Goal: Task Accomplishment & Management: Manage account settings

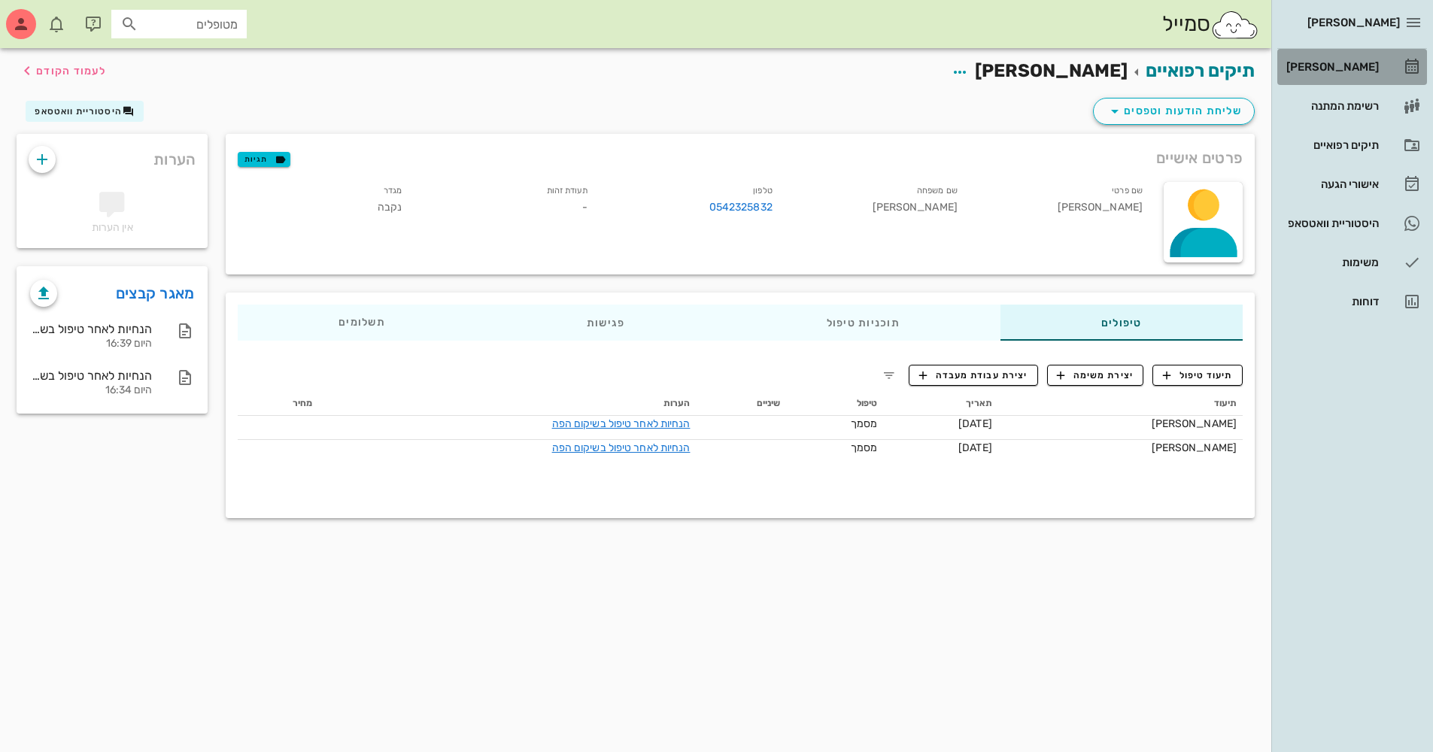
click at [1340, 64] on div "[PERSON_NAME]" at bounding box center [1331, 67] width 96 height 12
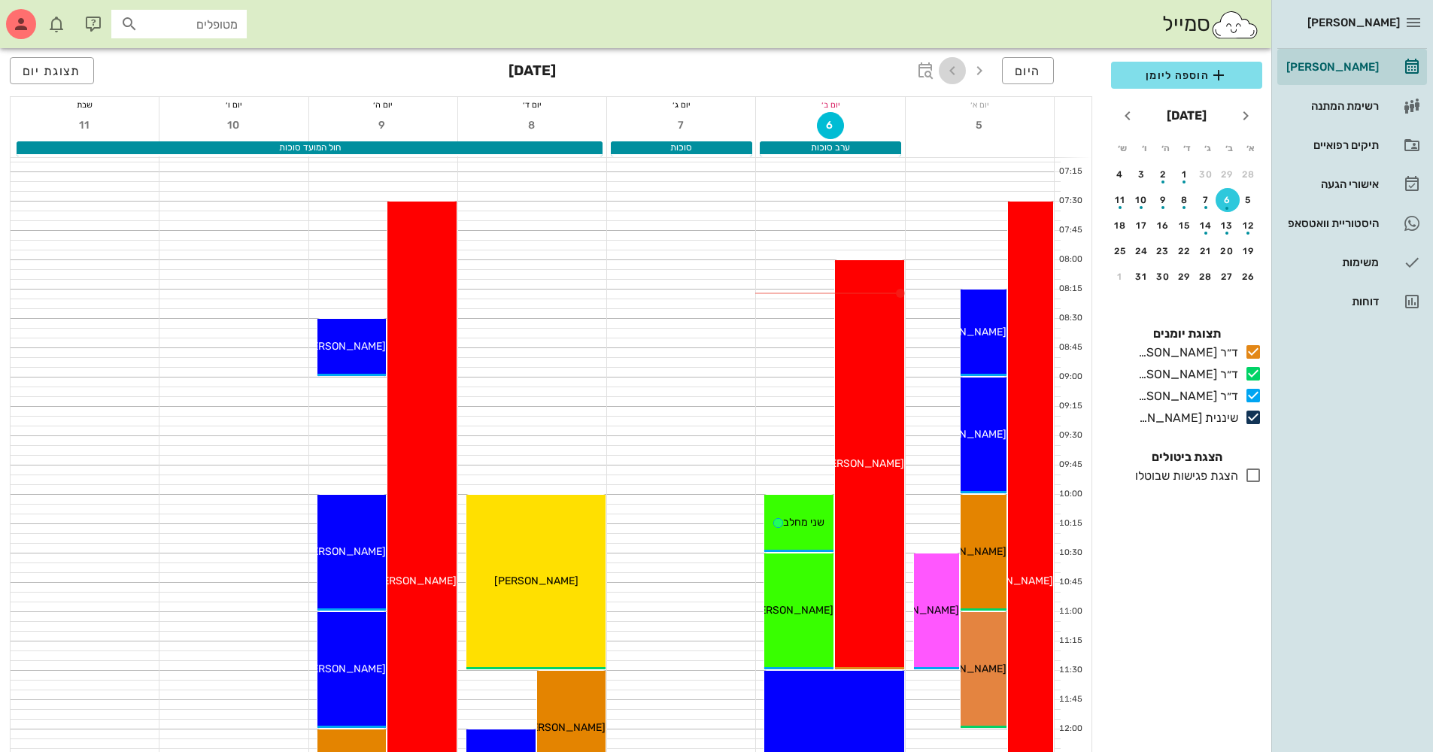
click at [952, 62] on icon "button" at bounding box center [952, 71] width 18 height 18
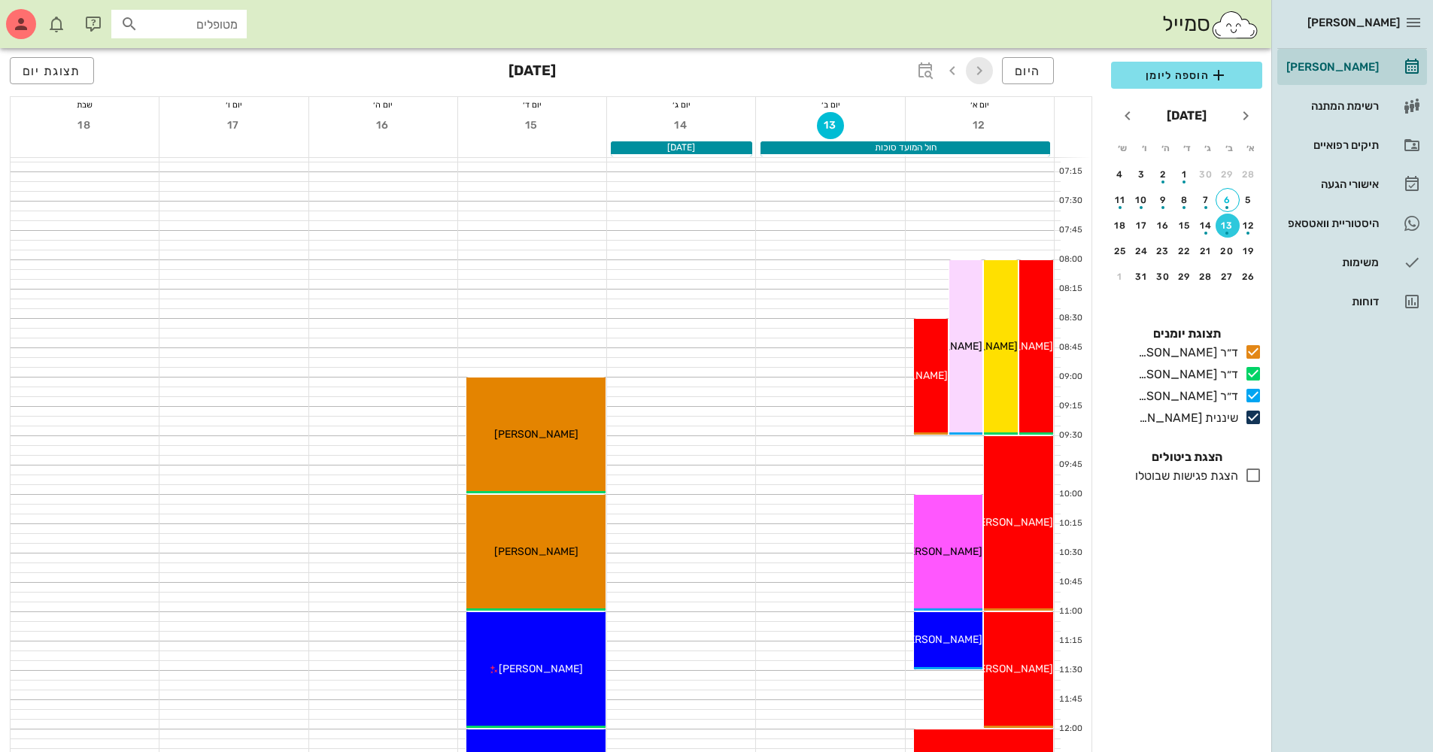
click at [991, 77] on span "button" at bounding box center [979, 71] width 27 height 18
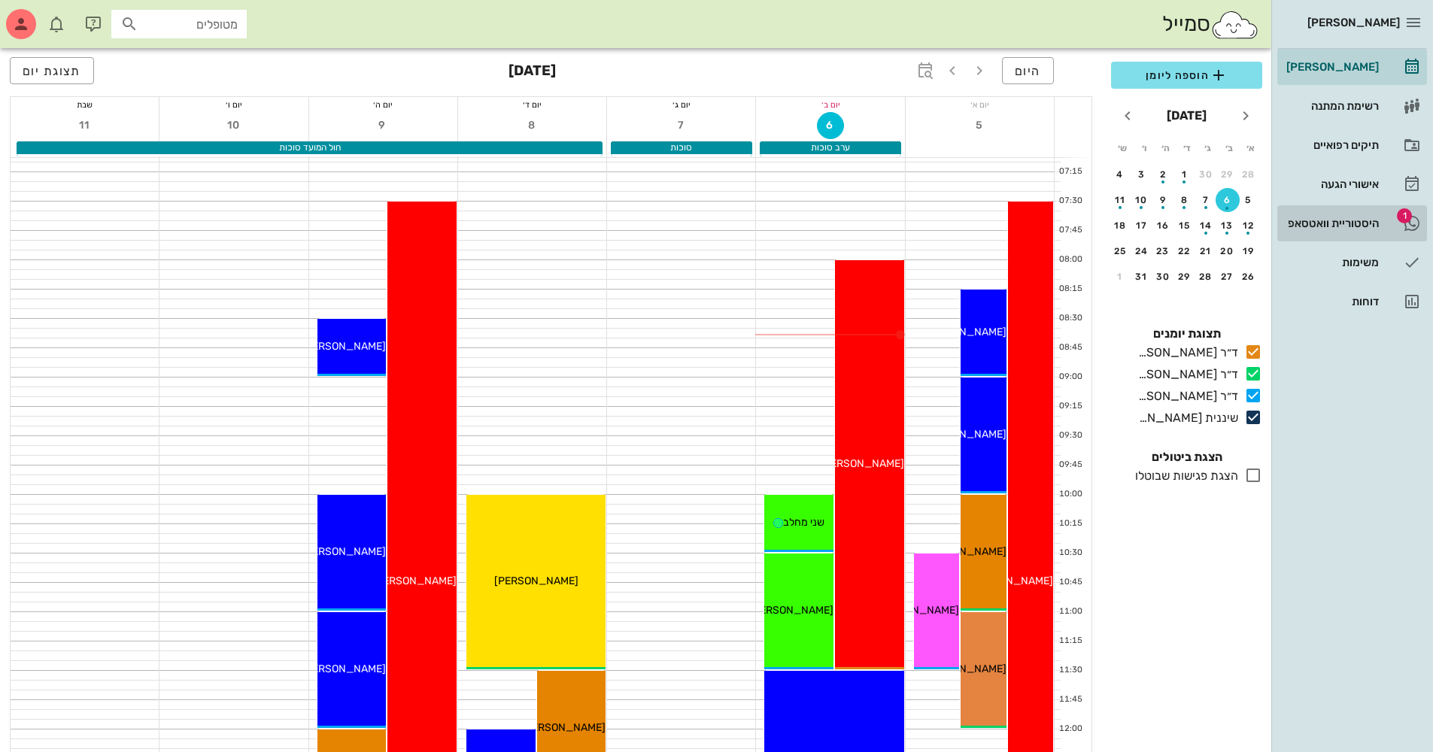
click at [1319, 226] on div "היסטוריית וואטסאפ" at bounding box center [1331, 223] width 96 height 12
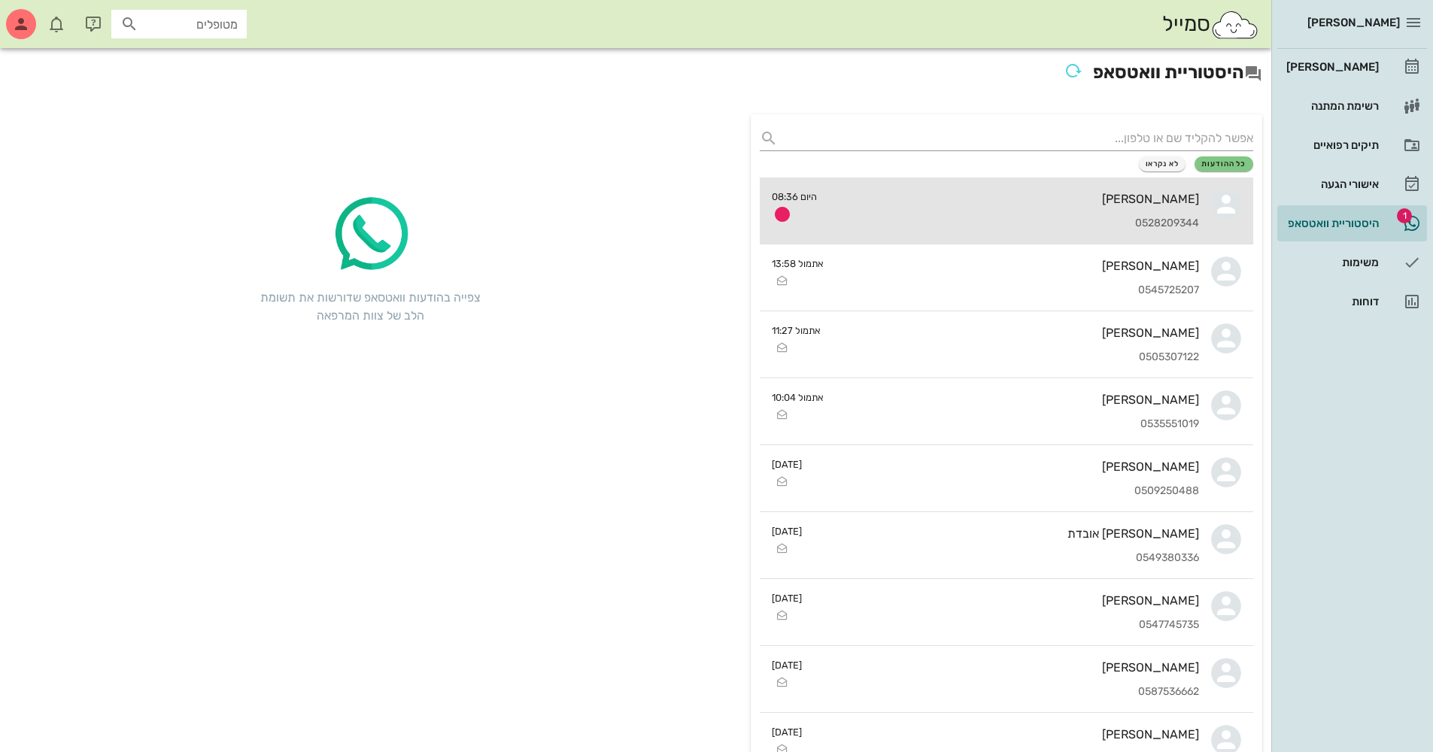
click at [1091, 217] on div "0528209344" at bounding box center [1014, 223] width 370 height 13
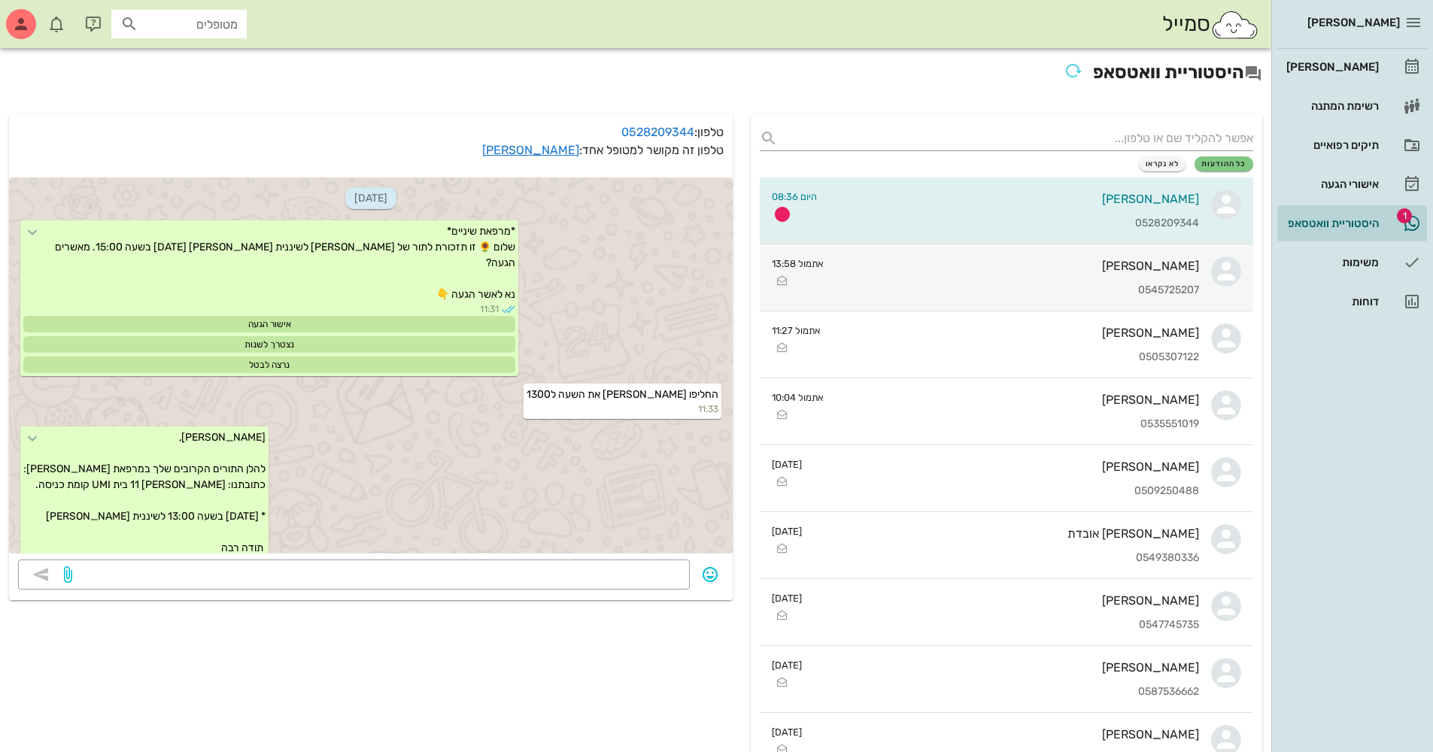
scroll to position [1038, 0]
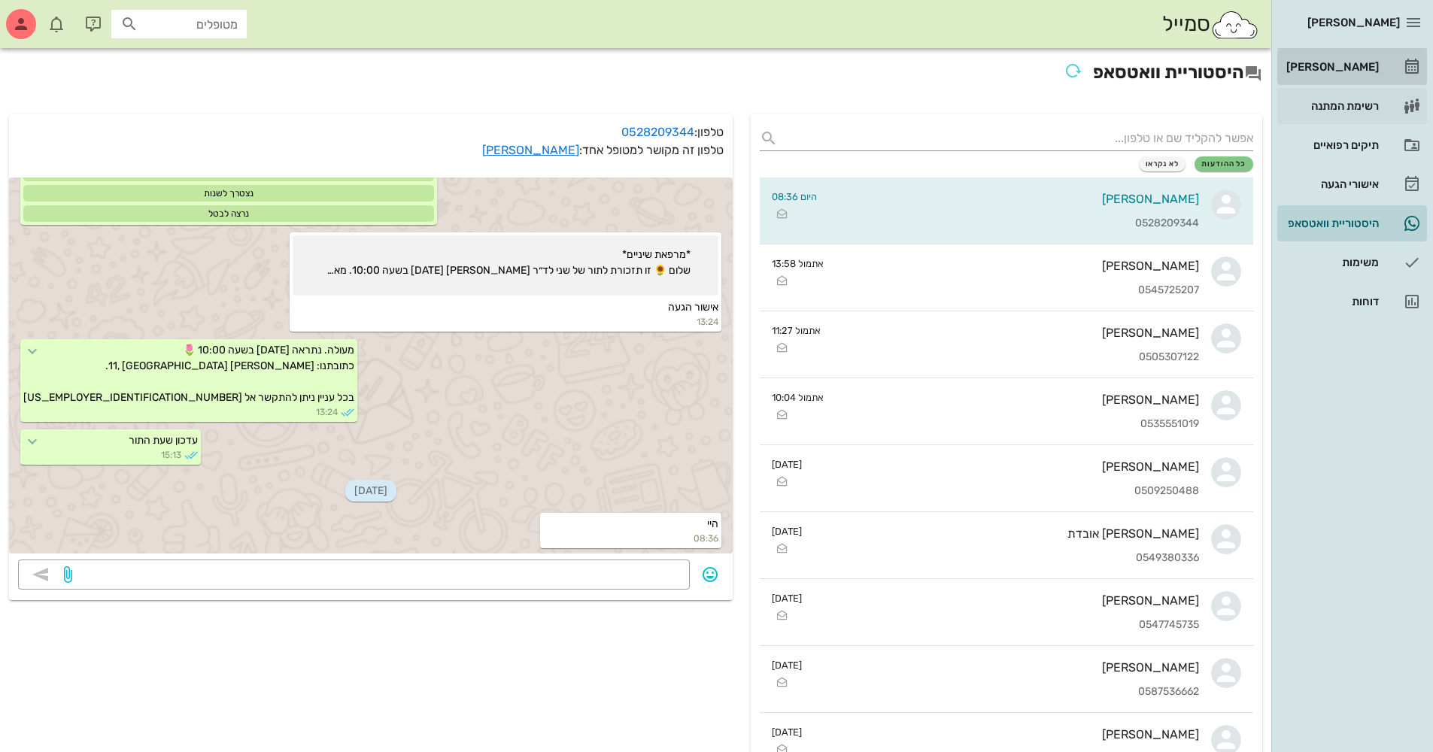
click at [1335, 68] on div "[PERSON_NAME]" at bounding box center [1331, 67] width 96 height 12
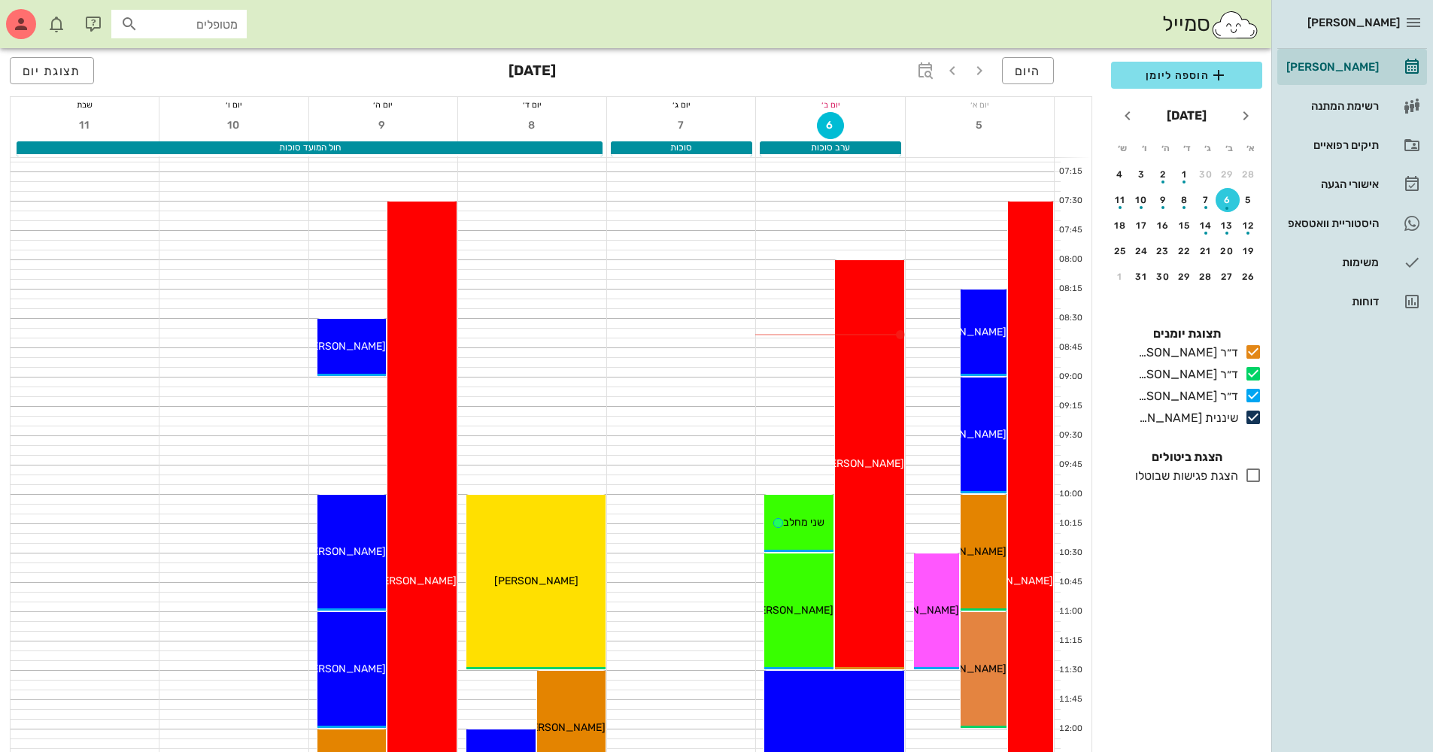
scroll to position [150, 0]
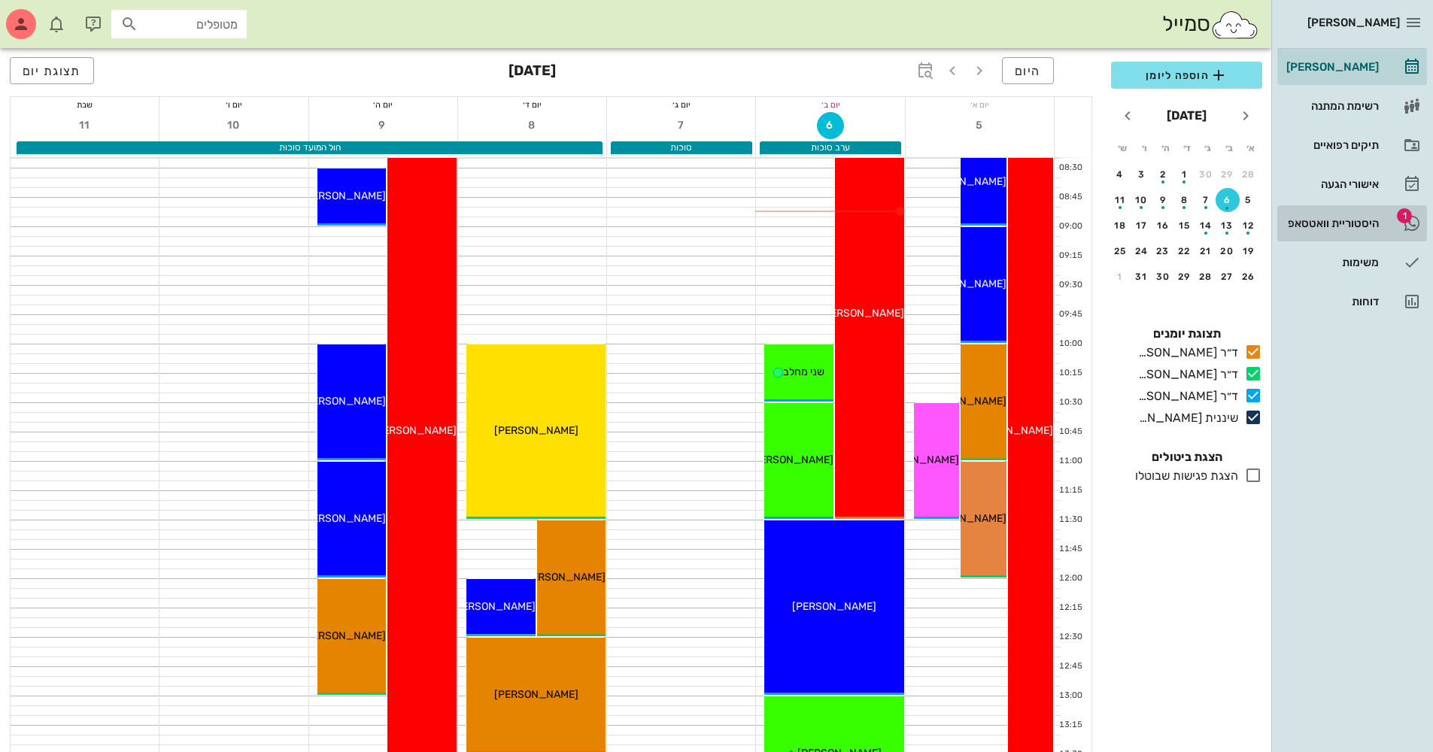
click at [1331, 221] on div "היסטוריית וואטסאפ" at bounding box center [1331, 223] width 96 height 12
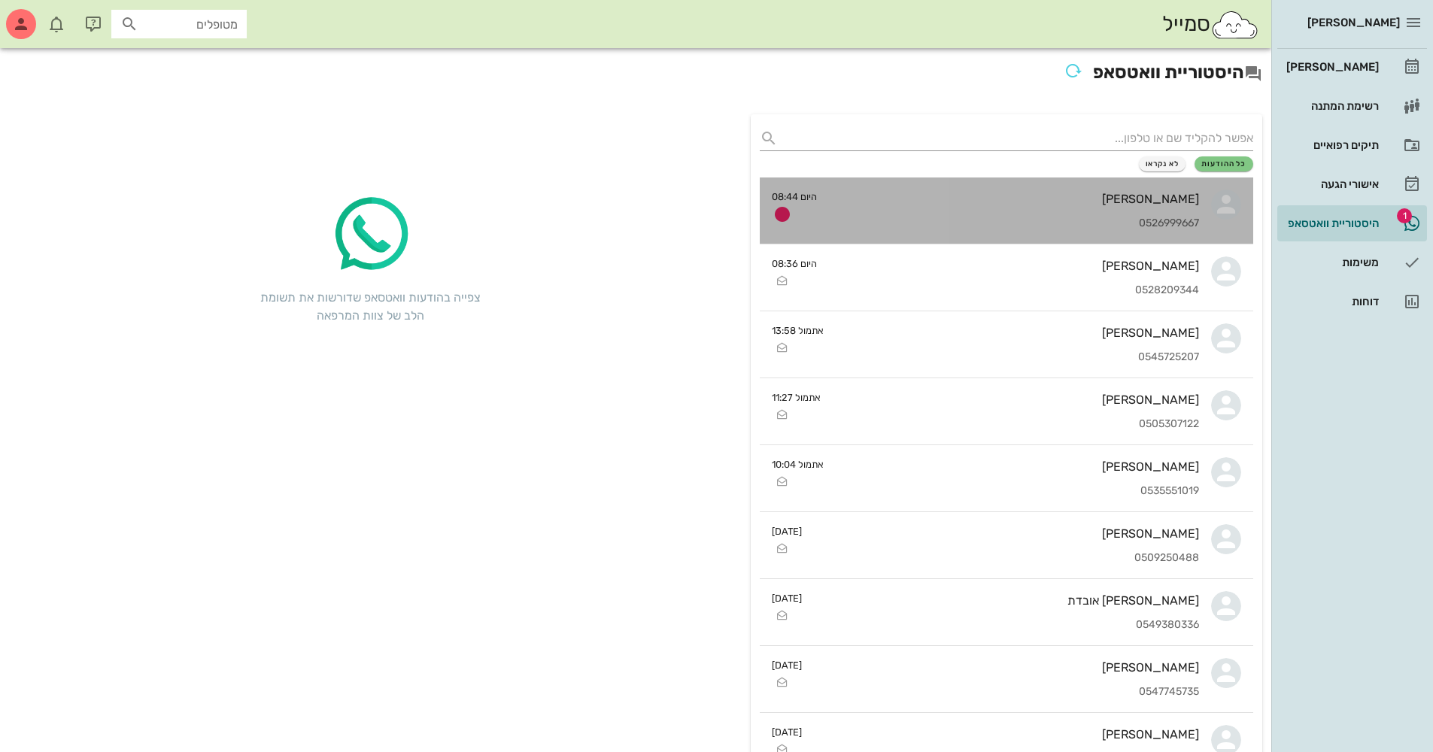
click at [1094, 217] on div "0526999667" at bounding box center [1014, 223] width 370 height 13
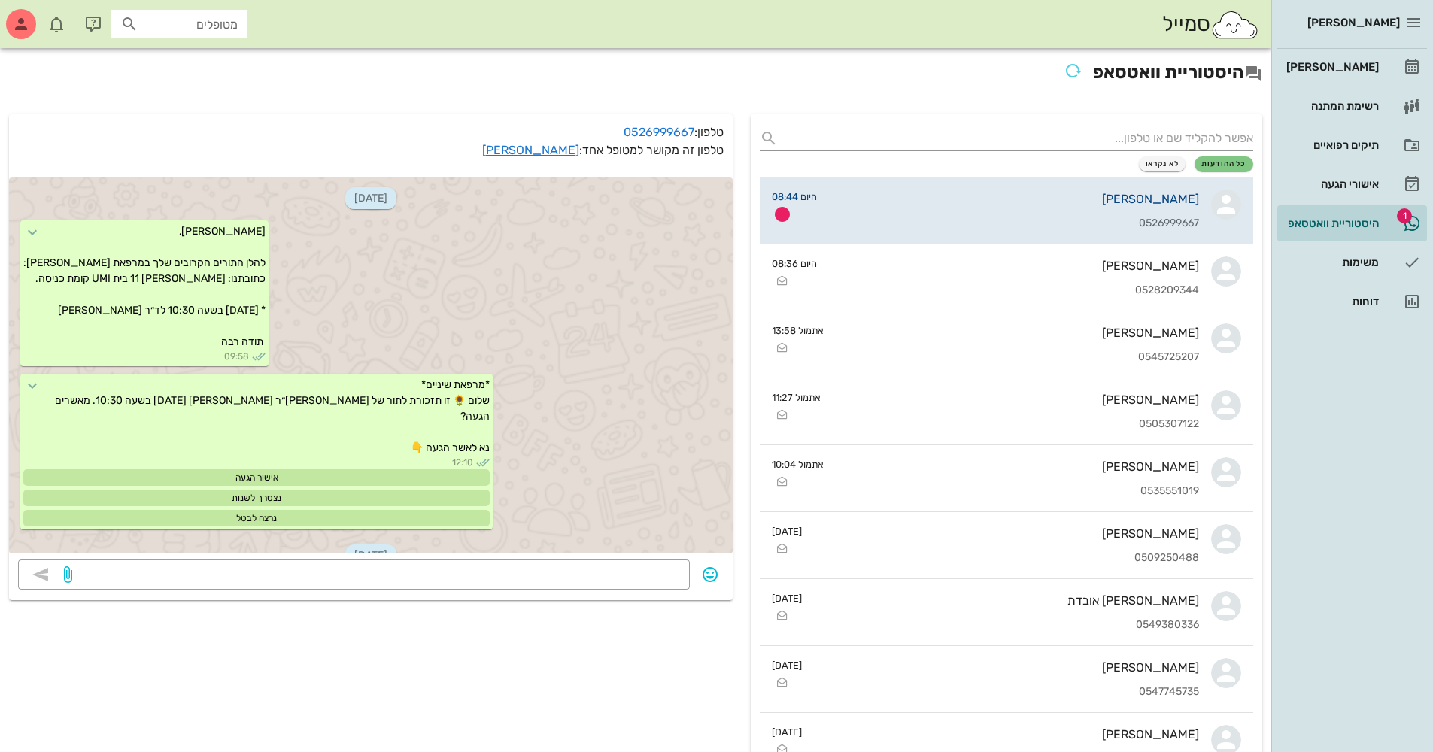
scroll to position [108, 0]
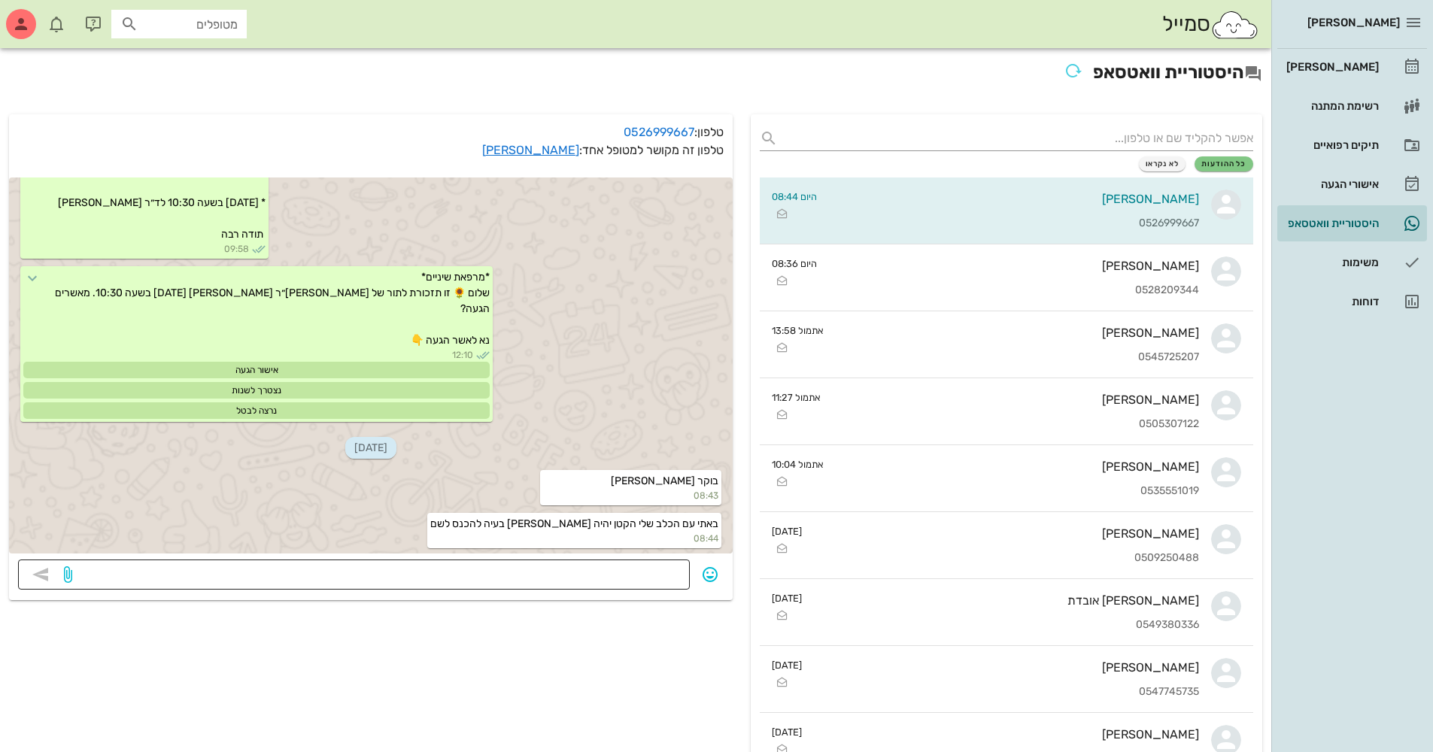
click at [606, 570] on textarea at bounding box center [378, 576] width 606 height 24
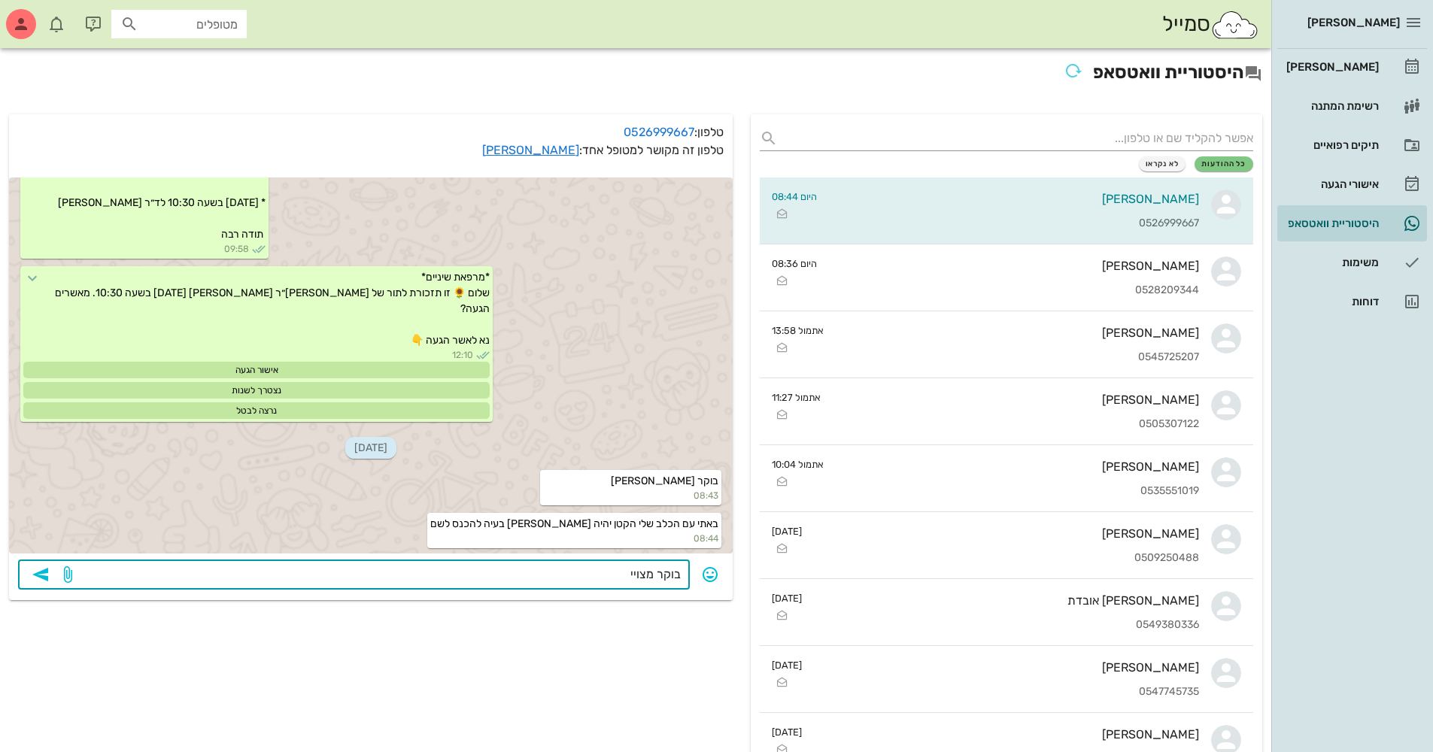
type textarea "בוקר מצויין"
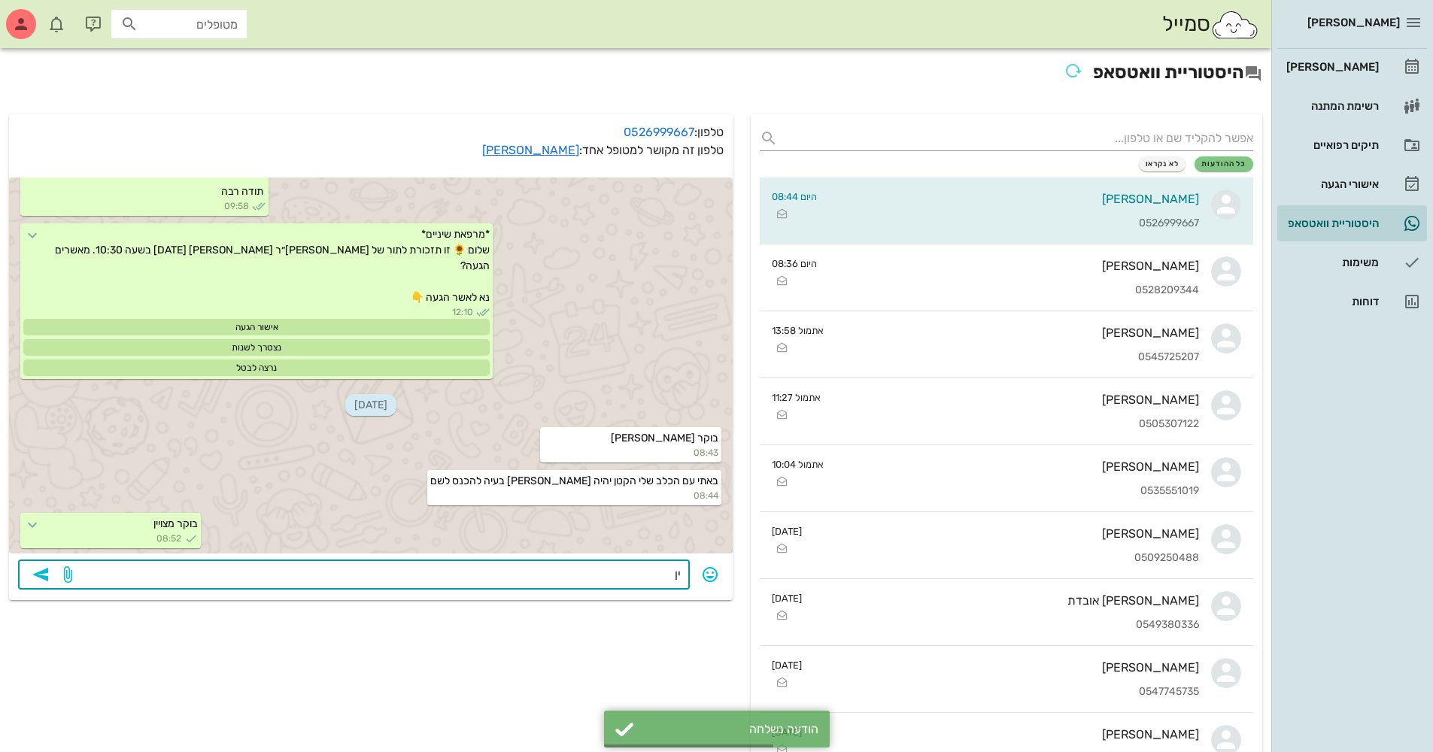
type textarea "י"
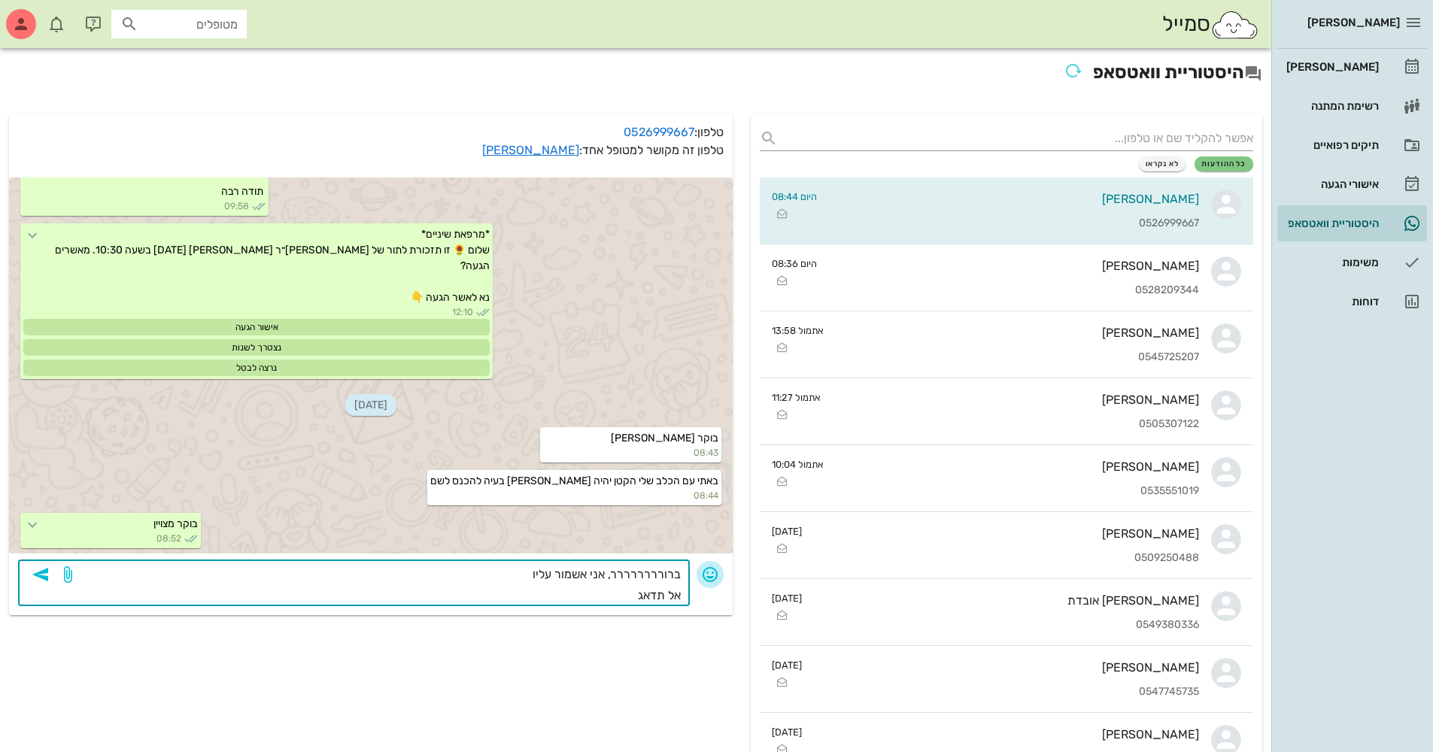
click at [715, 572] on icon "button" at bounding box center [710, 575] width 18 height 18
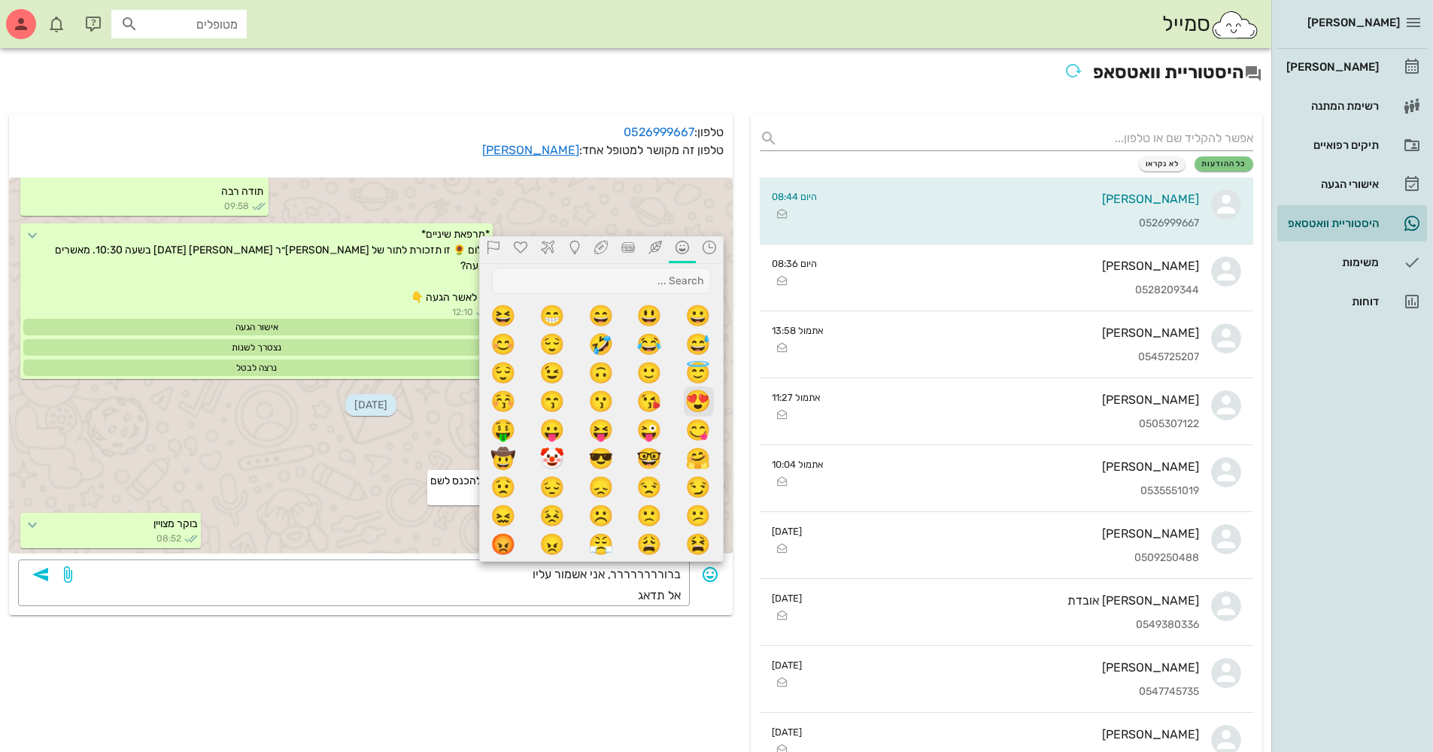
click at [696, 397] on span "😍" at bounding box center [699, 402] width 30 height 30
type textarea "ברורררררררר, אני אשמור עליו אל תדאג😍"
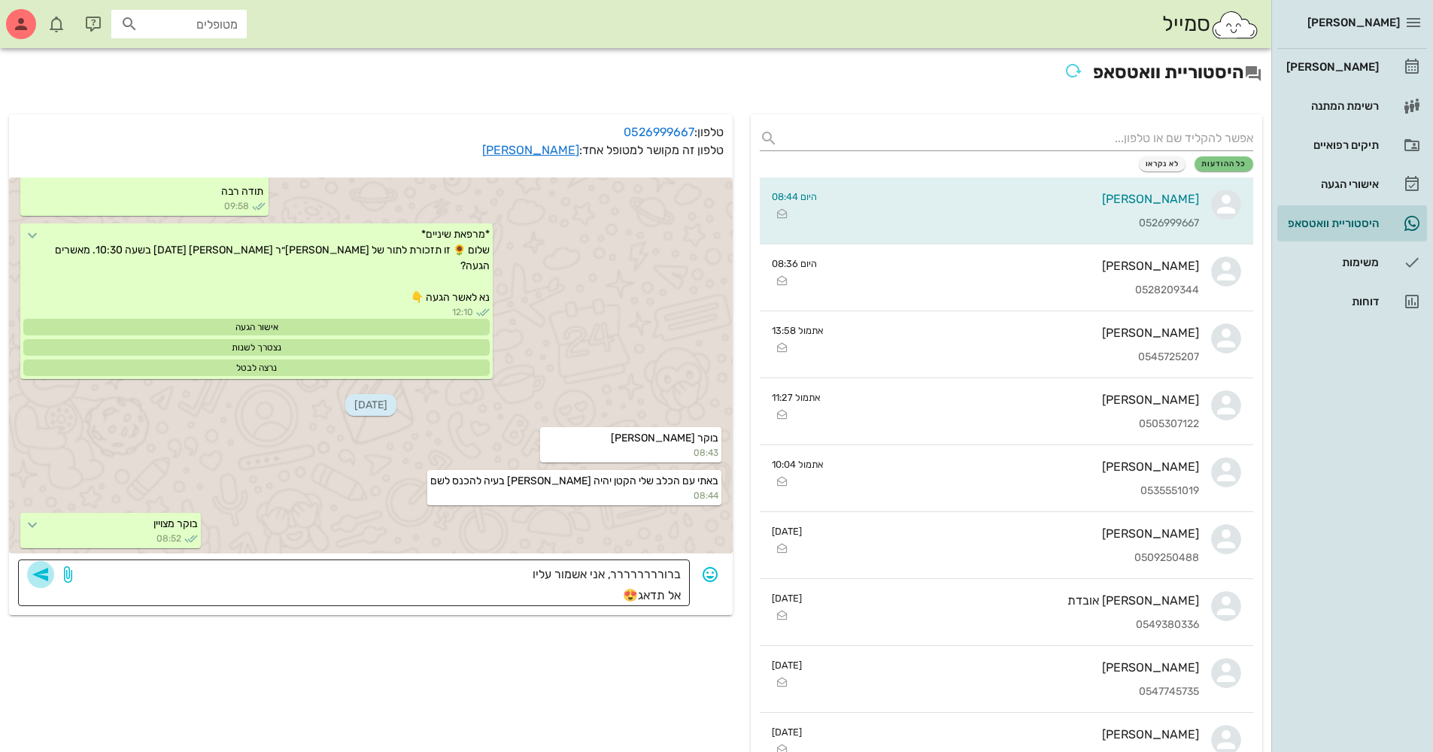
click at [38, 573] on icon "button" at bounding box center [41, 575] width 18 height 18
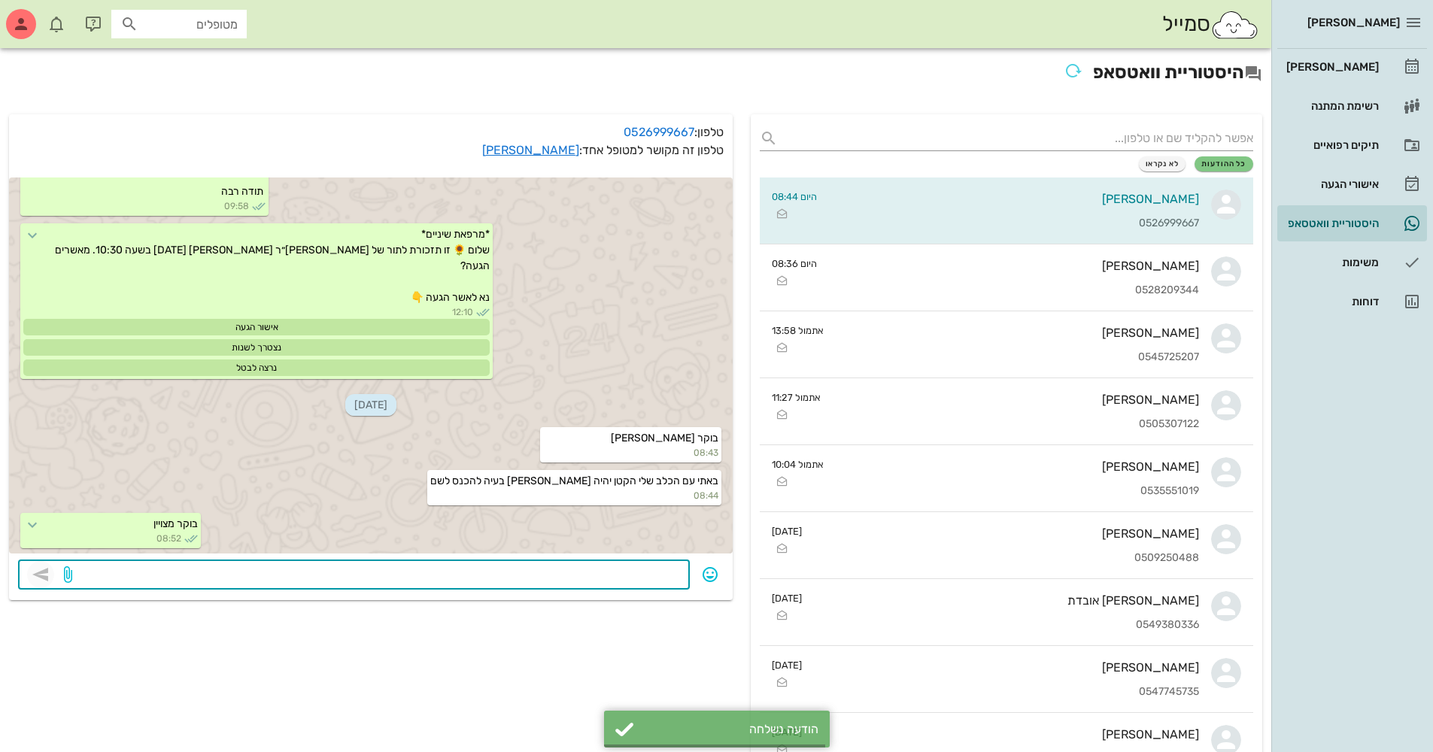
scroll to position [209, 0]
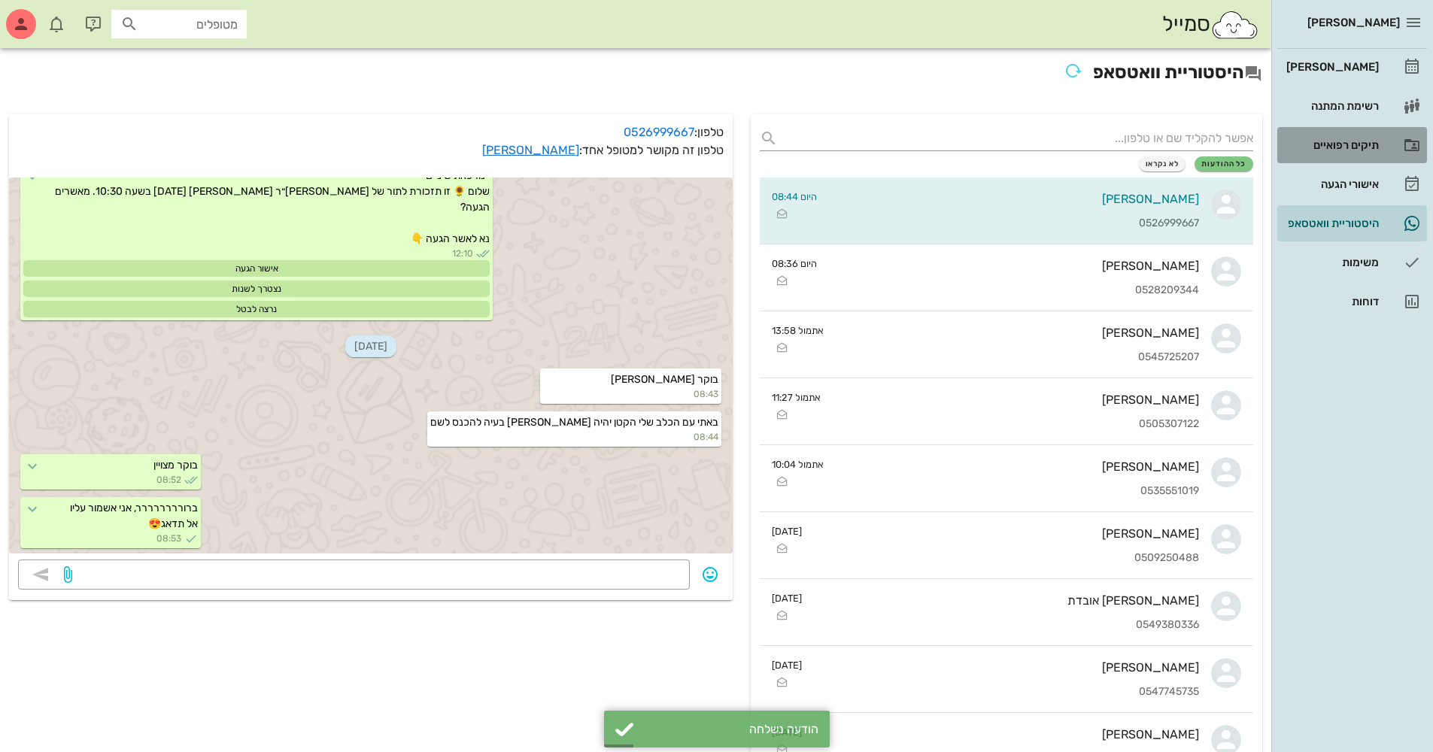
click at [1336, 140] on div "תיקים רפואיים" at bounding box center [1331, 145] width 96 height 12
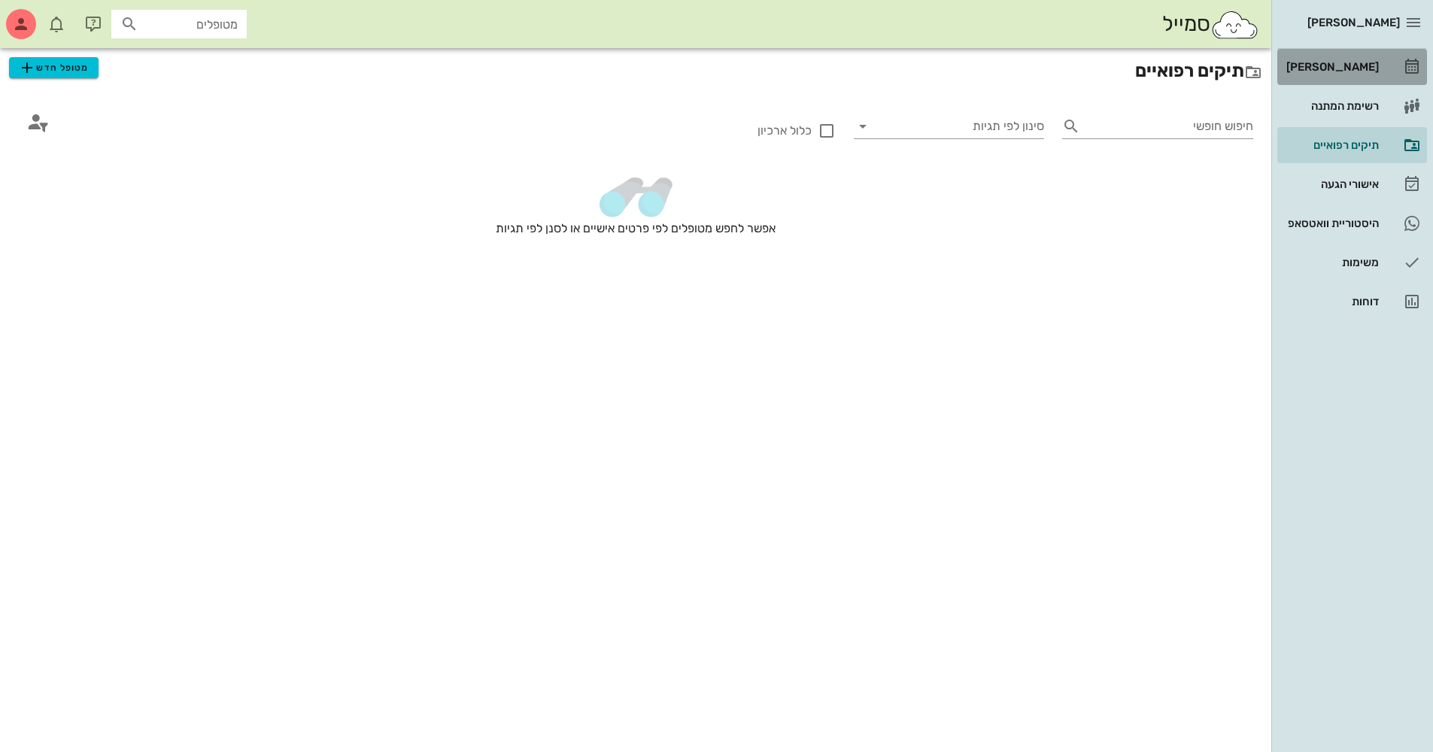
click at [1355, 68] on div "[PERSON_NAME]" at bounding box center [1331, 67] width 96 height 12
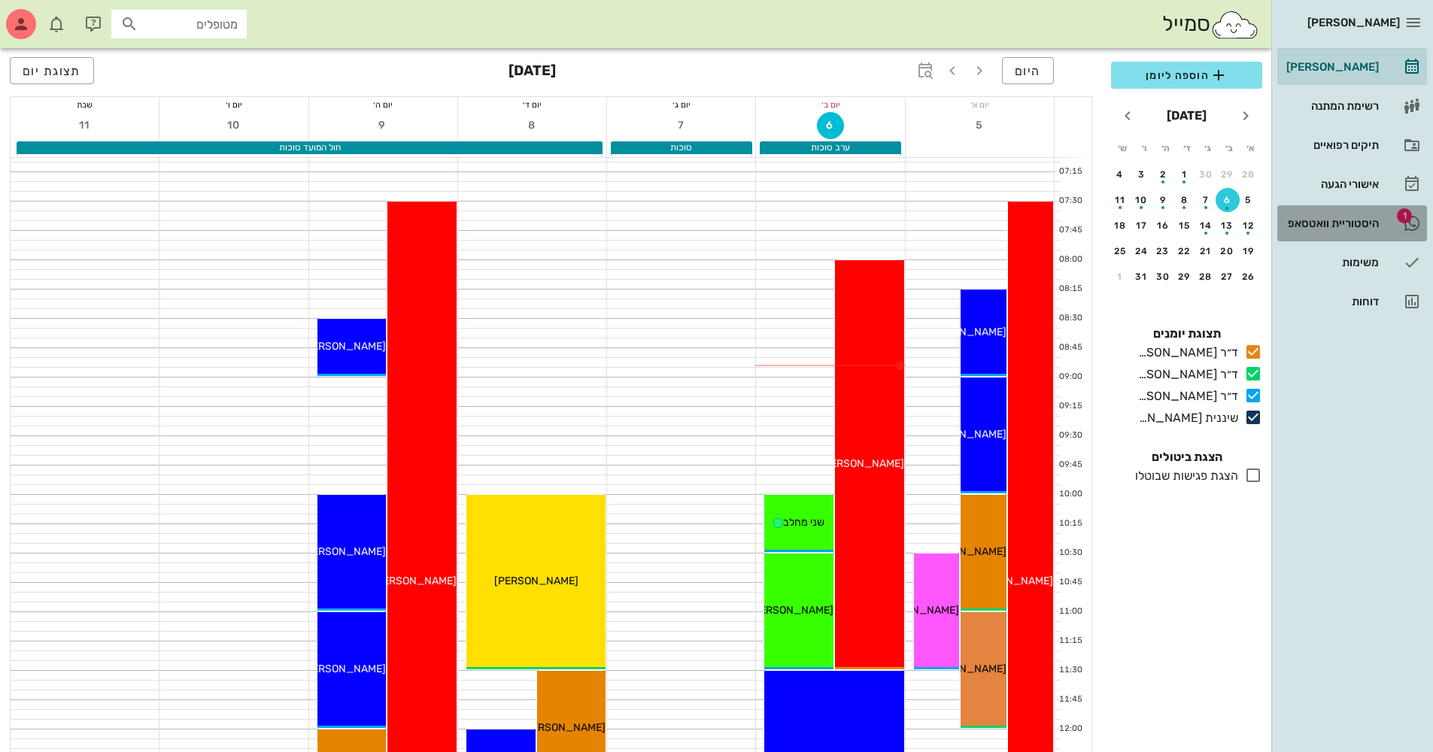
click at [1355, 214] on div "היסטוריית וואטסאפ" at bounding box center [1331, 223] width 96 height 24
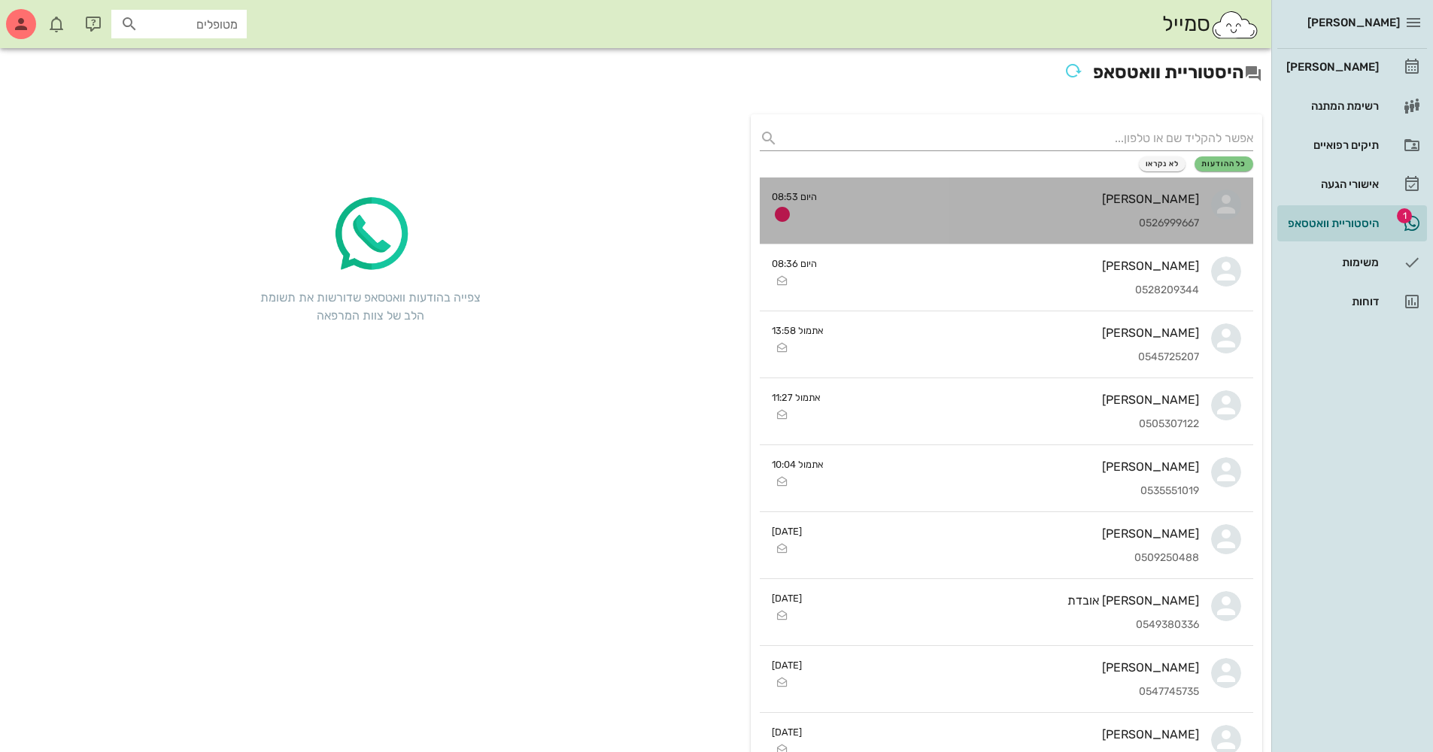
click at [949, 199] on div "[PERSON_NAME]" at bounding box center [1014, 199] width 370 height 14
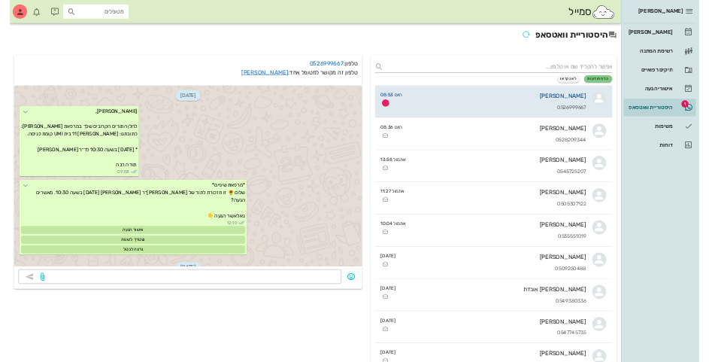
scroll to position [252, 0]
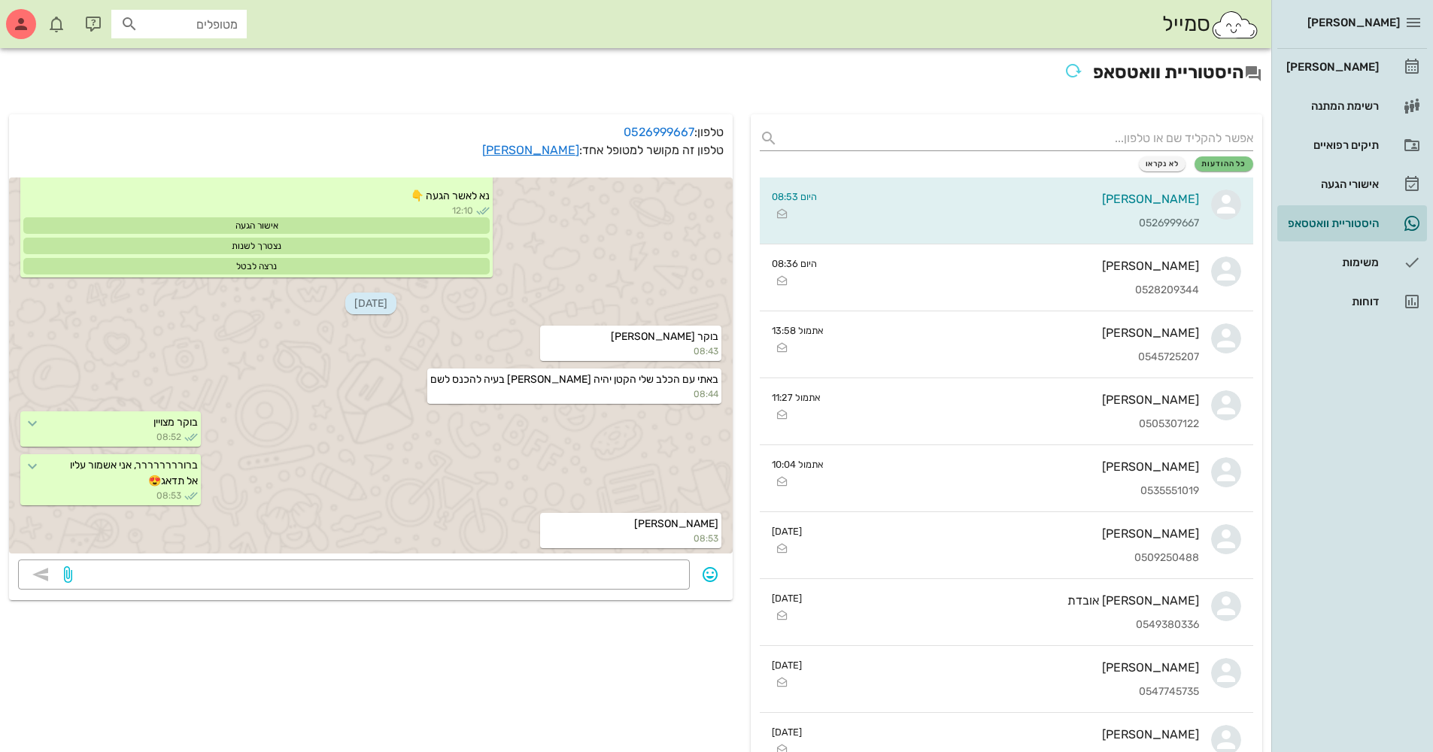
drag, startPoint x: 102, startPoint y: 1, endPoint x: 438, endPoint y: 43, distance: 338.1
click at [438, 43] on div "סמייל מטופלים" at bounding box center [635, 24] width 1271 height 48
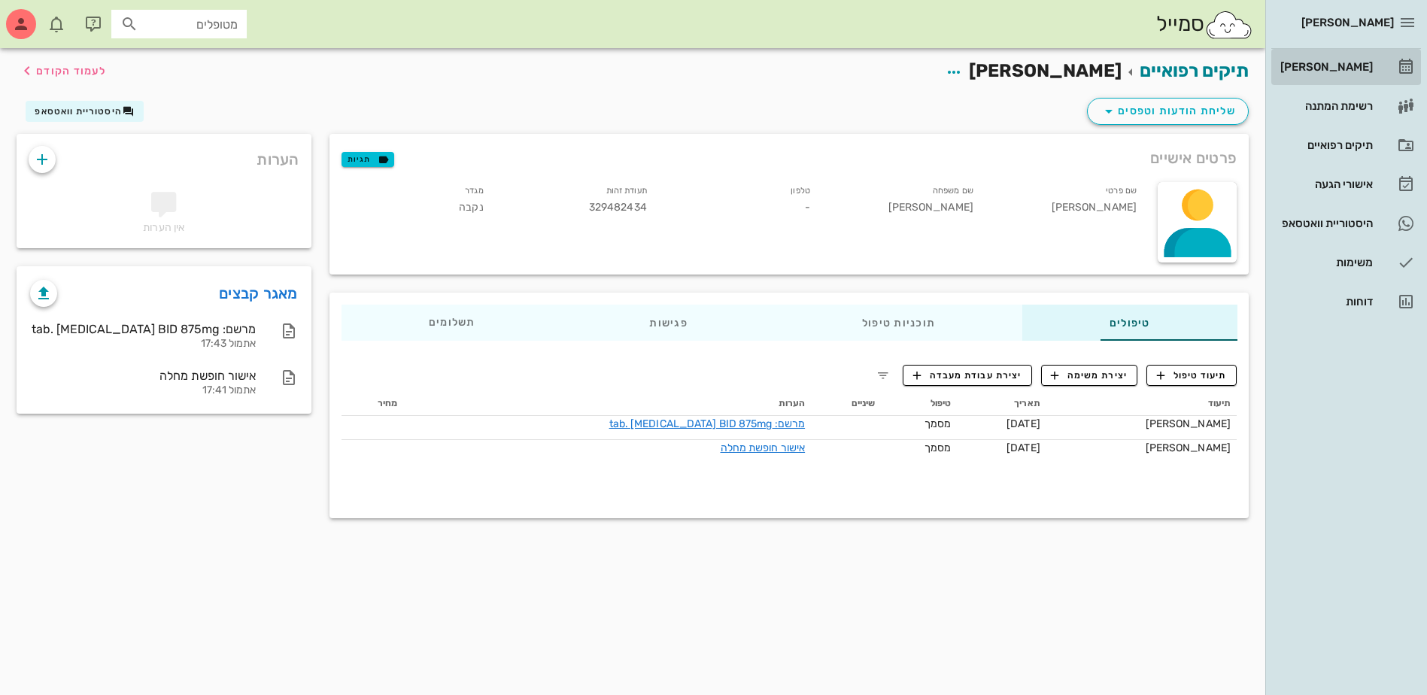
click at [1322, 64] on div "[PERSON_NAME]" at bounding box center [1325, 67] width 96 height 12
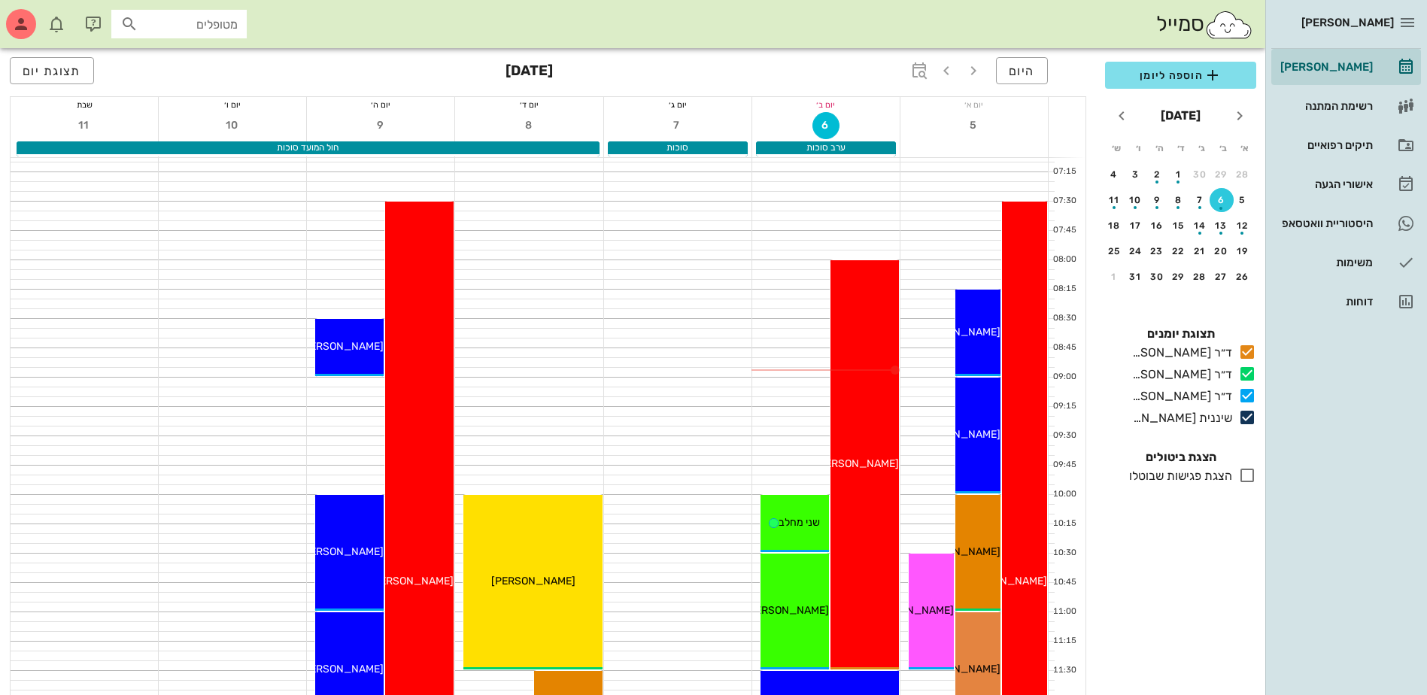
click at [141, 32] on div at bounding box center [130, 24] width 21 height 18
type input "אתי ח"
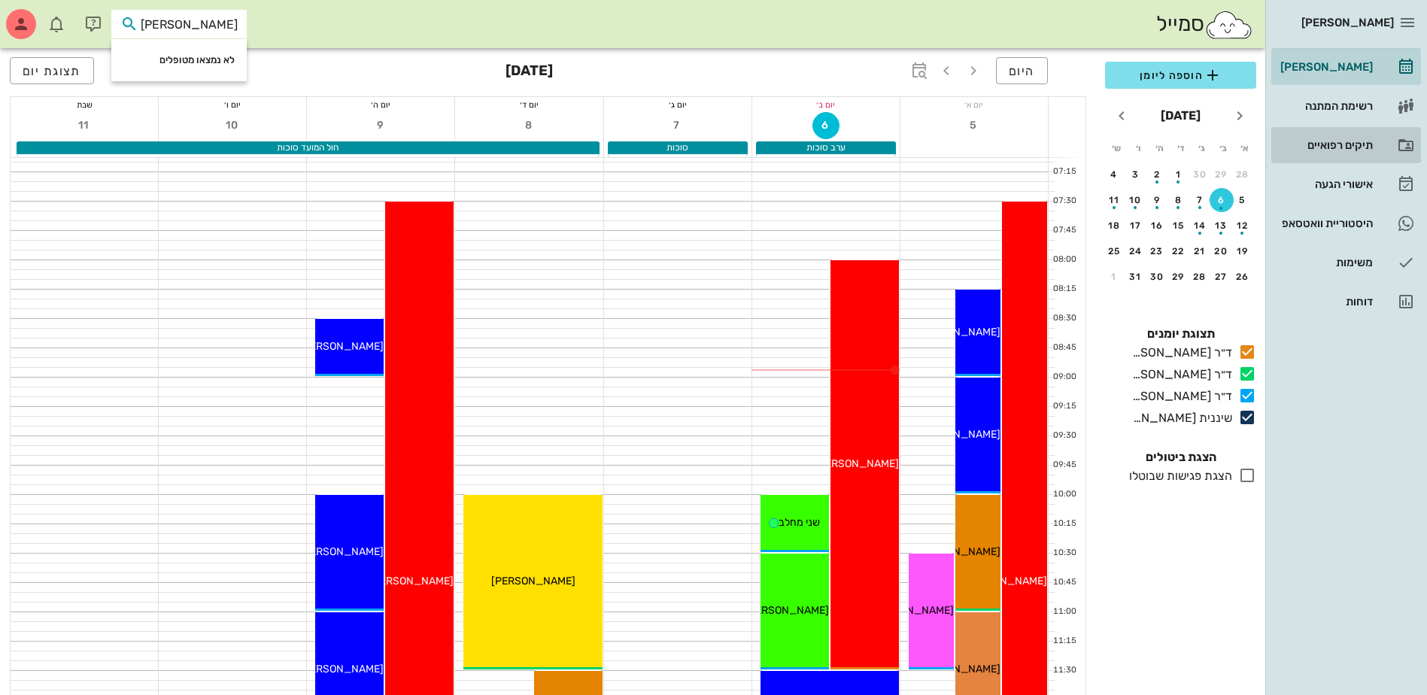
click at [1322, 134] on div "תיקים רפואיים" at bounding box center [1325, 145] width 96 height 24
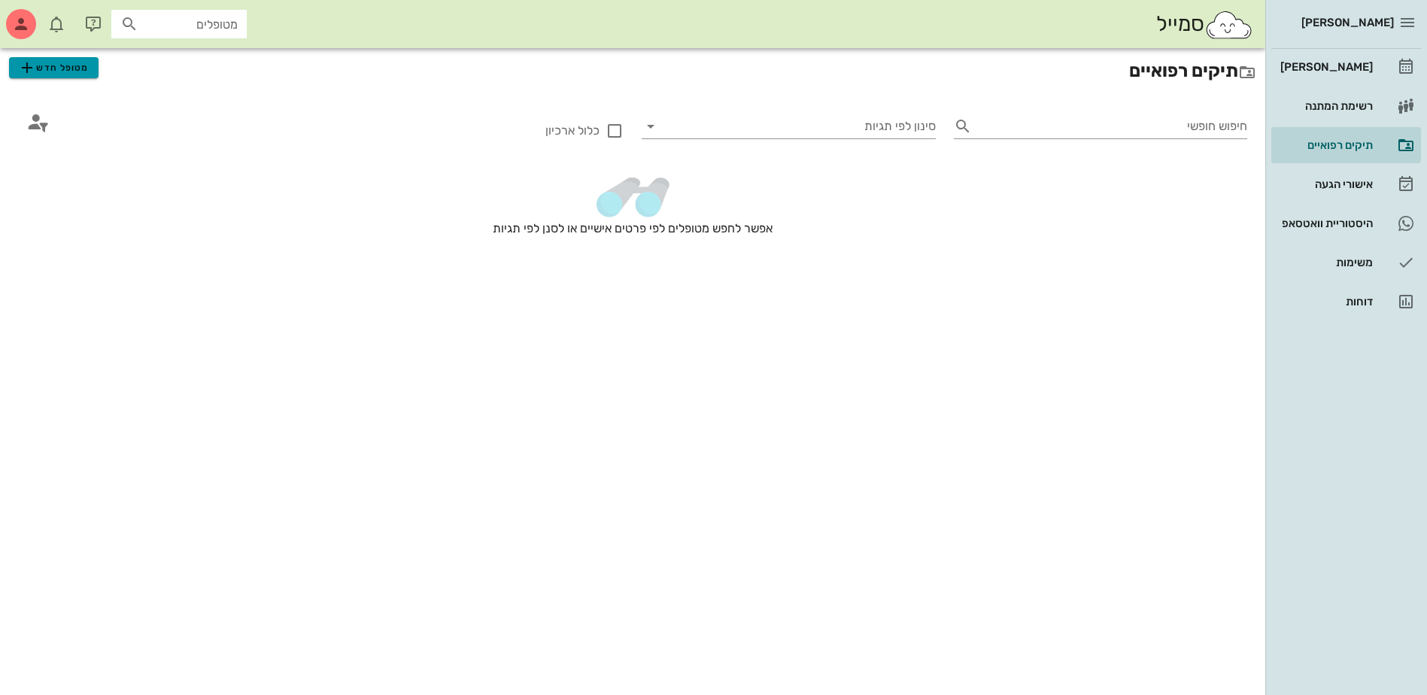
click at [54, 63] on span "מטופל חדש" at bounding box center [53, 68] width 71 height 18
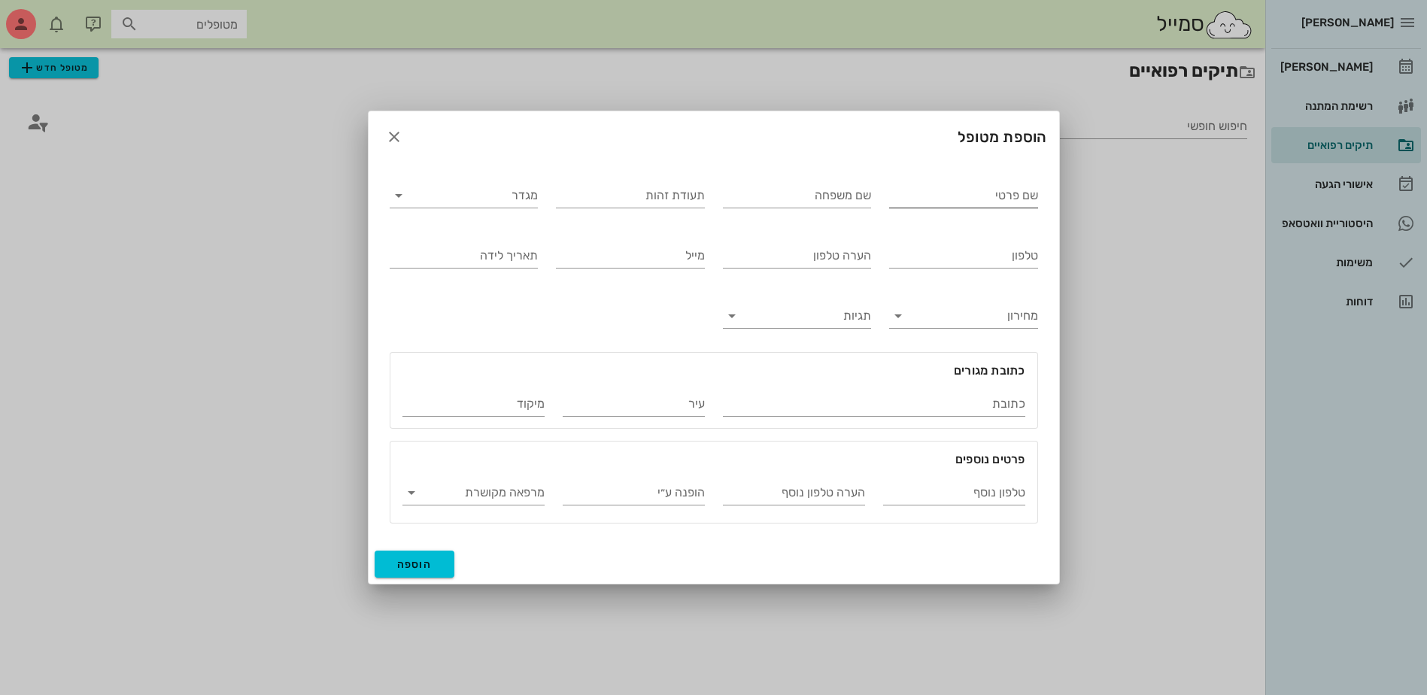
click at [988, 198] on input "שם פרטי" at bounding box center [963, 196] width 149 height 24
type input "אתי"
type input "חייק"
click at [466, 205] on input "מגדר" at bounding box center [476, 196] width 125 height 24
click at [475, 246] on div "נקבה" at bounding box center [464, 243] width 125 height 14
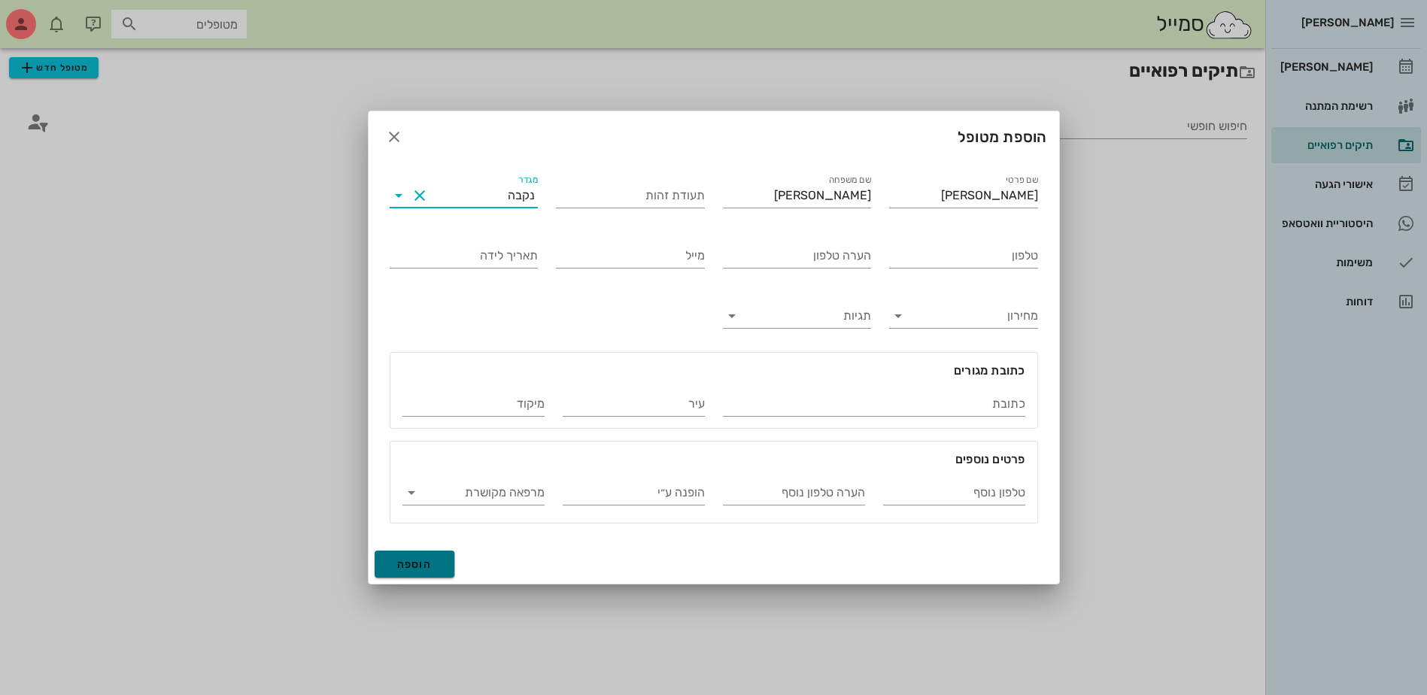
click at [419, 560] on span "הוספה" at bounding box center [414, 564] width 35 height 13
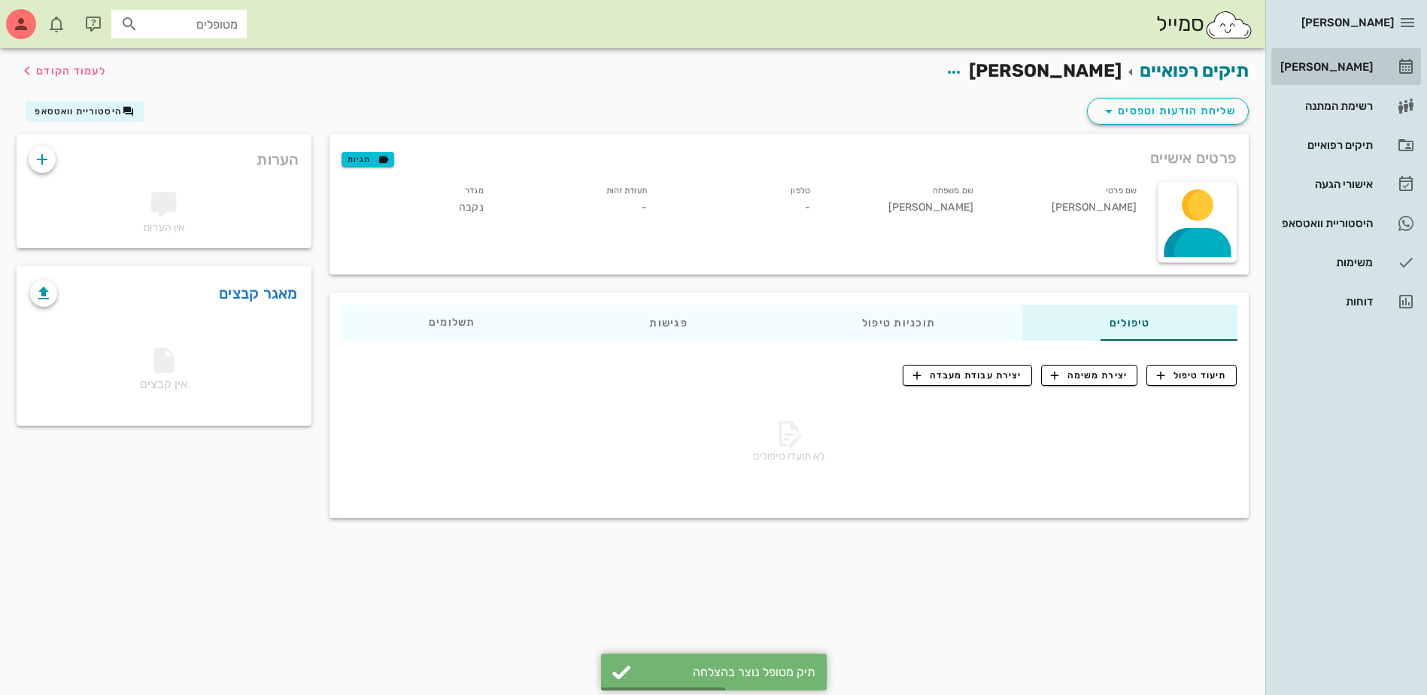
click at [1336, 76] on div "[PERSON_NAME]" at bounding box center [1325, 67] width 96 height 24
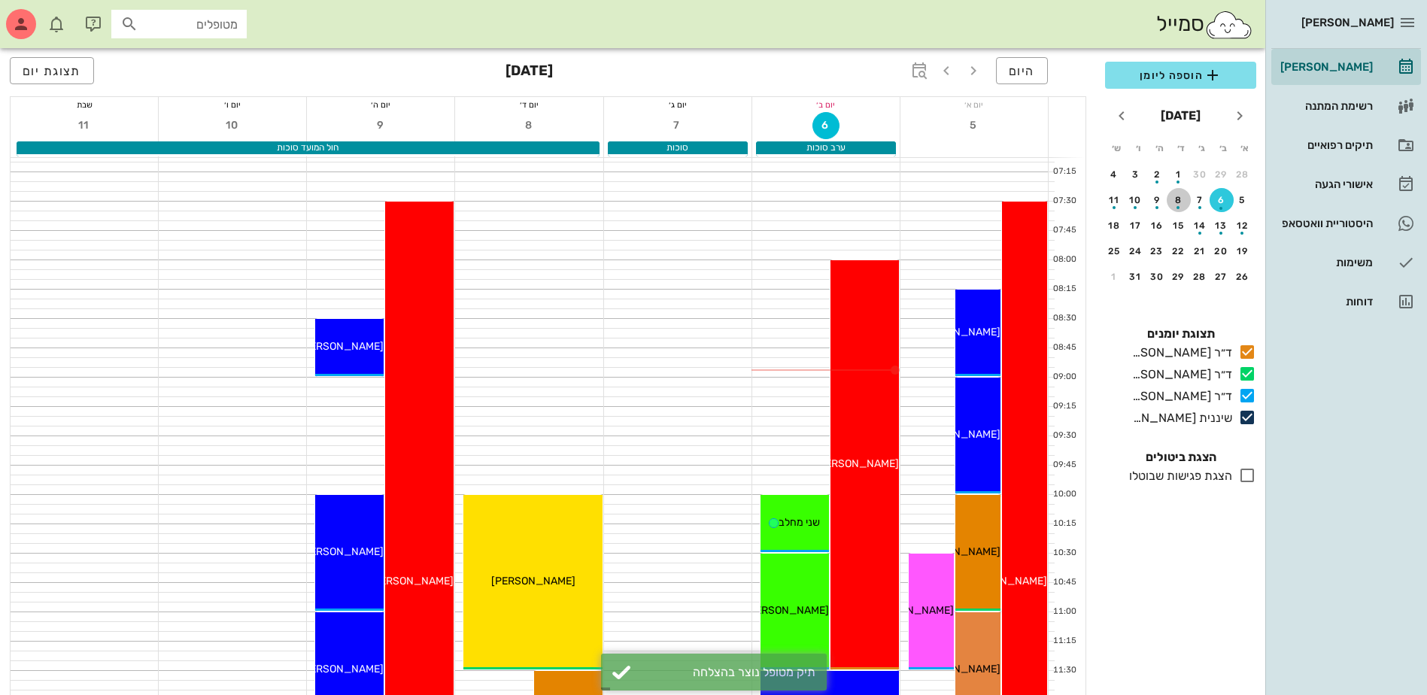
click at [1176, 195] on div "8" at bounding box center [1179, 200] width 24 height 11
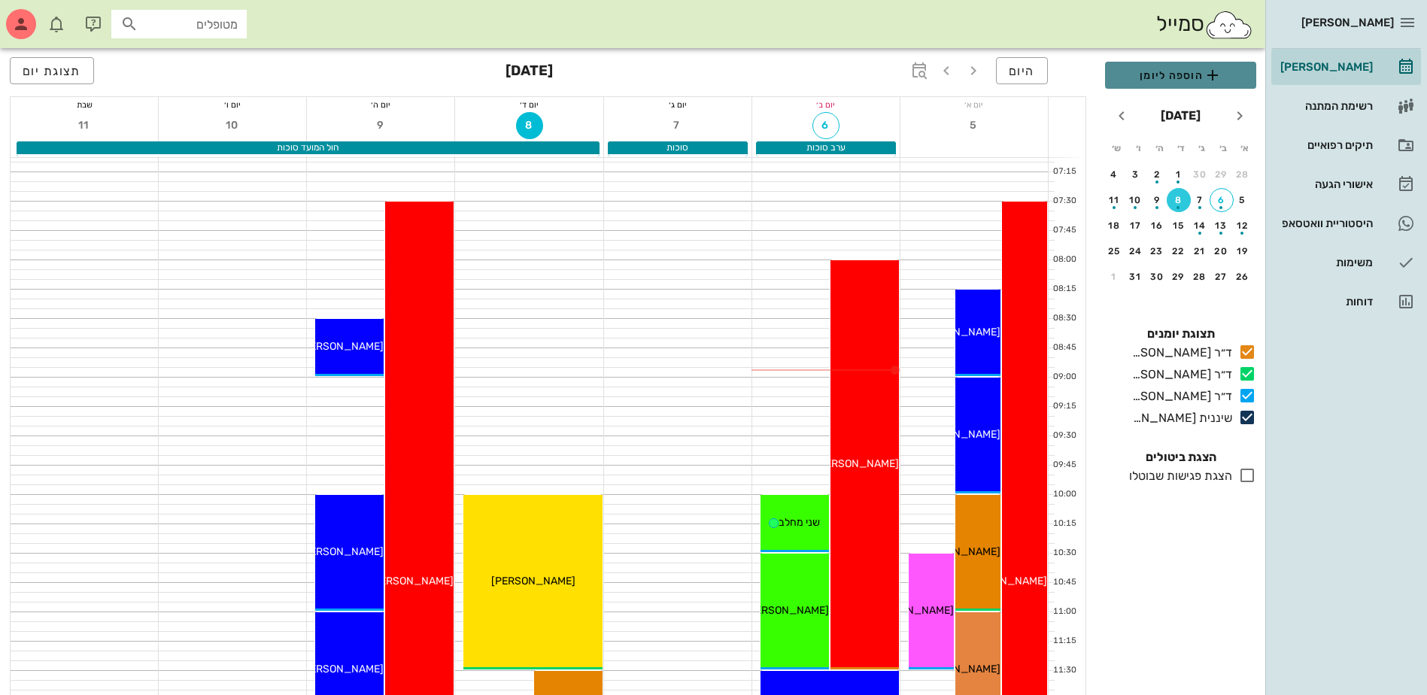
click at [1187, 78] on span "הוספה ליומן" at bounding box center [1180, 75] width 127 height 18
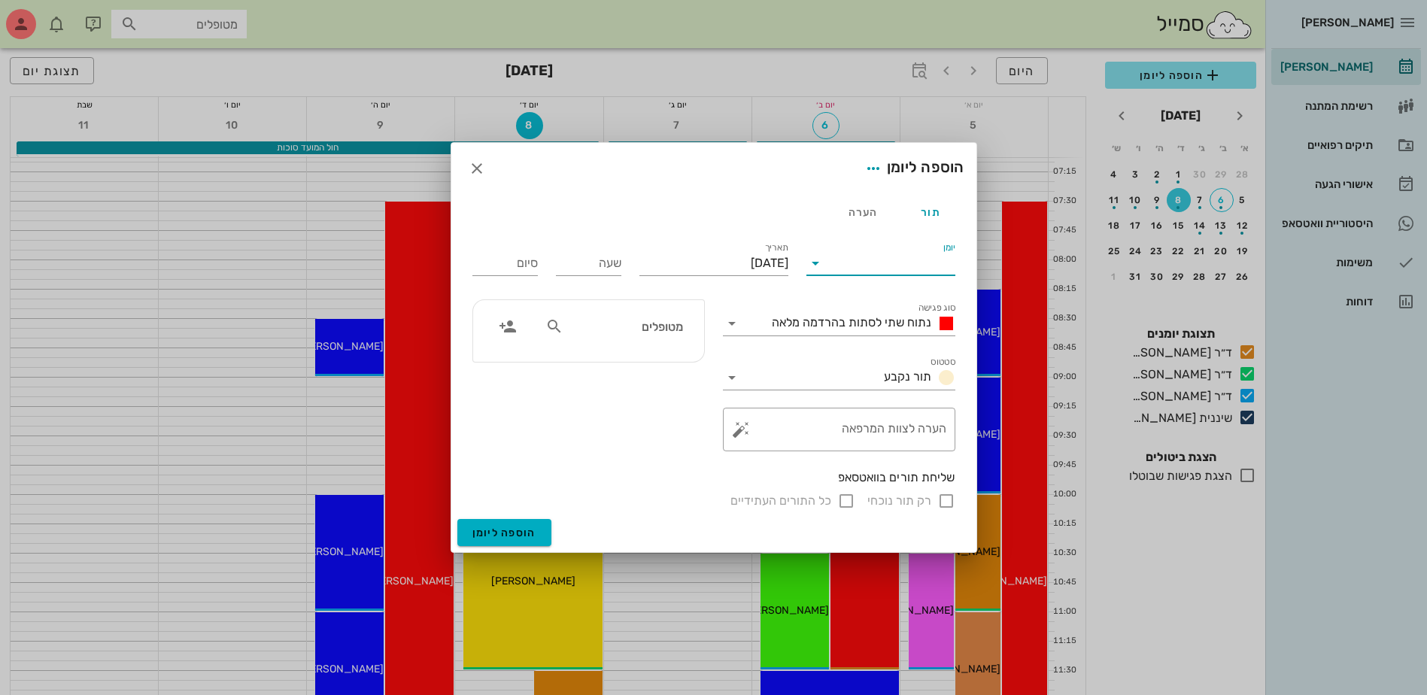
click at [864, 258] on input "יומן" at bounding box center [891, 263] width 128 height 24
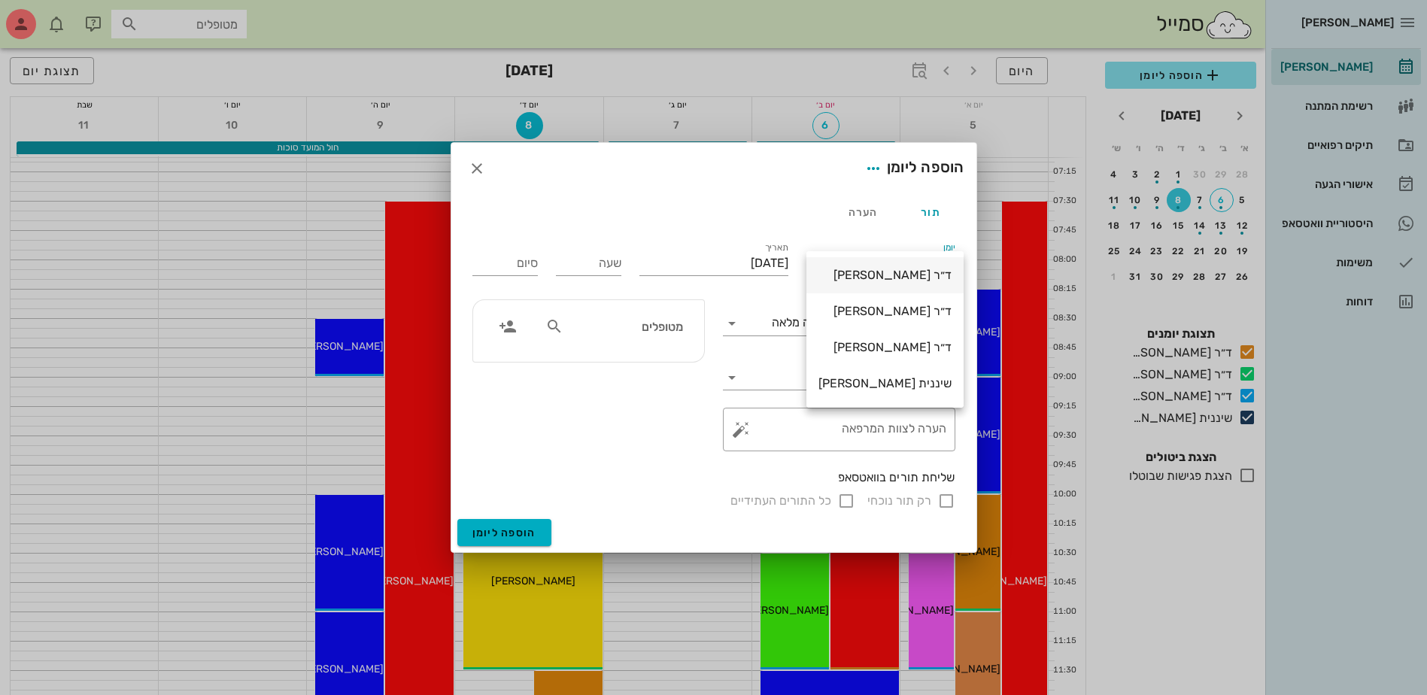
click at [896, 274] on div "ד״ר [PERSON_NAME]" at bounding box center [884, 275] width 133 height 14
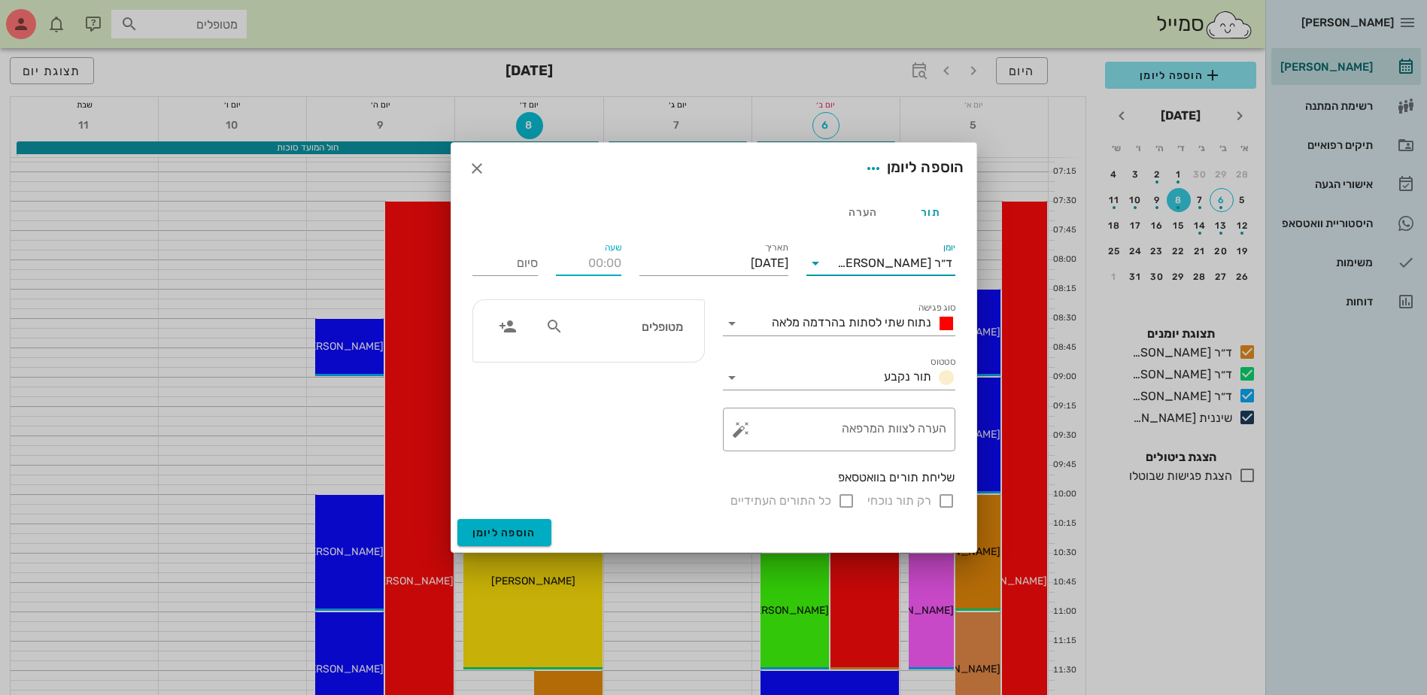
click at [590, 267] on input "שעה" at bounding box center [588, 263] width 65 height 24
type input "08:00"
click at [524, 263] on div "סיום 16:00" at bounding box center [504, 263] width 65 height 24
drag, startPoint x: 499, startPoint y: 264, endPoint x: 700, endPoint y: 272, distance: 201.0
click at [700, 272] on div "יומן ד״ר ג׳מיל ביאדסה סוג פגישה נתוח שתי לסתות בהרדמה מלאה סטטוס תור נקבע תאריך…" at bounding box center [713, 374] width 501 height 289
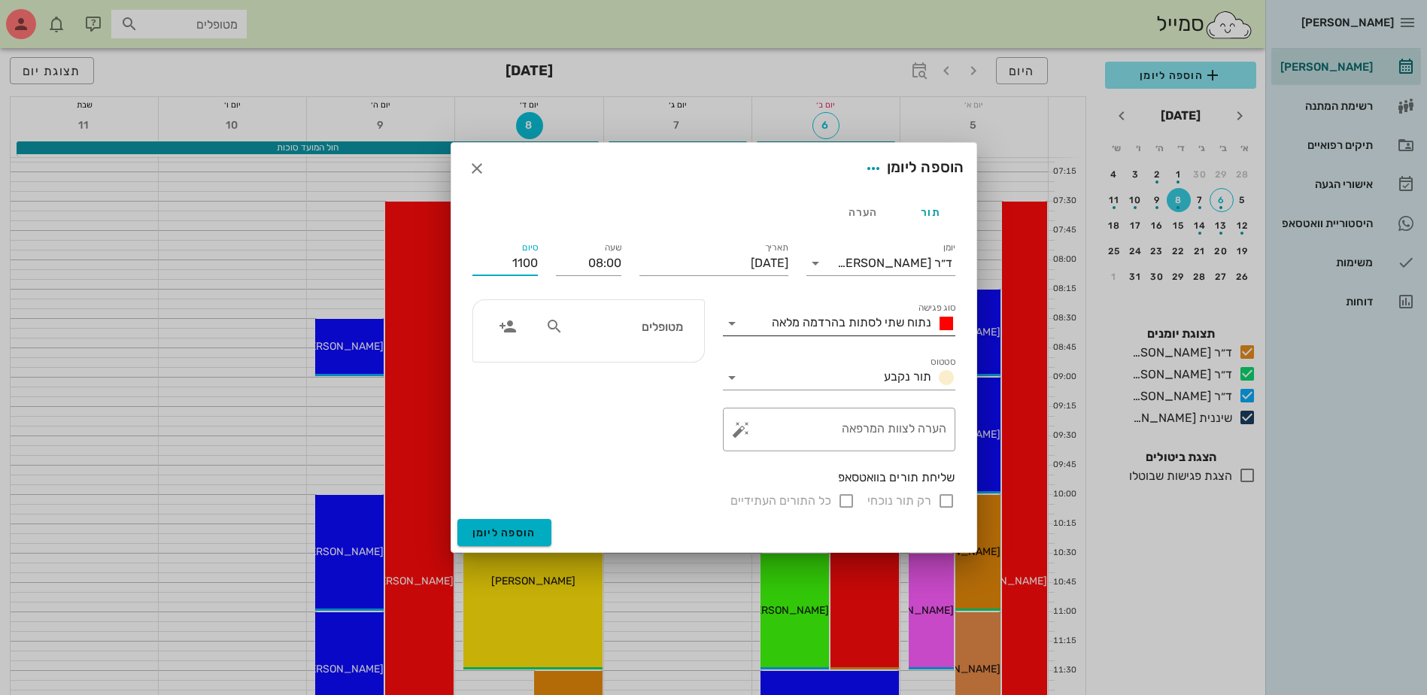
click at [800, 330] on div "נתוח שתי לסתות בהרדמה מלאה" at bounding box center [861, 323] width 190 height 18
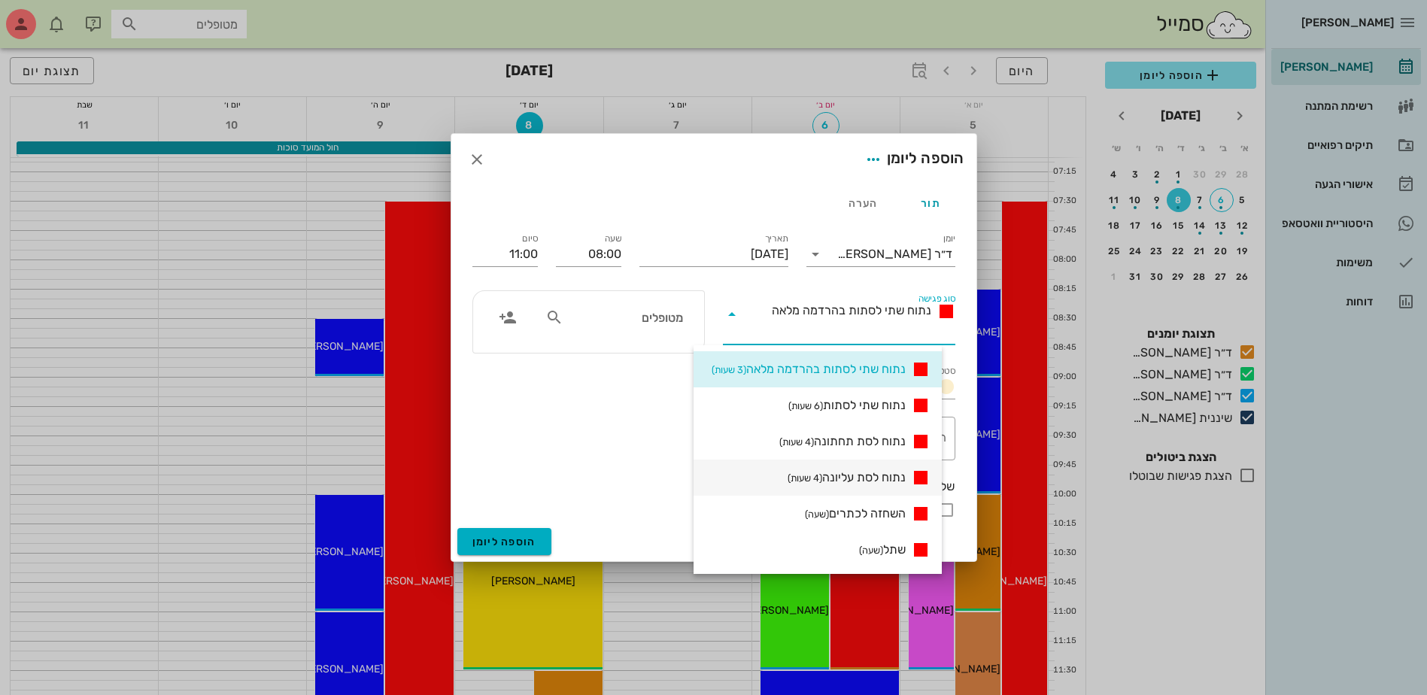
click at [821, 472] on small "(4 שעות)" at bounding box center [805, 477] width 35 height 11
type input "12:00"
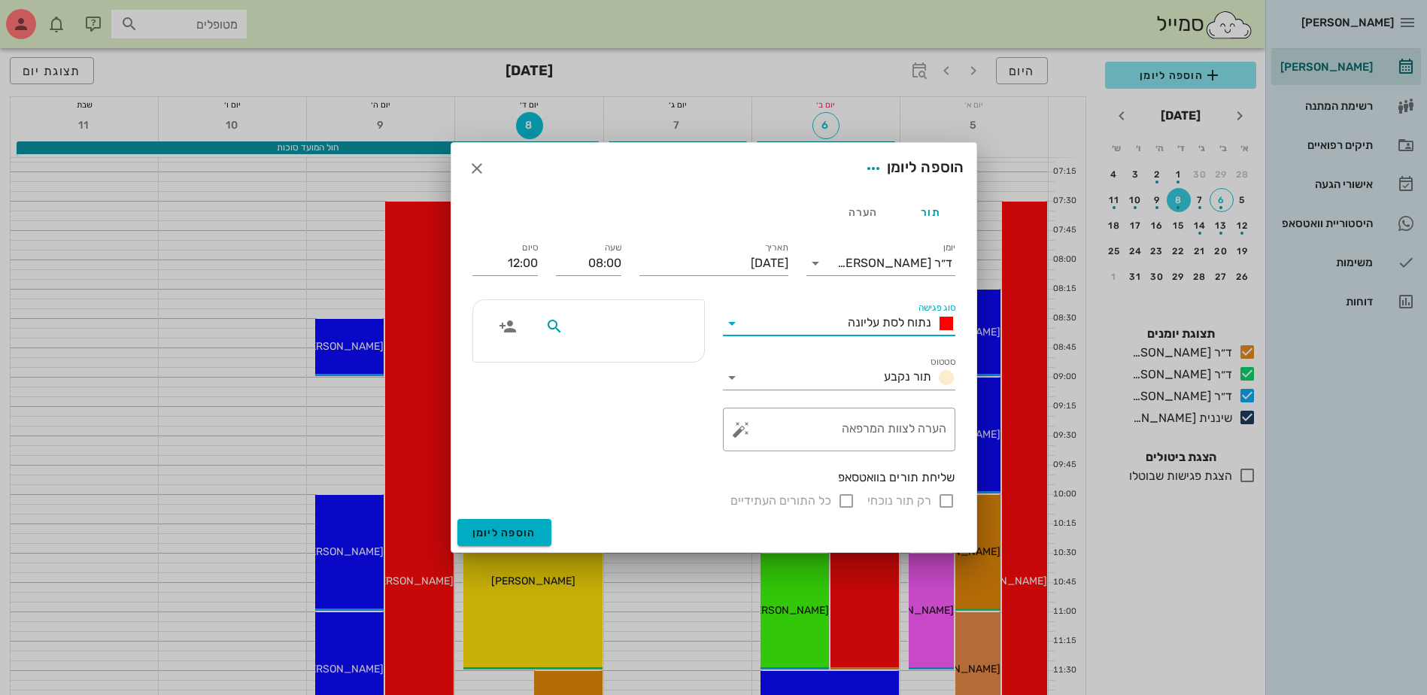
click at [646, 323] on input "text" at bounding box center [624, 327] width 116 height 20
type input "אתי"
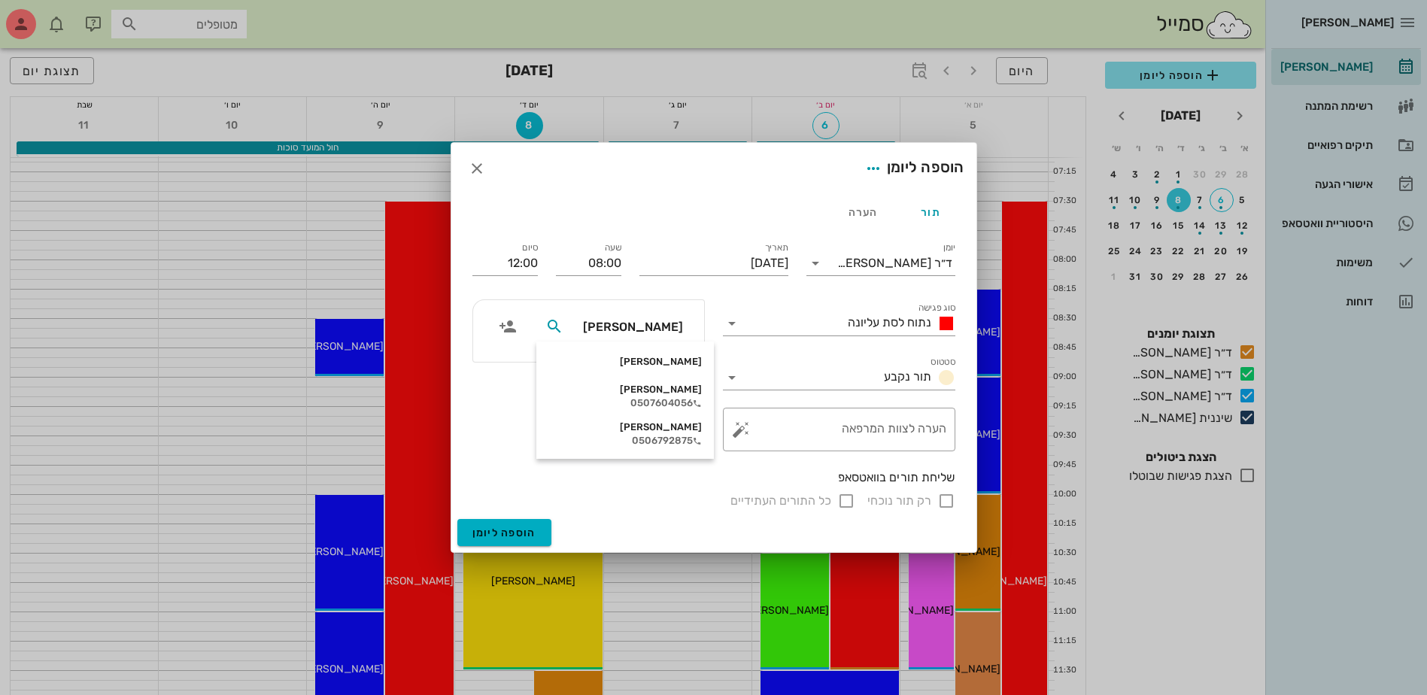
drag, startPoint x: 659, startPoint y: 361, endPoint x: 524, endPoint y: 282, distance: 156.1
click at [658, 360] on div "אתי חייק" at bounding box center [624, 362] width 153 height 12
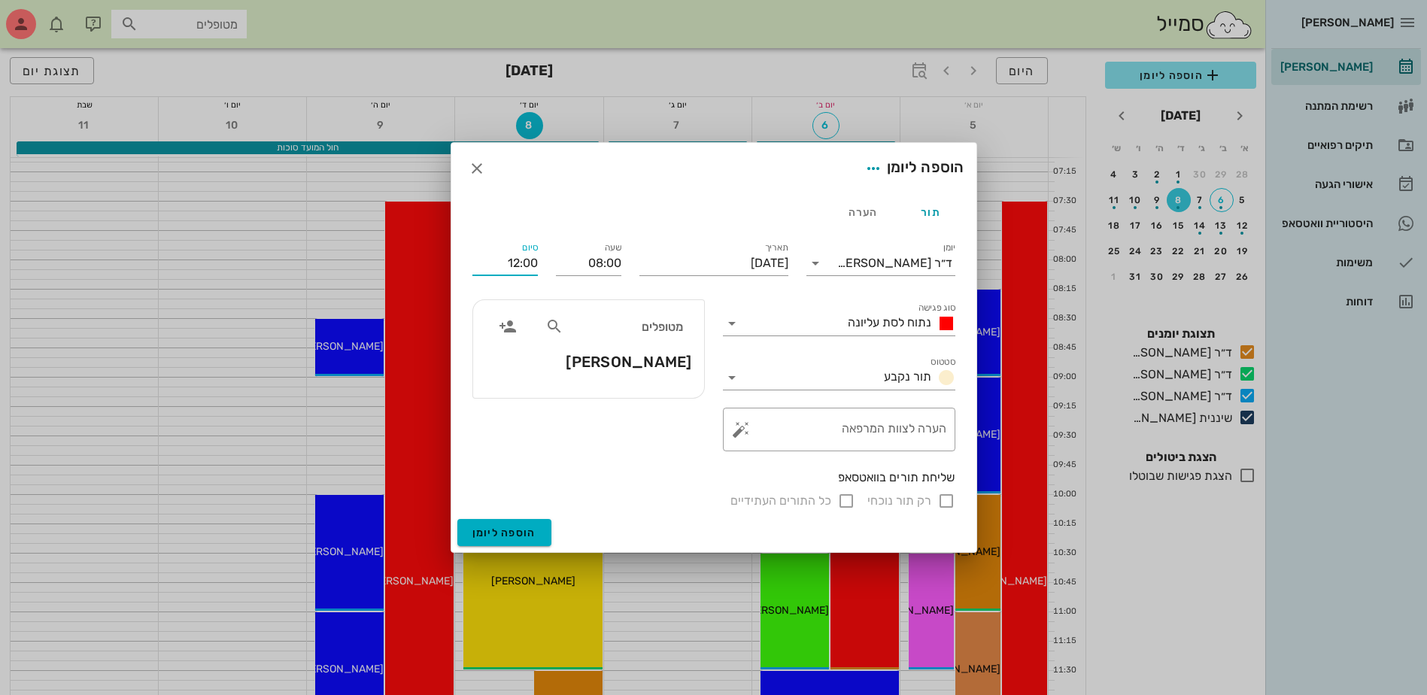
click at [507, 266] on input "12:00" at bounding box center [504, 263] width 65 height 24
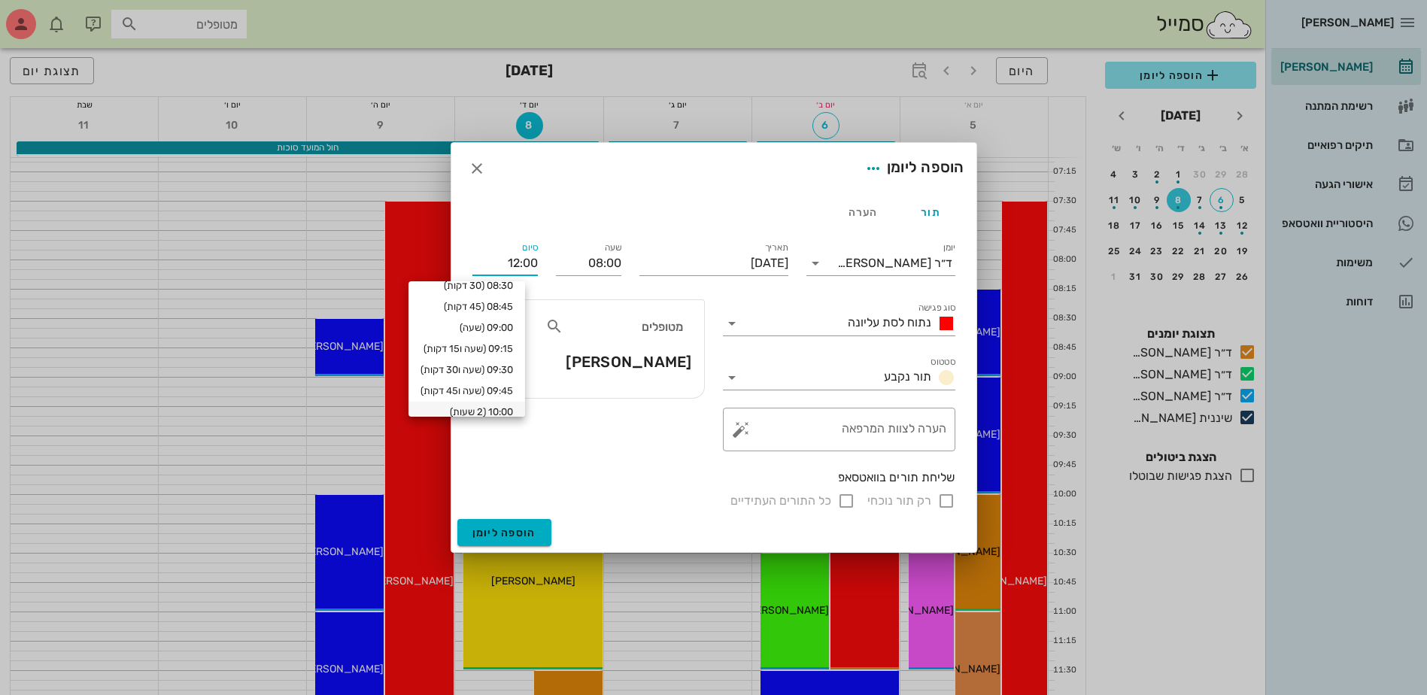
scroll to position [60, 0]
drag, startPoint x: 496, startPoint y: 267, endPoint x: 693, endPoint y: 245, distance: 197.5
click at [687, 263] on div "יומן ד״ר ג׳מיל ביאדסה סוג פגישה נתוח לסת עליונה סטטוס תור נקבע תאריך יום רביעי,…" at bounding box center [713, 374] width 501 height 289
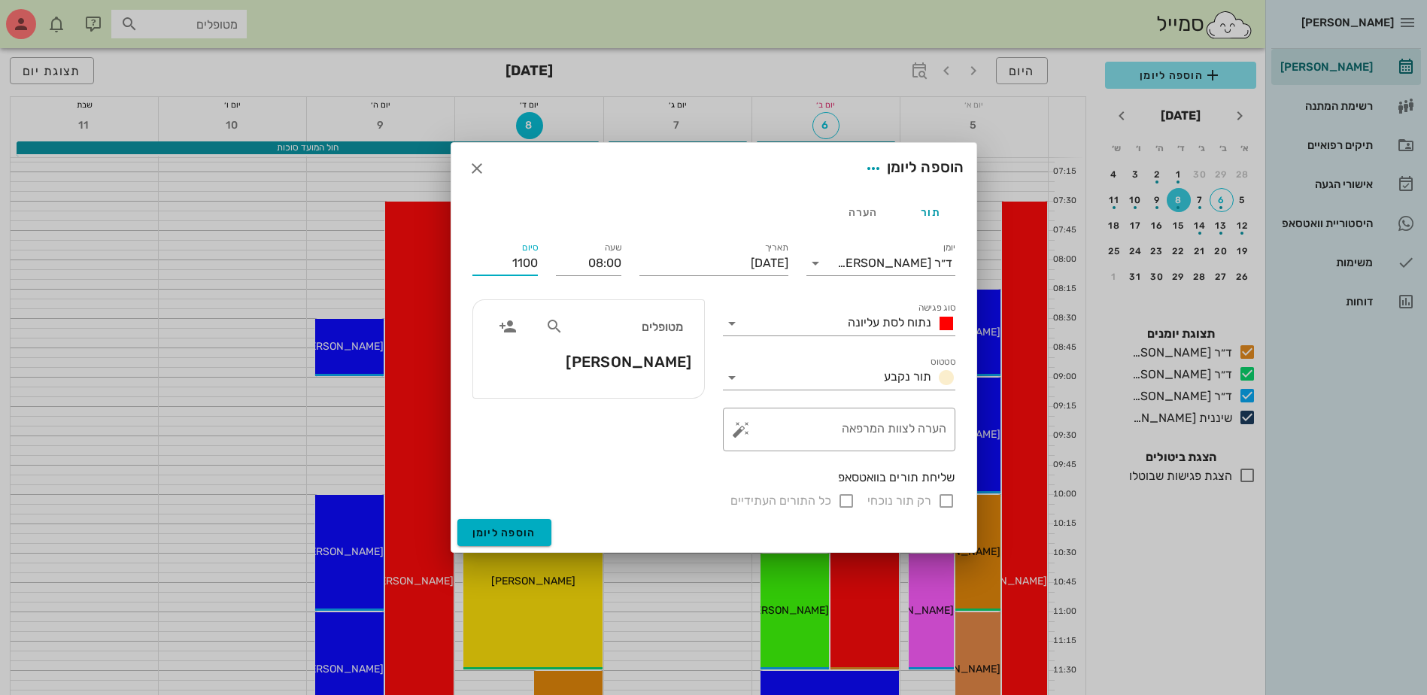
type input "11:00"
click at [945, 505] on div "רק תור נוכחי כל התורים העתידיים" at bounding box center [713, 501] width 483 height 18
click at [506, 531] on span "הוספה ליומן" at bounding box center [504, 533] width 64 height 13
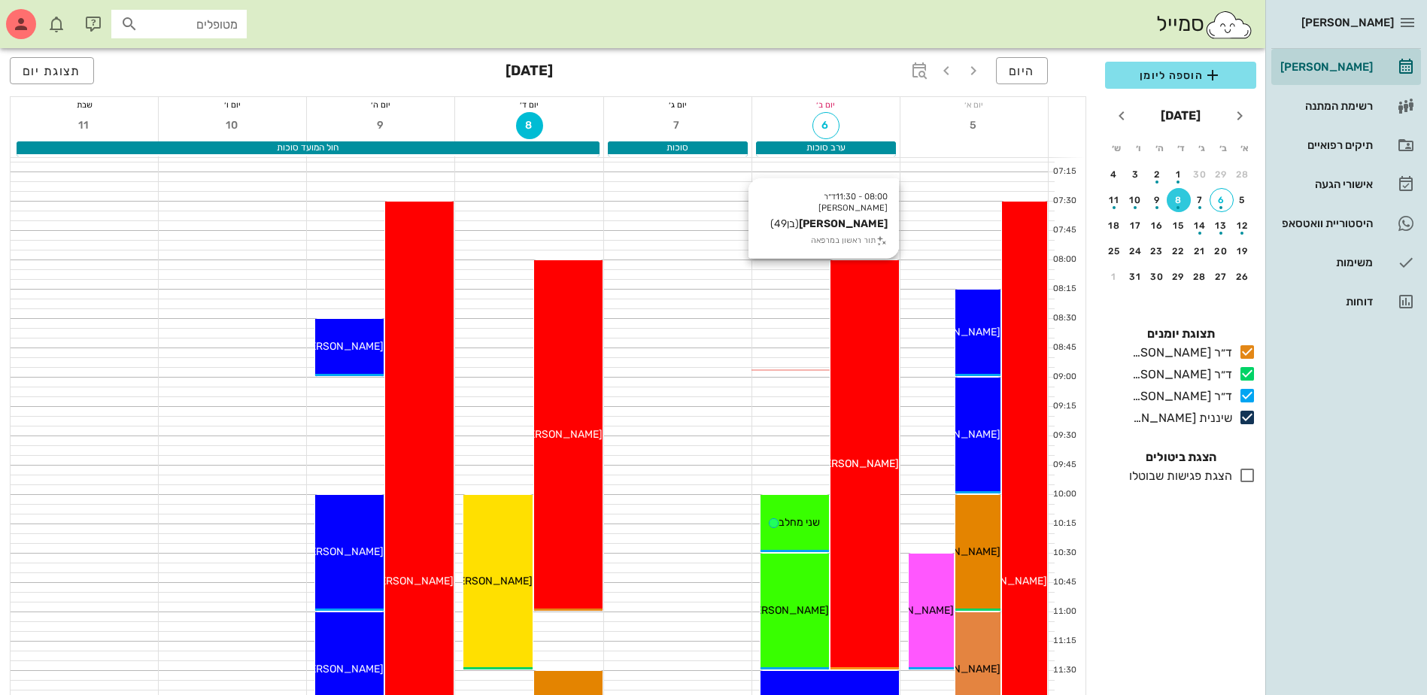
click at [868, 360] on div "08:00 - 11:30 ד״ר ג׳מיל ביאדסה חיים טרגנו (בן 49 ) תור ראשון במרפאה חיים טרגנו" at bounding box center [864, 464] width 68 height 409
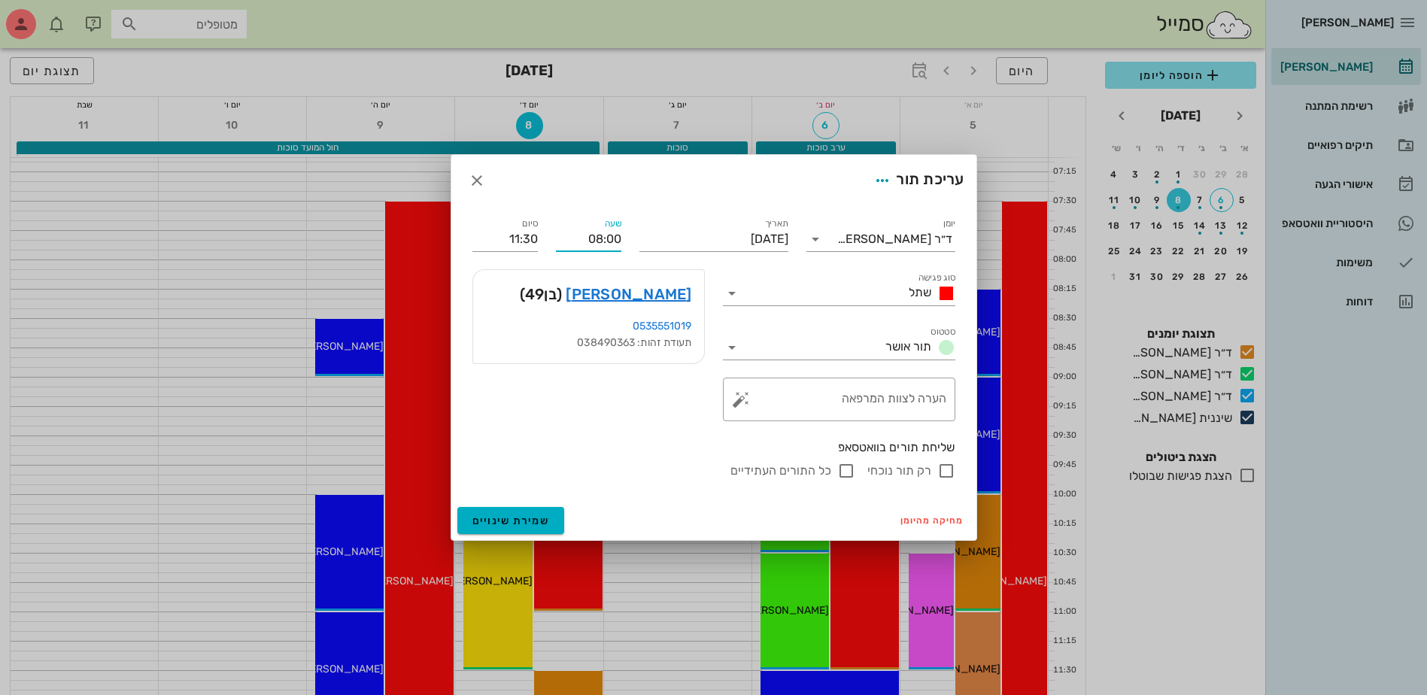
click at [612, 237] on input "08:00" at bounding box center [588, 239] width 65 height 24
drag, startPoint x: 575, startPoint y: 241, endPoint x: 799, endPoint y: 272, distance: 225.4
click at [799, 272] on div "יומן ד״ר ג׳מיל ביאדסה סוג פגישה שתל סטטוס תור אושר תאריך יום שני, 6 באוקטובר 20…" at bounding box center [713, 347] width 501 height 283
type input "09:30"
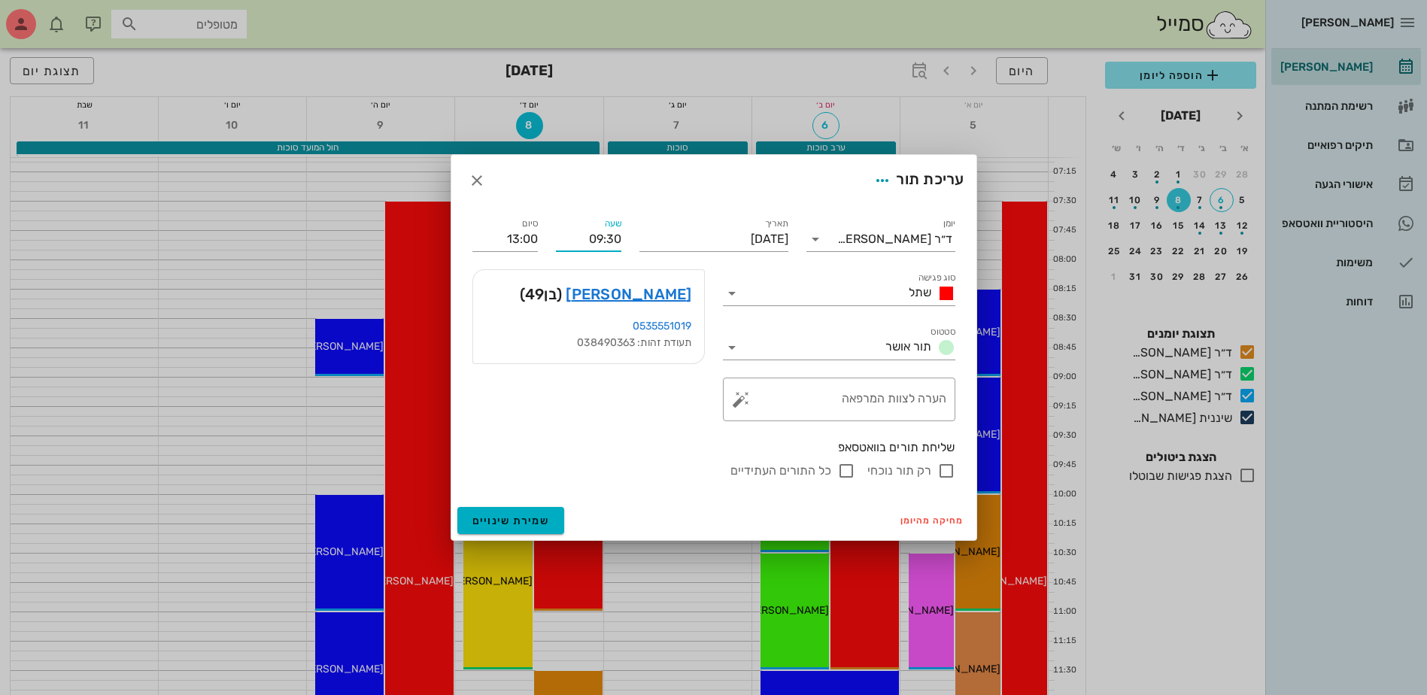
click at [647, 413] on div "חיים טרגנו (בן 49 ) 0535551019 תעודת זהות: 038490363" at bounding box center [588, 345] width 250 height 170
drag, startPoint x: 499, startPoint y: 240, endPoint x: 756, endPoint y: 255, distance: 256.9
click at [756, 255] on div "יומן ד״ר ג׳מיל ביאדסה סוג פגישה שתל סטטוס תור אושר תאריך יום שני, 6 באוקטובר 20…" at bounding box center [713, 347] width 501 height 283
click at [860, 287] on input "סוג פגישה" at bounding box center [823, 293] width 159 height 24
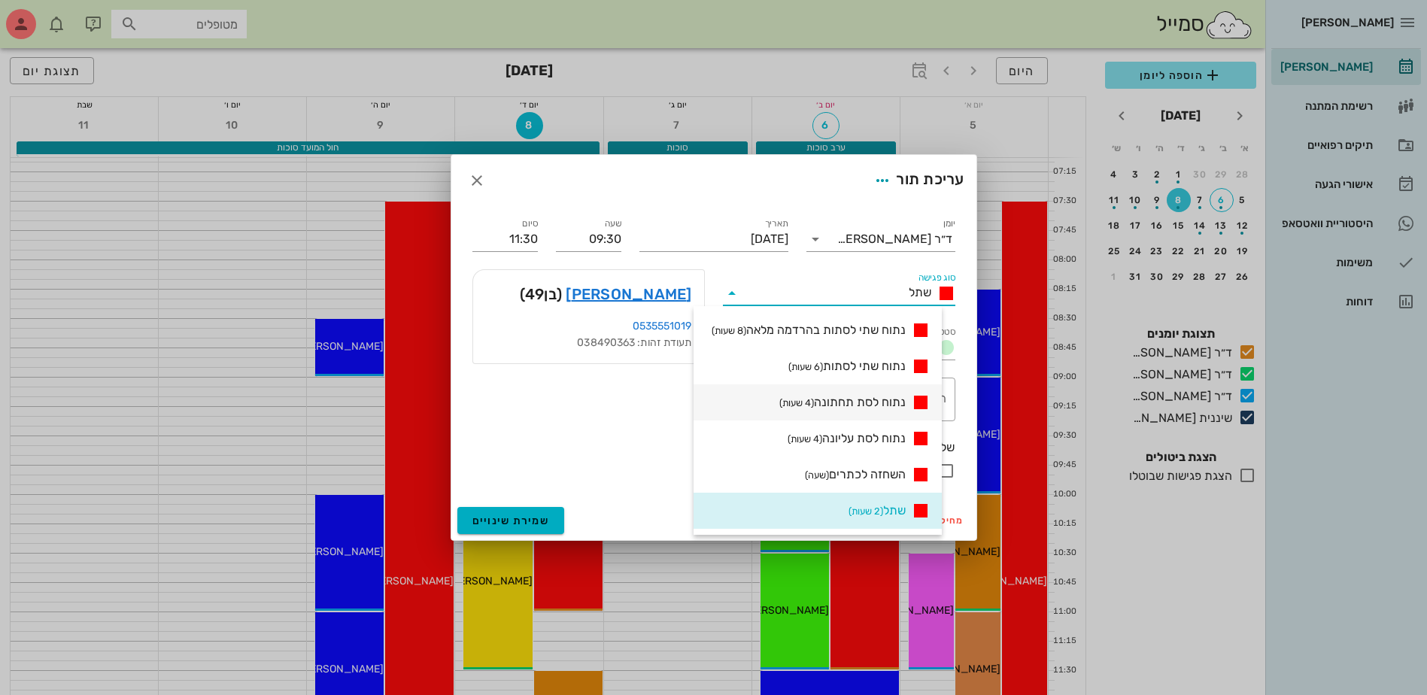
click at [841, 398] on span "נתוח לסת תחתונה (4 שעות)" at bounding box center [842, 402] width 126 height 18
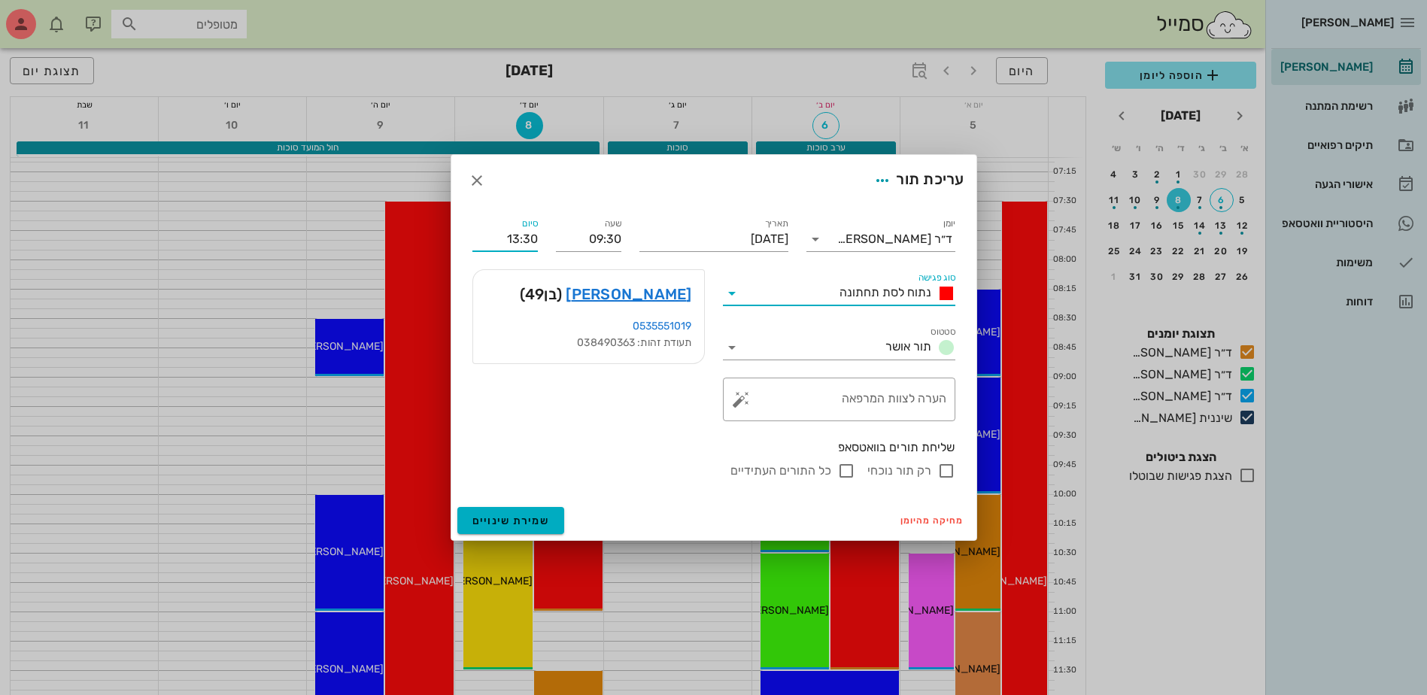
drag, startPoint x: 490, startPoint y: 238, endPoint x: 732, endPoint y: 262, distance: 243.4
click at [732, 262] on div "יומן ד״ר ג׳מיל ביאדסה סוג פגישה נתוח לסת תחתונה סטטוס תור אושר תאריך יום שני, 6…" at bounding box center [713, 347] width 501 height 283
type input "11:30"
click at [502, 521] on span "שמירת שינויים" at bounding box center [510, 521] width 77 height 13
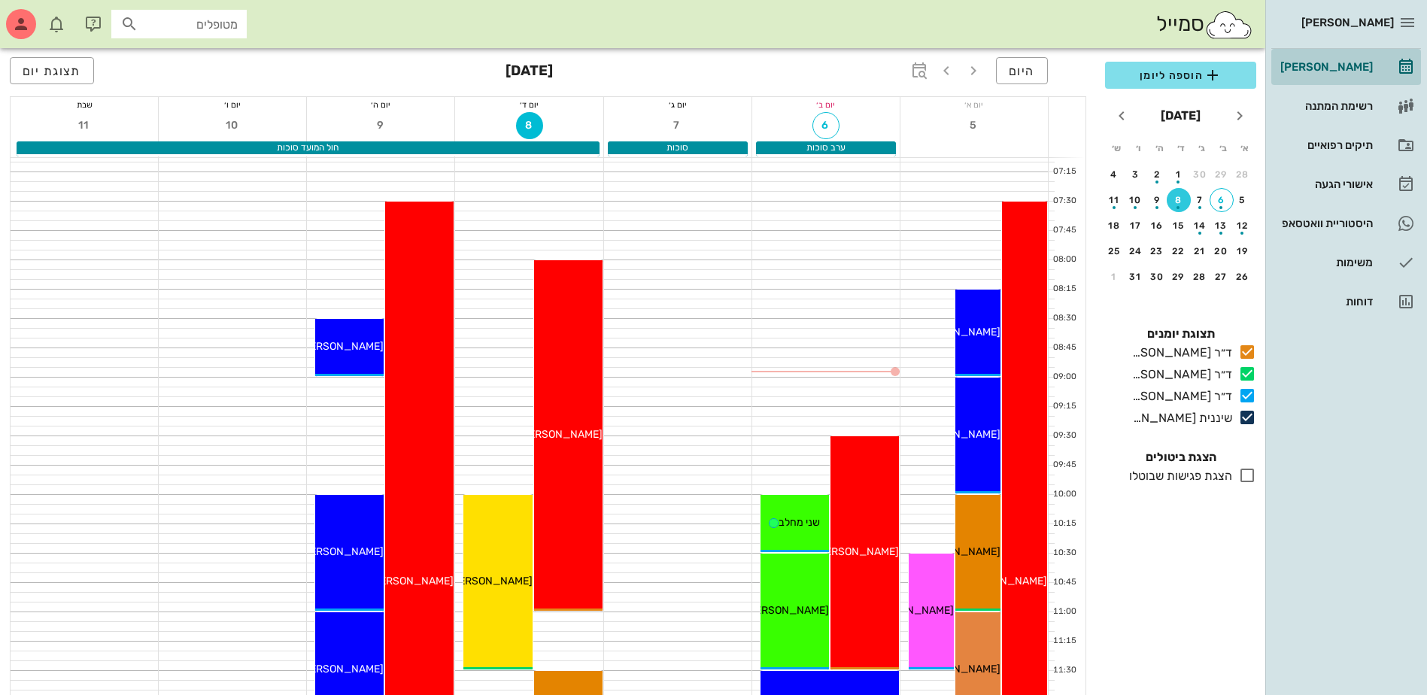
drag, startPoint x: 1328, startPoint y: 59, endPoint x: 1263, endPoint y: 48, distance: 66.4
click at [1328, 59] on div "[PERSON_NAME]" at bounding box center [1325, 67] width 96 height 24
click at [1177, 196] on div "8" at bounding box center [1179, 200] width 24 height 11
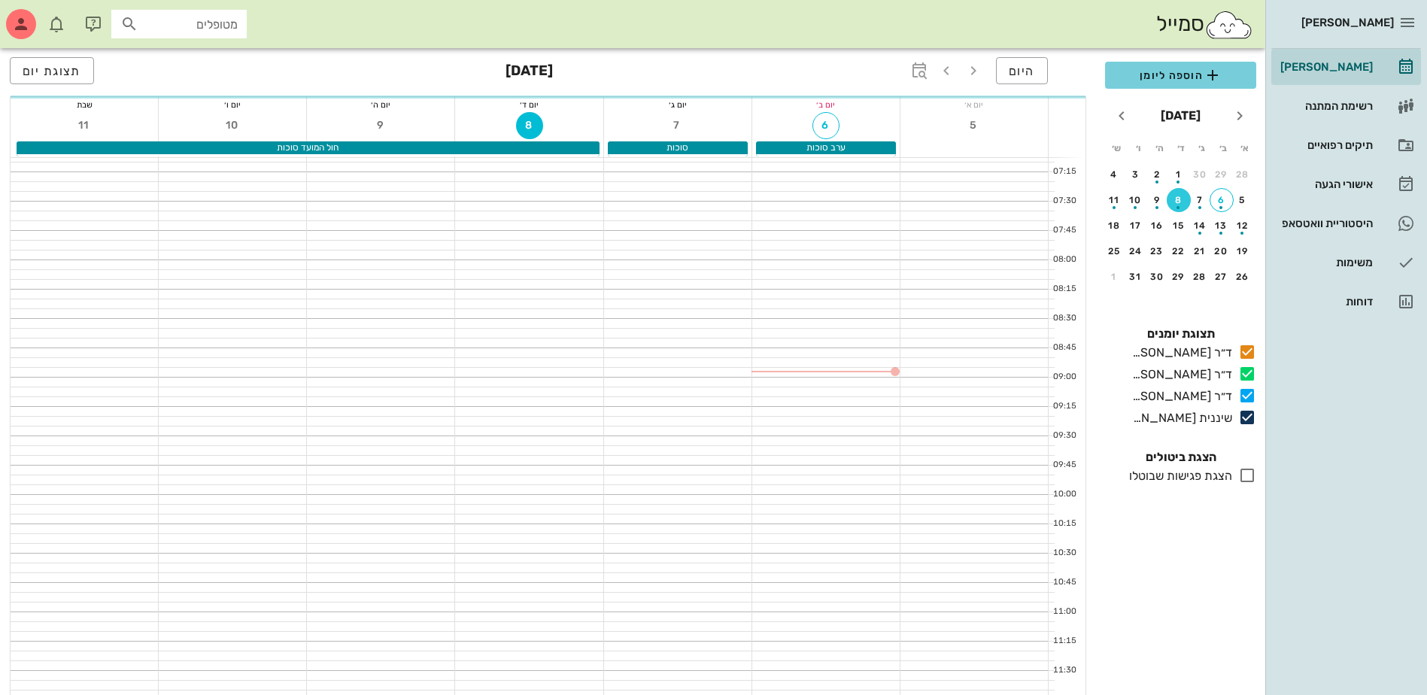
click at [1170, 65] on button "הוספה ליומן" at bounding box center [1180, 75] width 151 height 27
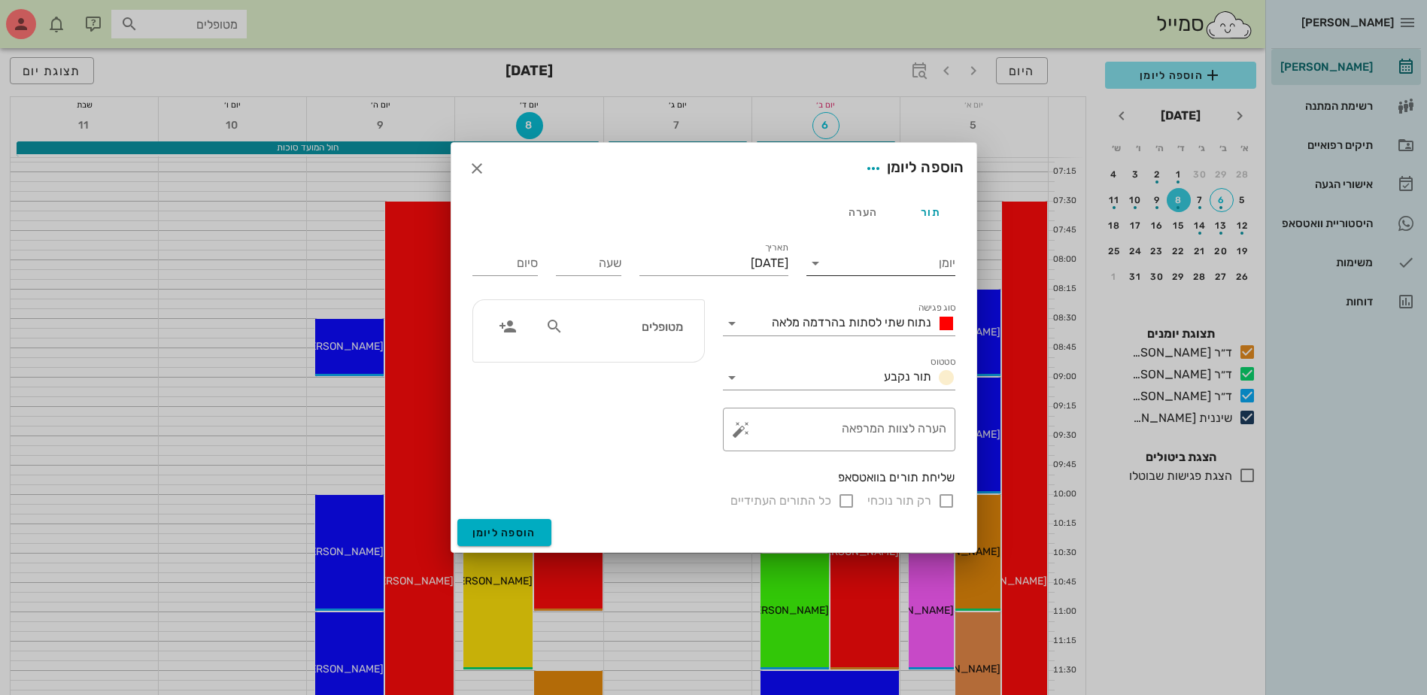
click at [847, 265] on input "יומן" at bounding box center [891, 263] width 128 height 24
click at [867, 338] on div "ד״ר [PERSON_NAME]" at bounding box center [884, 347] width 133 height 32
click at [862, 326] on span "נתוח שתי לסתות בהרדמה מלאה" at bounding box center [851, 322] width 159 height 14
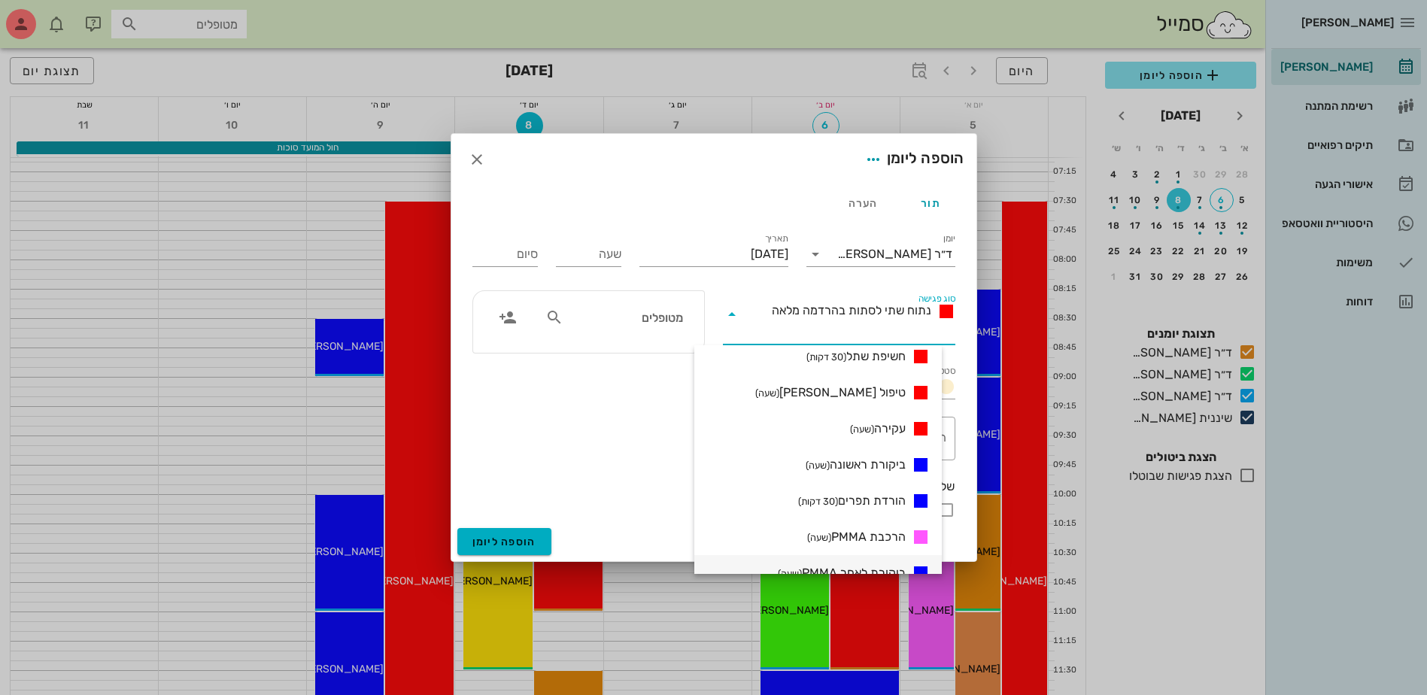
scroll to position [451, 0]
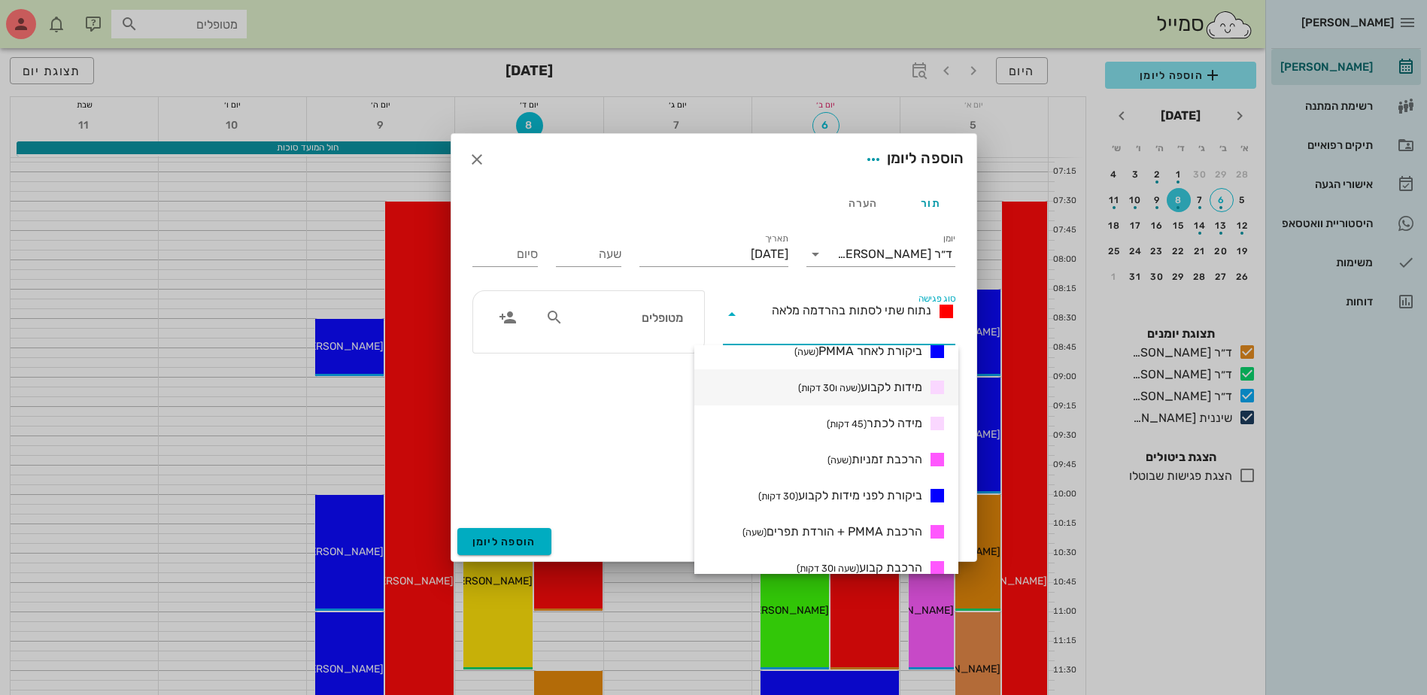
click at [897, 397] on div "מידות לקבוע (שעה ו30 דקות)" at bounding box center [826, 387] width 264 height 36
type input "01:30"
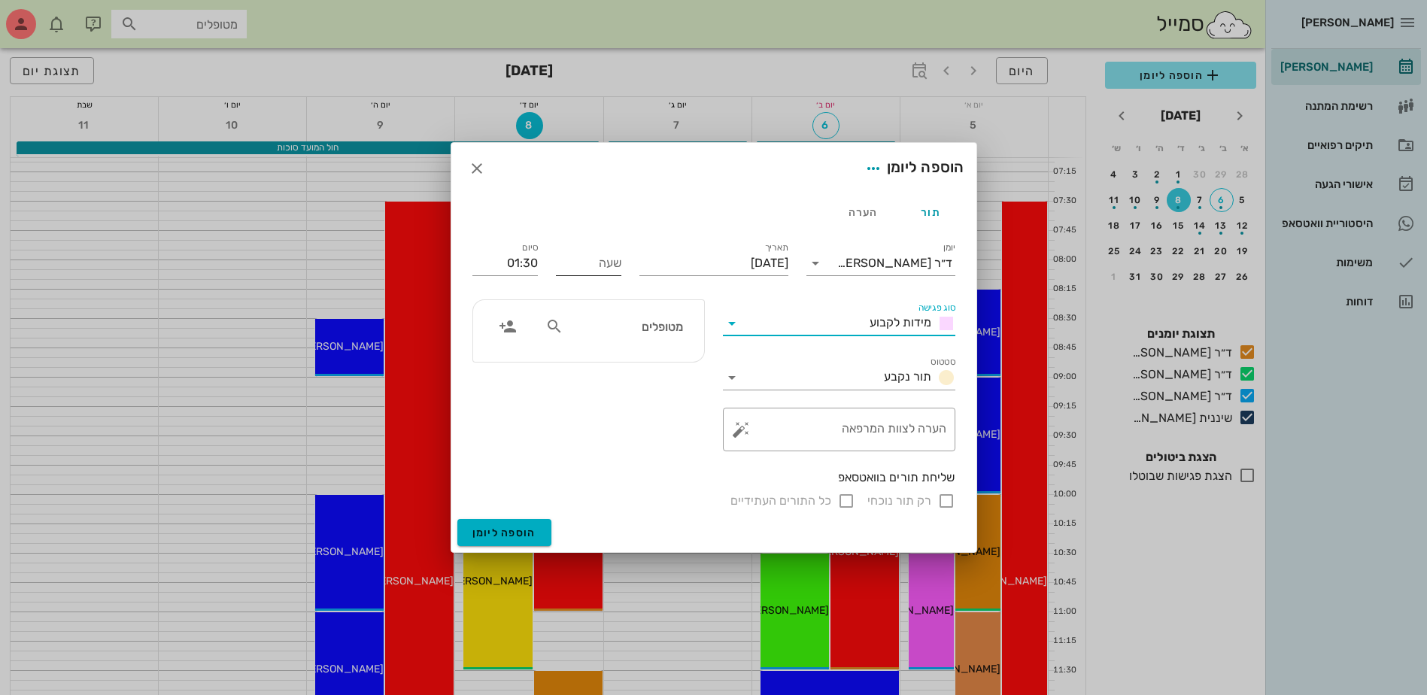
click at [590, 262] on input "שעה" at bounding box center [588, 263] width 65 height 24
click at [522, 253] on label "סיום" at bounding box center [530, 247] width 16 height 11
click at [521, 253] on input "01:30" at bounding box center [504, 263] width 65 height 24
type input "08:00"
type input "09:30"
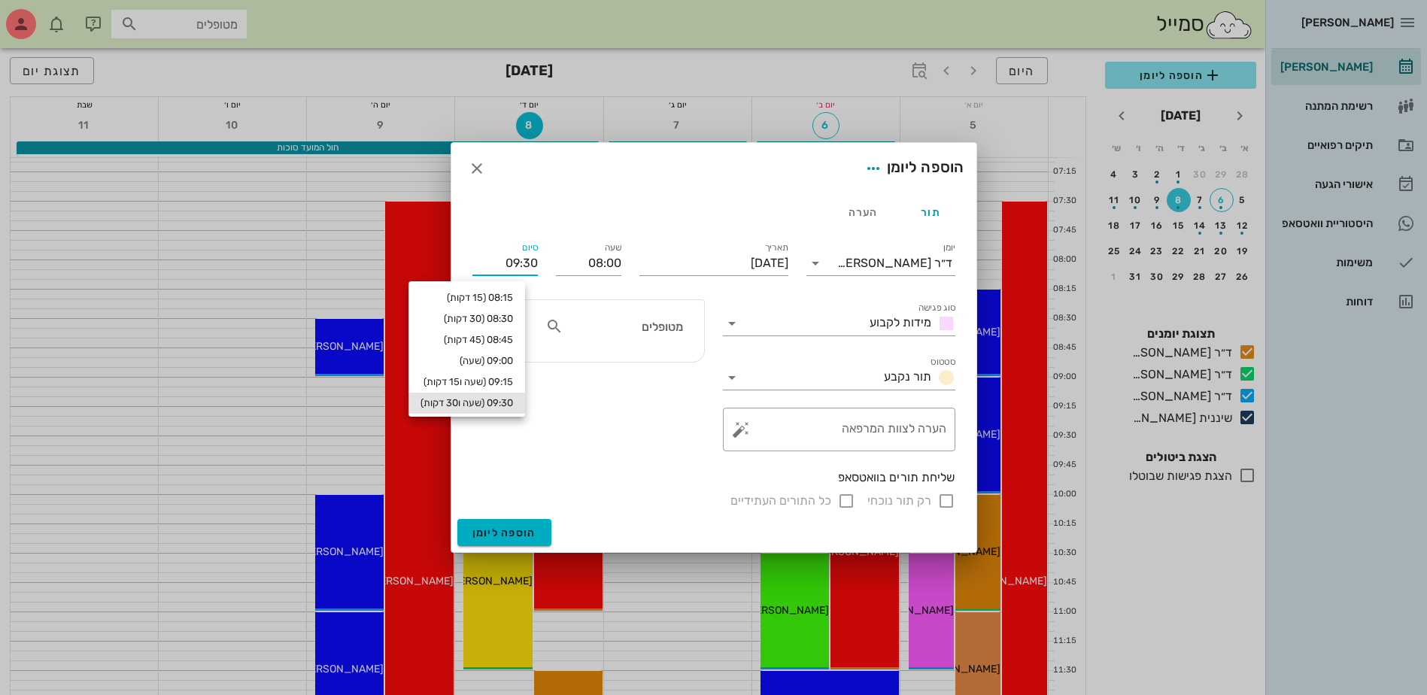
click at [649, 329] on input "מטופלים" at bounding box center [624, 327] width 116 height 20
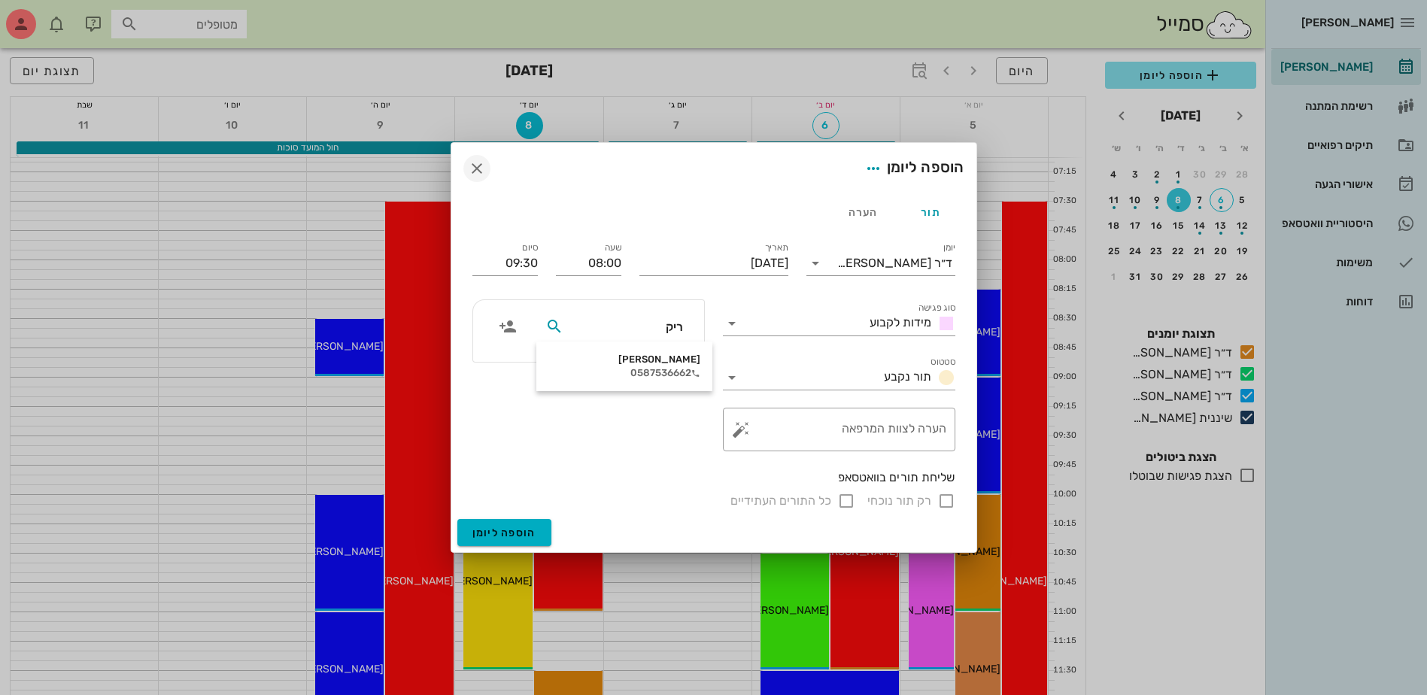
type input "ריק"
click at [478, 172] on icon "button" at bounding box center [477, 168] width 18 height 18
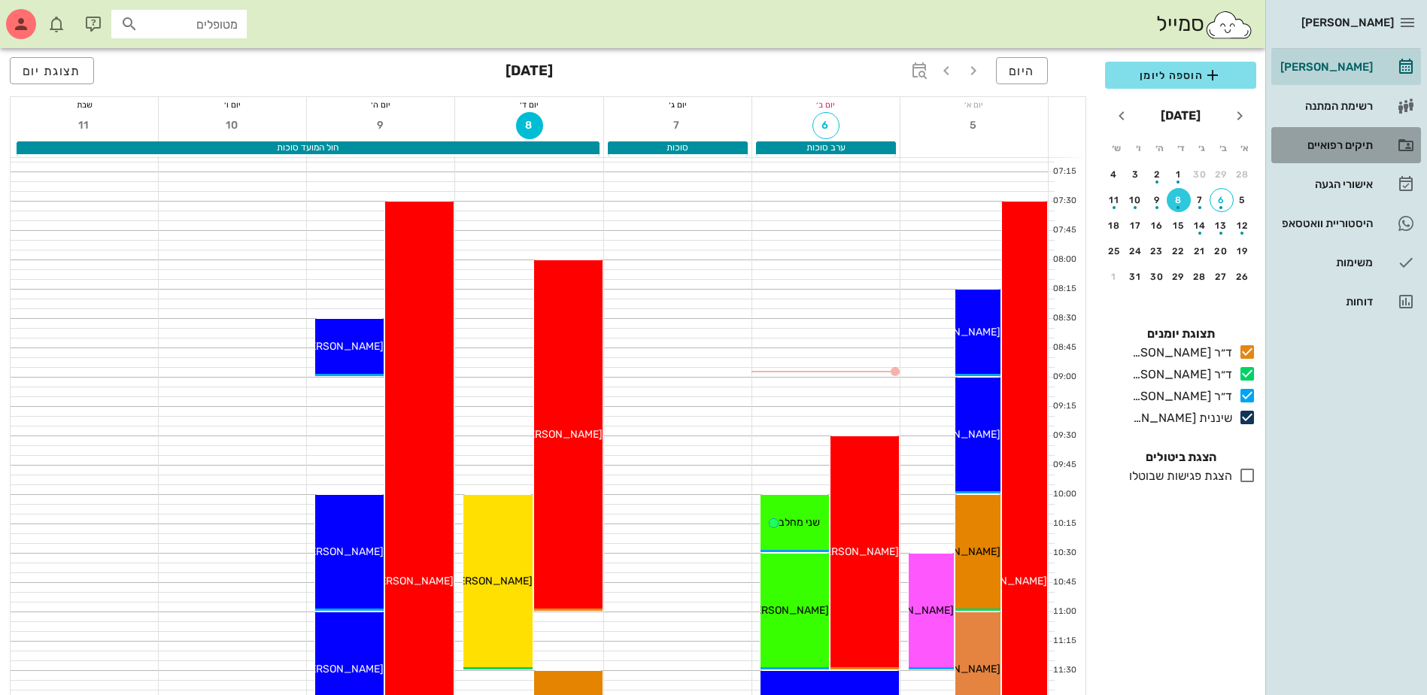
click at [1321, 149] on div "תיקים רפואיים" at bounding box center [1325, 145] width 96 height 12
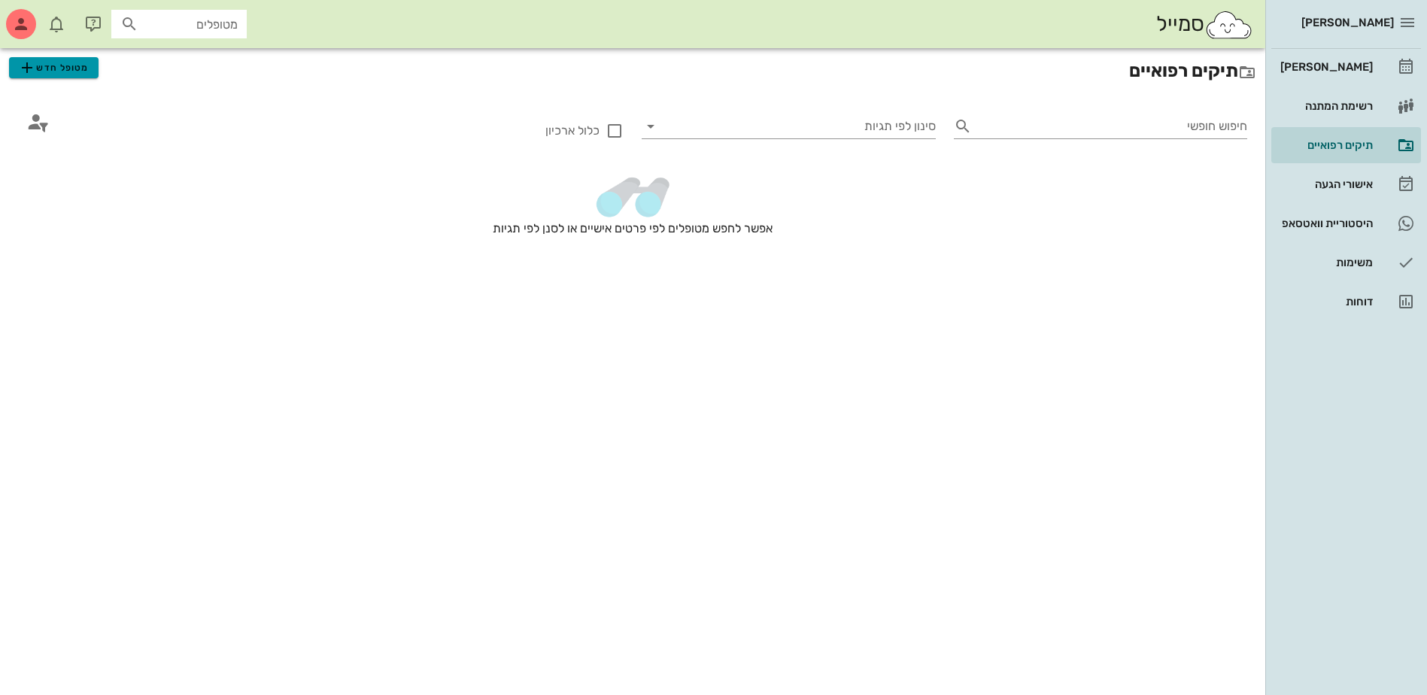
click at [46, 59] on span "מטופל חדש" at bounding box center [53, 68] width 71 height 18
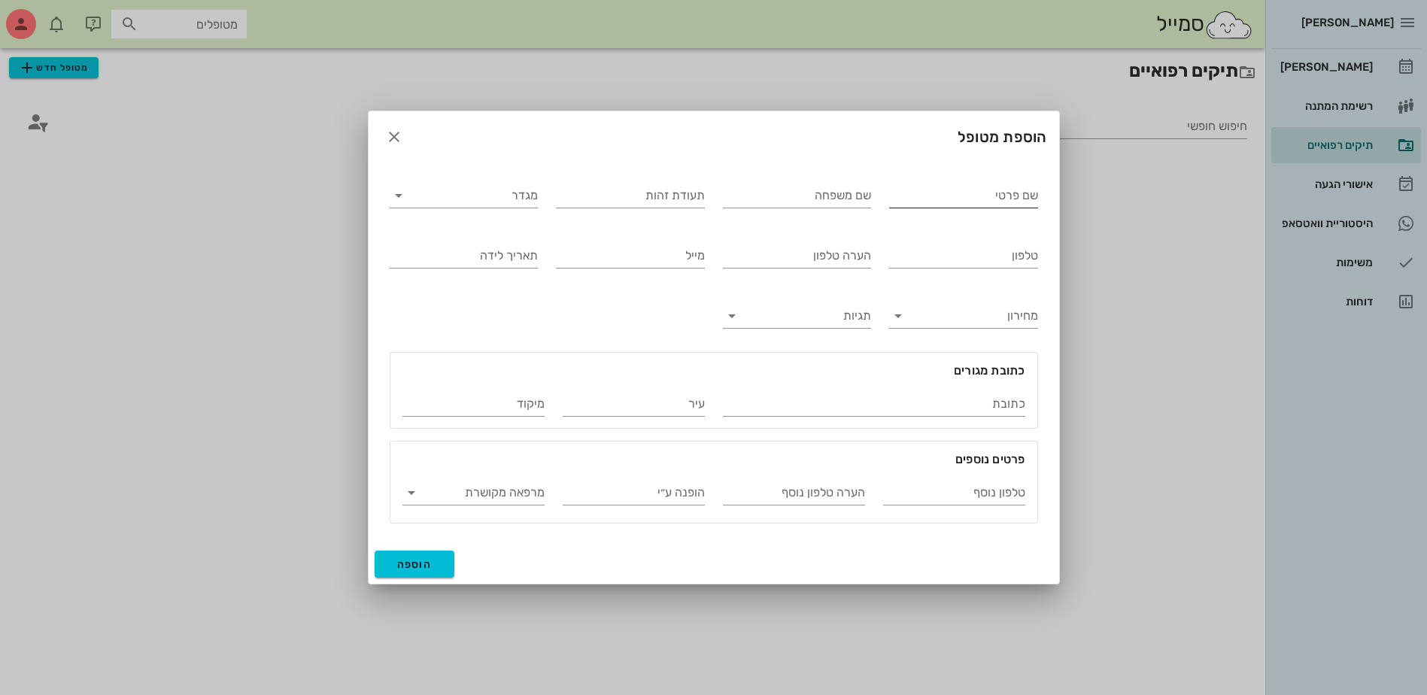
click at [1011, 201] on input "שם פרטי" at bounding box center [963, 196] width 149 height 24
type input "ריקי"
click at [836, 191] on div "שם משפחה" at bounding box center [797, 196] width 149 height 24
type input "אדרי"
click at [461, 205] on input "מגדר" at bounding box center [476, 196] width 125 height 24
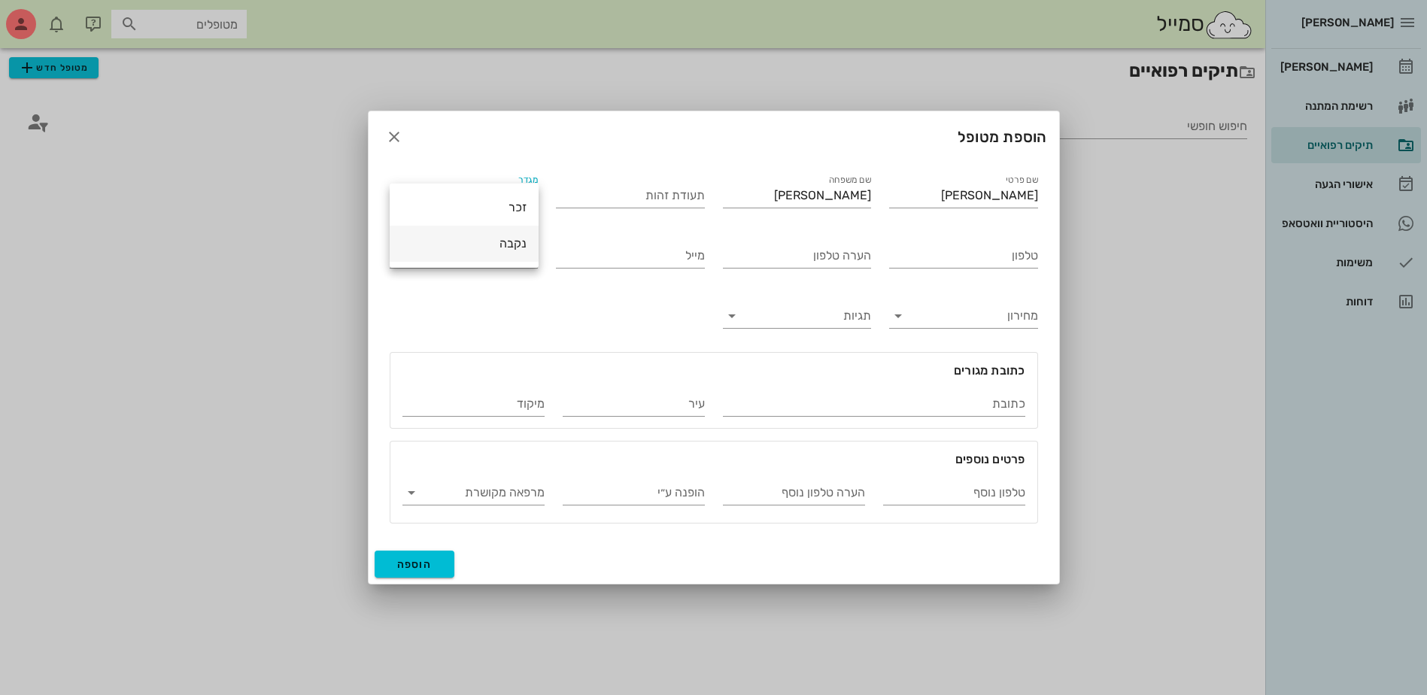
click at [489, 246] on div "נקבה" at bounding box center [464, 243] width 125 height 14
click at [958, 259] on input "טלפון" at bounding box center [963, 256] width 149 height 24
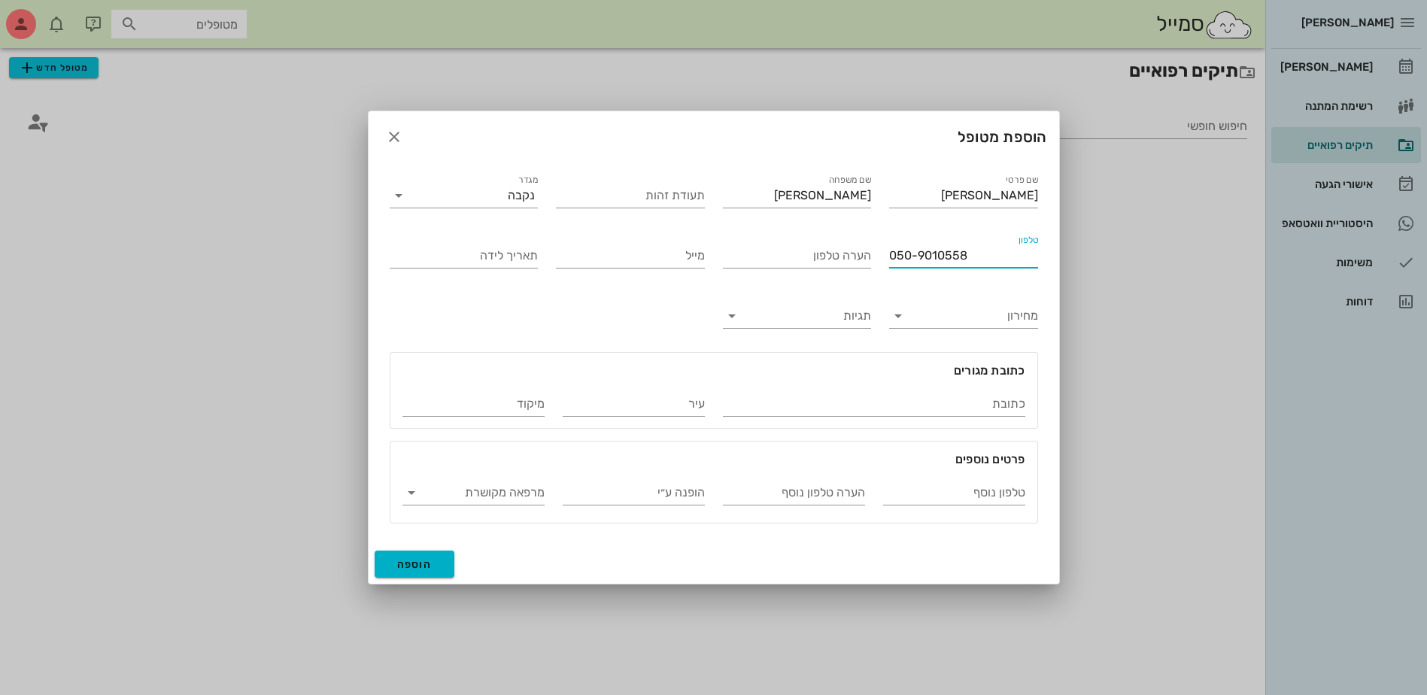
type input "050-9010558"
click at [420, 564] on span "הוספה" at bounding box center [414, 564] width 35 height 13
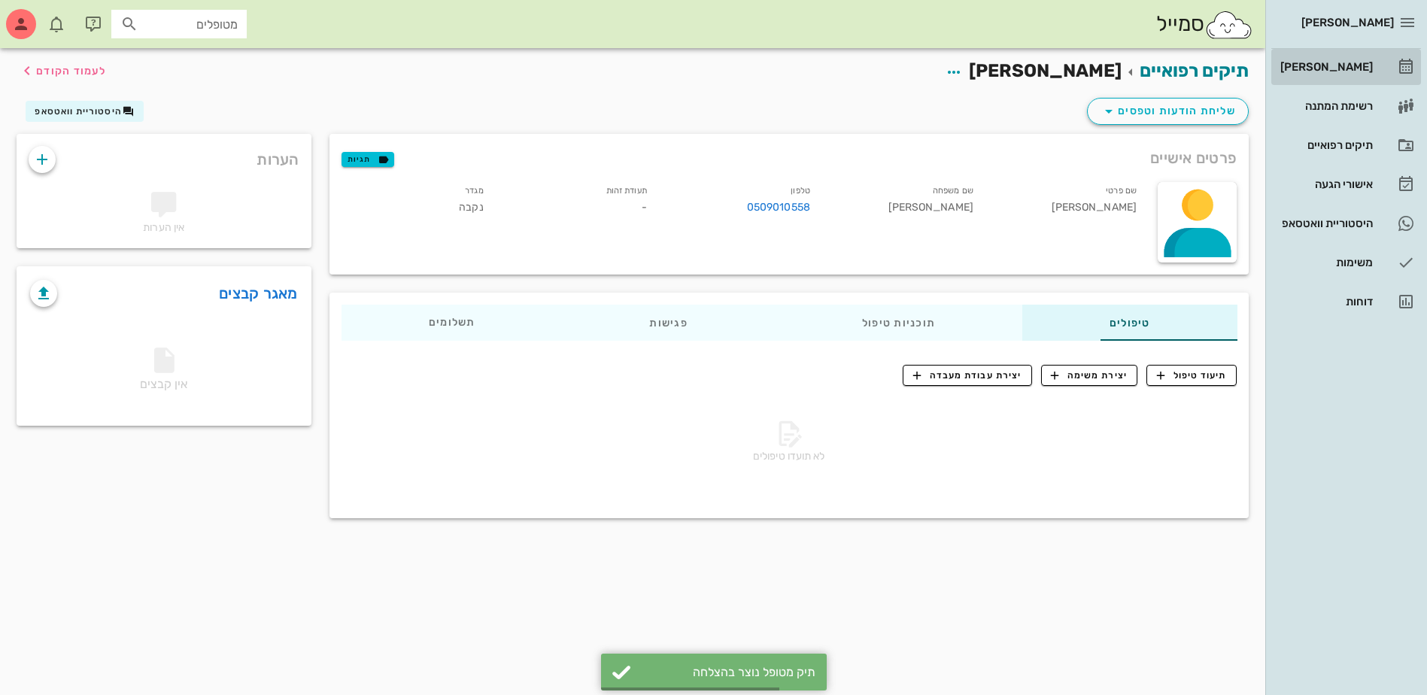
click at [1338, 67] on div "[PERSON_NAME]" at bounding box center [1325, 67] width 96 height 12
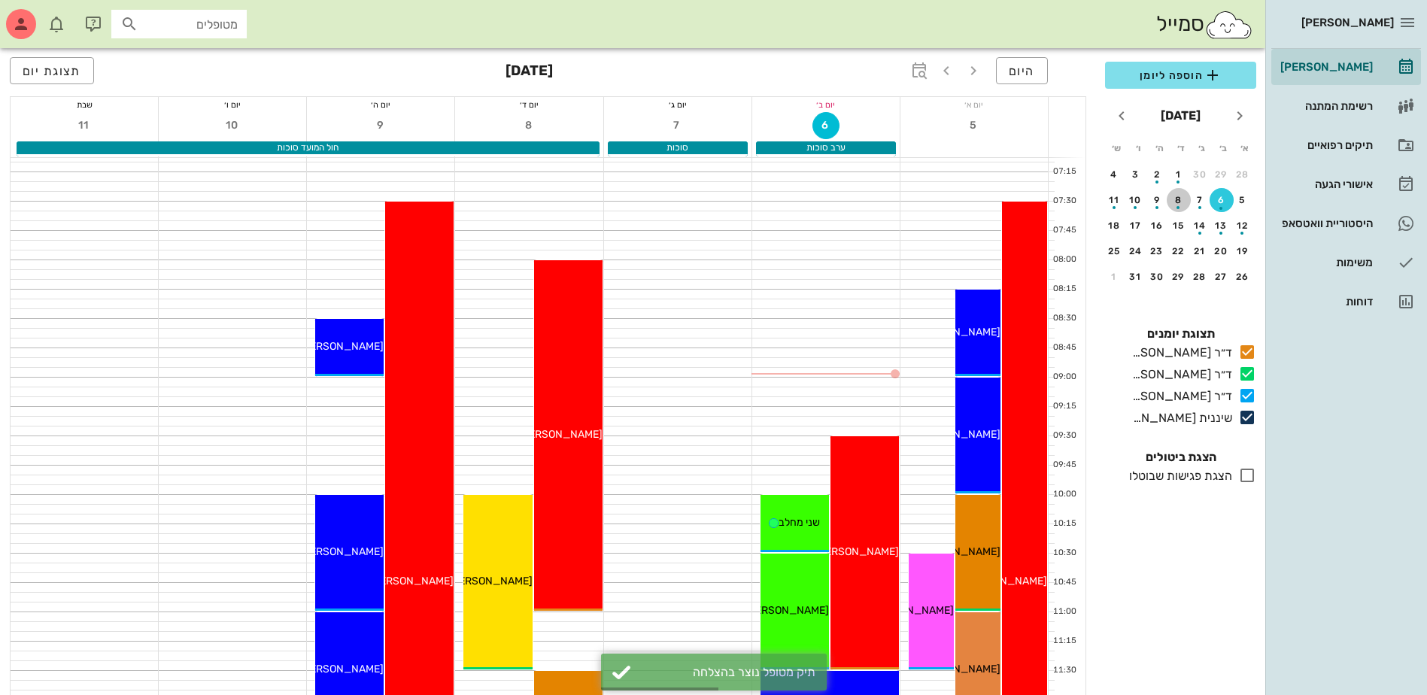
click at [1173, 198] on div "8" at bounding box center [1179, 200] width 24 height 11
click at [1191, 72] on span "הוספה ליומן" at bounding box center [1180, 75] width 127 height 18
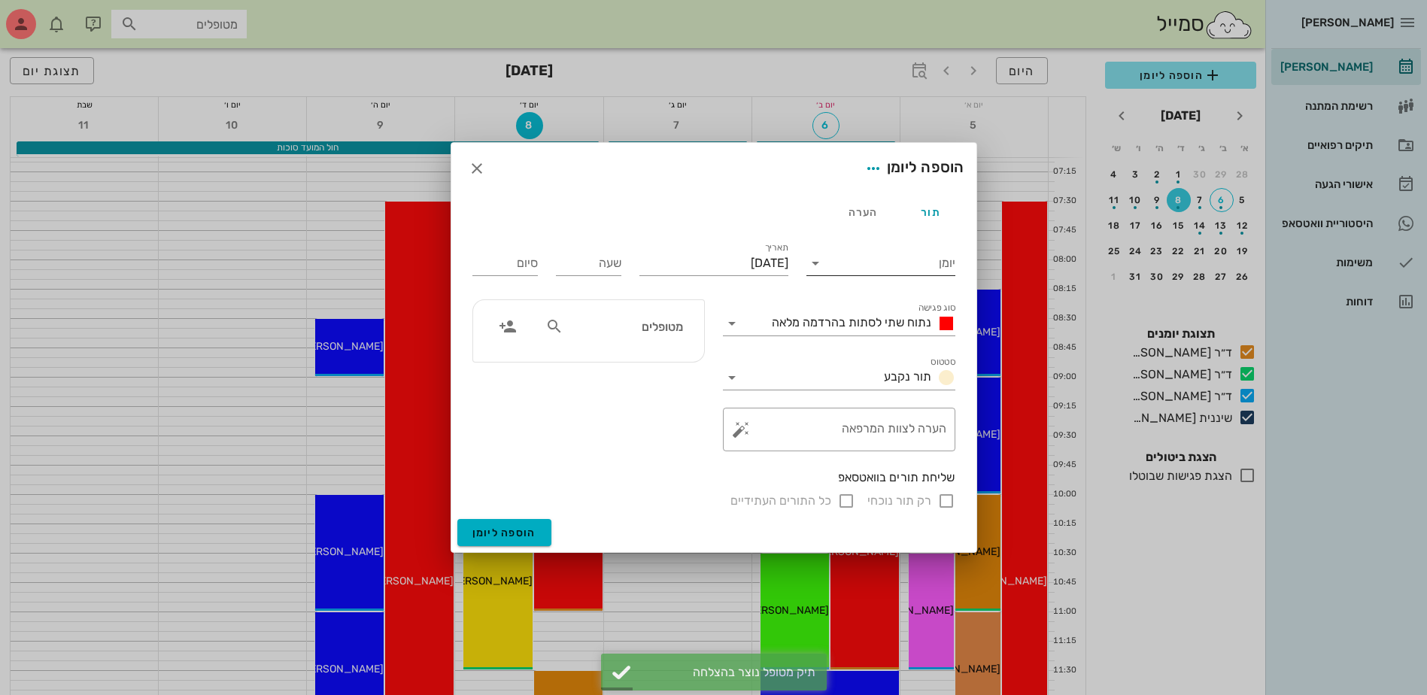
click at [888, 257] on input "יומן" at bounding box center [891, 263] width 128 height 24
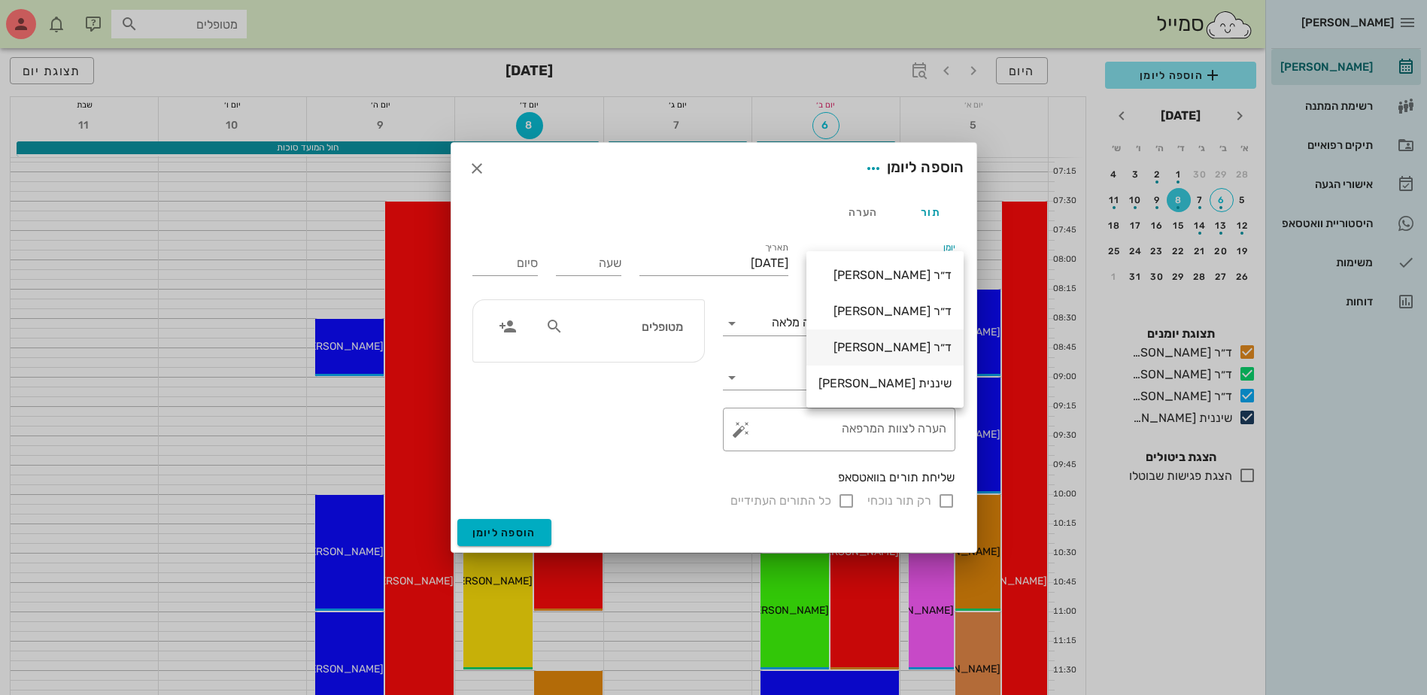
click at [875, 343] on div "ד״ר [PERSON_NAME]" at bounding box center [884, 347] width 133 height 14
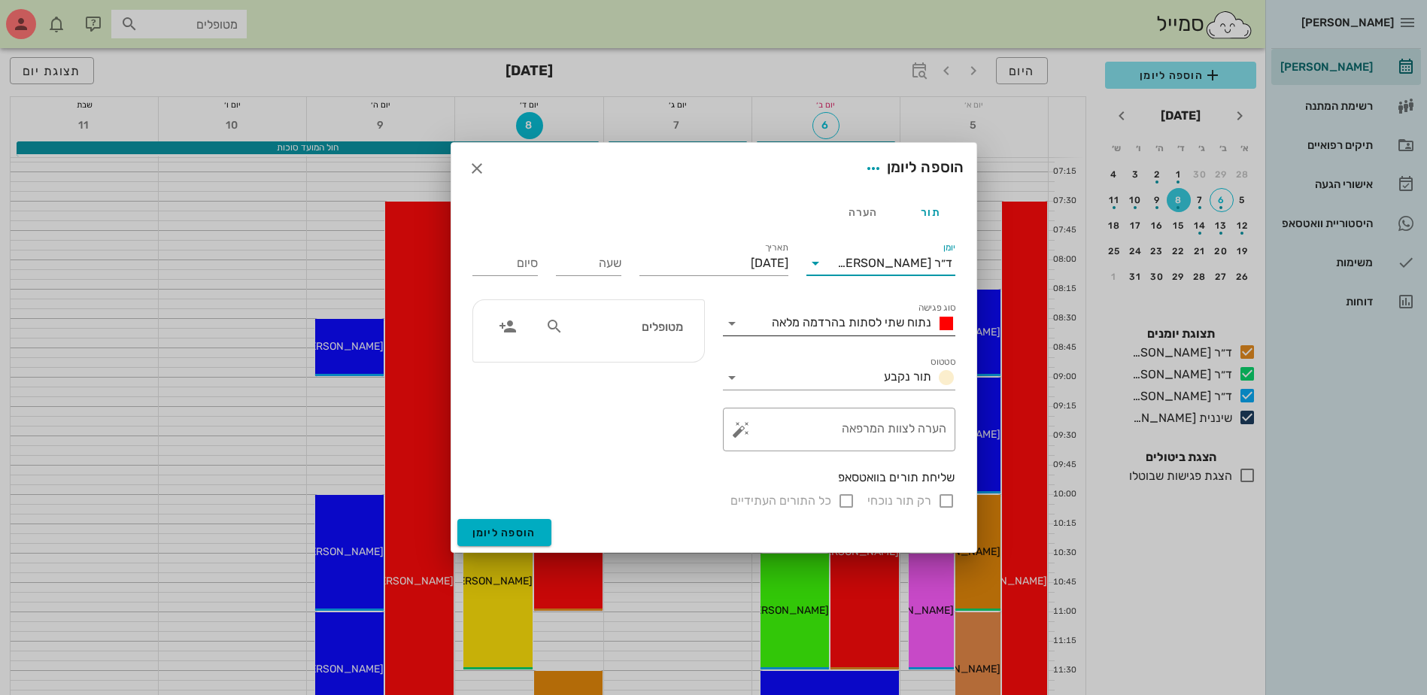
click at [864, 320] on span "נתוח שתי לסתות בהרדמה מלאה" at bounding box center [851, 322] width 159 height 14
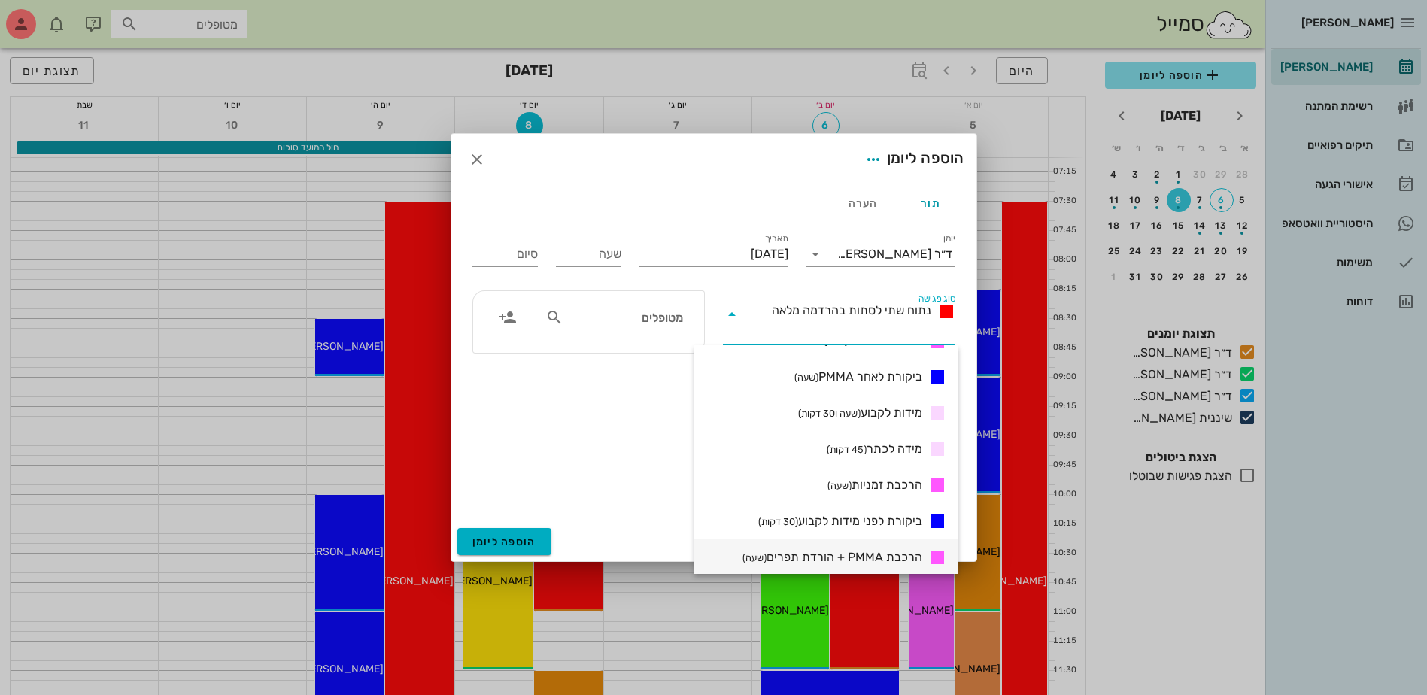
scroll to position [355, 0]
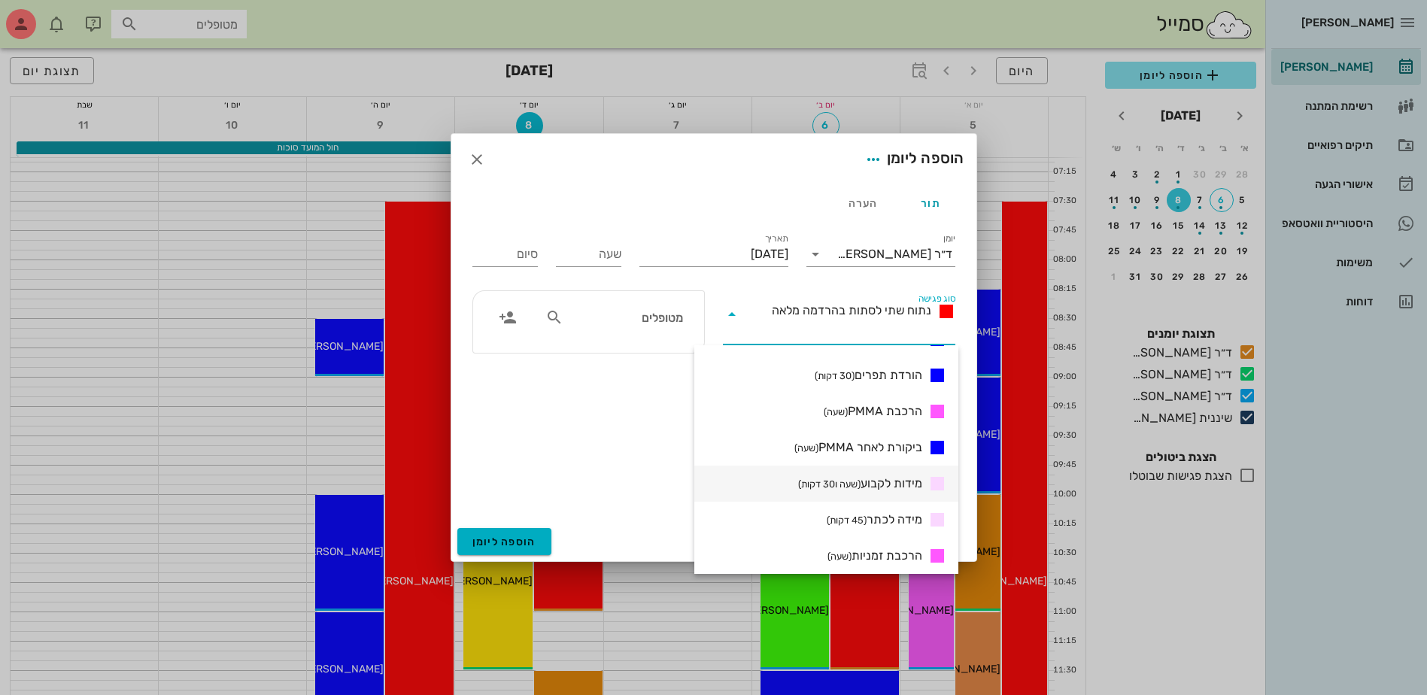
click at [864, 482] on span "מידות לקבוע (שעה ו30 דקות)" at bounding box center [860, 484] width 124 height 18
type input "01:30"
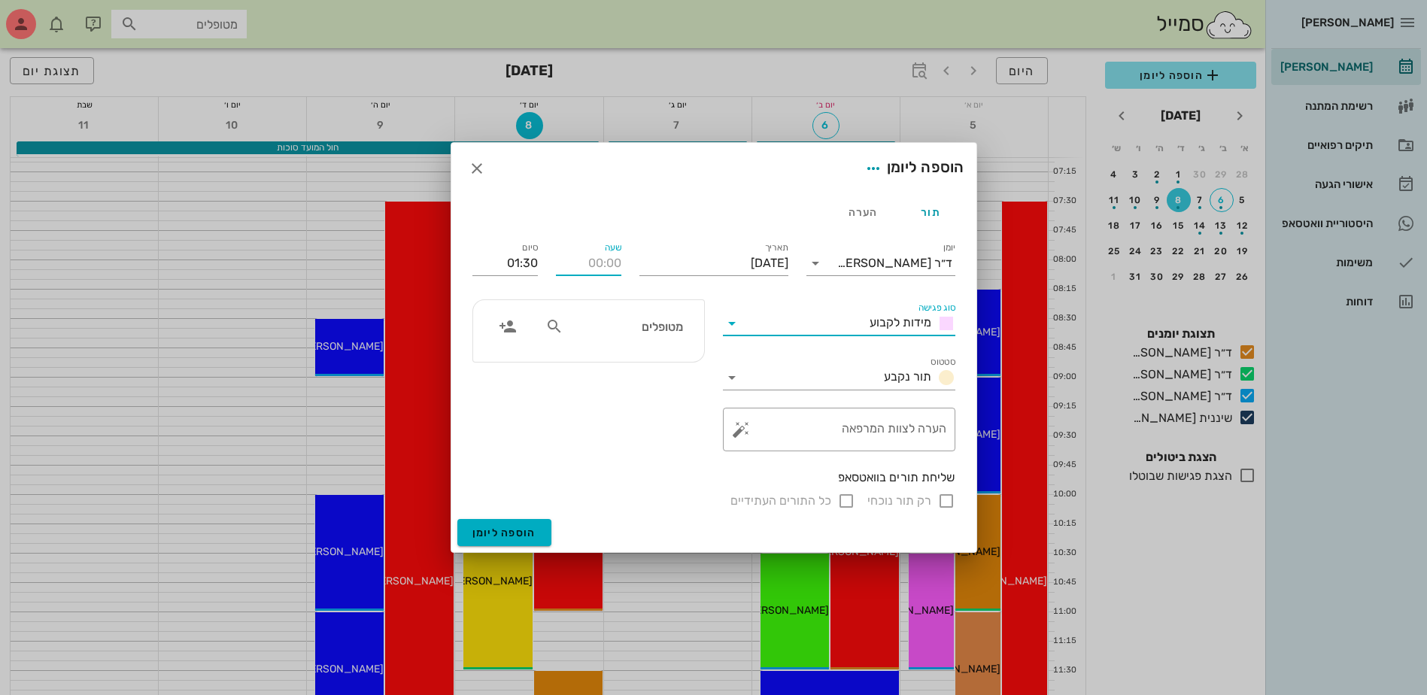
click at [597, 271] on input "שעה" at bounding box center [588, 263] width 65 height 24
type input "08:00"
type input "09:30"
click at [493, 270] on input "09:30" at bounding box center [504, 263] width 65 height 24
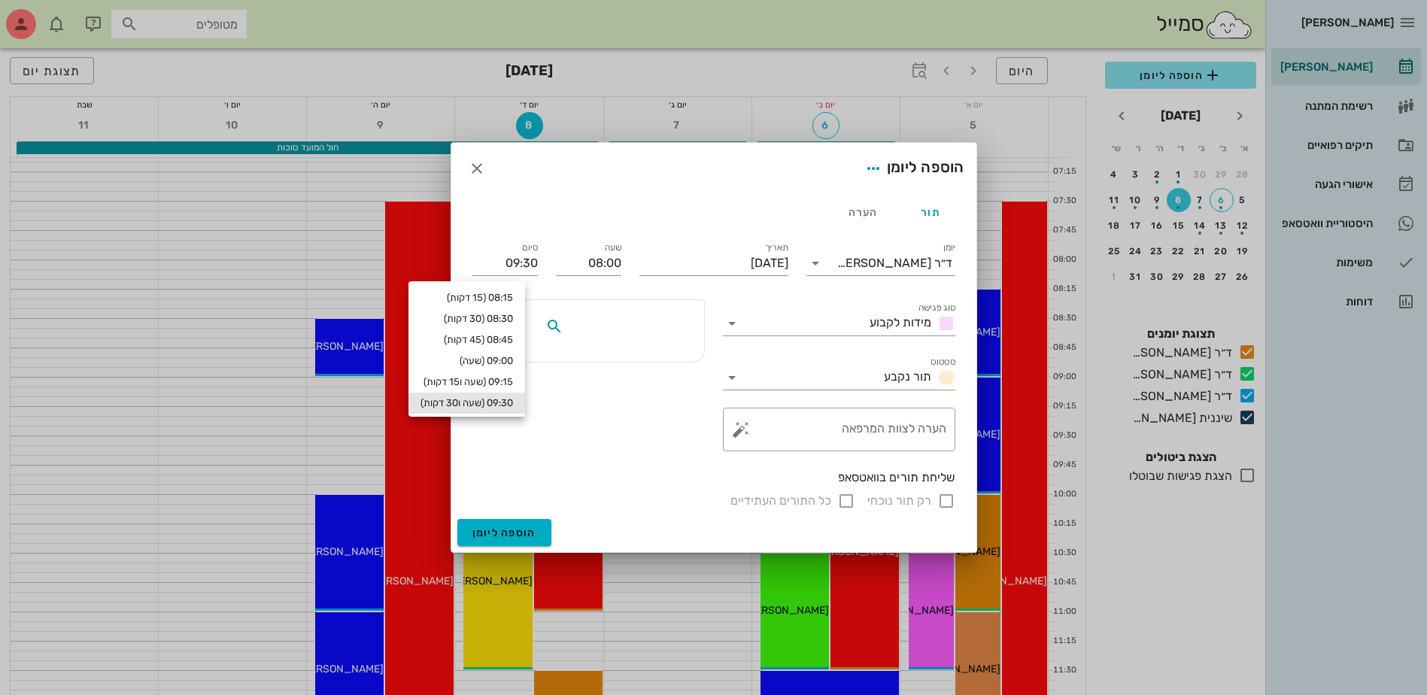
click at [593, 321] on input "text" at bounding box center [624, 327] width 116 height 20
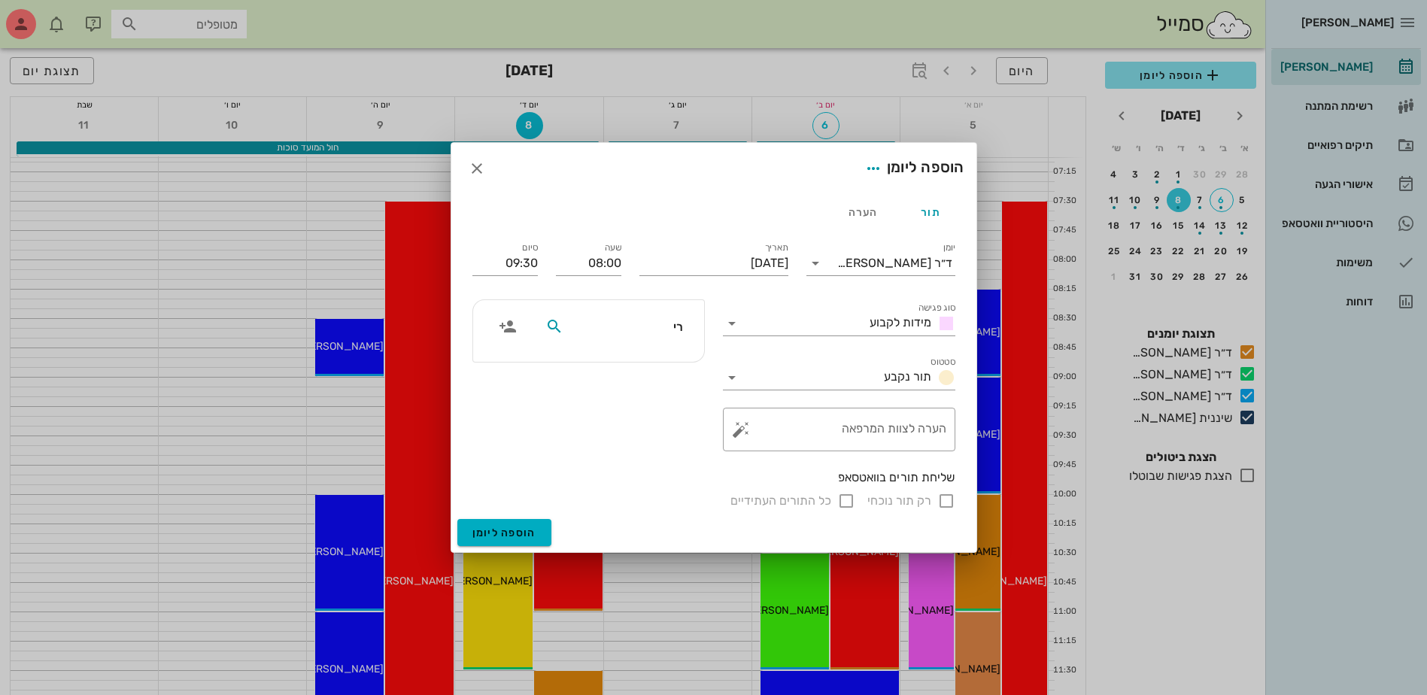
type input "ריק"
click at [649, 367] on div "0509010558" at bounding box center [624, 373] width 153 height 12
click at [942, 496] on input "רק תור נוכחי" at bounding box center [946, 501] width 18 height 18
checkbox input "false"
click at [505, 529] on span "הוספה ליומן" at bounding box center [504, 533] width 64 height 13
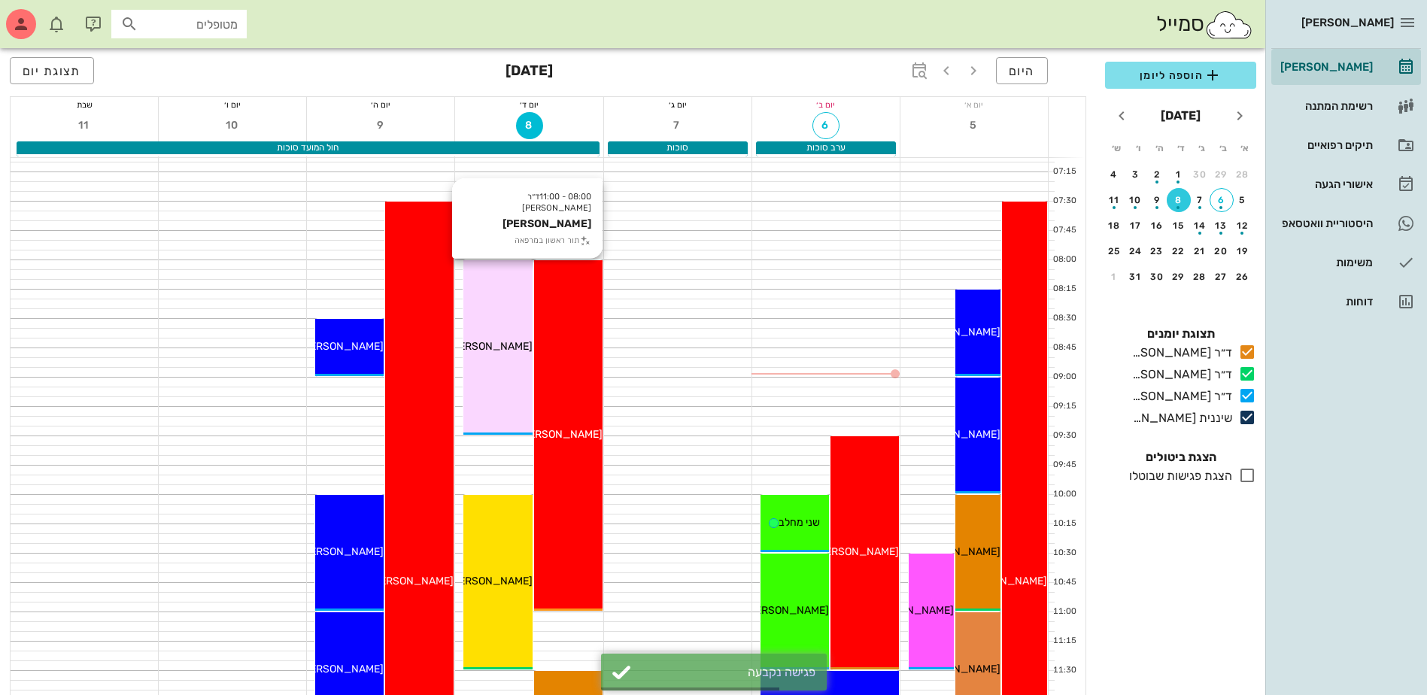
click at [555, 350] on div "08:00 - 11:00 ד״ר ג׳מיל ביאדסה אתי חייק תור ראשון במרפאה אתי חייק" at bounding box center [568, 435] width 68 height 351
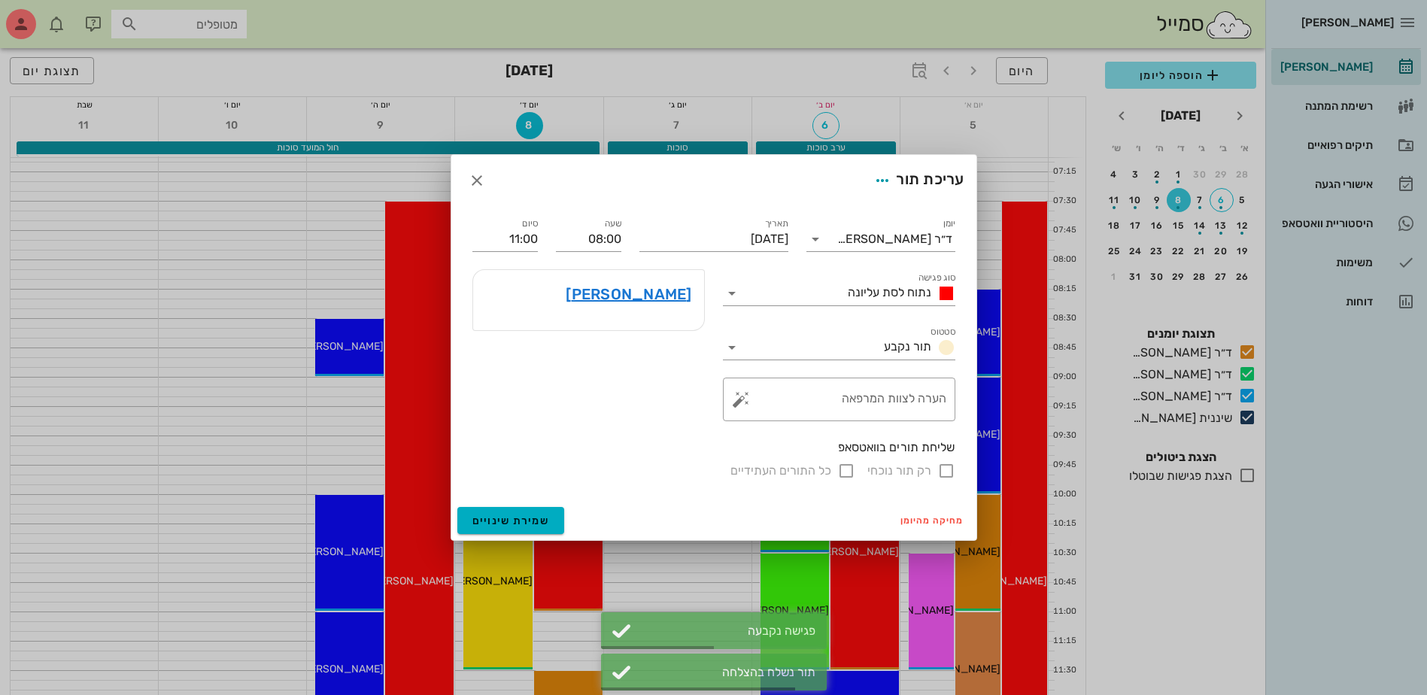
click at [941, 472] on div "רק תור נוכחי כל התורים העתידיים" at bounding box center [713, 471] width 483 height 18
click at [945, 475] on div "רק תור נוכחי כל התורים העתידיים" at bounding box center [713, 471] width 483 height 18
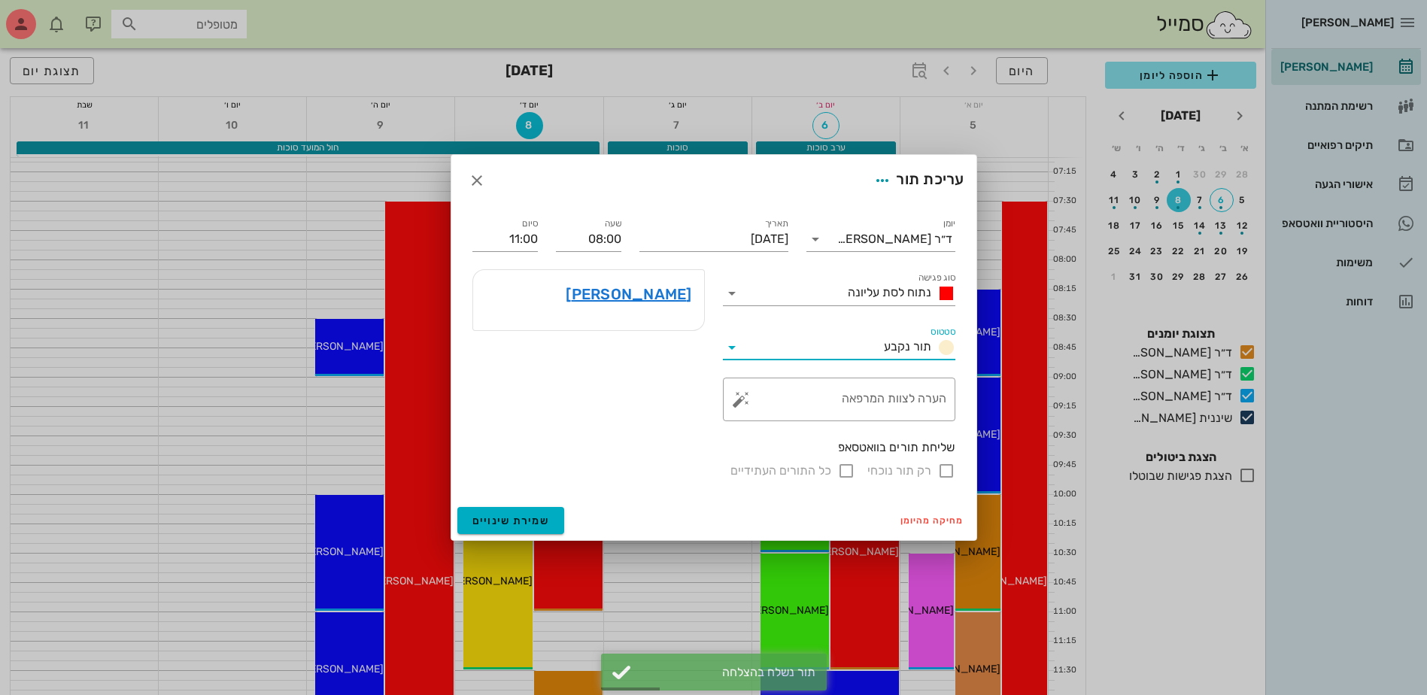
click at [778, 353] on input "סטטוס" at bounding box center [811, 347] width 134 height 24
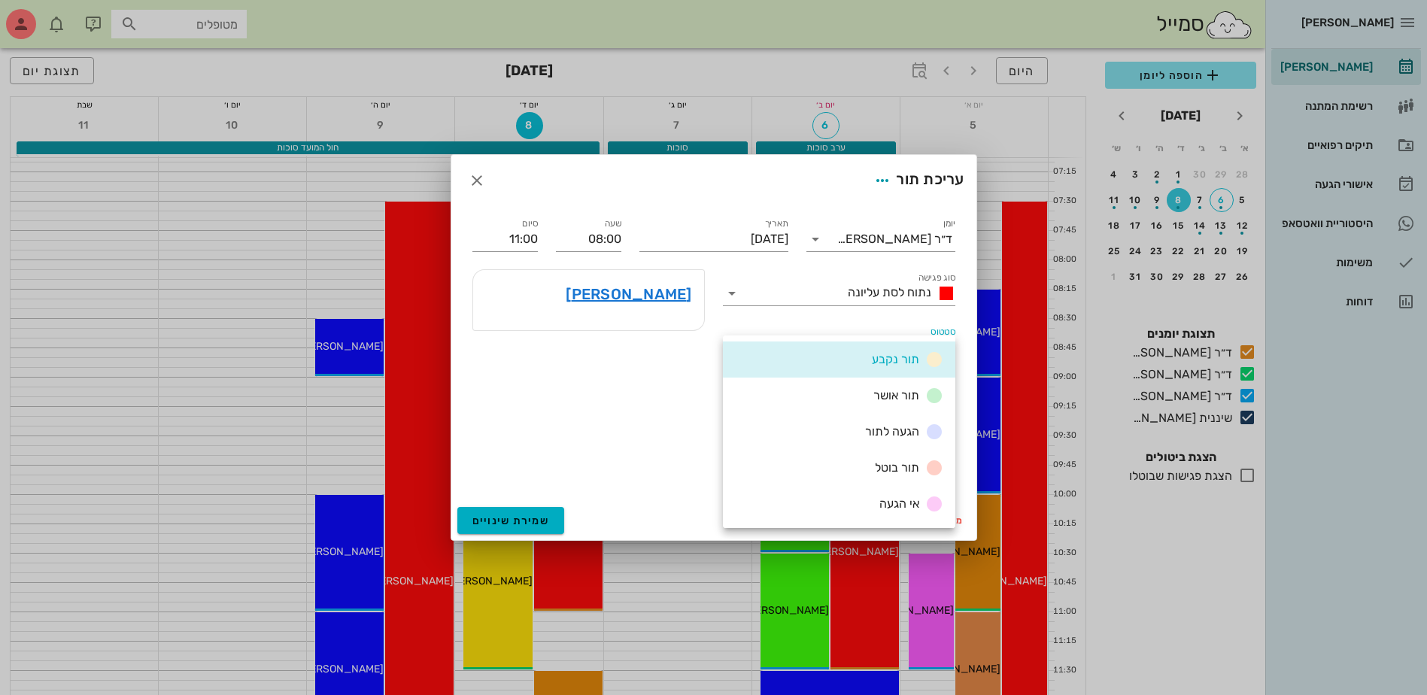
click at [648, 446] on div "שליחת תורים בוואטסאפ" at bounding box center [713, 447] width 483 height 17
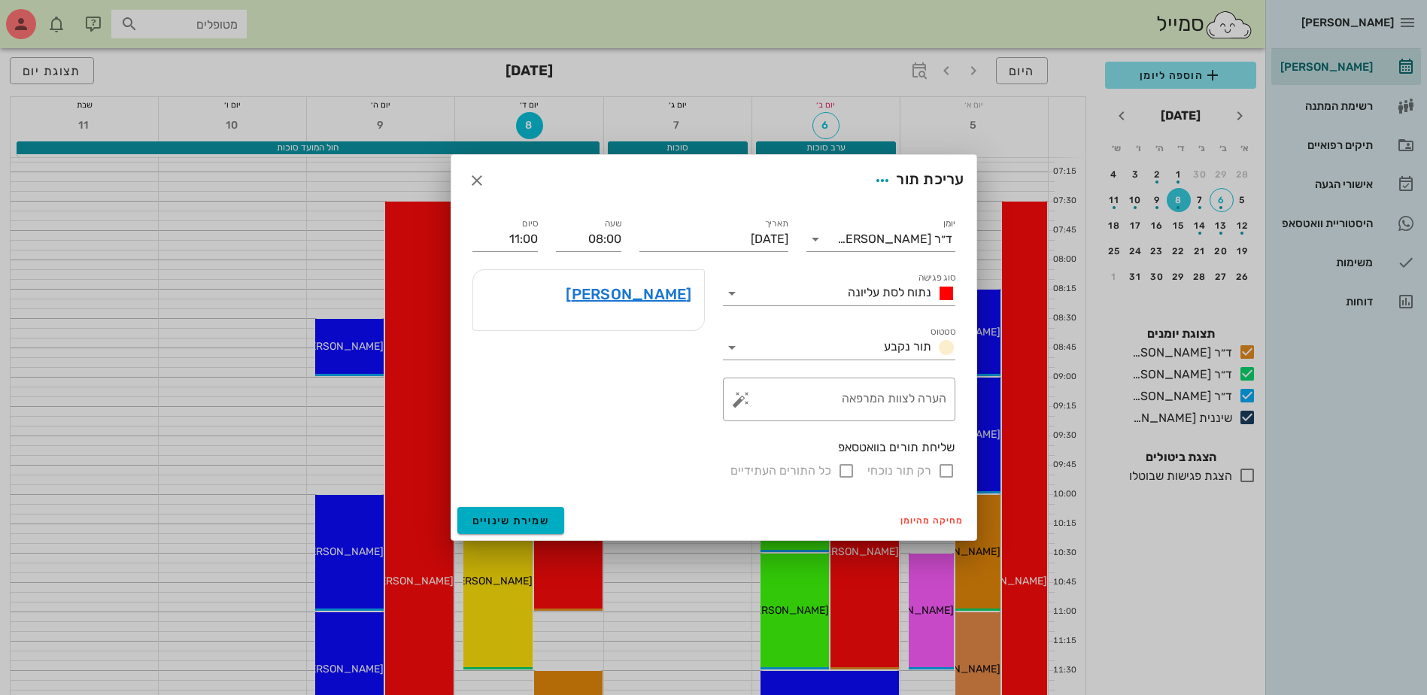
click at [949, 473] on div "רק תור נוכחי כל התורים העתידיים" at bounding box center [713, 471] width 483 height 18
click at [482, 184] on icon "button" at bounding box center [477, 181] width 18 height 18
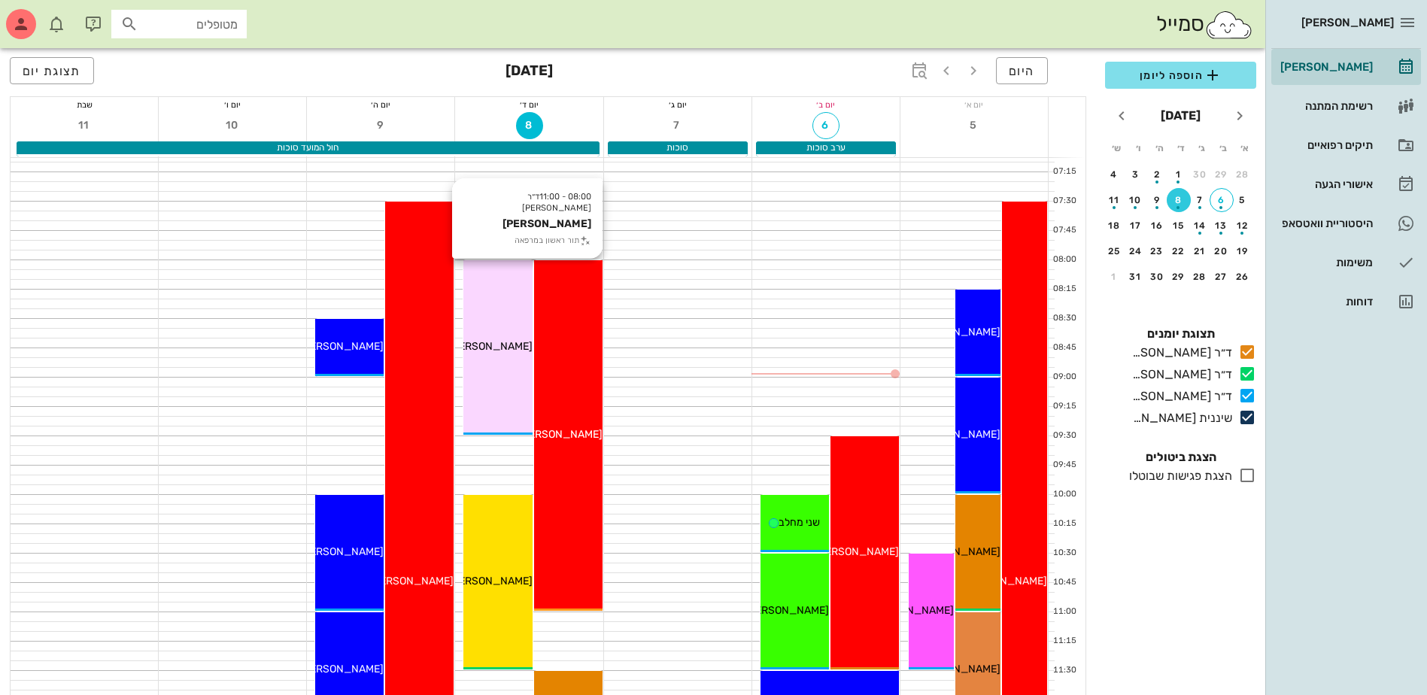
click at [592, 404] on div "08:00 - 11:00 ד״ר ג׳מיל ביאדסה אתי חייק תור ראשון במרפאה אתי חייק" at bounding box center [568, 435] width 68 height 351
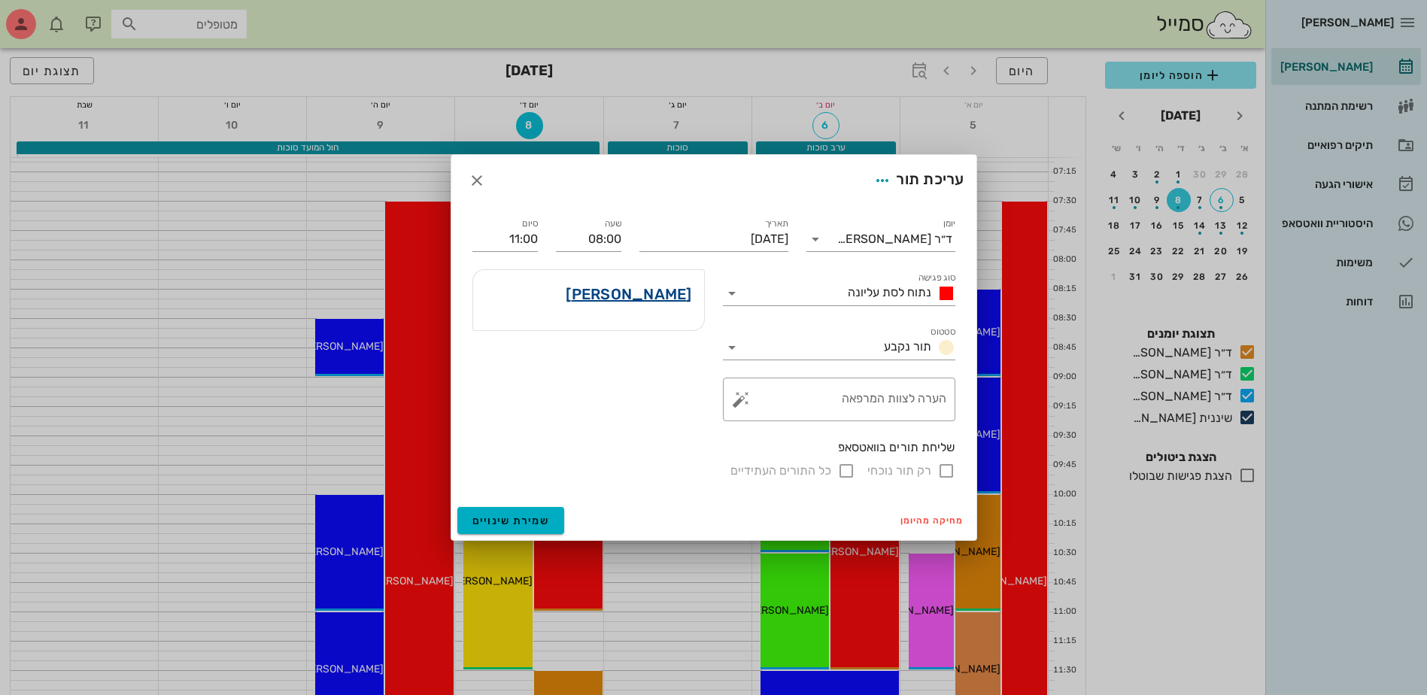
click at [671, 289] on link "אתי חייק" at bounding box center [629, 294] width 126 height 24
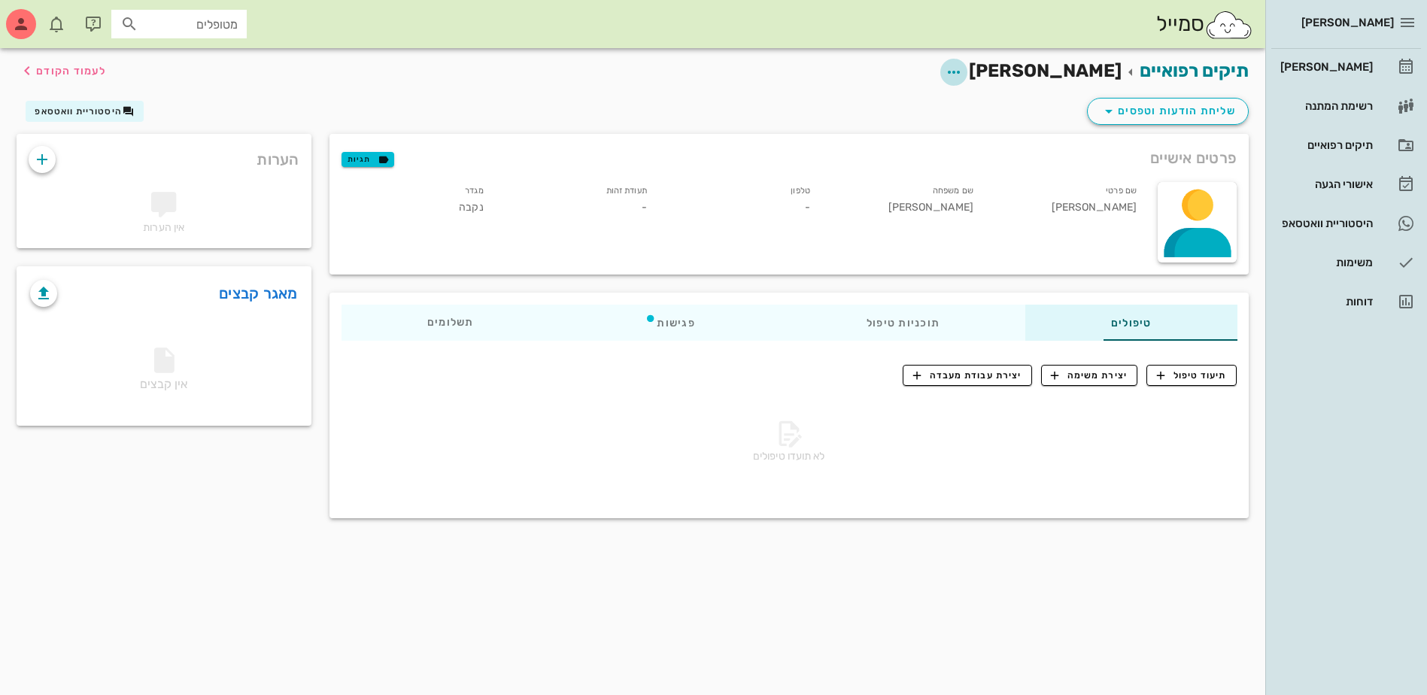
click at [963, 74] on icon "button" at bounding box center [954, 72] width 18 height 18
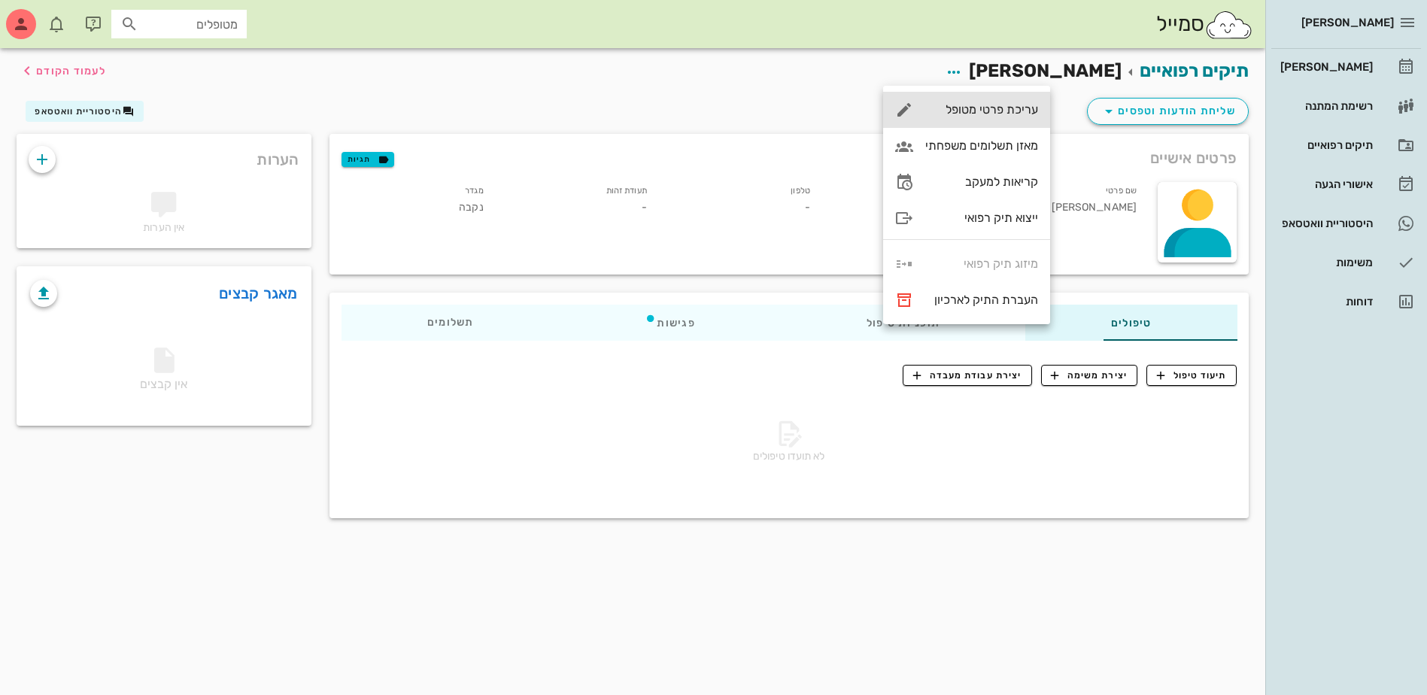
click at [1008, 111] on div "עריכת פרטי מטופל" at bounding box center [981, 109] width 113 height 14
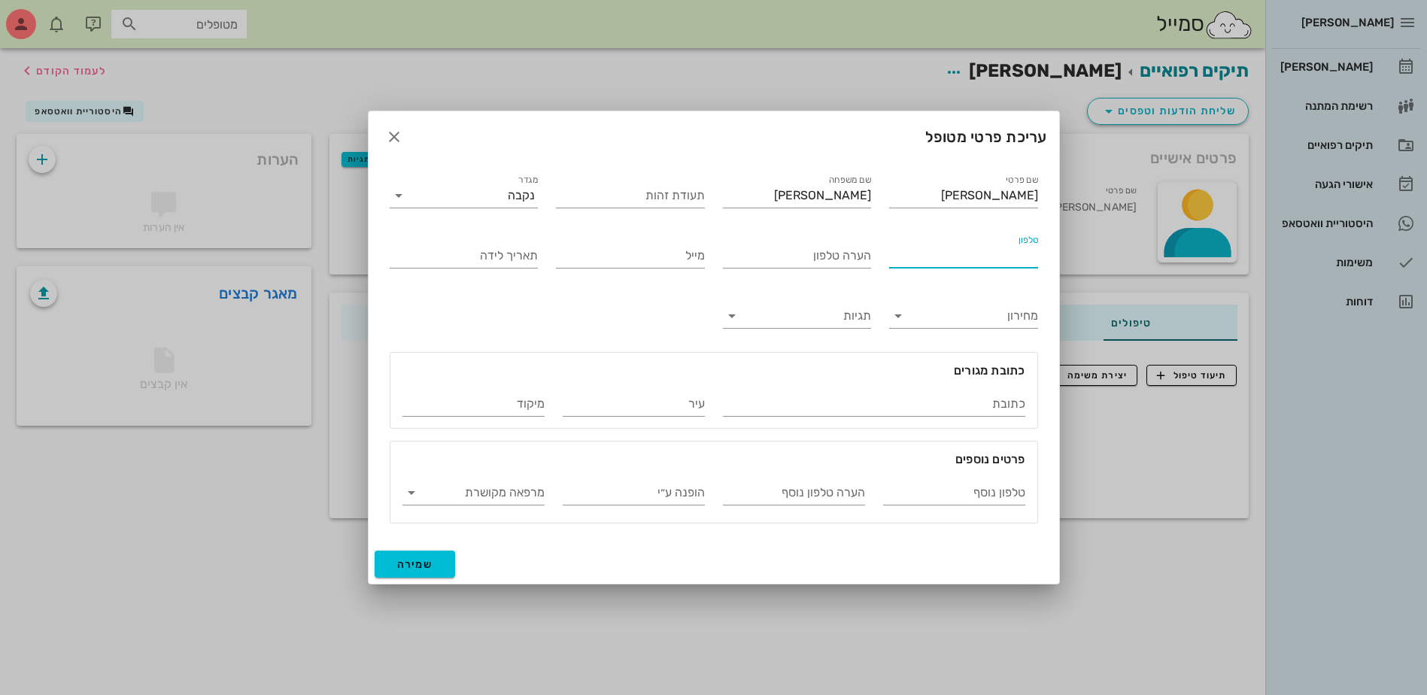
click at [959, 266] on input "טלפון" at bounding box center [963, 256] width 149 height 24
type input "052-2340266"
click at [439, 566] on button "שמירה" at bounding box center [415, 564] width 81 height 27
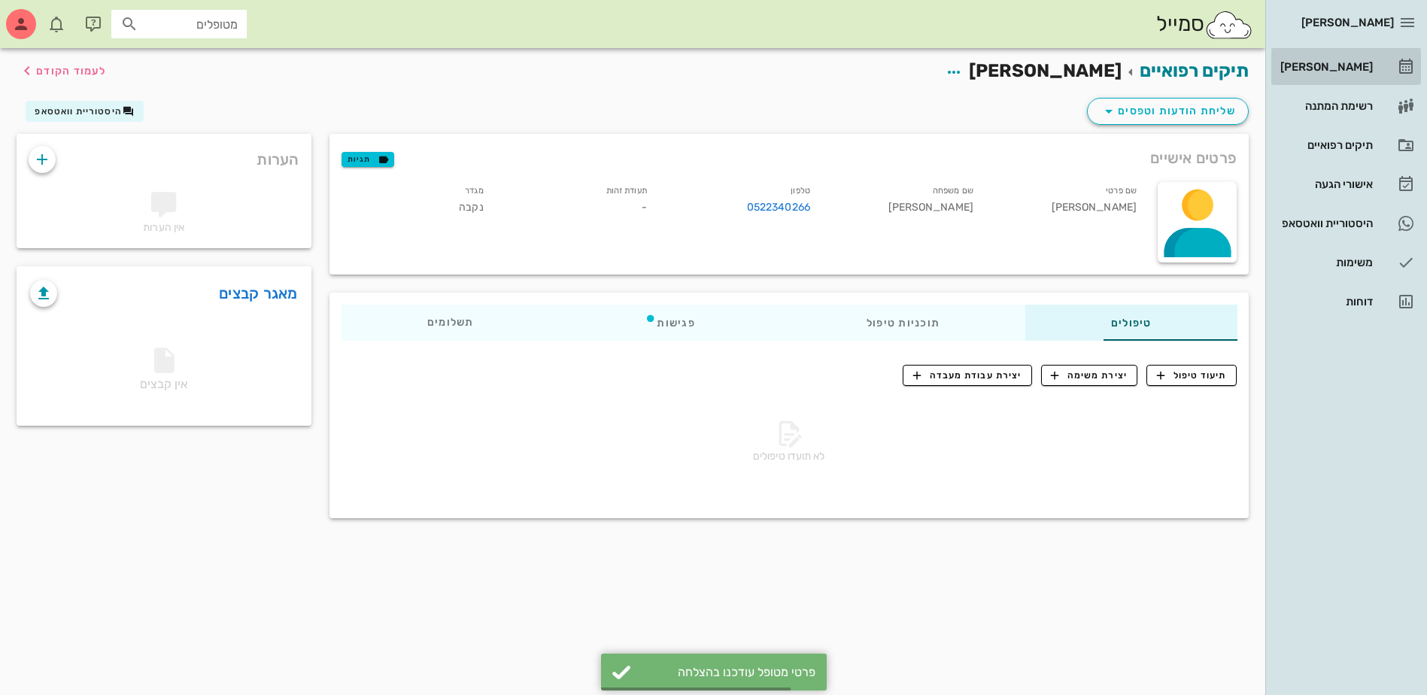
click at [1343, 65] on div "[PERSON_NAME]" at bounding box center [1325, 67] width 96 height 12
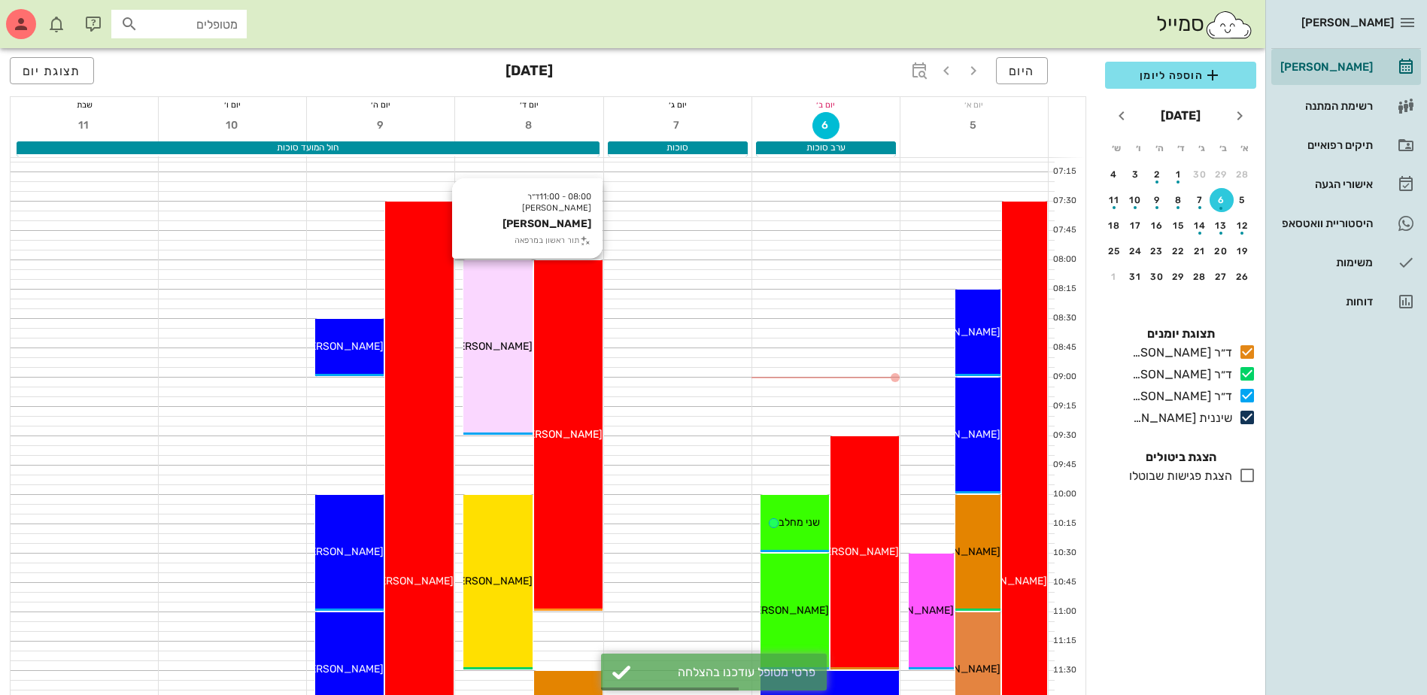
click at [550, 415] on div "08:00 - 11:00 ד״ר ג׳מיל ביאדסה אתי חייק תור ראשון במרפאה אתי חייק" at bounding box center [568, 435] width 68 height 351
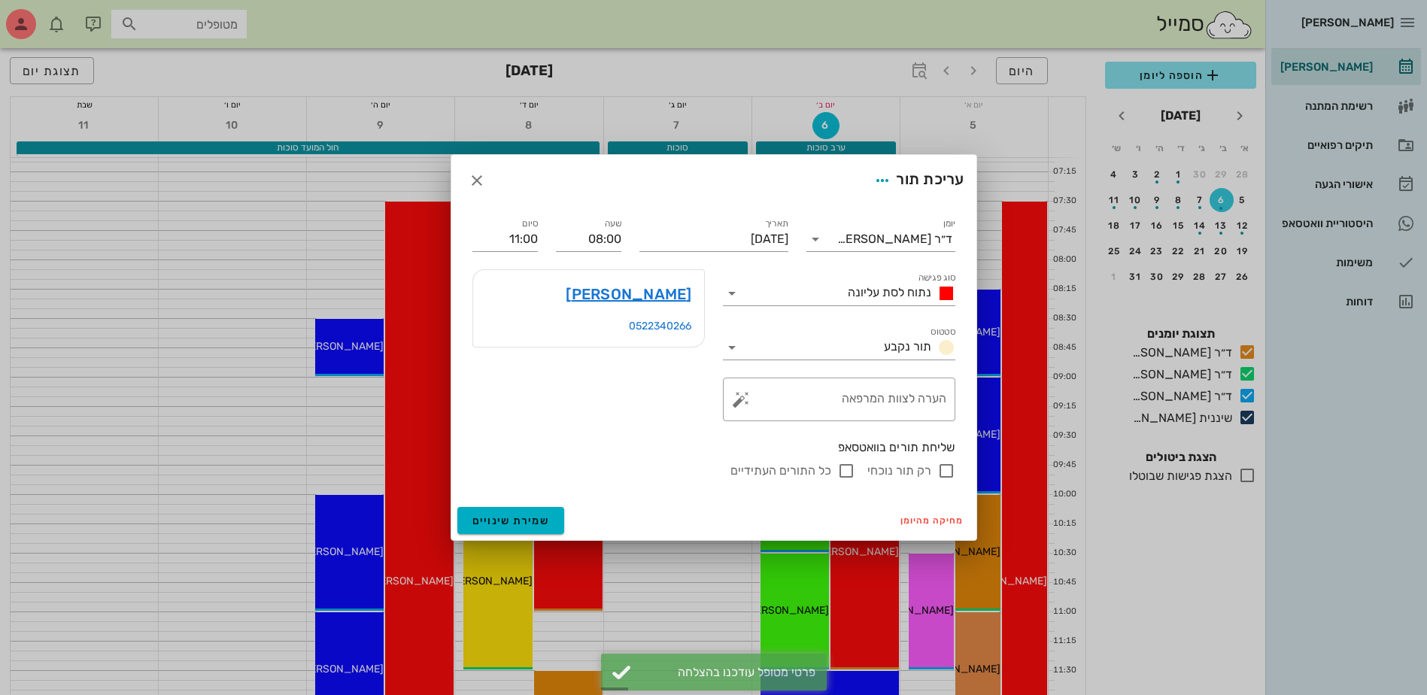
click at [944, 469] on input "רק תור נוכחי" at bounding box center [946, 471] width 18 height 18
checkbox input "false"
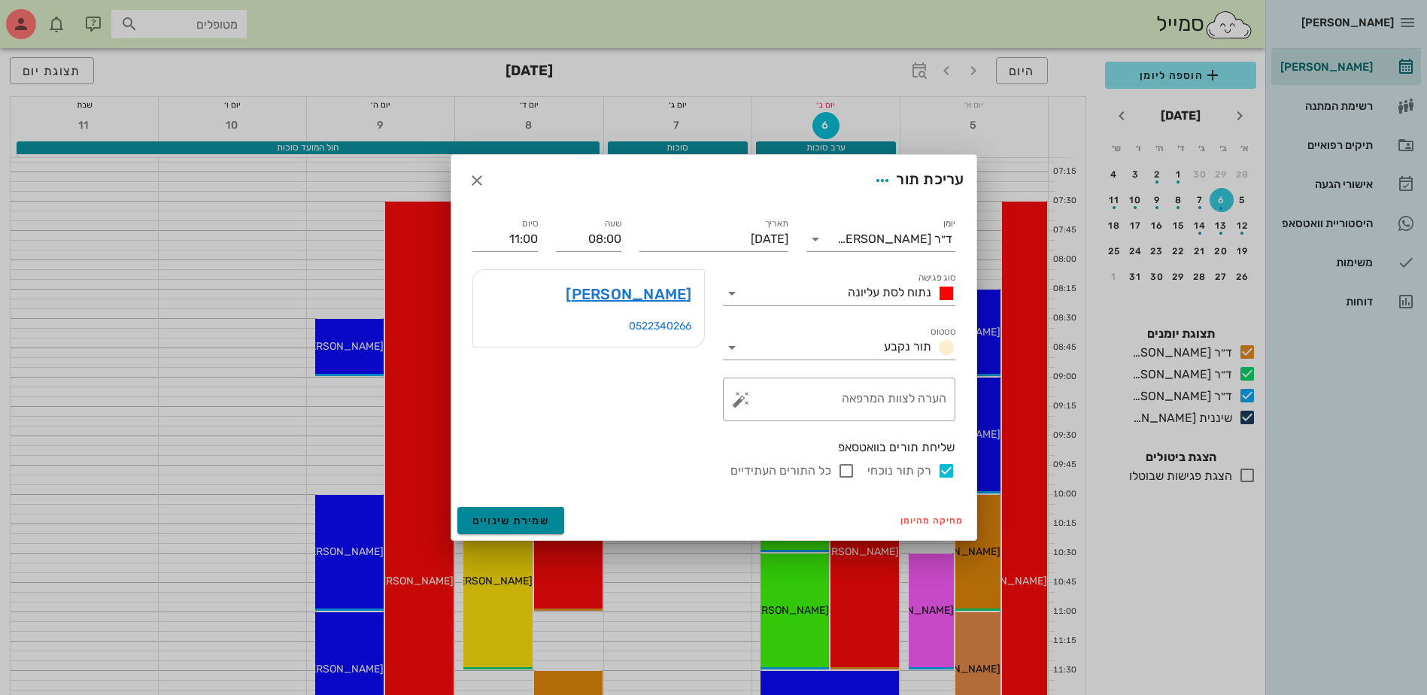
click at [505, 523] on span "שמירת שינויים" at bounding box center [510, 521] width 77 height 13
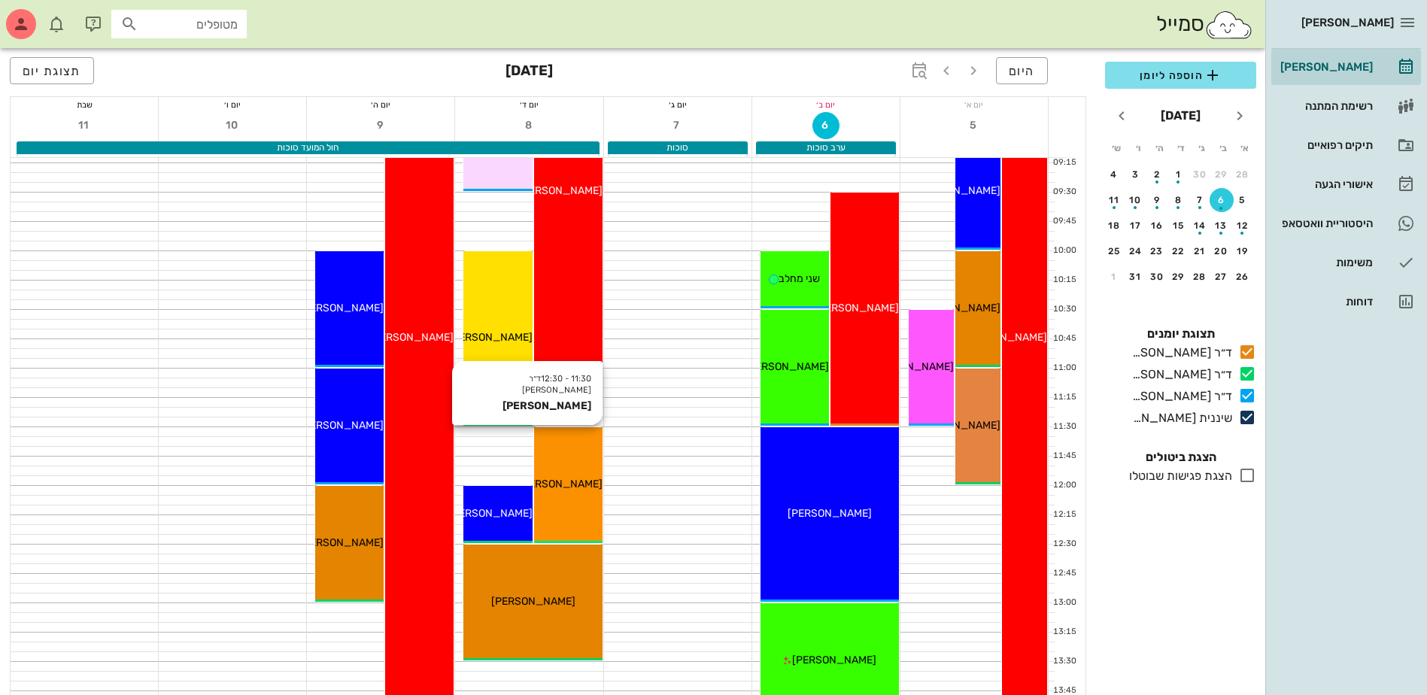
scroll to position [301, 0]
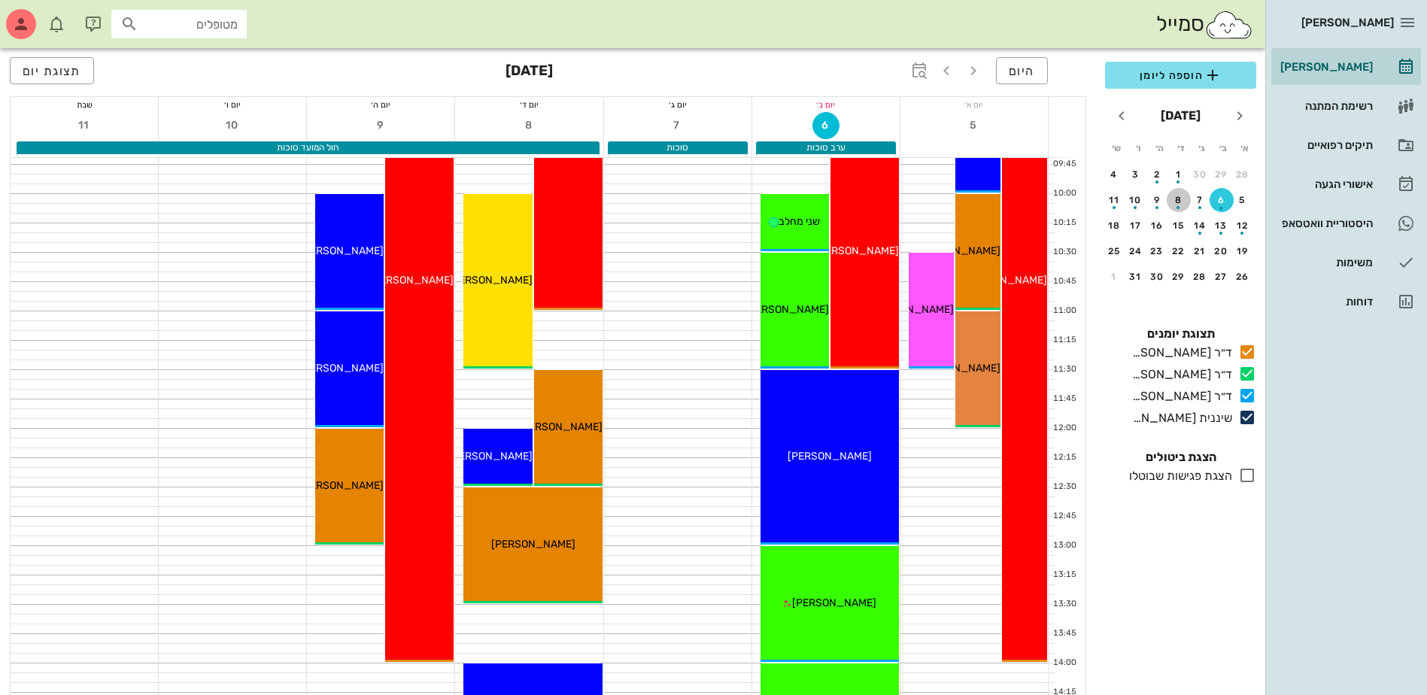
click at [1178, 199] on div "8" at bounding box center [1179, 200] width 24 height 11
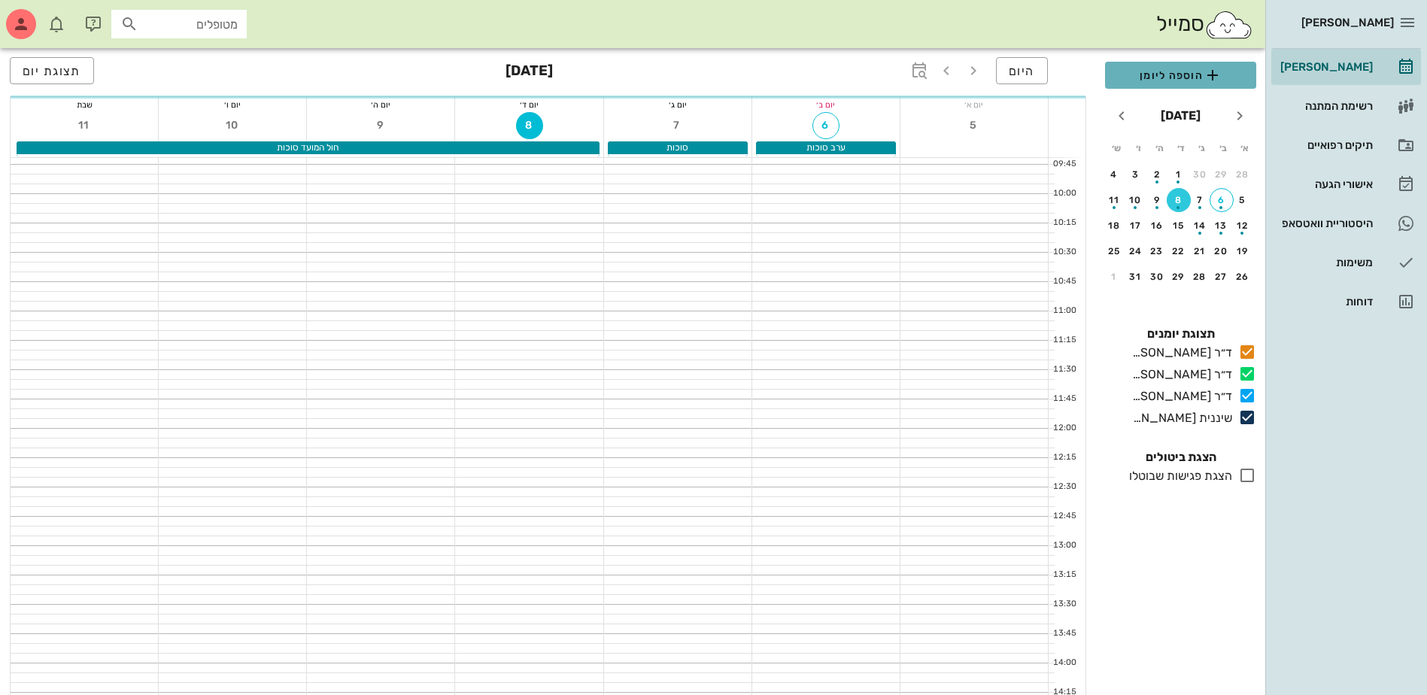
click at [1169, 72] on span "הוספה ליומן" at bounding box center [1180, 75] width 127 height 18
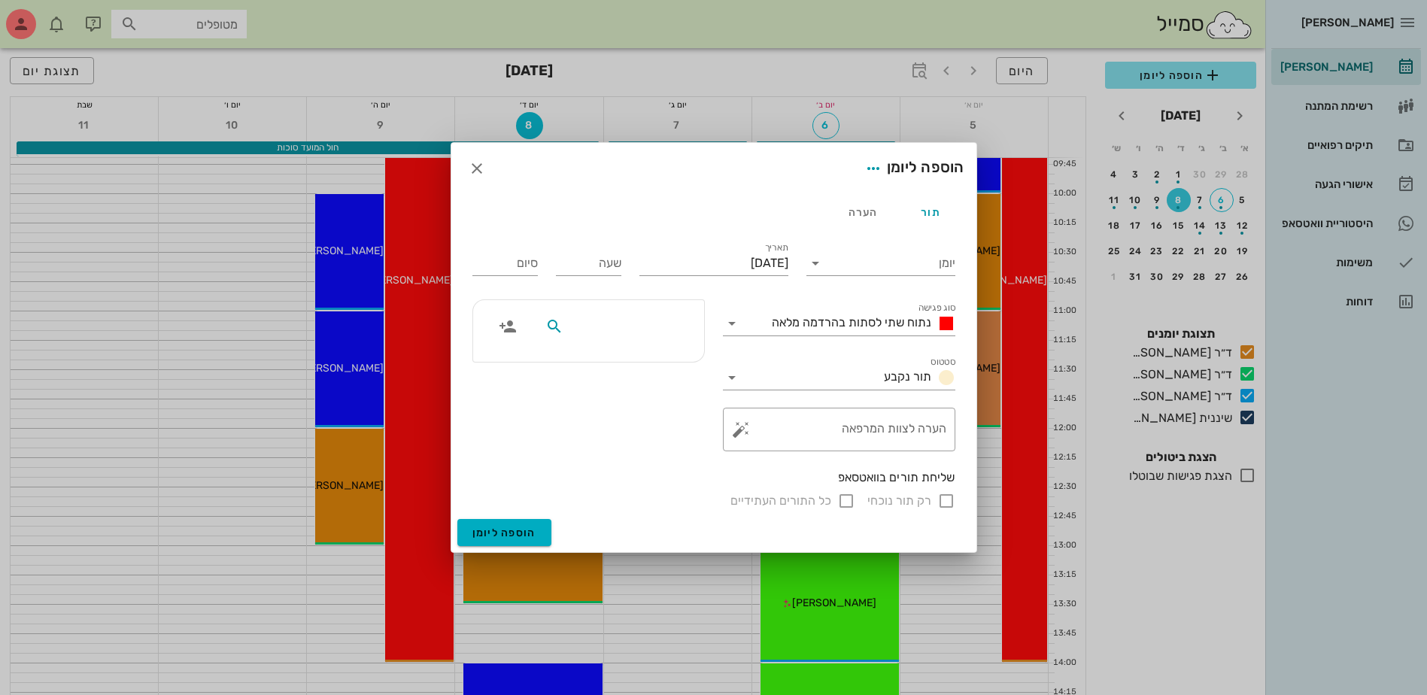
drag, startPoint x: 612, startPoint y: 317, endPoint x: 595, endPoint y: 302, distance: 22.4
click at [611, 317] on input "text" at bounding box center [624, 327] width 116 height 20
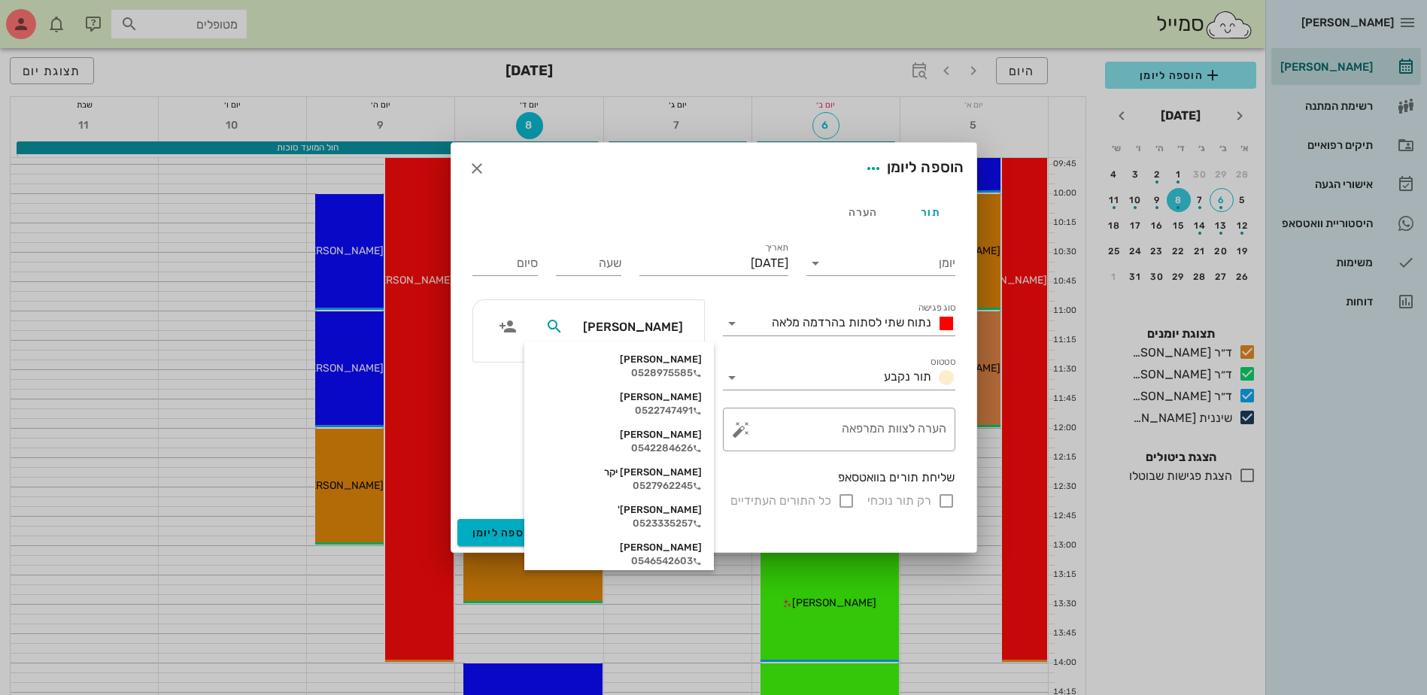
type input "שוש"
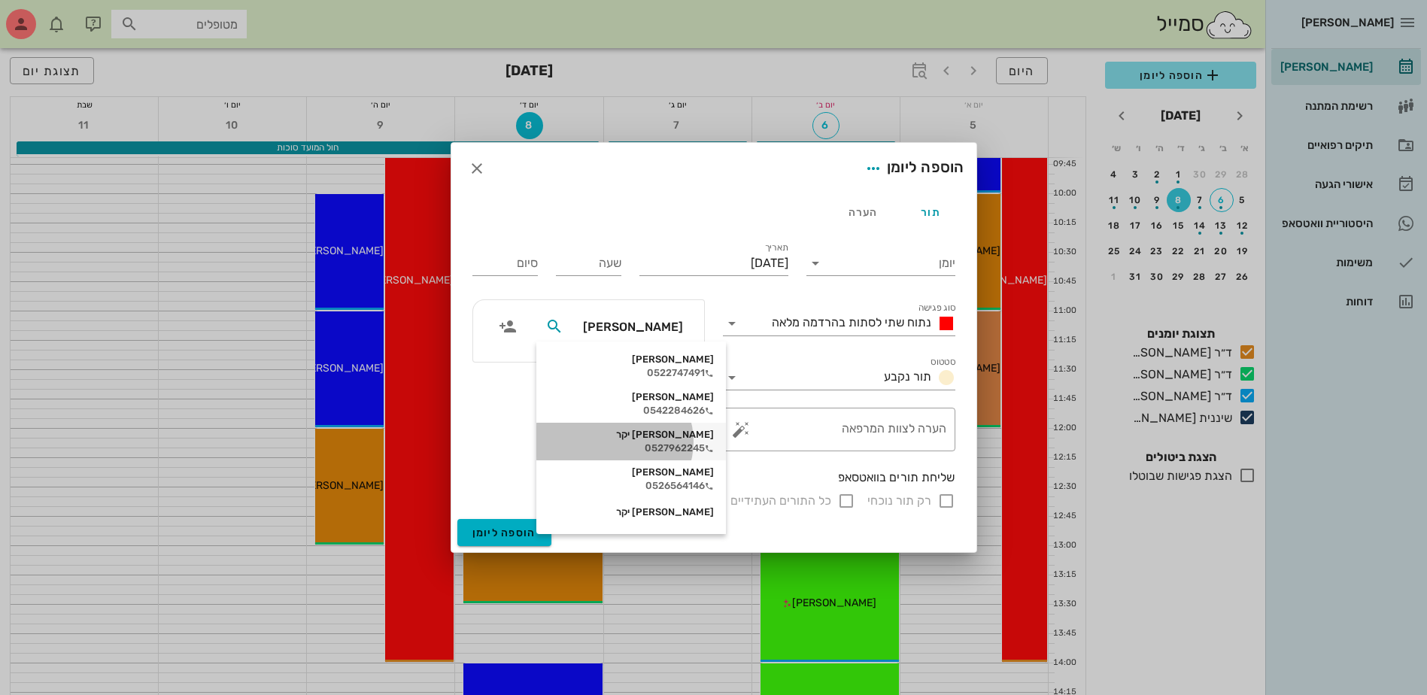
click at [652, 437] on div "שוש יקר" at bounding box center [630, 435] width 165 height 12
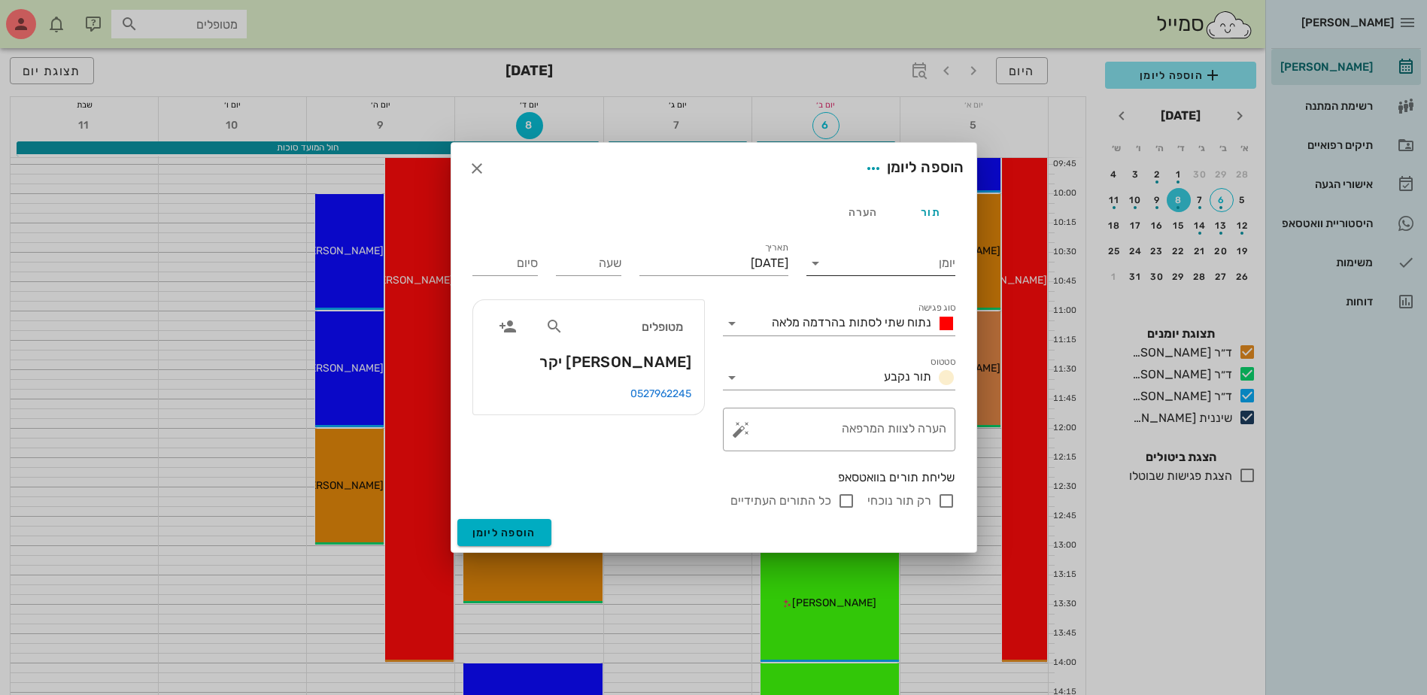
click at [885, 253] on input "יומן" at bounding box center [891, 263] width 128 height 24
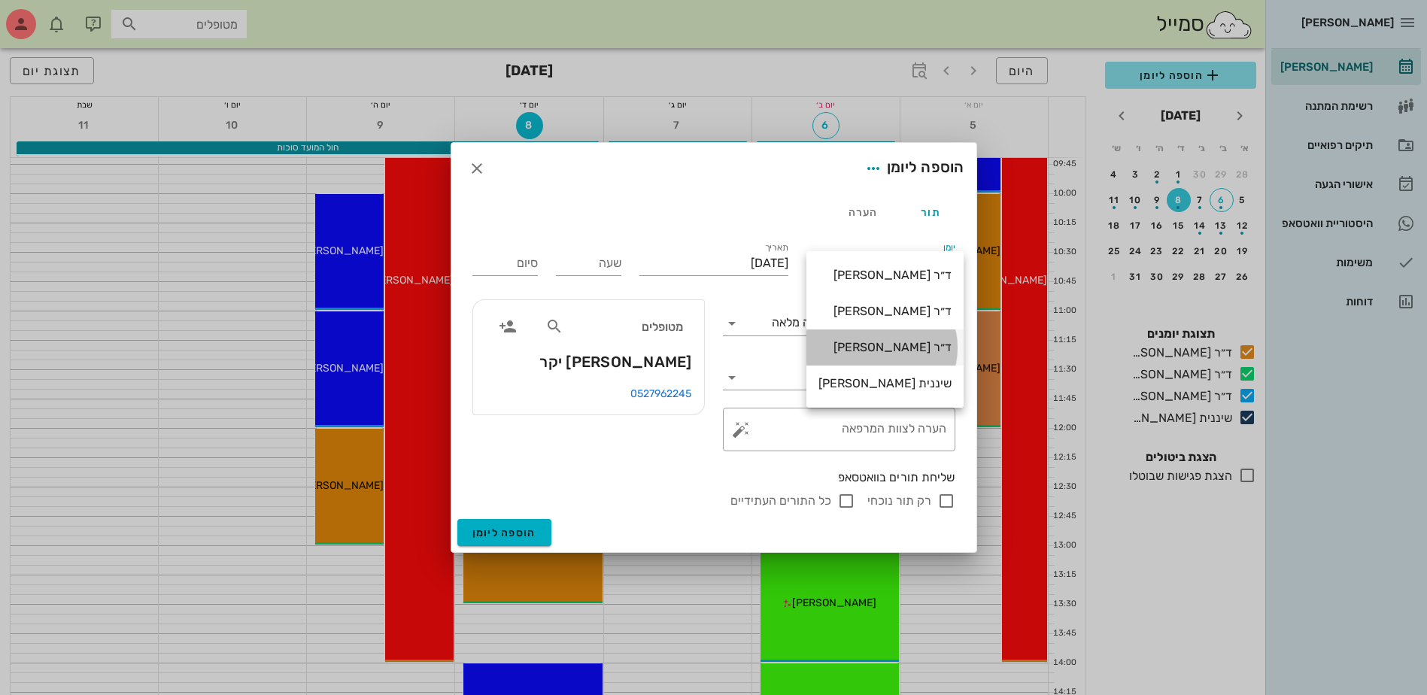
click at [876, 346] on div "ד״ר [PERSON_NAME]" at bounding box center [884, 347] width 133 height 14
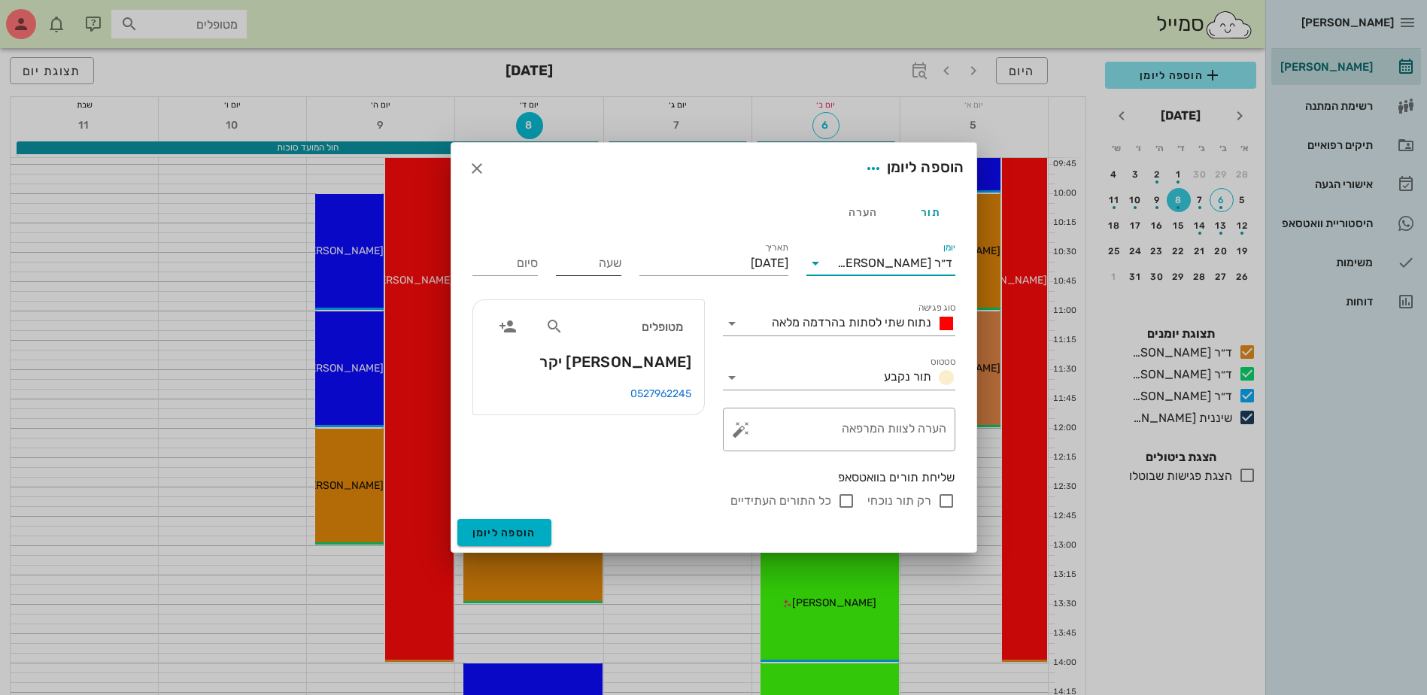
click at [569, 263] on input "שעה" at bounding box center [588, 263] width 65 height 24
type input "10:00"
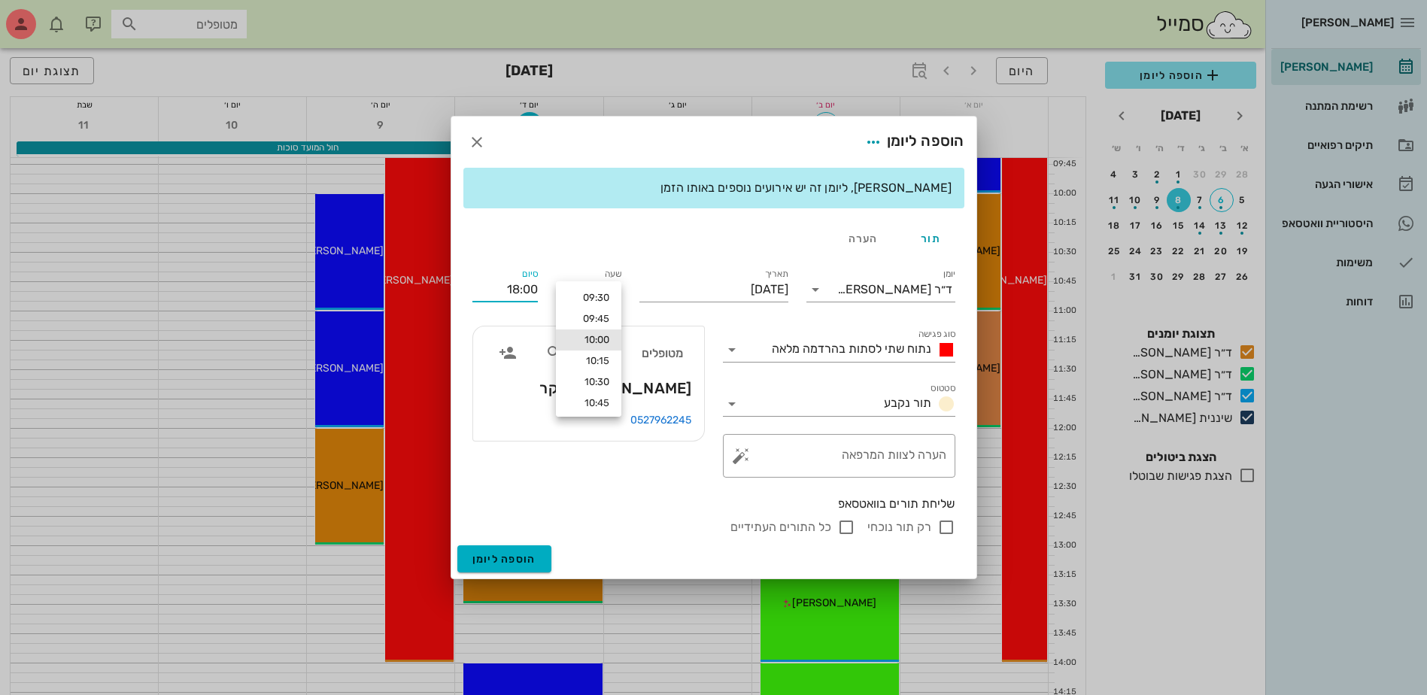
click at [486, 260] on div "סיום 18:00" at bounding box center [504, 287] width 83 height 60
drag, startPoint x: 505, startPoint y: 287, endPoint x: 619, endPoint y: 287, distance: 113.6
click at [619, 287] on div "יומן ד״ר עמראן ביאדסה סוג פגישה נתוח שתי לסתות בהרדמה מלאה סטטוס תור נקבע תאריך…" at bounding box center [713, 401] width 501 height 289
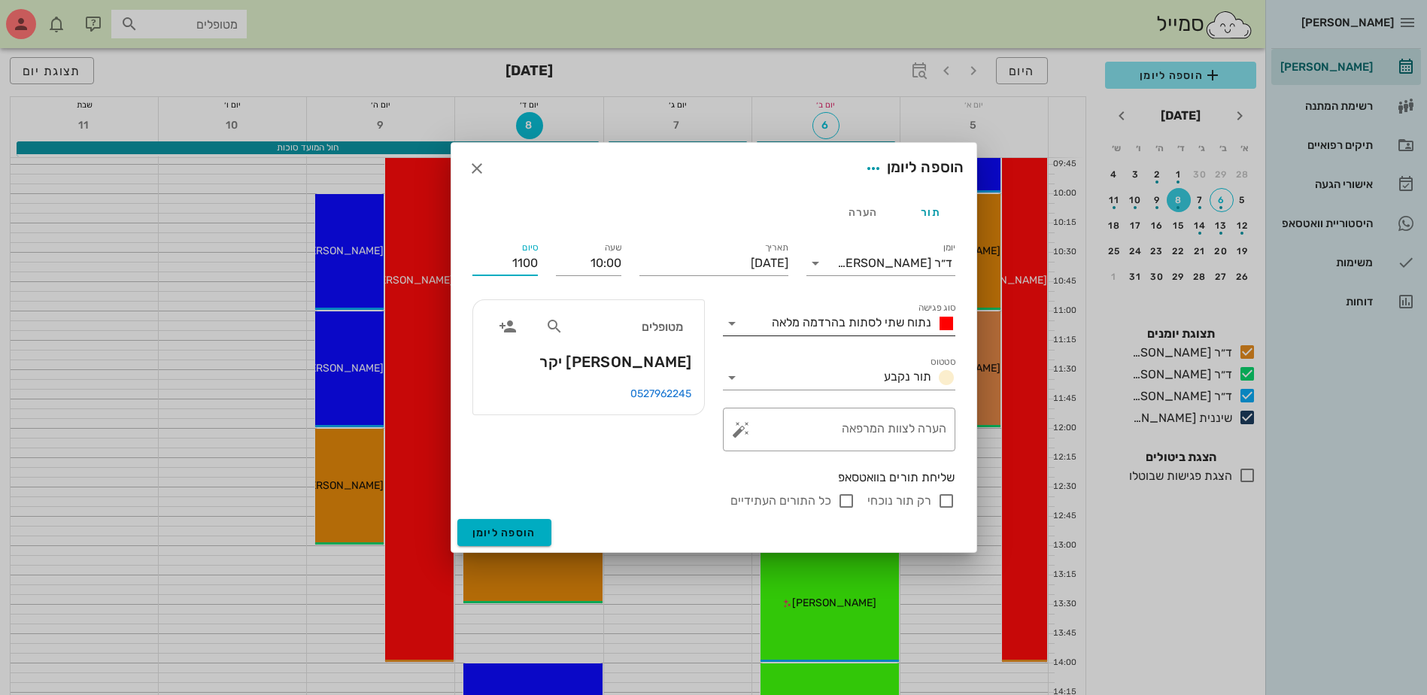
click at [793, 327] on span "נתוח שתי לסתות בהרדמה מלאה" at bounding box center [851, 322] width 159 height 14
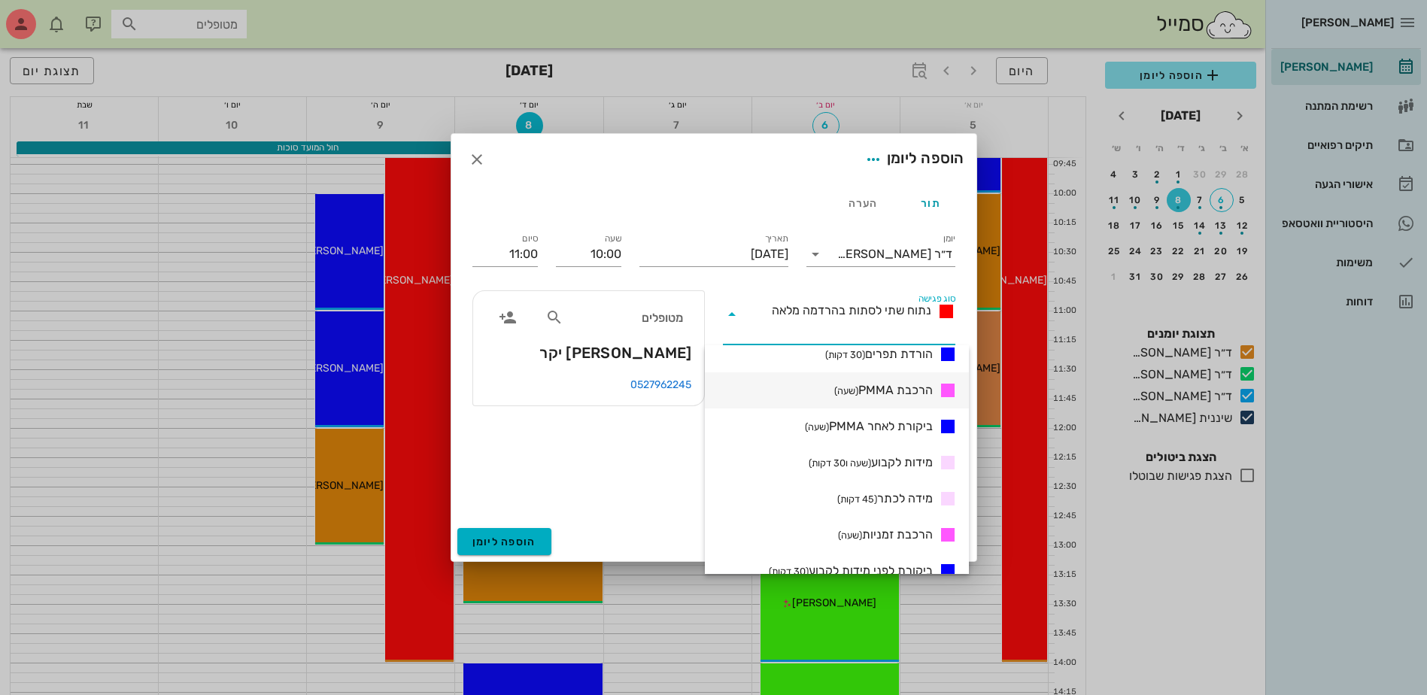
scroll to position [527, 0]
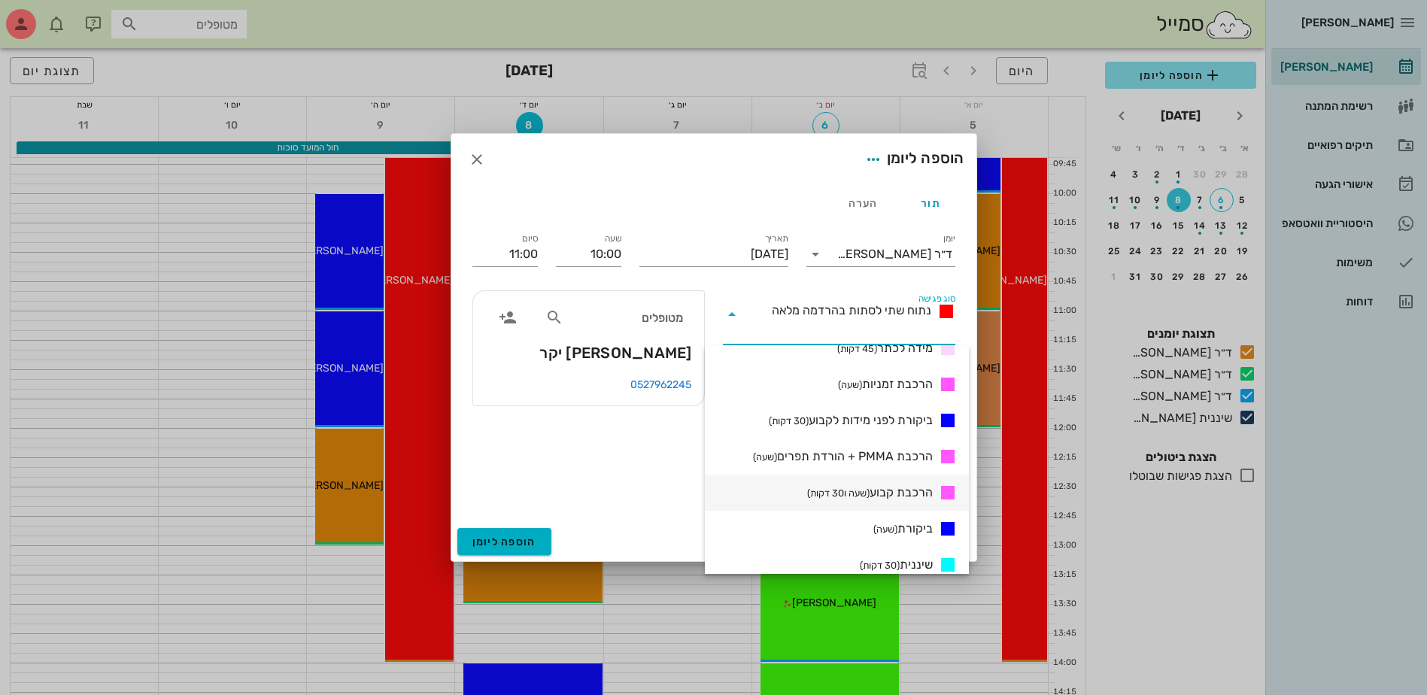
click at [894, 487] on span "הרכבת קבוע (שעה ו30 דקות)" at bounding box center [870, 493] width 126 height 18
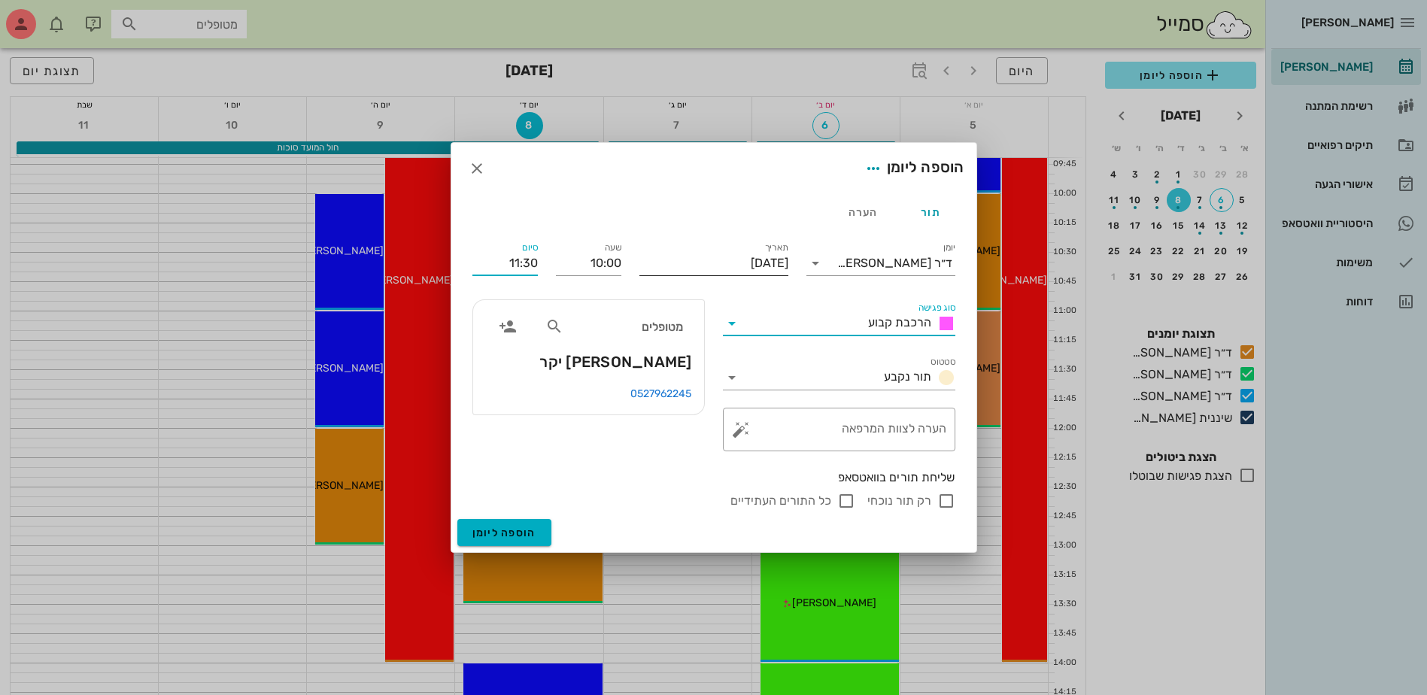
drag, startPoint x: 531, startPoint y: 266, endPoint x: 760, endPoint y: 281, distance: 229.1
click at [759, 281] on div "יומן ד״ר עמראן ביאדסה סוג פגישה הרכבת קבוע סטטוס תור נקבע תאריך יום רביעי, 8 בא…" at bounding box center [713, 374] width 501 height 289
type input "11:00"
click at [940, 502] on input "רק תור נוכחי" at bounding box center [946, 501] width 18 height 18
checkbox input "false"
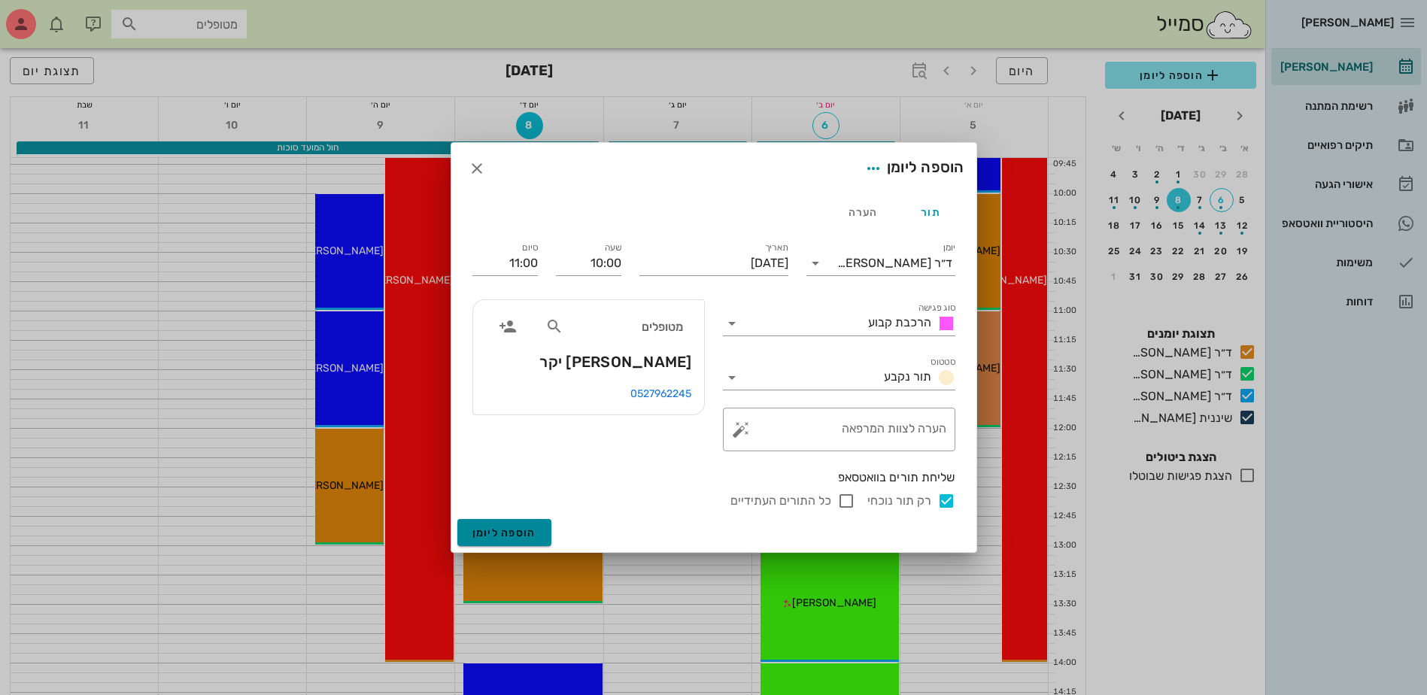
click at [527, 530] on span "הוספה ליומן" at bounding box center [504, 533] width 64 height 13
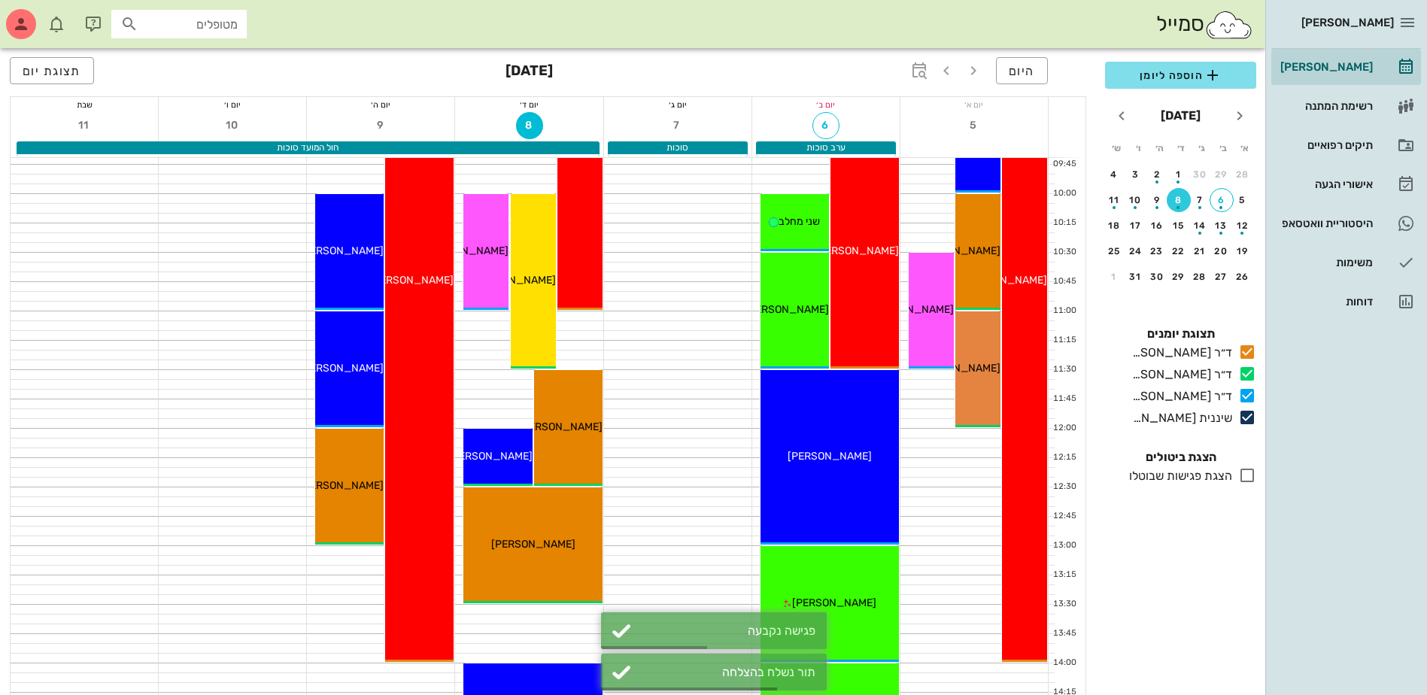
click at [193, 16] on input "מטופלים" at bounding box center [189, 24] width 96 height 20
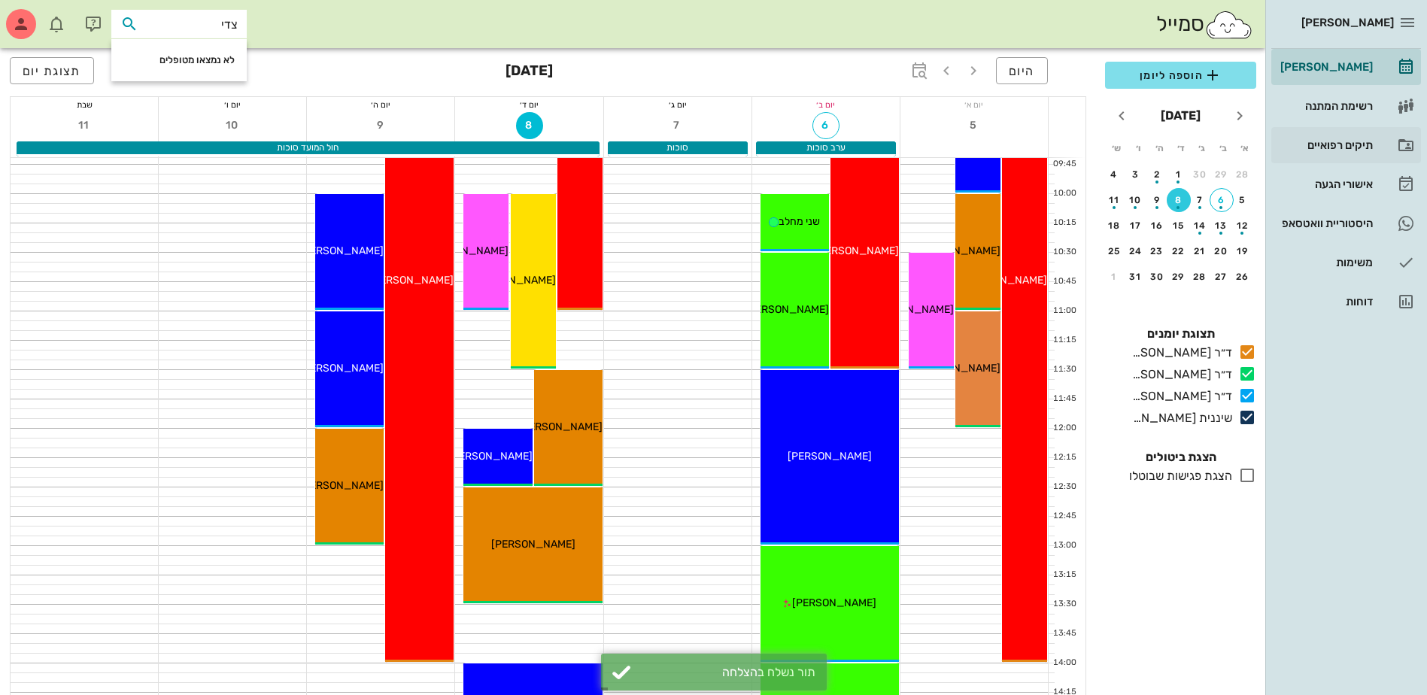
type input "צדי"
click at [1328, 149] on div "תיקים רפואיים" at bounding box center [1325, 145] width 96 height 12
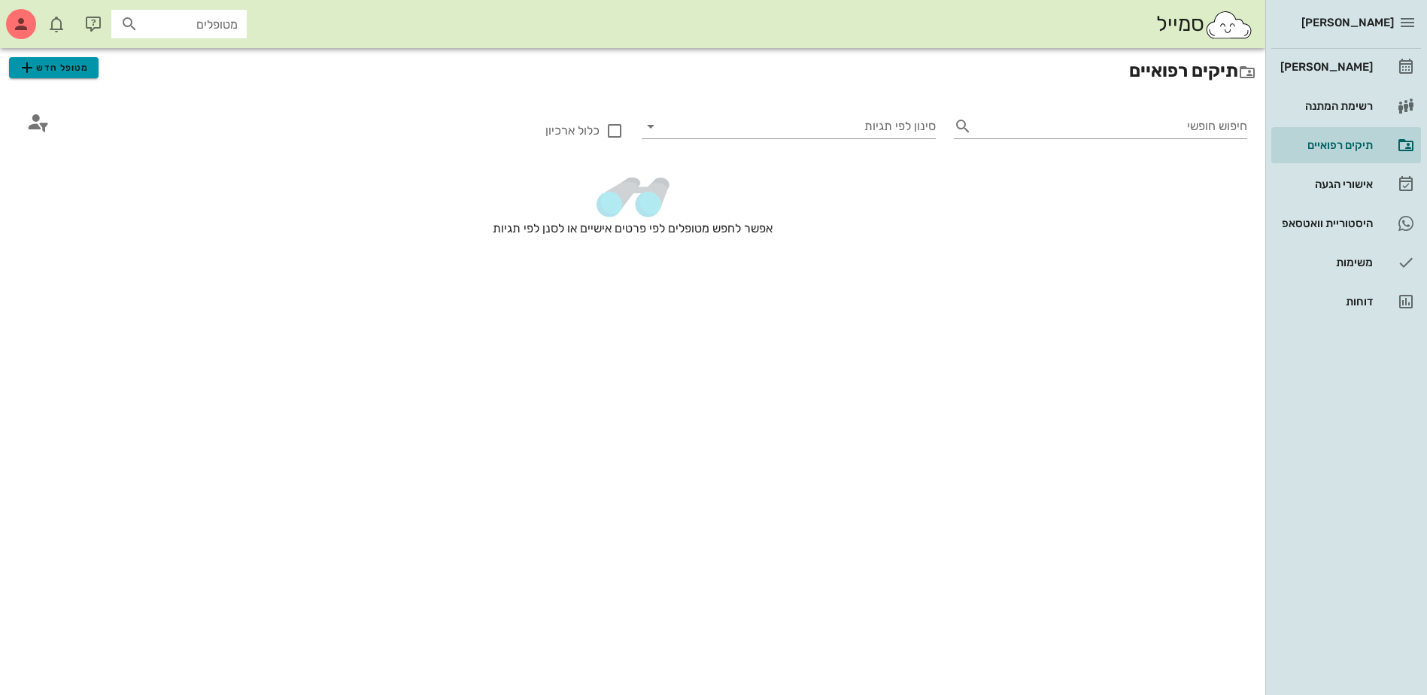
click at [36, 66] on icon "button" at bounding box center [27, 68] width 18 height 18
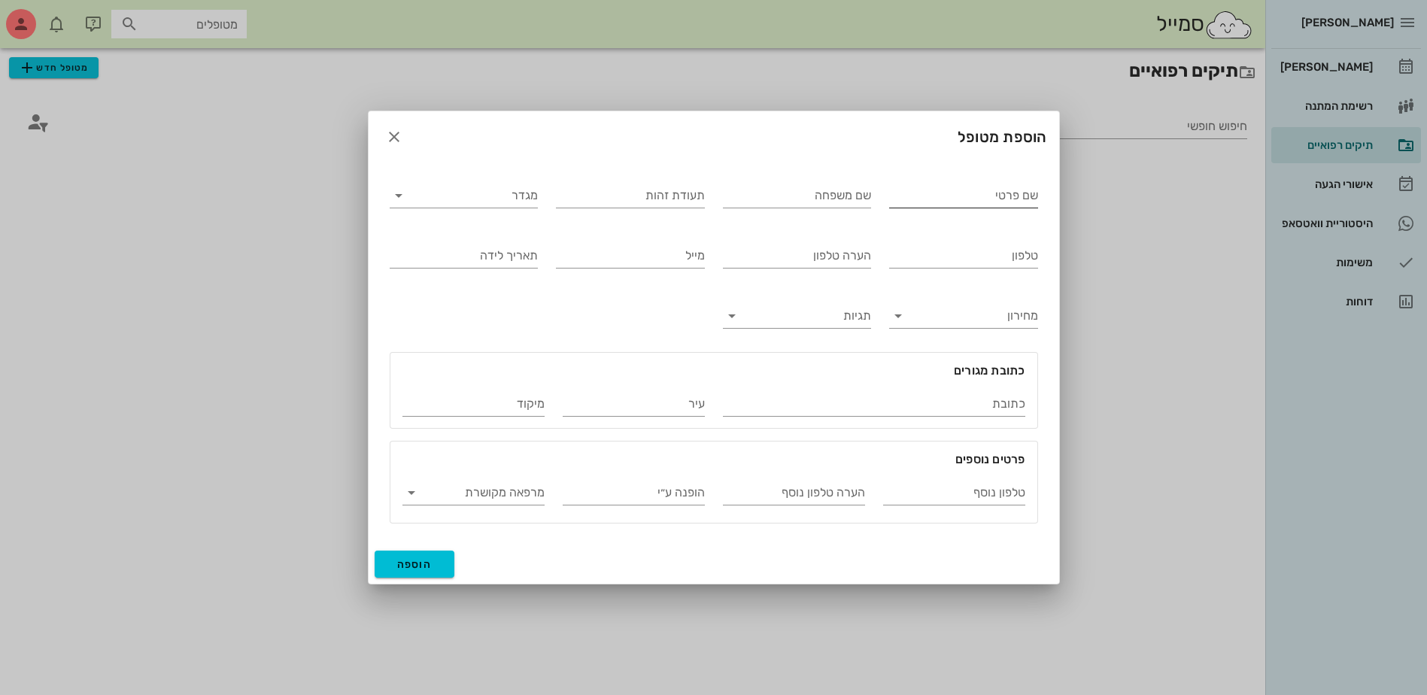
click at [997, 199] on input "שם פרטי" at bounding box center [963, 196] width 149 height 24
type input "צדיק"
type input "עדיקה"
click at [530, 199] on input "מגדר" at bounding box center [476, 196] width 125 height 24
click at [518, 218] on div "זכר" at bounding box center [464, 207] width 125 height 32
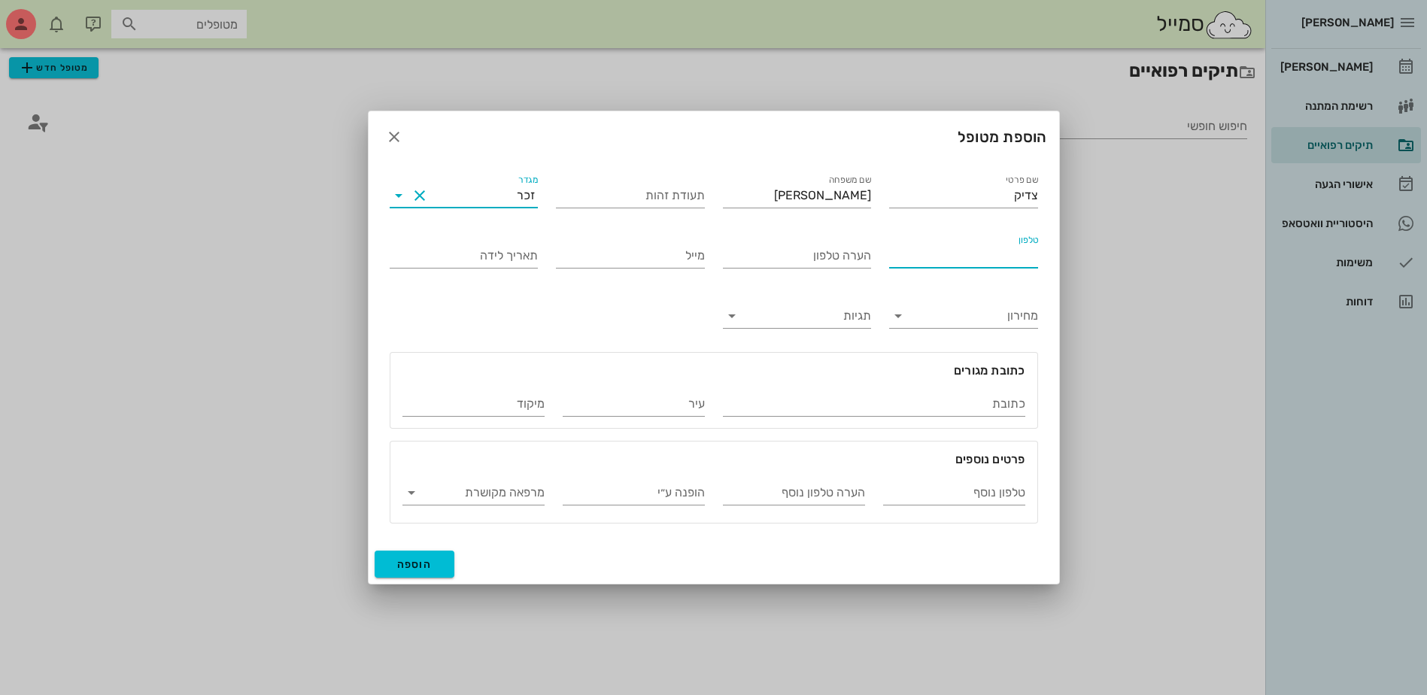
click at [974, 252] on input "טלפון" at bounding box center [963, 256] width 149 height 24
type input "052-4299900"
click at [425, 569] on span "הוספה" at bounding box center [414, 564] width 35 height 13
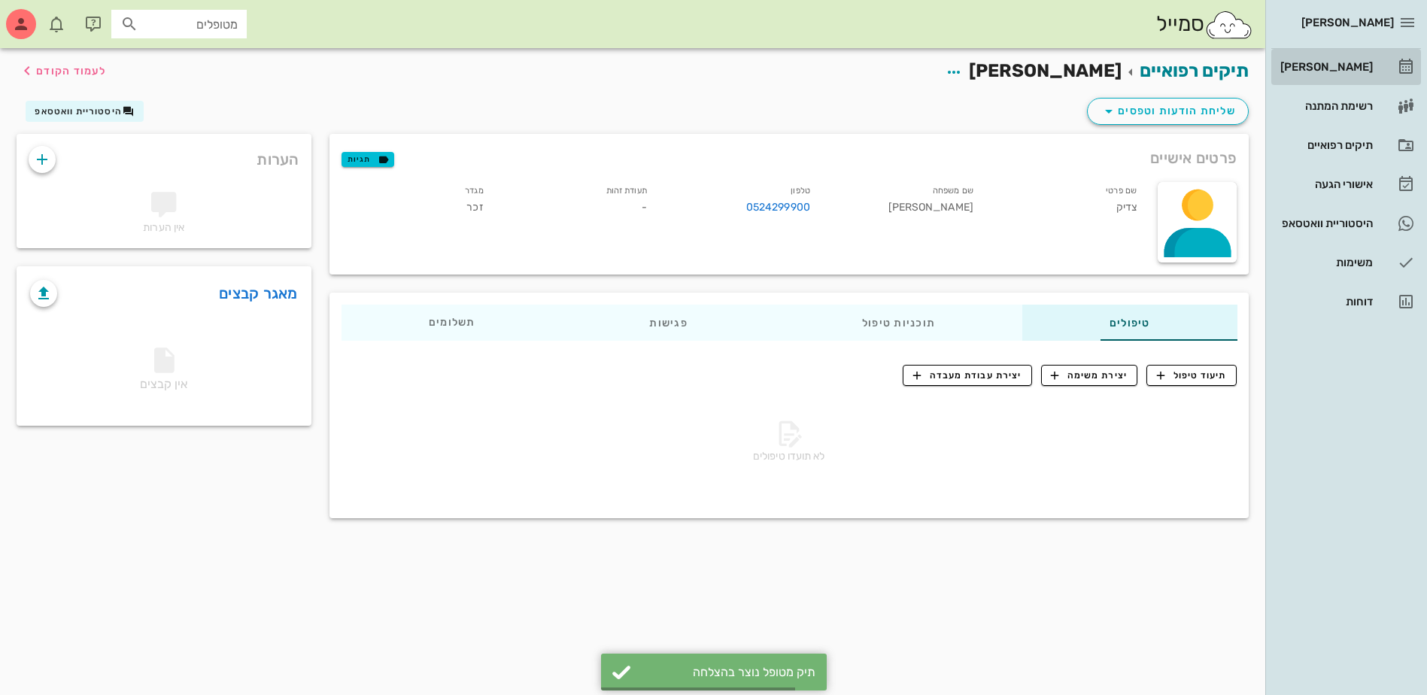
click at [1330, 64] on div "[PERSON_NAME]" at bounding box center [1325, 67] width 96 height 12
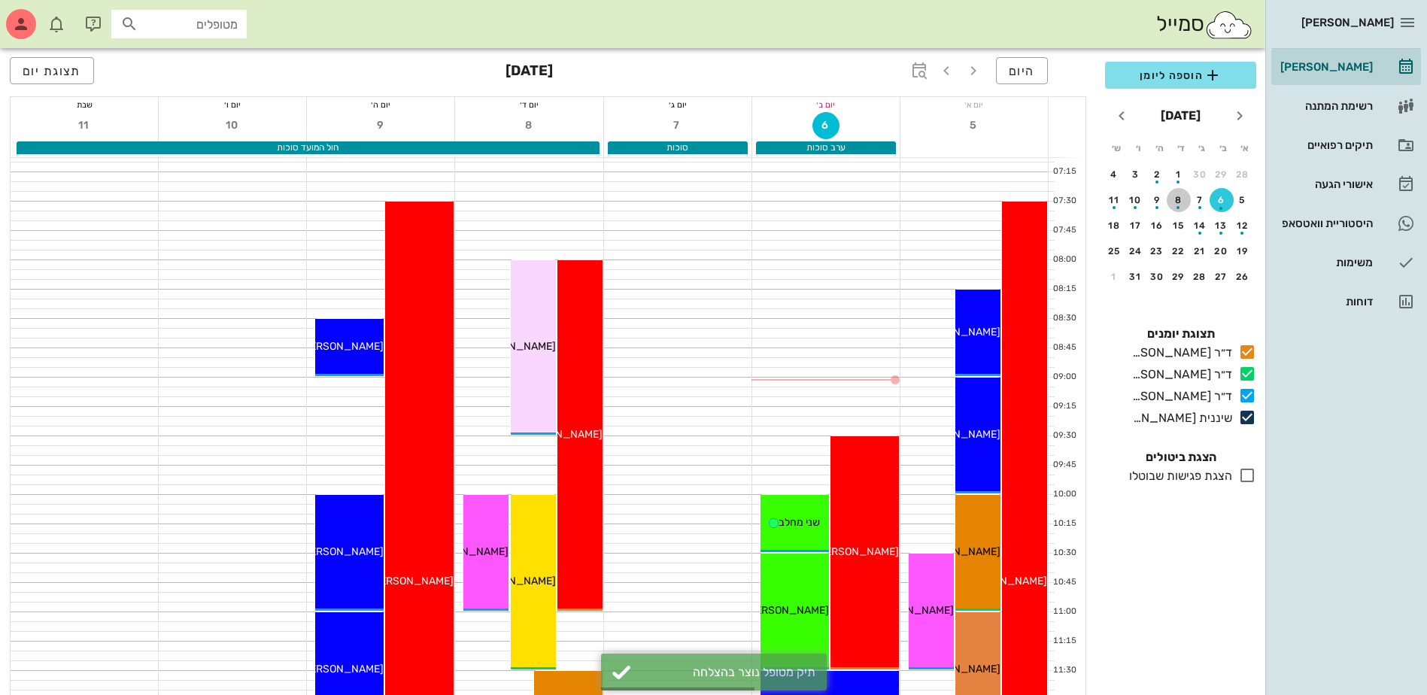
click at [1172, 196] on div "8" at bounding box center [1179, 200] width 24 height 11
click at [1175, 71] on span "הוספה ליומן" at bounding box center [1180, 75] width 127 height 18
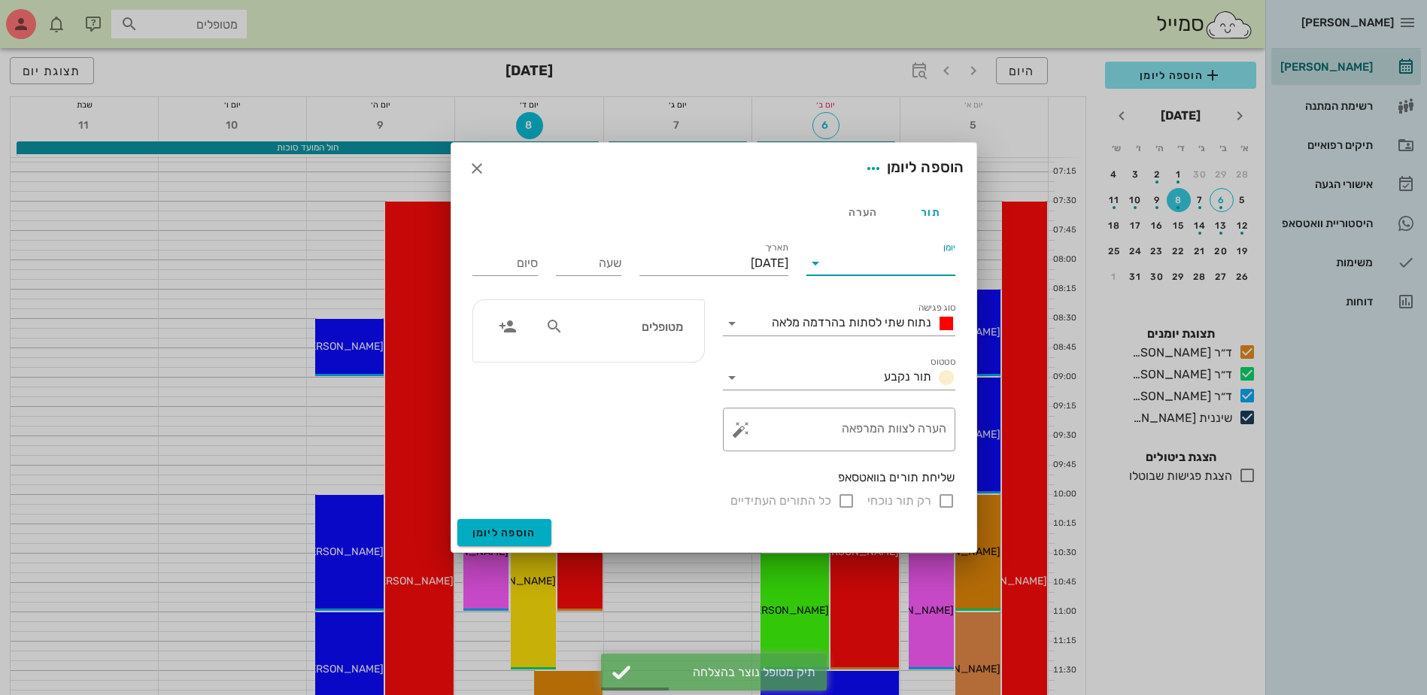
click at [915, 258] on input "יומן" at bounding box center [891, 263] width 128 height 24
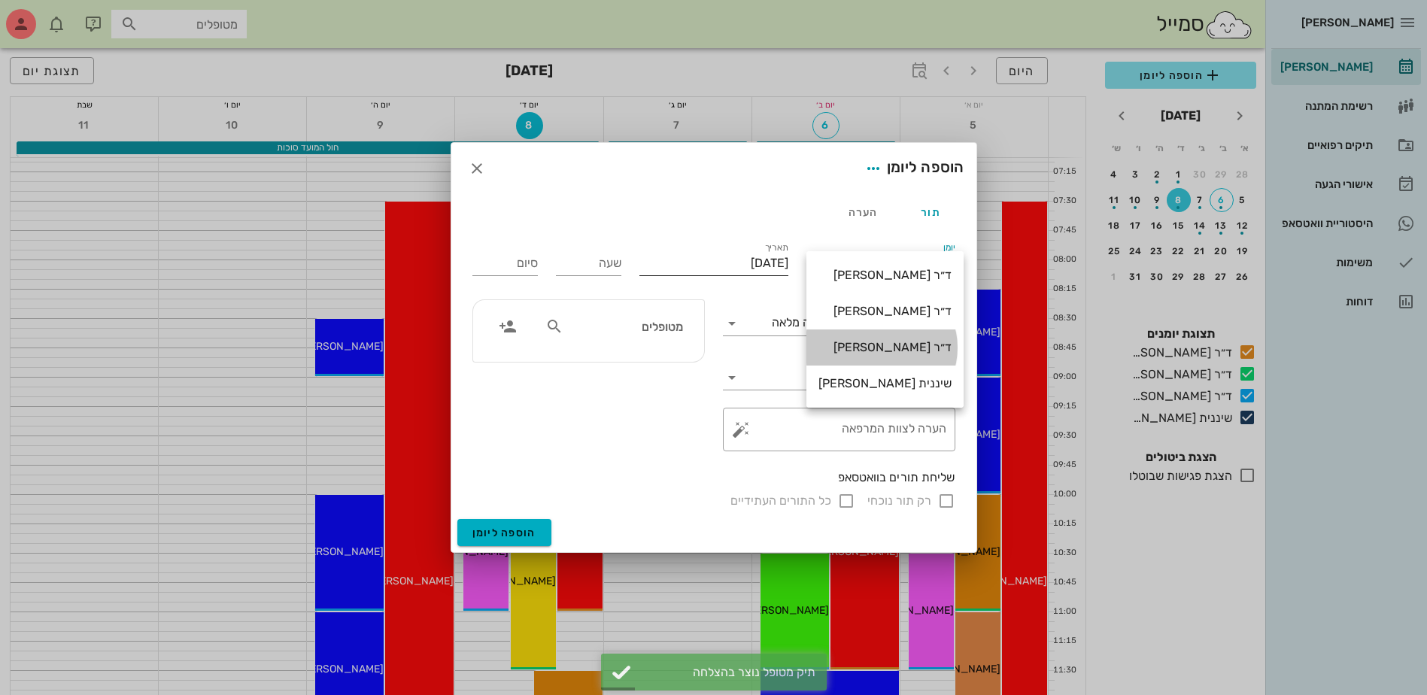
drag, startPoint x: 912, startPoint y: 345, endPoint x: 743, endPoint y: 272, distance: 183.9
click at [911, 345] on div "ד״ר [PERSON_NAME]" at bounding box center [884, 347] width 133 height 14
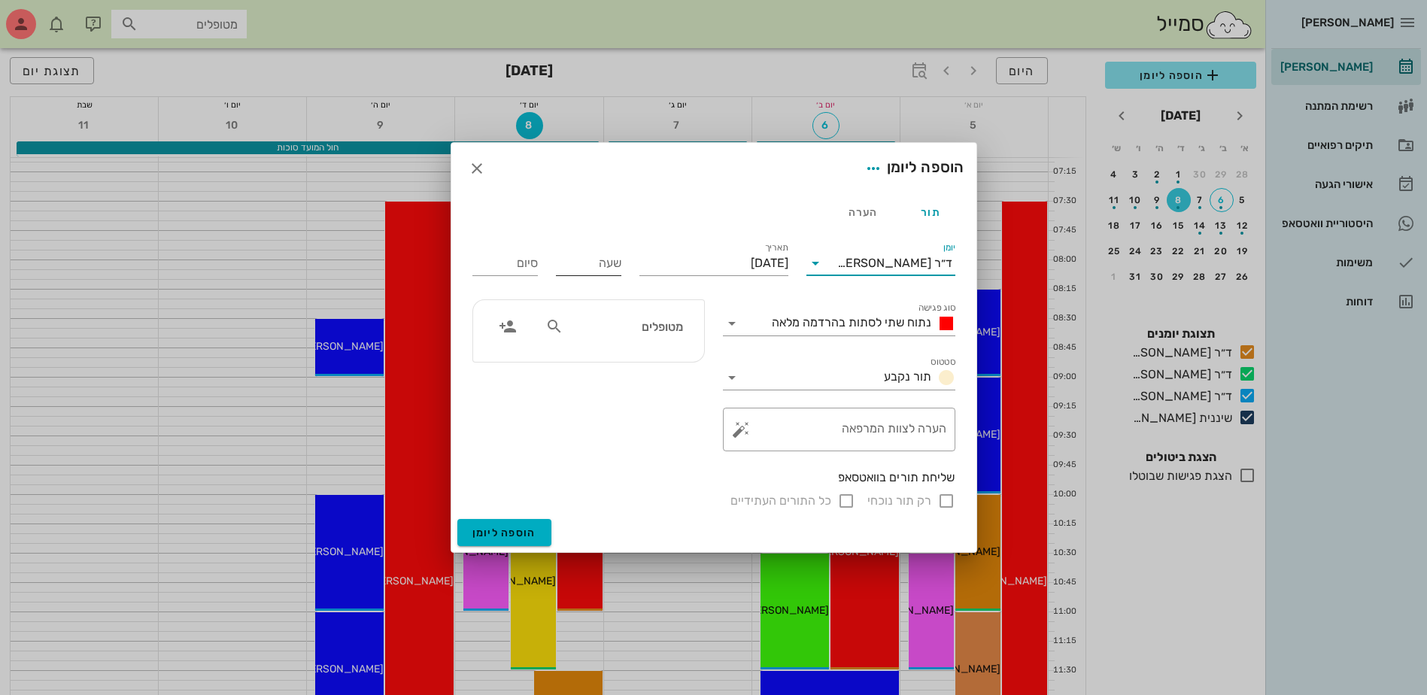
click at [587, 264] on input "שעה" at bounding box center [588, 263] width 65 height 24
click at [790, 326] on span "נתוח שתי לסתות בהרדמה מלאה" at bounding box center [851, 322] width 159 height 14
type input "11:00"
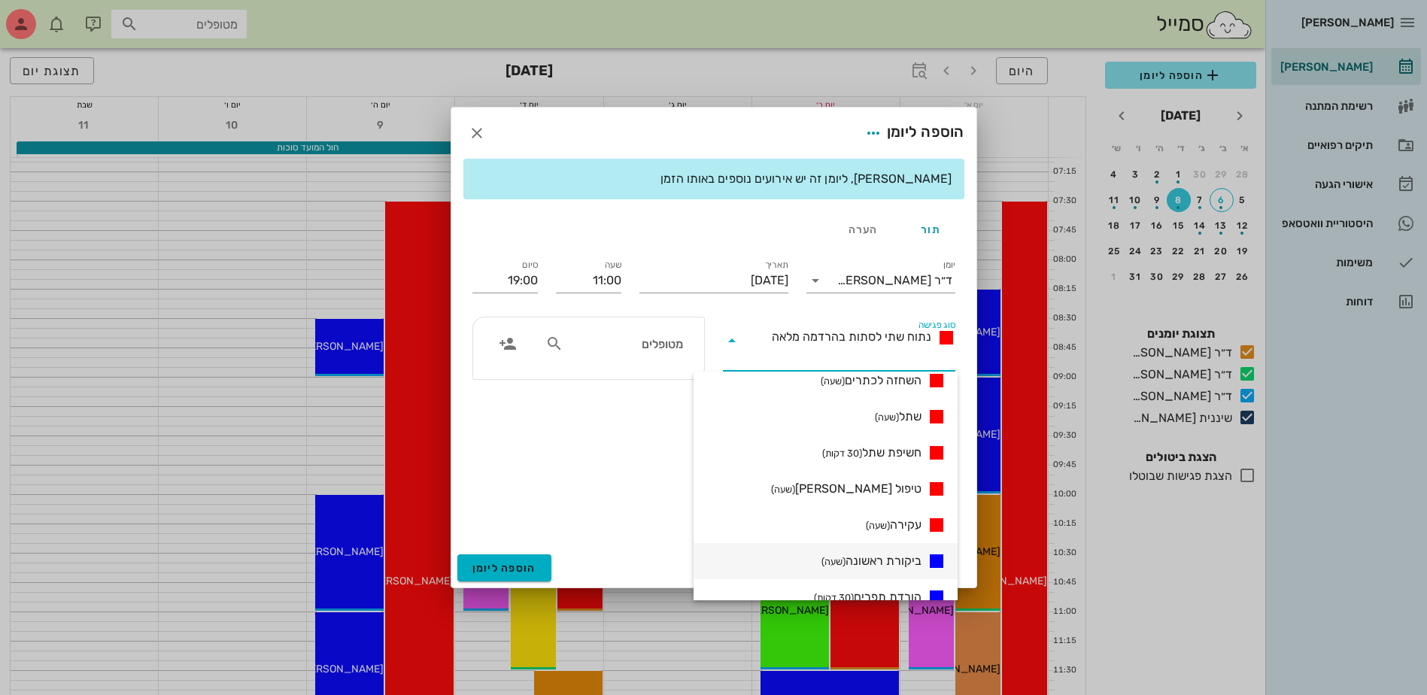
scroll to position [150, 0]
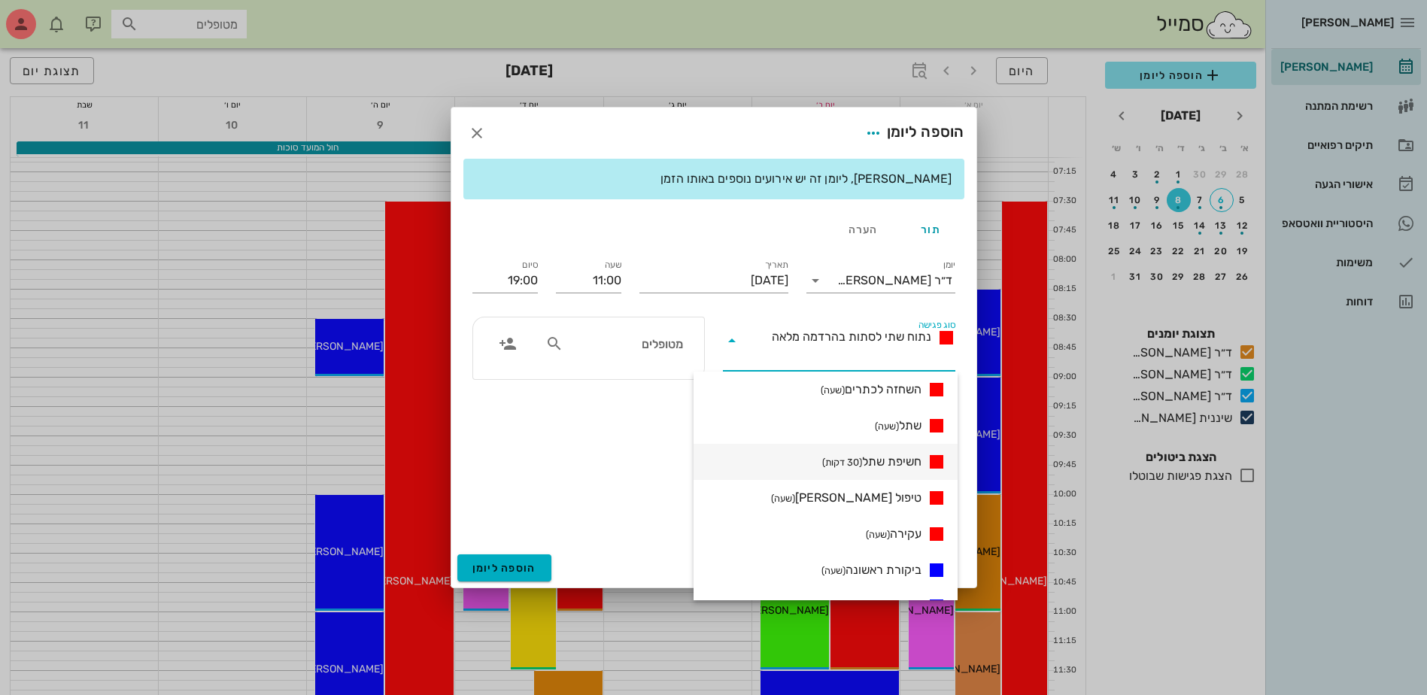
click at [877, 457] on span "חשיפת שתל (30 דקות)" at bounding box center [871, 462] width 99 height 18
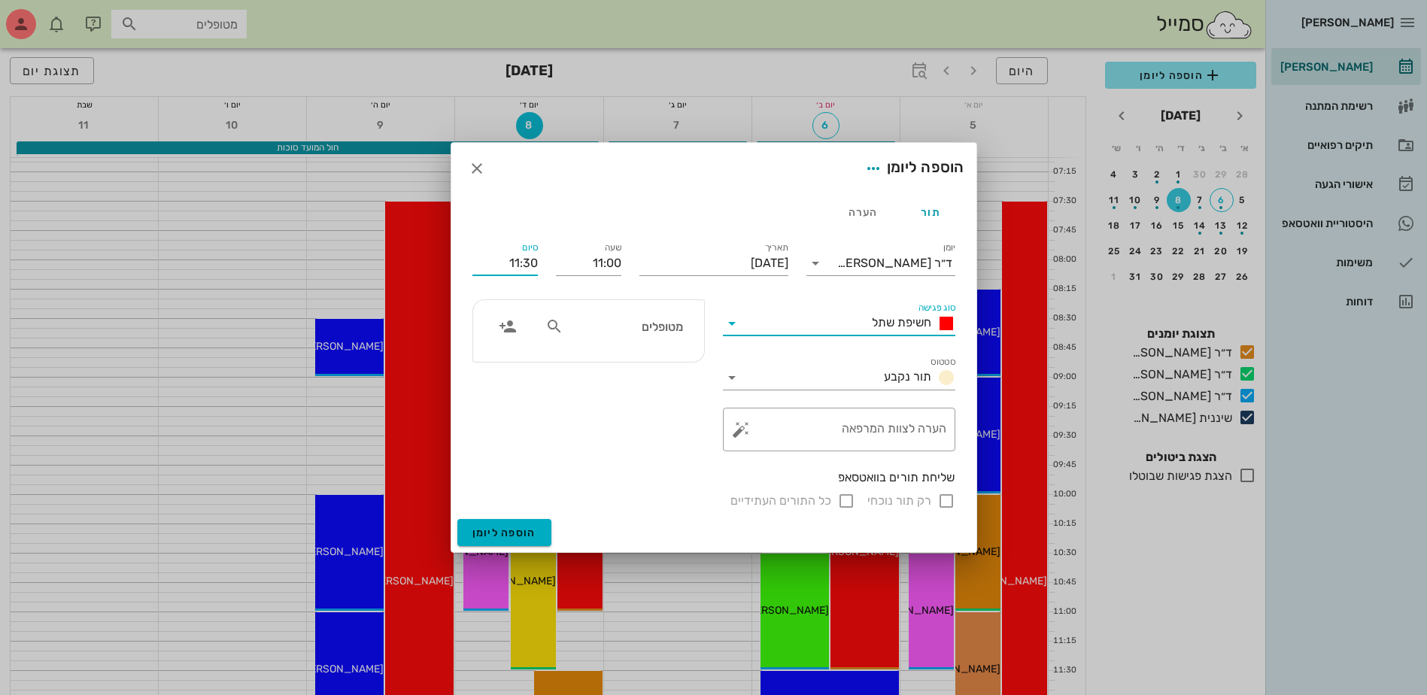
drag, startPoint x: 489, startPoint y: 257, endPoint x: 647, endPoint y: 284, distance: 160.4
click at [647, 284] on div "יומן ד״ר עמראן ביאדסה סוג פגישה חשיפת שתל סטטוס תור נקבע תאריך יום רביעי, 8 באו…" at bounding box center [713, 374] width 501 height 289
type input "12:00"
click at [657, 335] on input "text" at bounding box center [624, 327] width 116 height 20
type input "צדי"
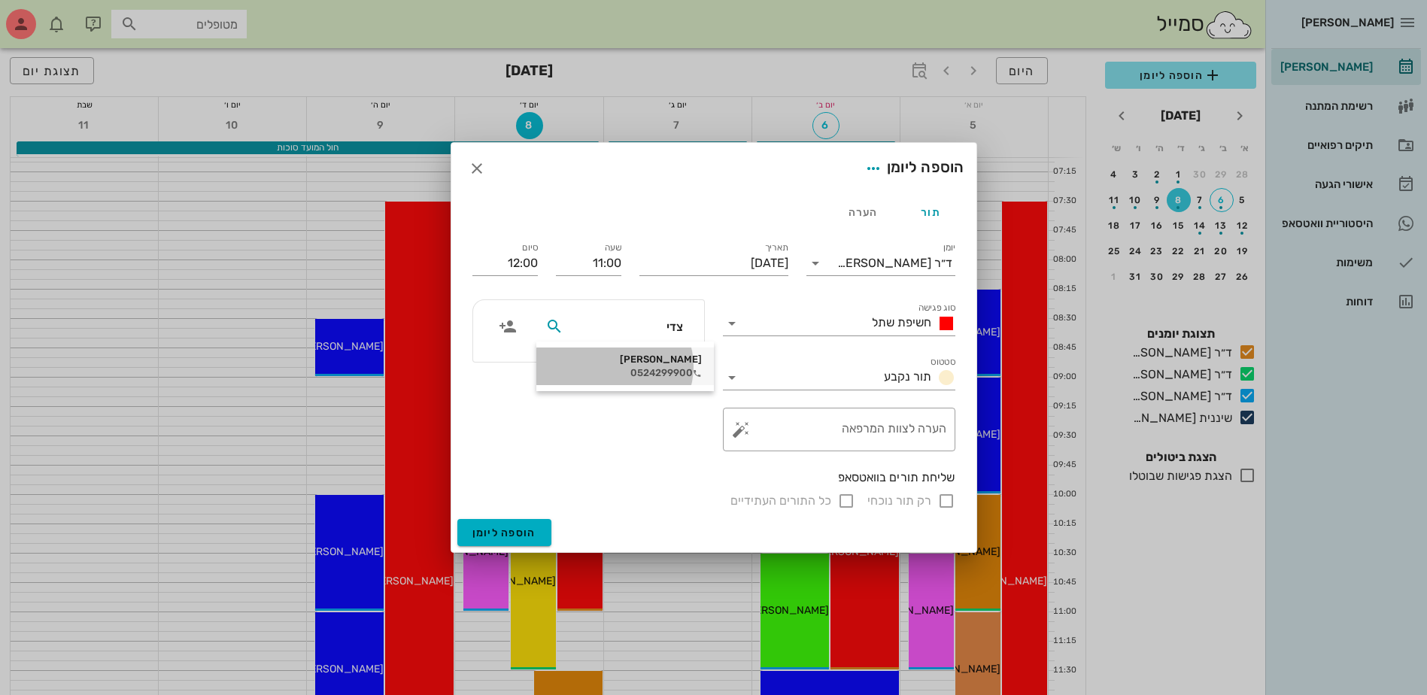
click at [656, 366] on div "צדיק עדיקה 0524299900" at bounding box center [624, 367] width 153 height 38
click at [897, 271] on div "ד״ר [PERSON_NAME]" at bounding box center [891, 263] width 128 height 24
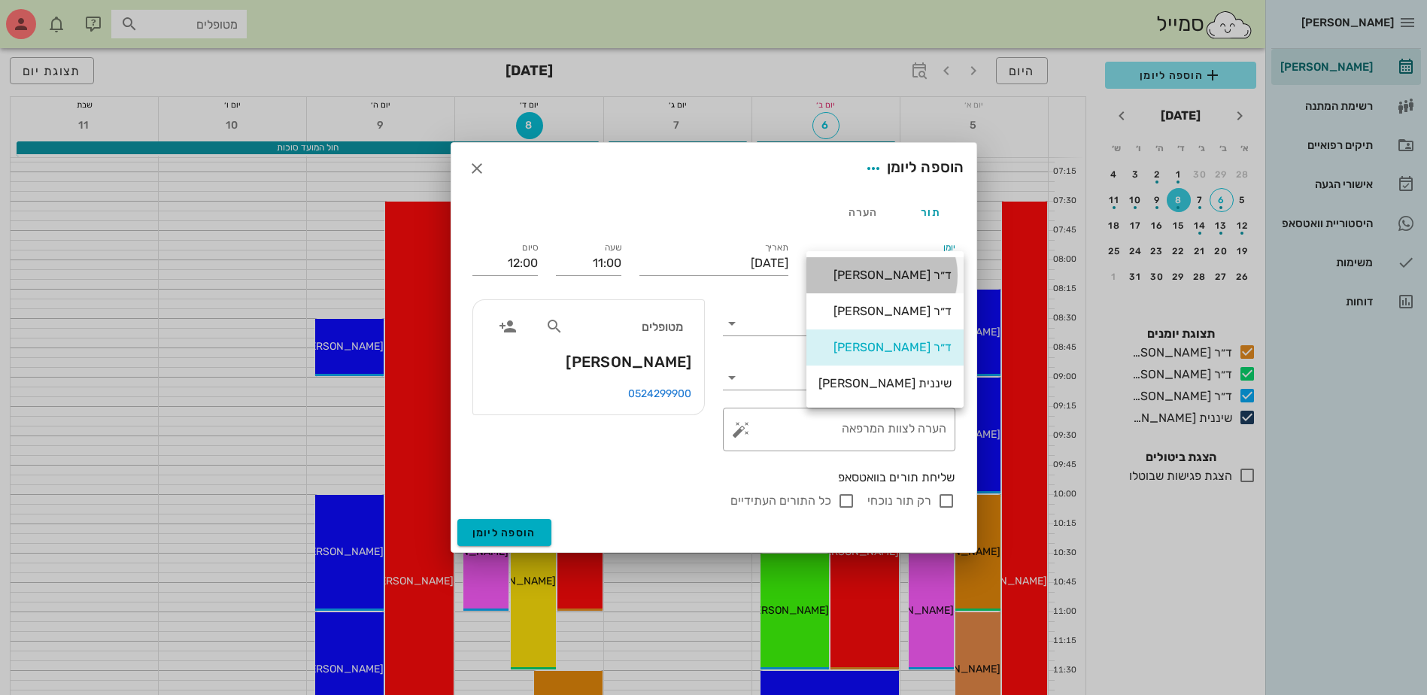
click at [880, 272] on div "ד״ר [PERSON_NAME]" at bounding box center [884, 275] width 133 height 14
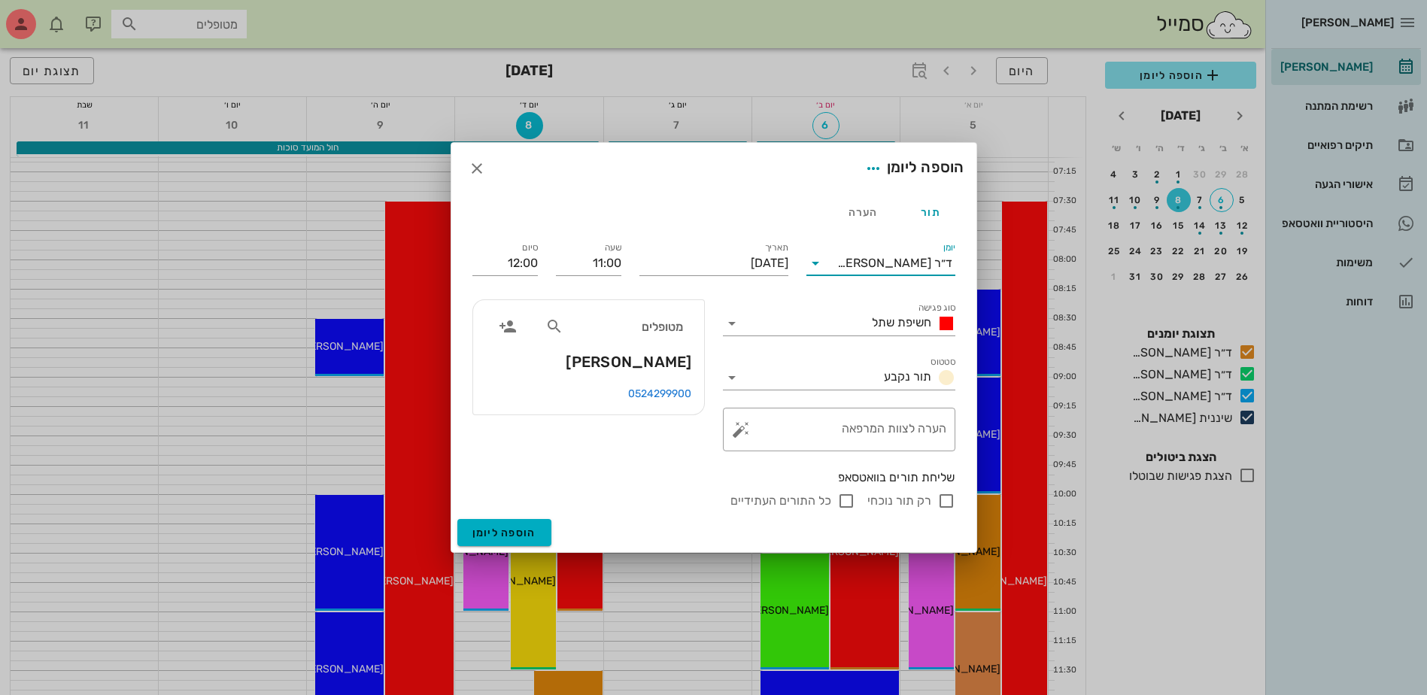
click at [943, 502] on input "רק תור נוכחי" at bounding box center [946, 501] width 18 height 18
checkbox input "false"
click at [494, 532] on span "הוספה ליומן" at bounding box center [504, 533] width 64 height 13
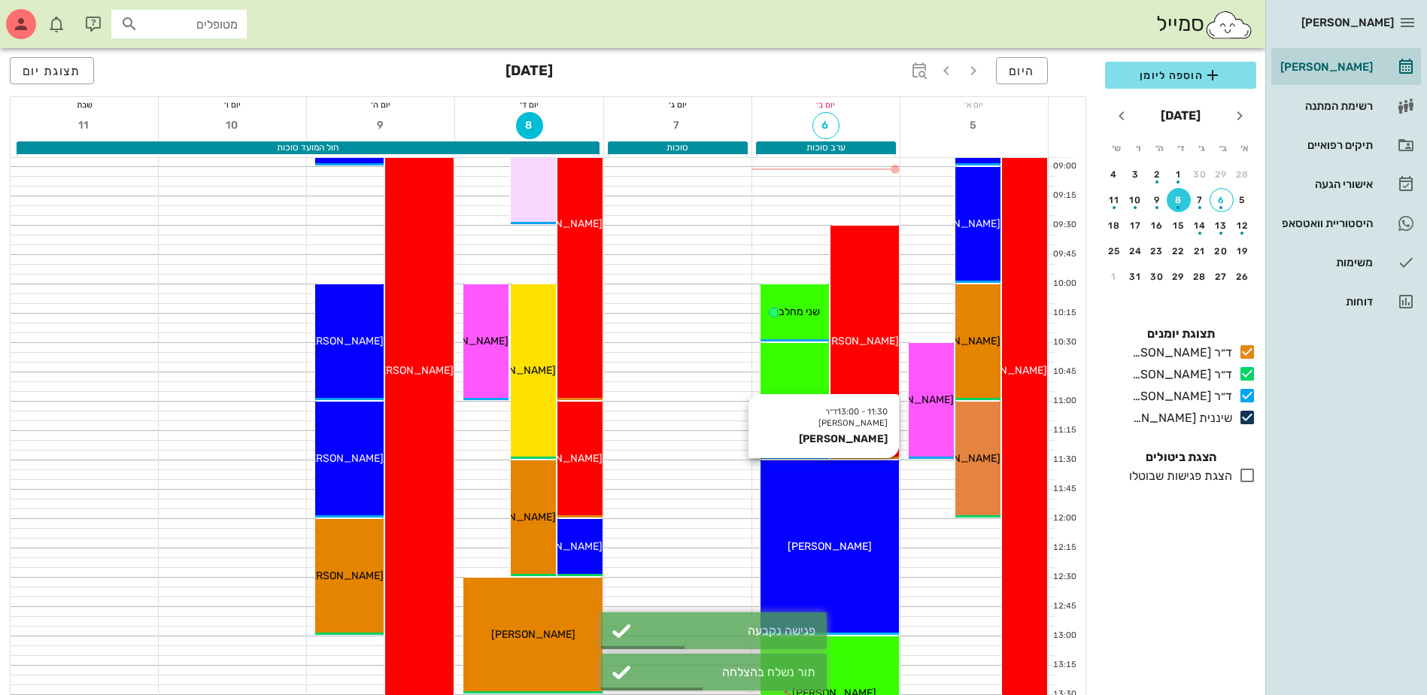
scroll to position [226, 0]
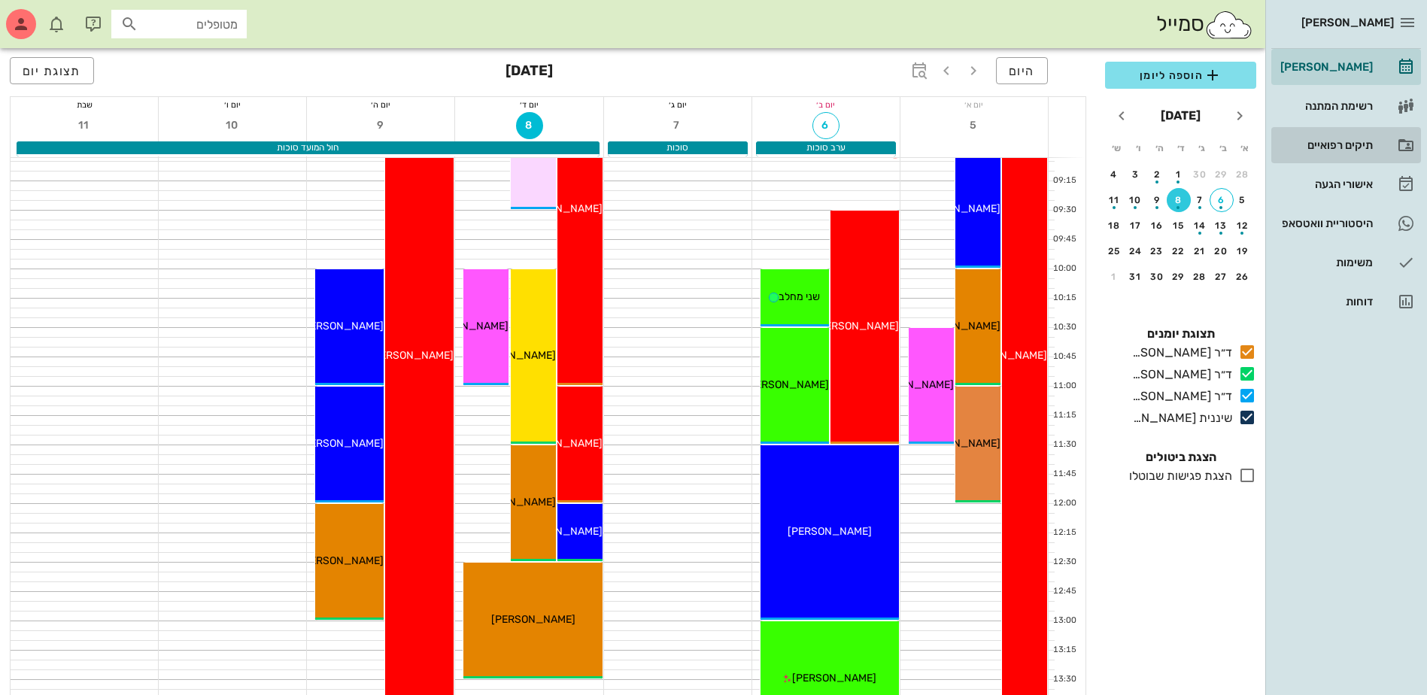
click at [1331, 144] on div "תיקים רפואיים" at bounding box center [1325, 145] width 96 height 12
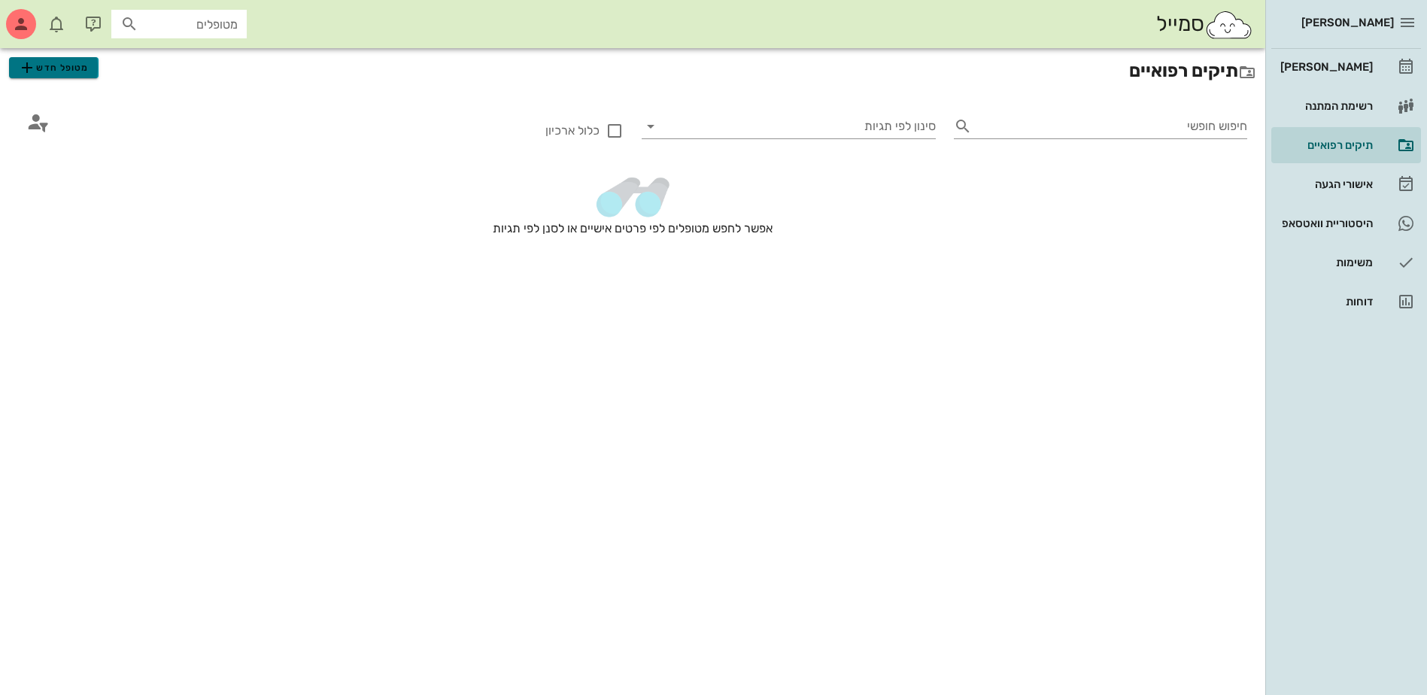
click at [75, 68] on span "מטופל חדש" at bounding box center [53, 68] width 71 height 18
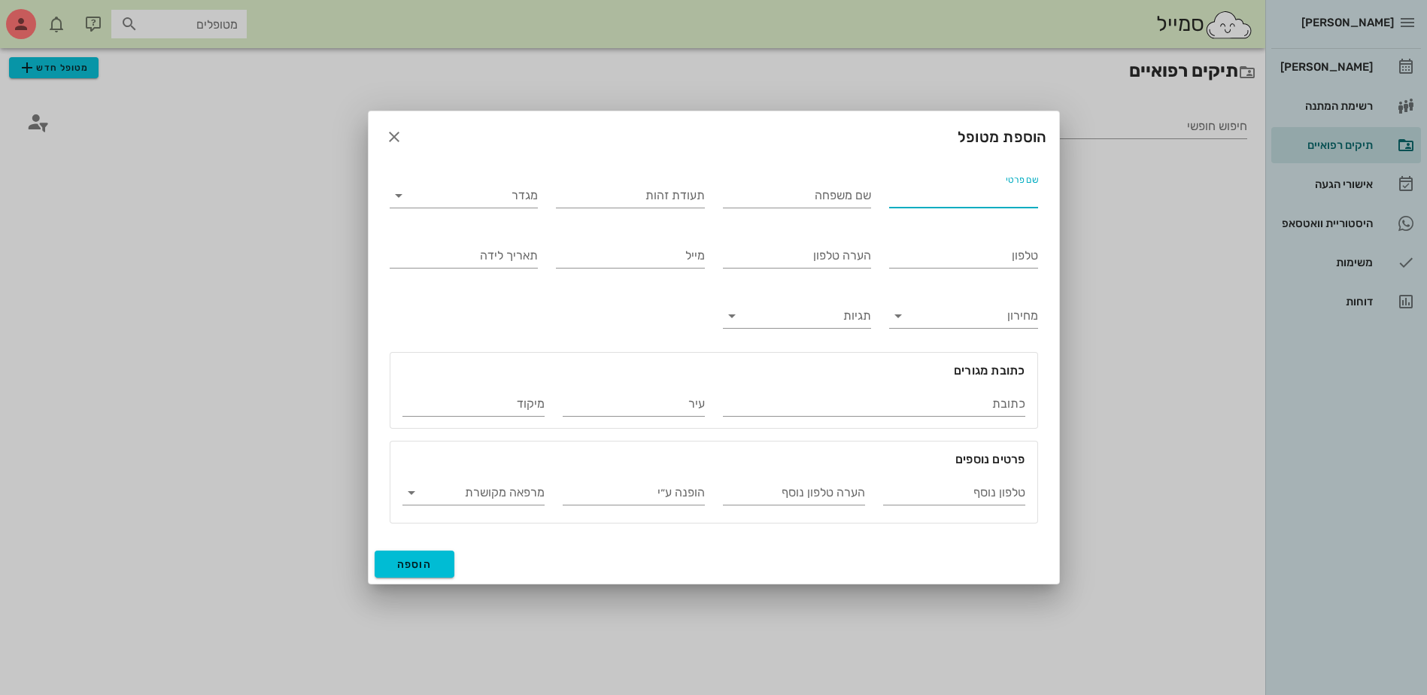
click at [1001, 189] on input "שם פרטי" at bounding box center [963, 196] width 149 height 24
type input "עאמר"
type input "קאסם"
click at [507, 193] on input "מגדר" at bounding box center [476, 196] width 125 height 24
click at [517, 211] on div "זכר" at bounding box center [464, 207] width 125 height 14
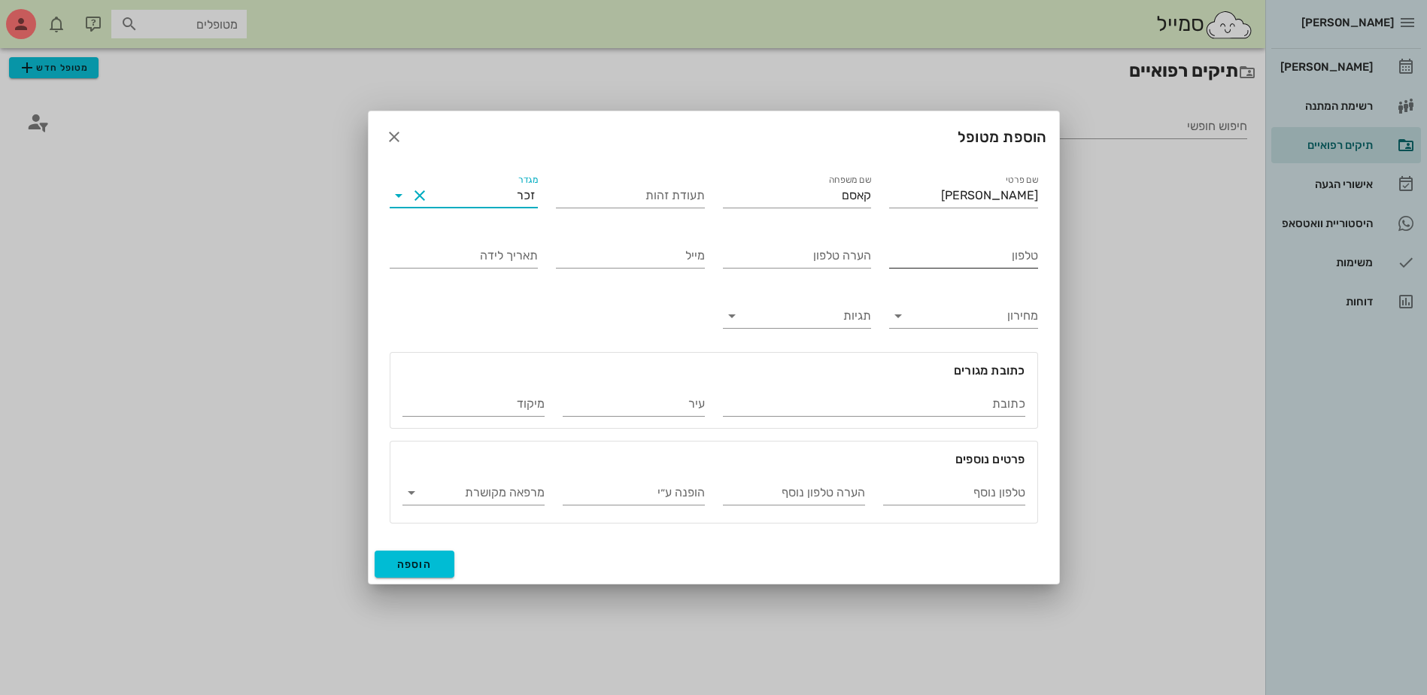
click at [1006, 255] on input "טלפון" at bounding box center [963, 256] width 149 height 24
type input "052-6191827"
click at [417, 558] on span "הוספה" at bounding box center [414, 564] width 35 height 13
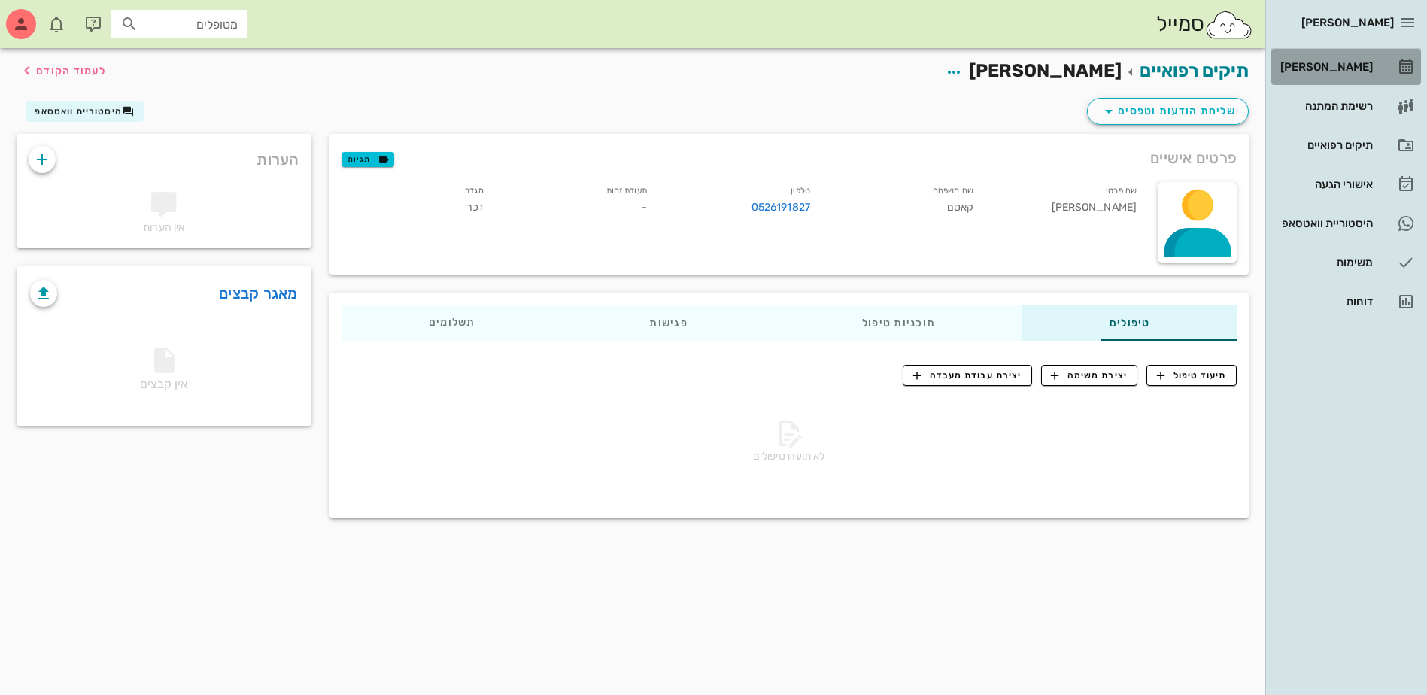
click at [1325, 65] on div "[PERSON_NAME]" at bounding box center [1325, 67] width 96 height 12
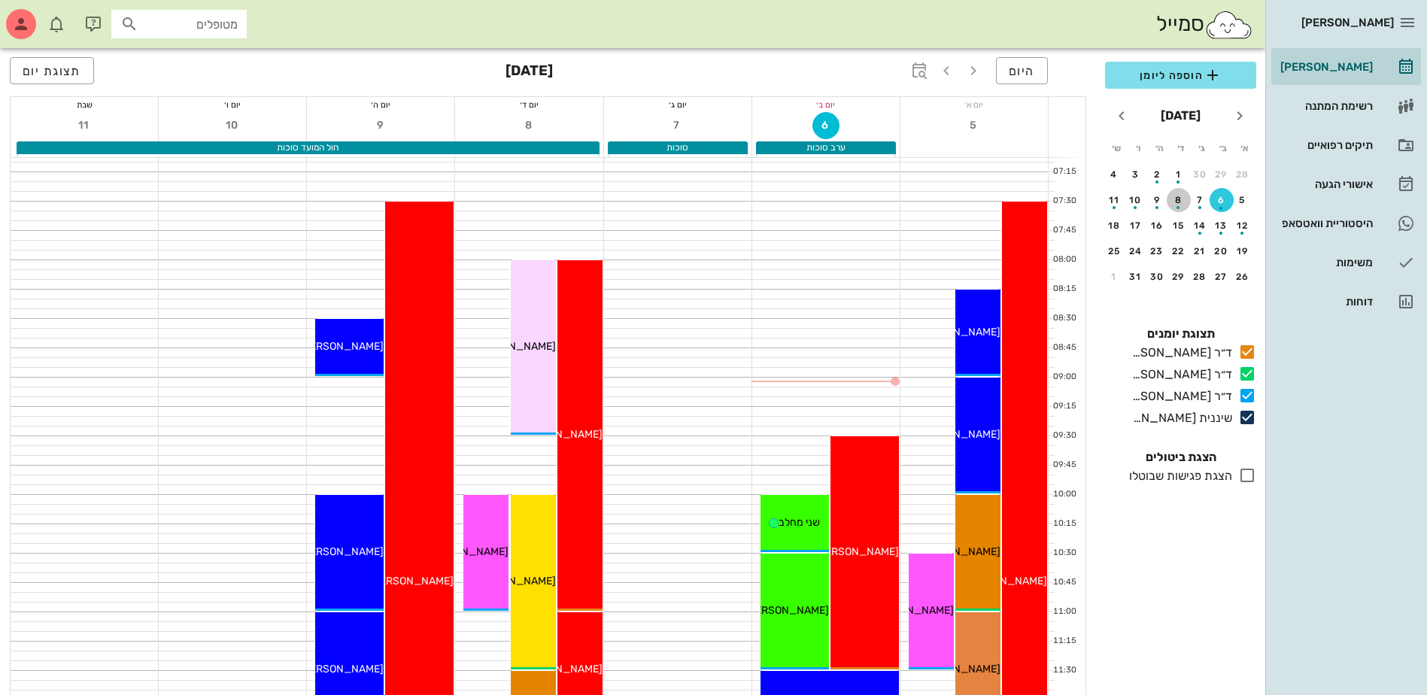
click at [1181, 205] on div "button" at bounding box center [1179, 203] width 24 height 8
click at [1175, 77] on span "הוספה ליומן" at bounding box center [1180, 75] width 127 height 18
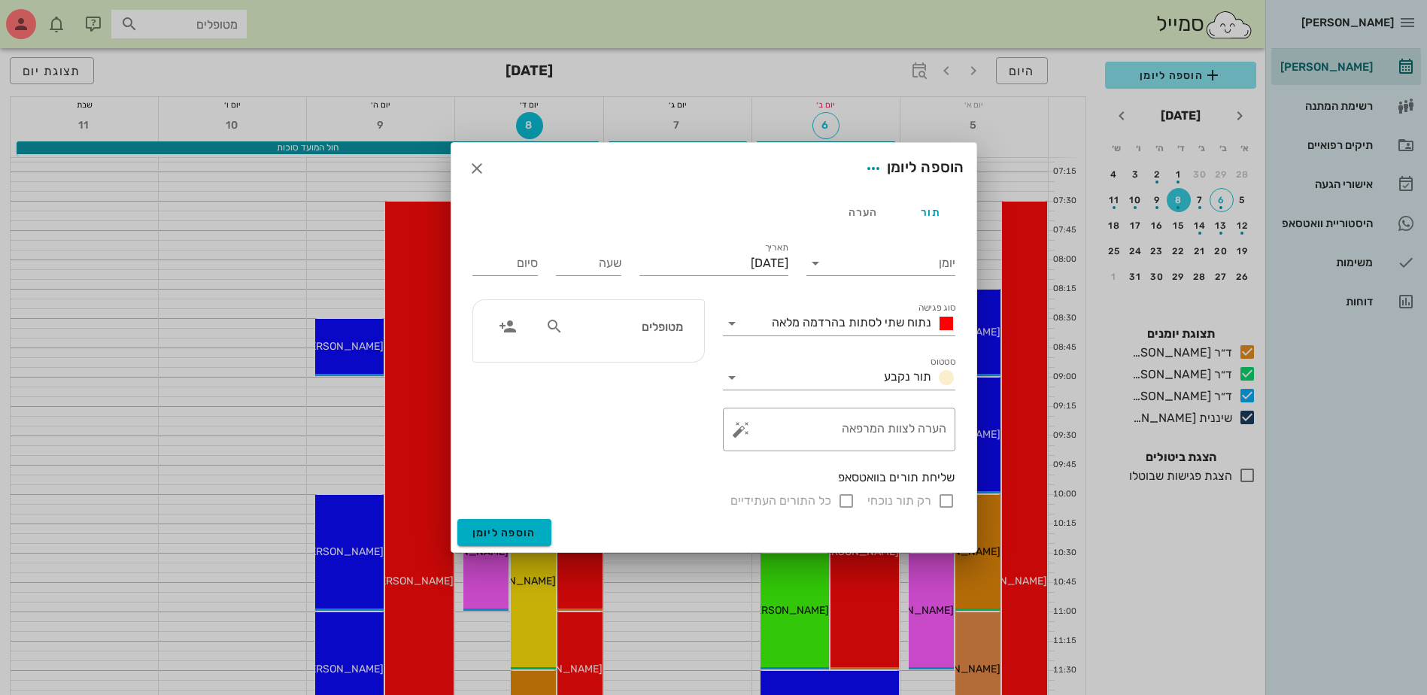
click at [641, 329] on input "מטופלים" at bounding box center [624, 327] width 116 height 20
type input "עאמ"
click at [645, 372] on div "0526191827" at bounding box center [622, 373] width 149 height 12
click at [840, 266] on input "יומן" at bounding box center [891, 263] width 128 height 24
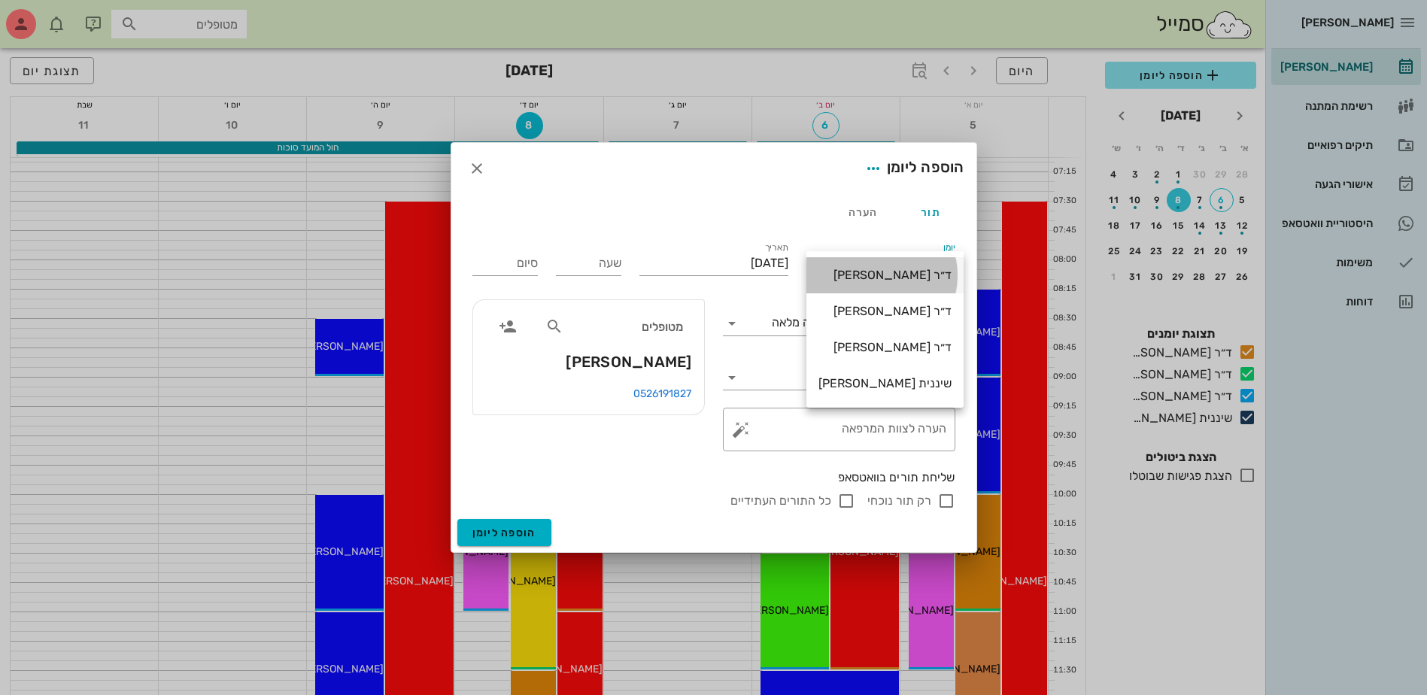
click at [867, 273] on div "ד״ר [PERSON_NAME]" at bounding box center [884, 275] width 133 height 14
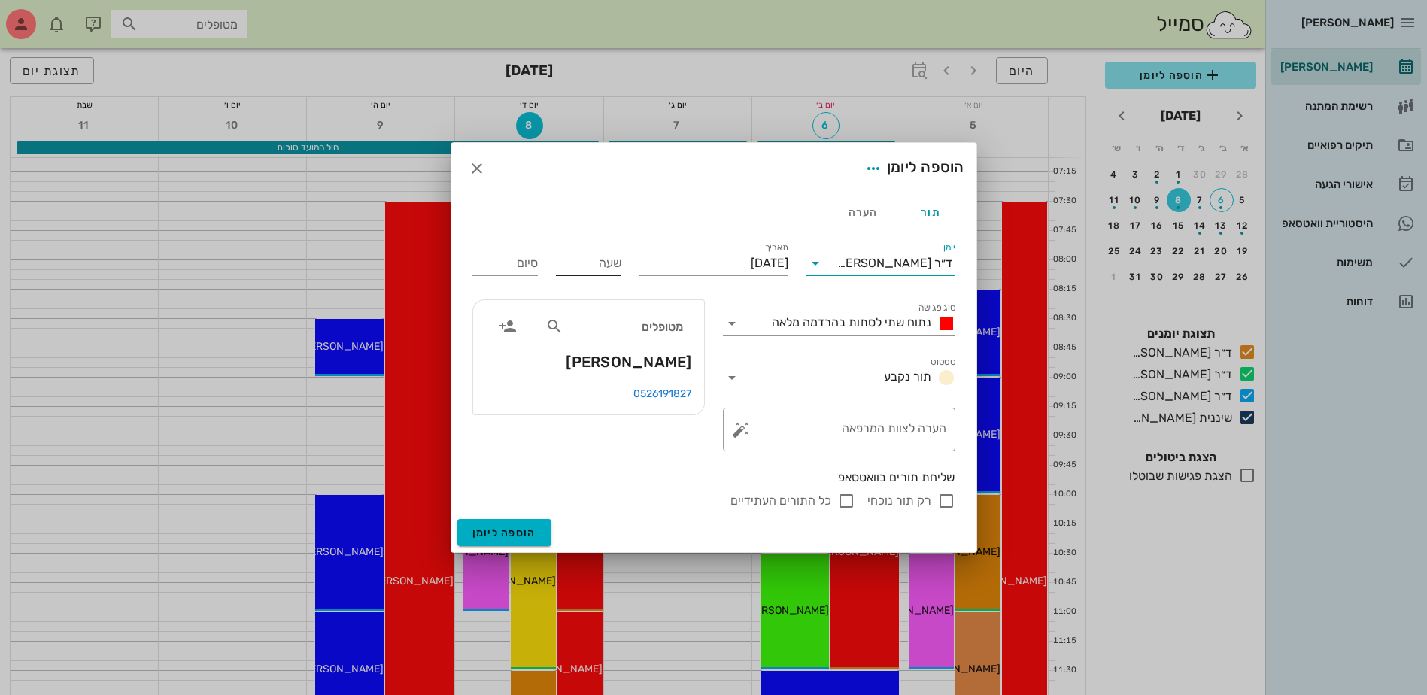
click at [582, 259] on input "שעה" at bounding box center [588, 263] width 65 height 24
click at [809, 327] on span "נתוח שתי לסתות בהרדמה מלאה" at bounding box center [851, 322] width 159 height 14
type input "12:00"
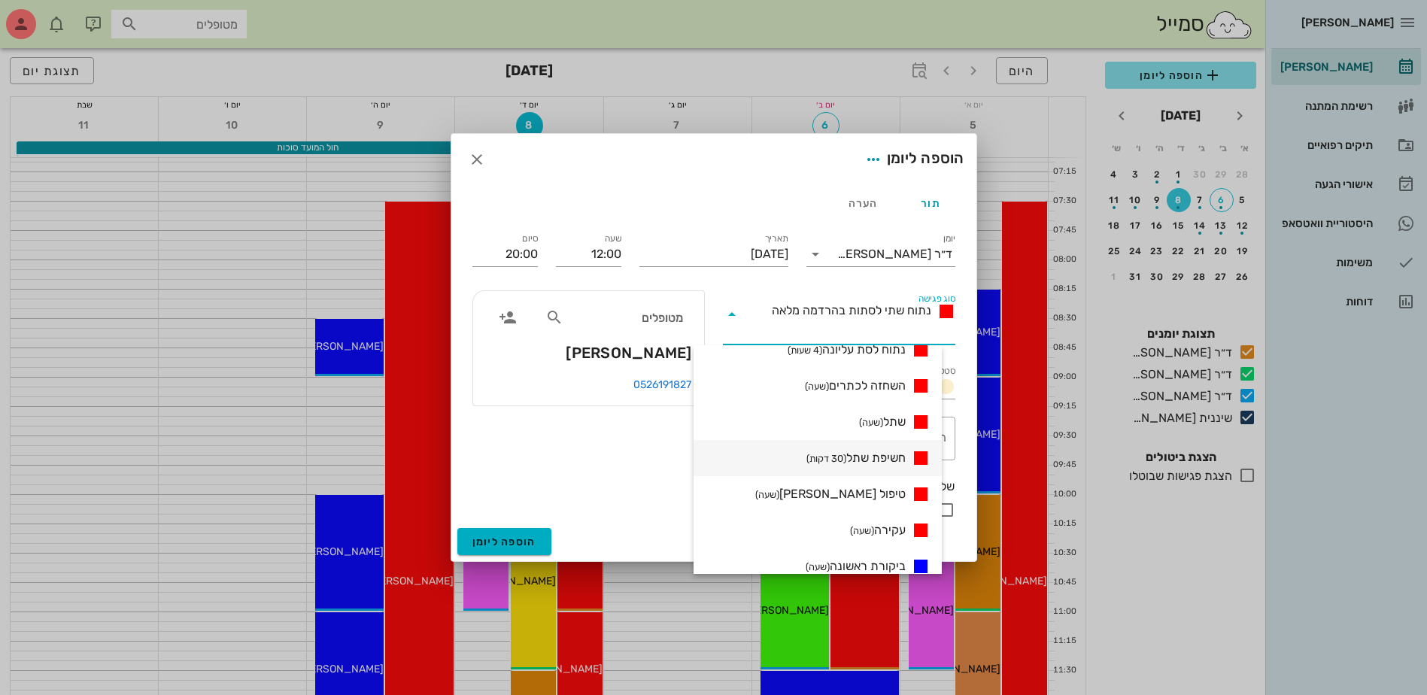
scroll to position [150, 0]
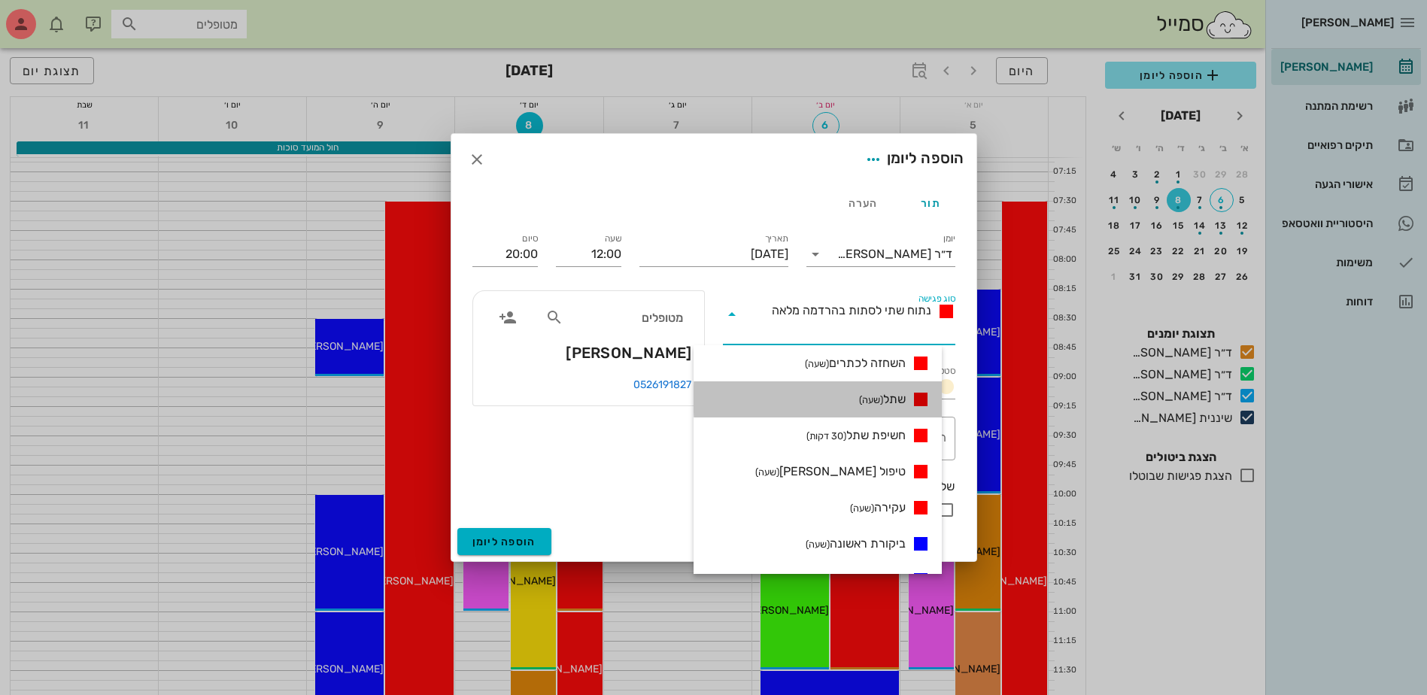
click at [897, 398] on span "שתל (שעה)" at bounding box center [882, 399] width 47 height 18
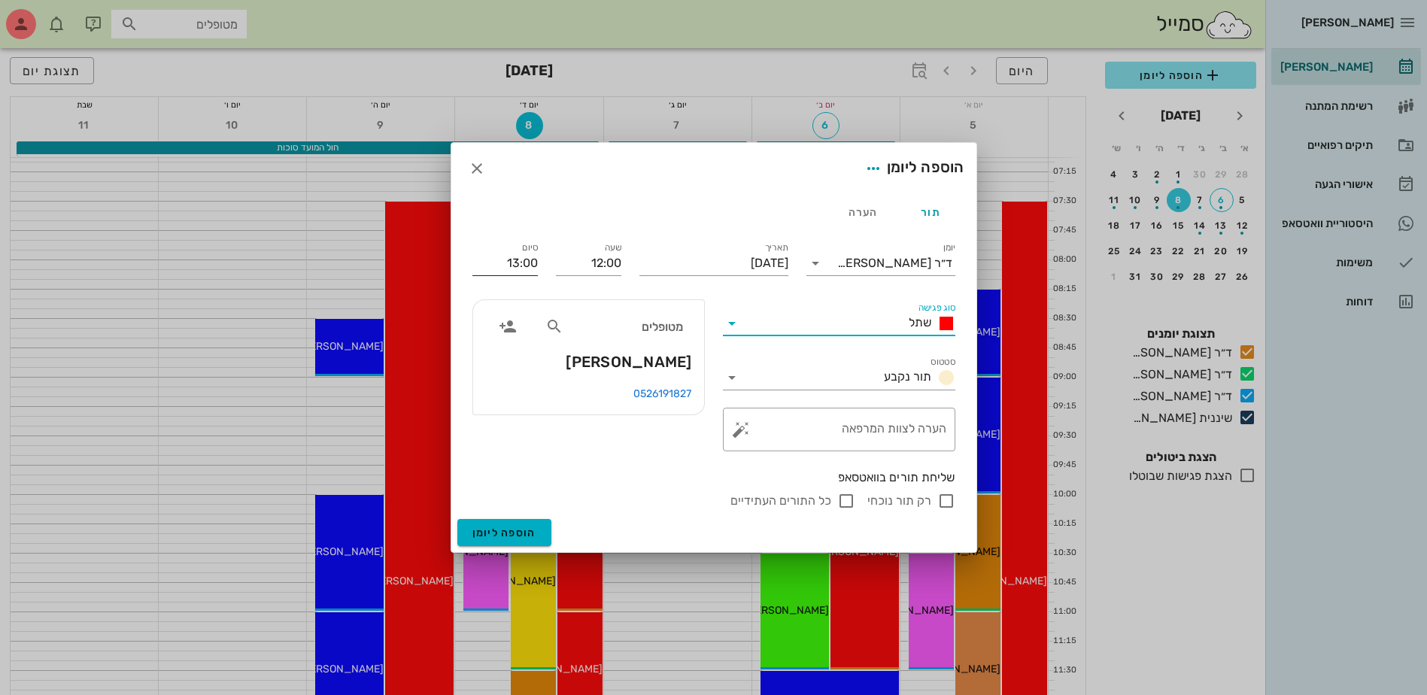
click at [524, 262] on input "13:00" at bounding box center [504, 263] width 65 height 24
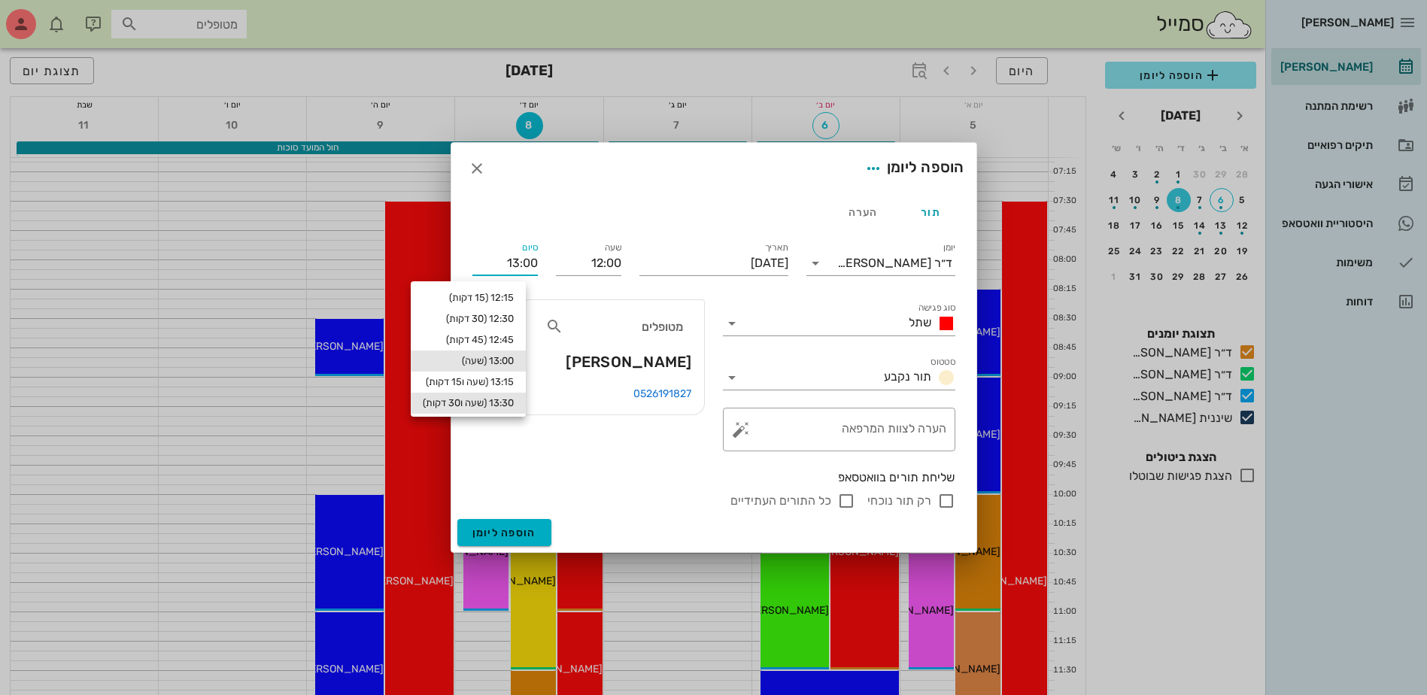
click at [514, 401] on div "13:30 (שעה ו30 דקות)" at bounding box center [468, 403] width 91 height 12
type input "13:30"
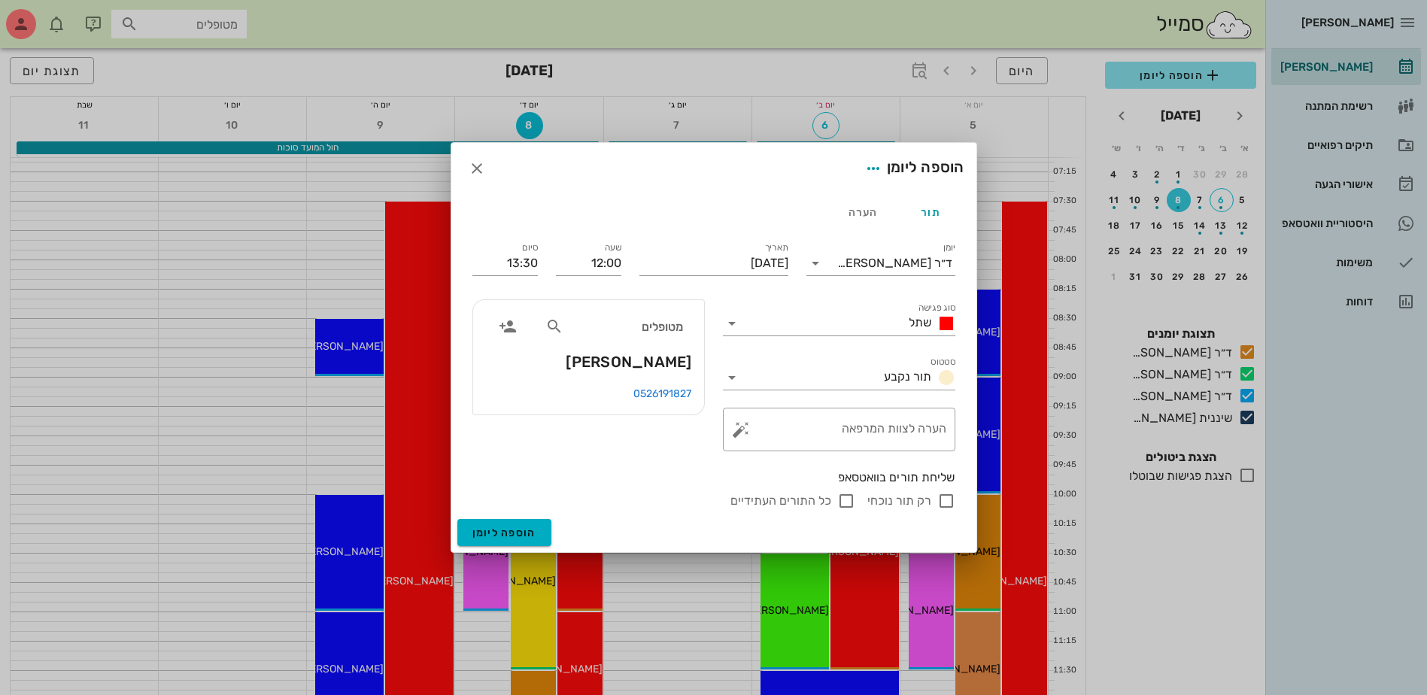
click at [945, 499] on input "רק תור נוכחי" at bounding box center [946, 501] width 18 height 18
checkbox input "false"
click at [502, 534] on span "הוספה ליומן" at bounding box center [504, 533] width 64 height 13
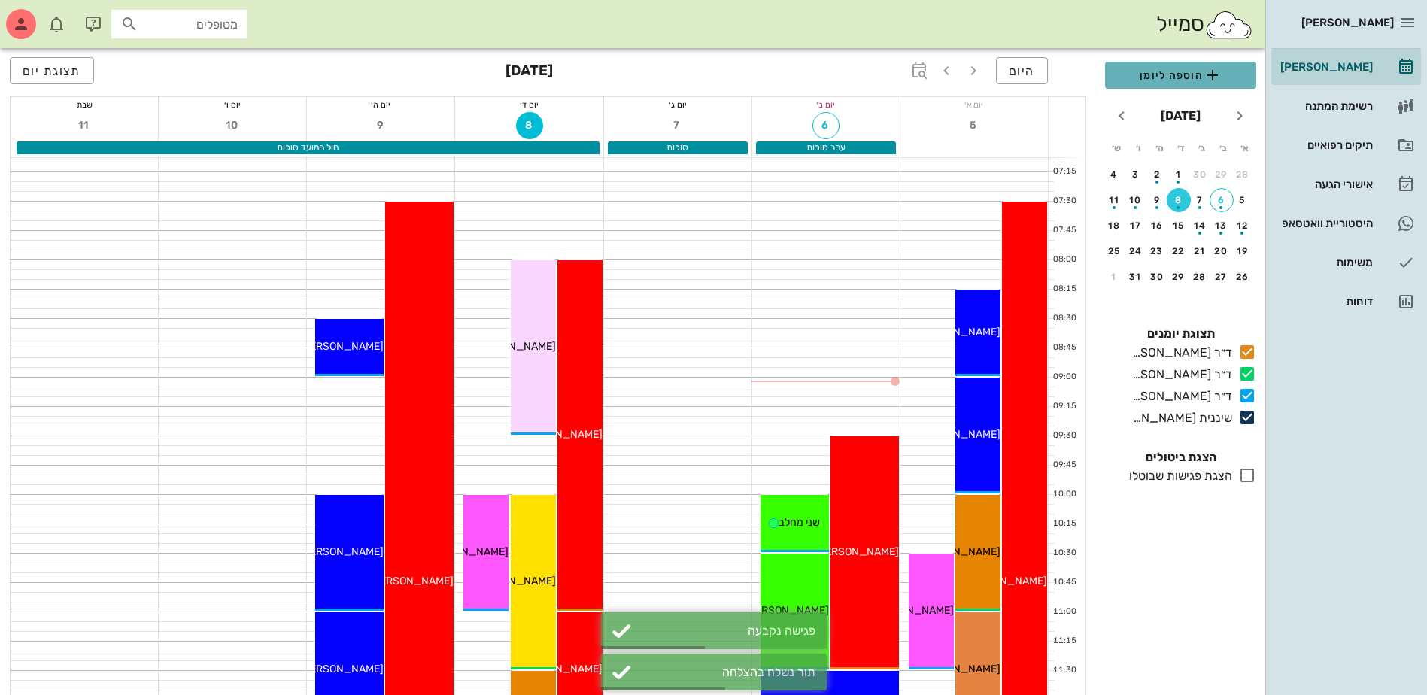
click at [1182, 74] on span "הוספה ליומן" at bounding box center [1180, 75] width 127 height 18
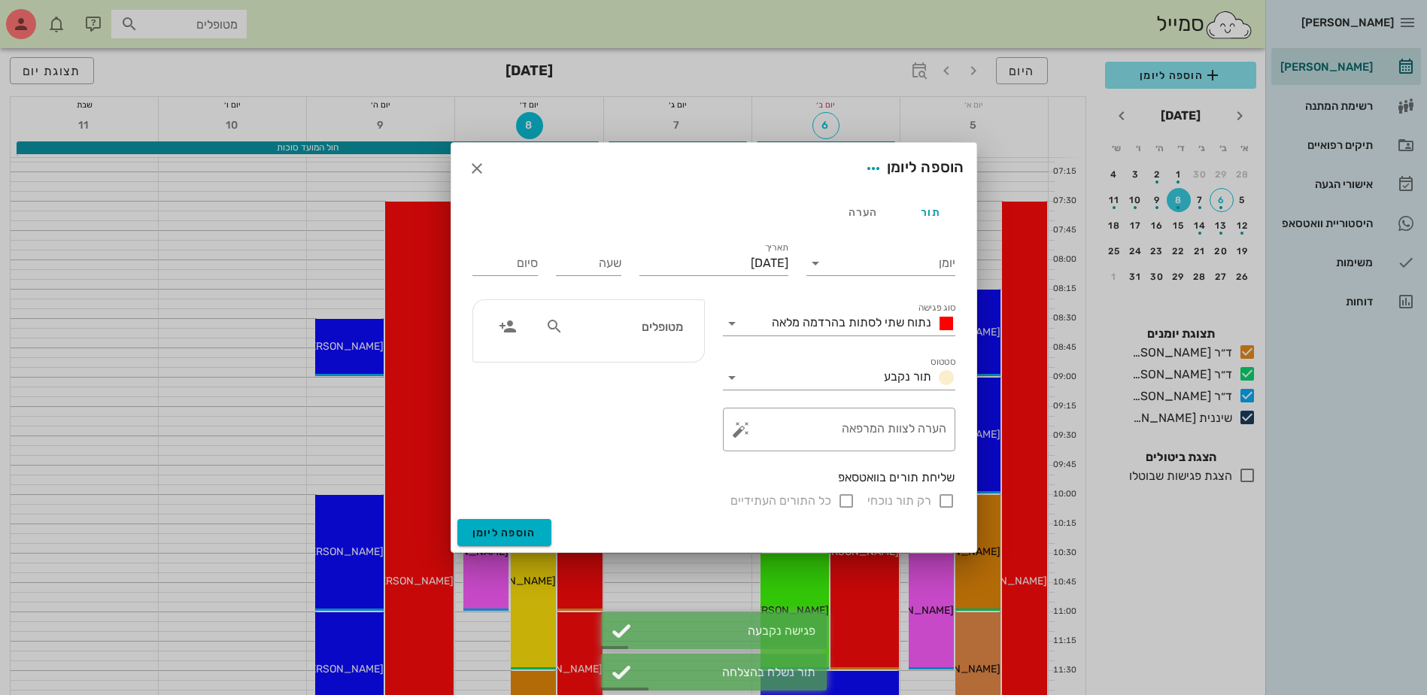
click at [1051, 111] on div at bounding box center [713, 347] width 1427 height 695
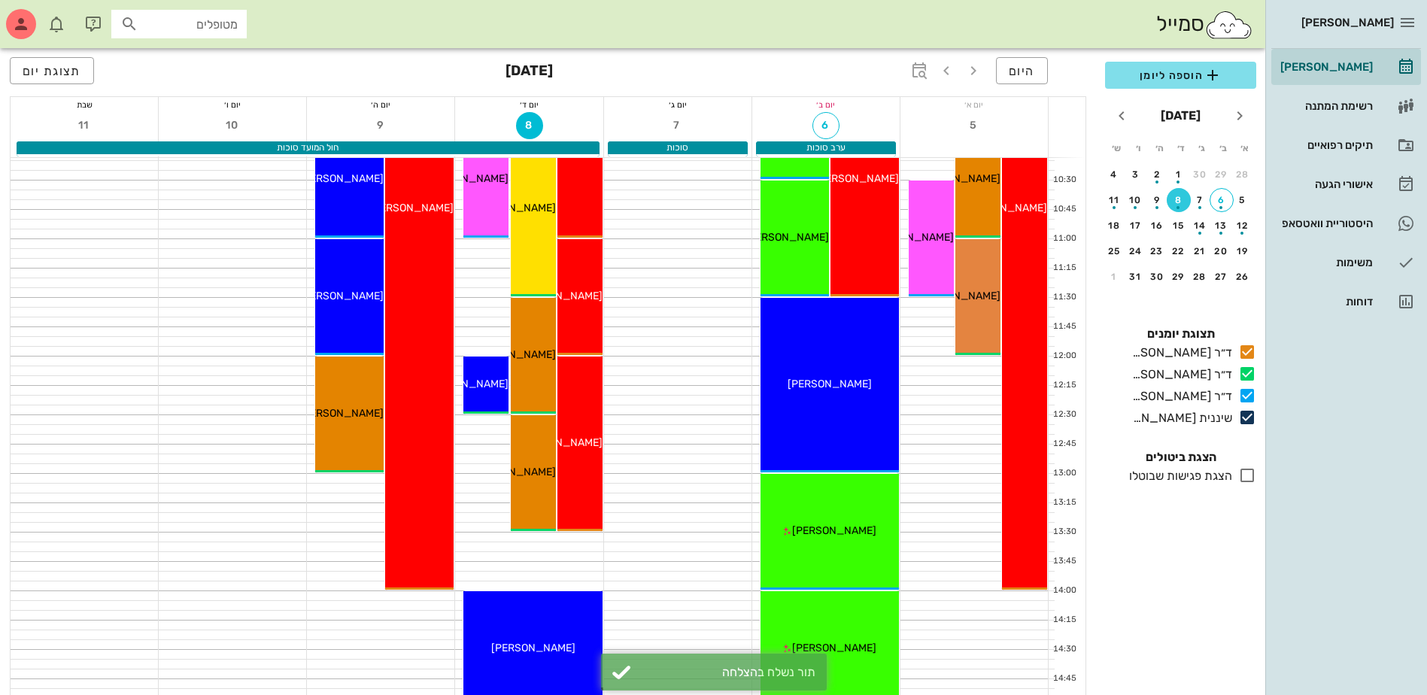
scroll to position [376, 0]
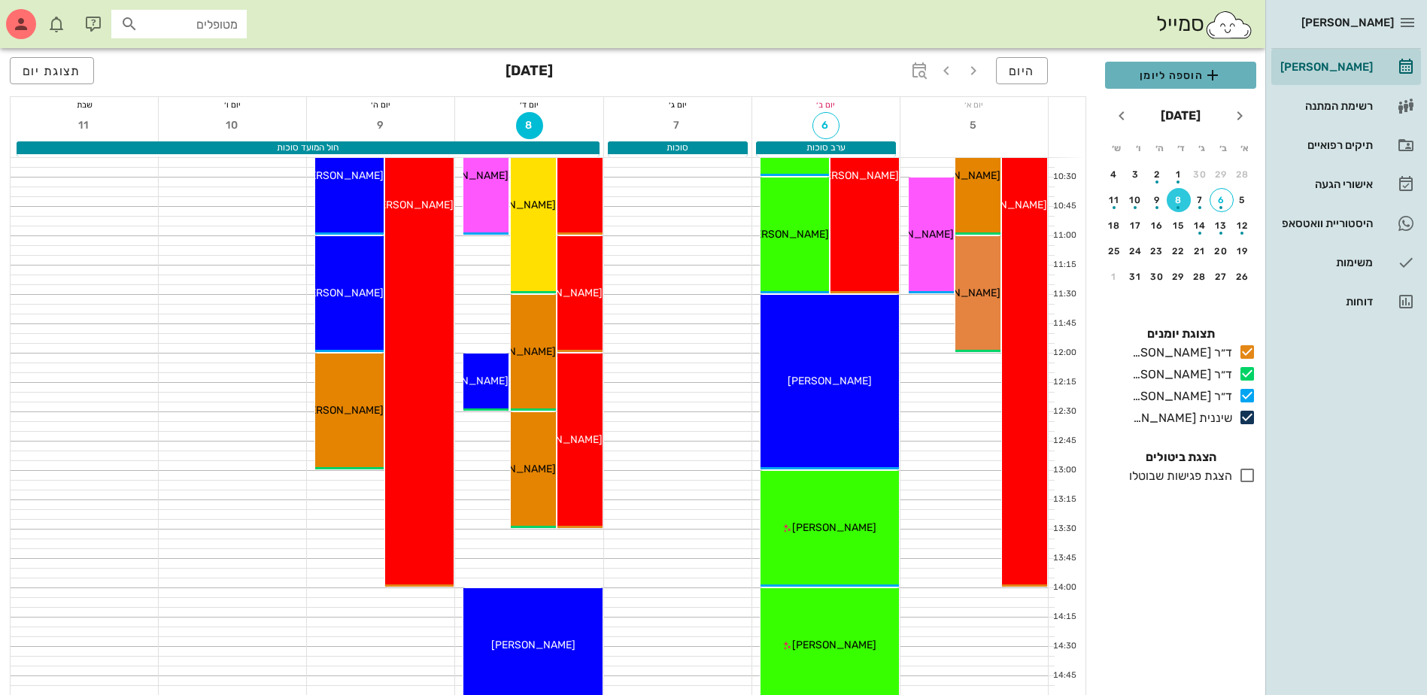
click at [1177, 77] on span "הוספה ליומן" at bounding box center [1180, 75] width 127 height 18
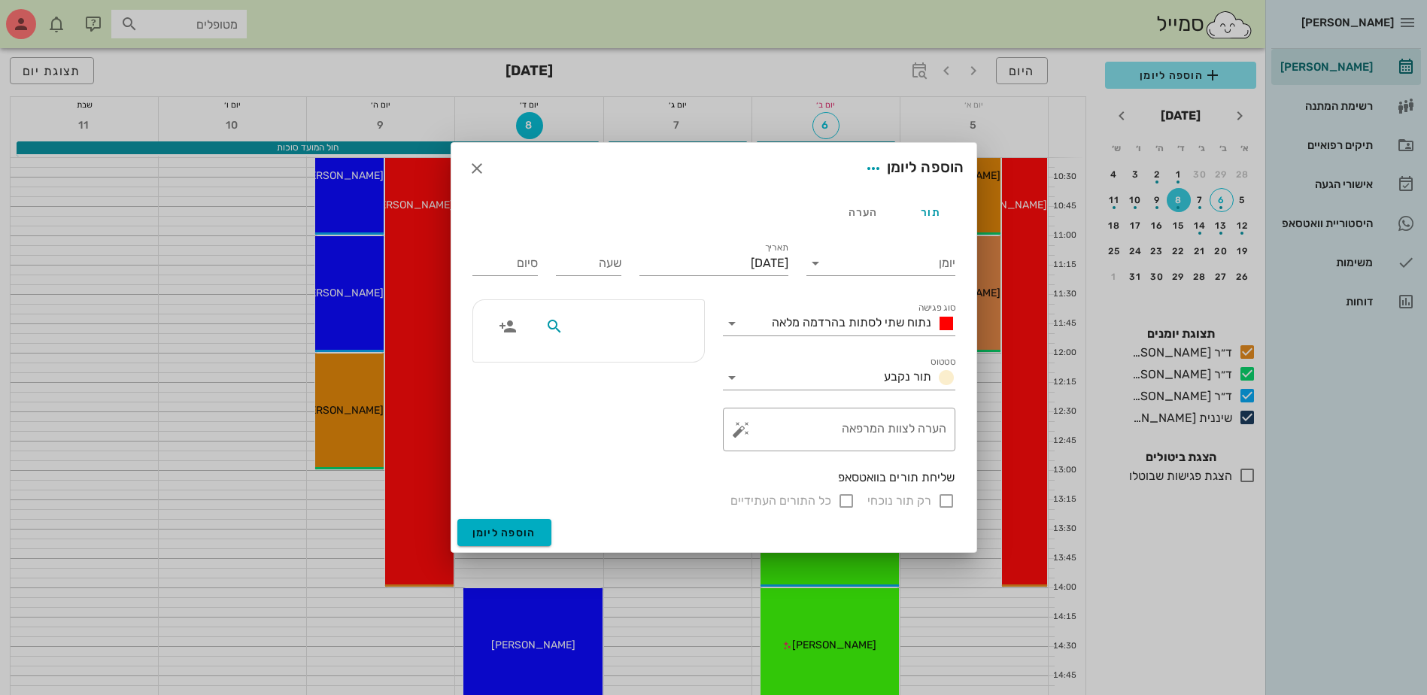
click at [603, 334] on input "text" at bounding box center [624, 327] width 116 height 20
type input "ננה"
click at [645, 367] on div "0545725207" at bounding box center [623, 373] width 151 height 12
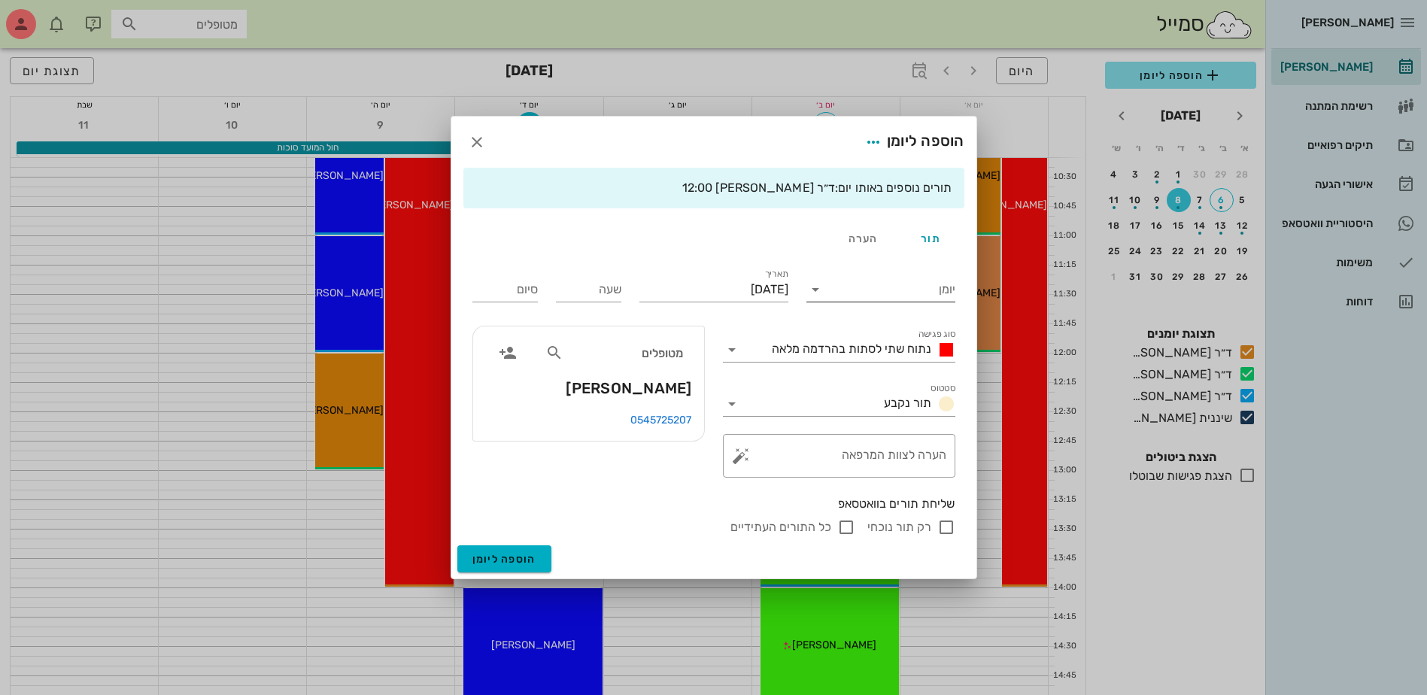
click at [848, 293] on input "יומן" at bounding box center [891, 290] width 128 height 24
click at [870, 338] on div "ד״ר [PERSON_NAME]" at bounding box center [884, 337] width 133 height 14
click at [847, 349] on span "נתוח שתי לסתות בהרדמה מלאה" at bounding box center [851, 349] width 159 height 14
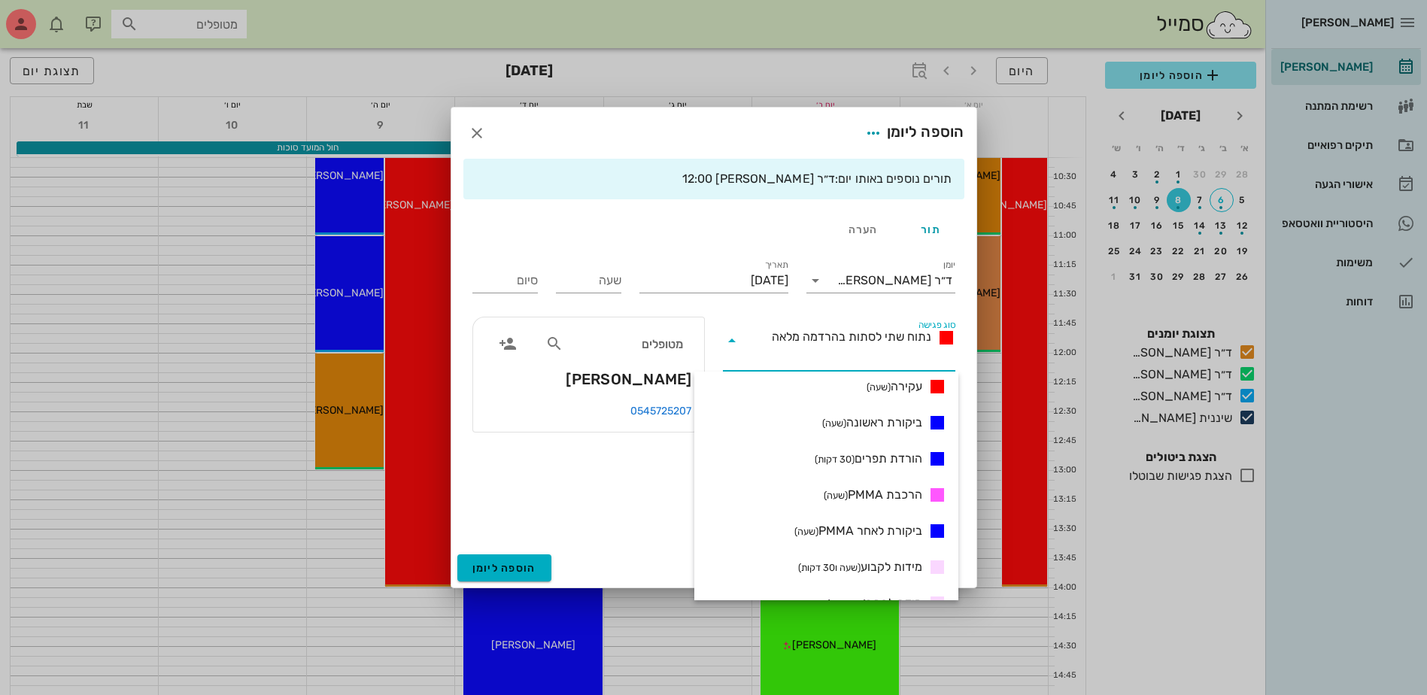
scroll to position [301, 0]
click at [886, 417] on span "ביקורת ראשונה (שעה)" at bounding box center [872, 420] width 100 height 18
type input "01:00"
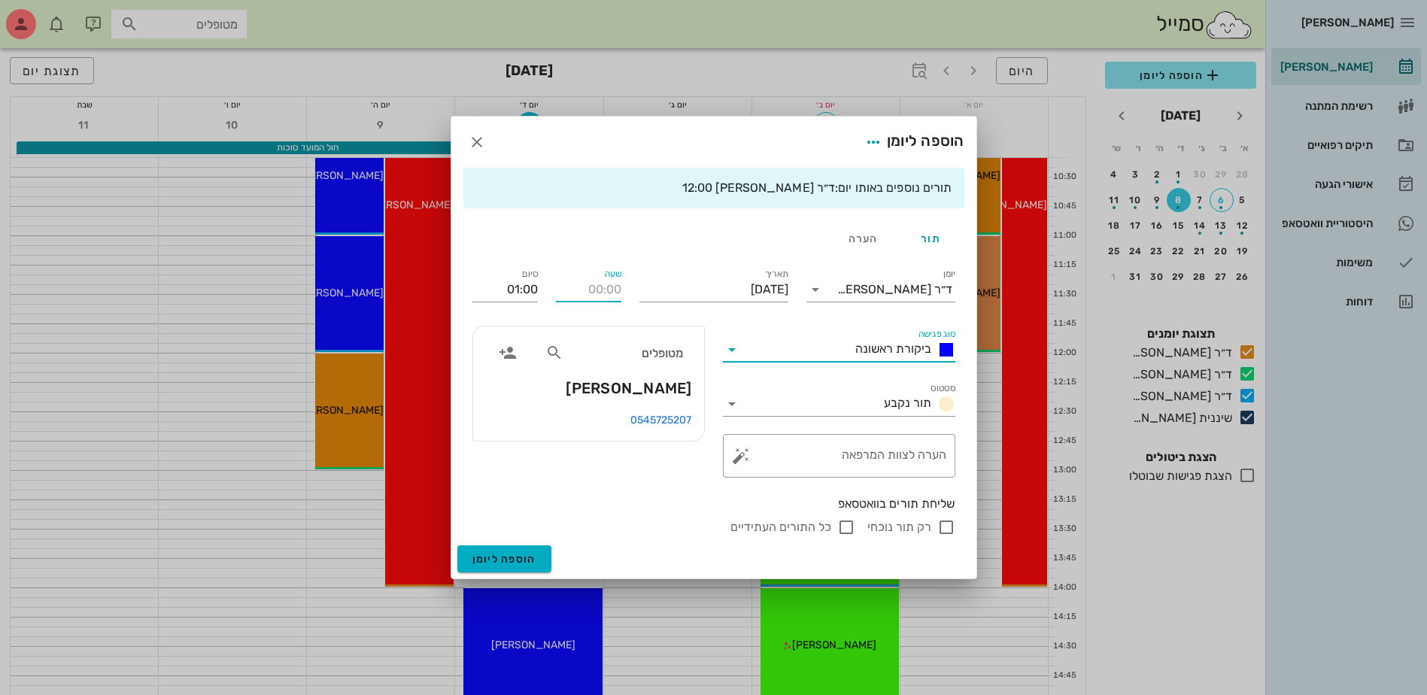
click at [587, 295] on input "שעה" at bounding box center [588, 290] width 65 height 24
type input "12:00"
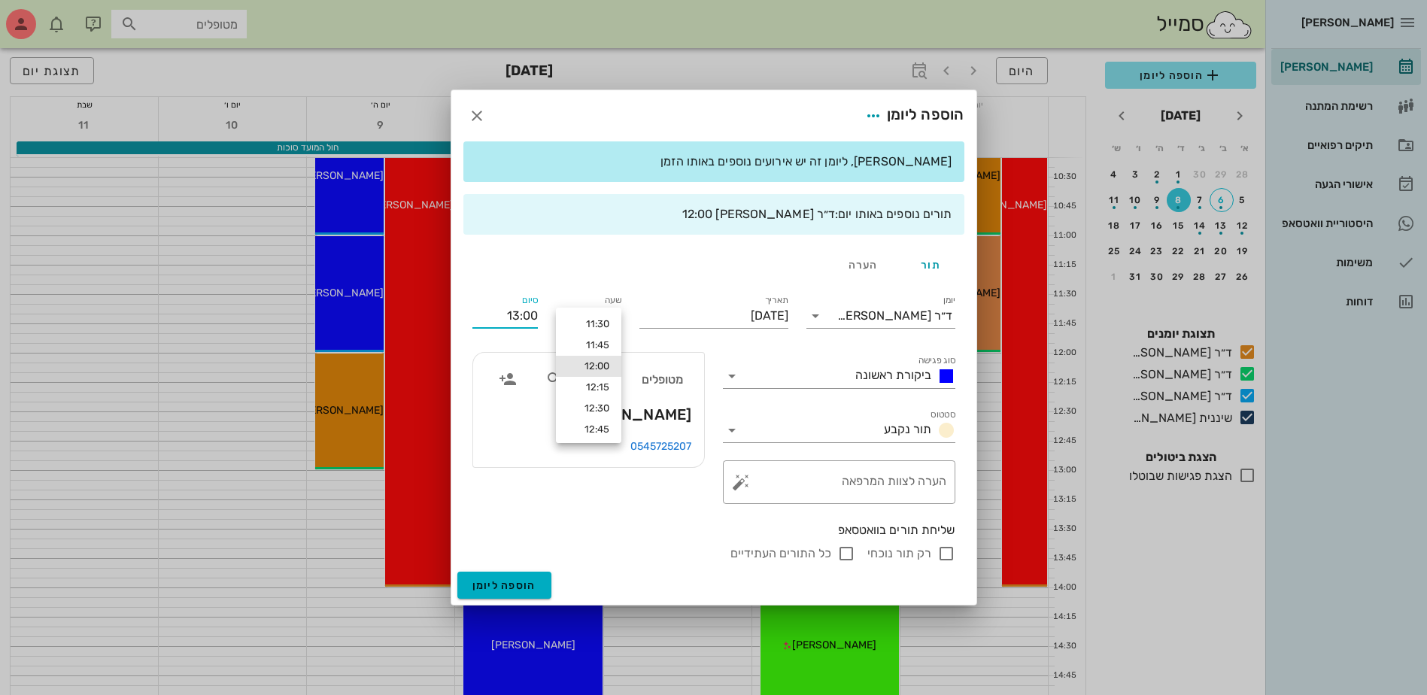
click at [529, 290] on div "סיום 13:00" at bounding box center [504, 313] width 83 height 60
click at [519, 320] on input "13:00" at bounding box center [504, 316] width 65 height 24
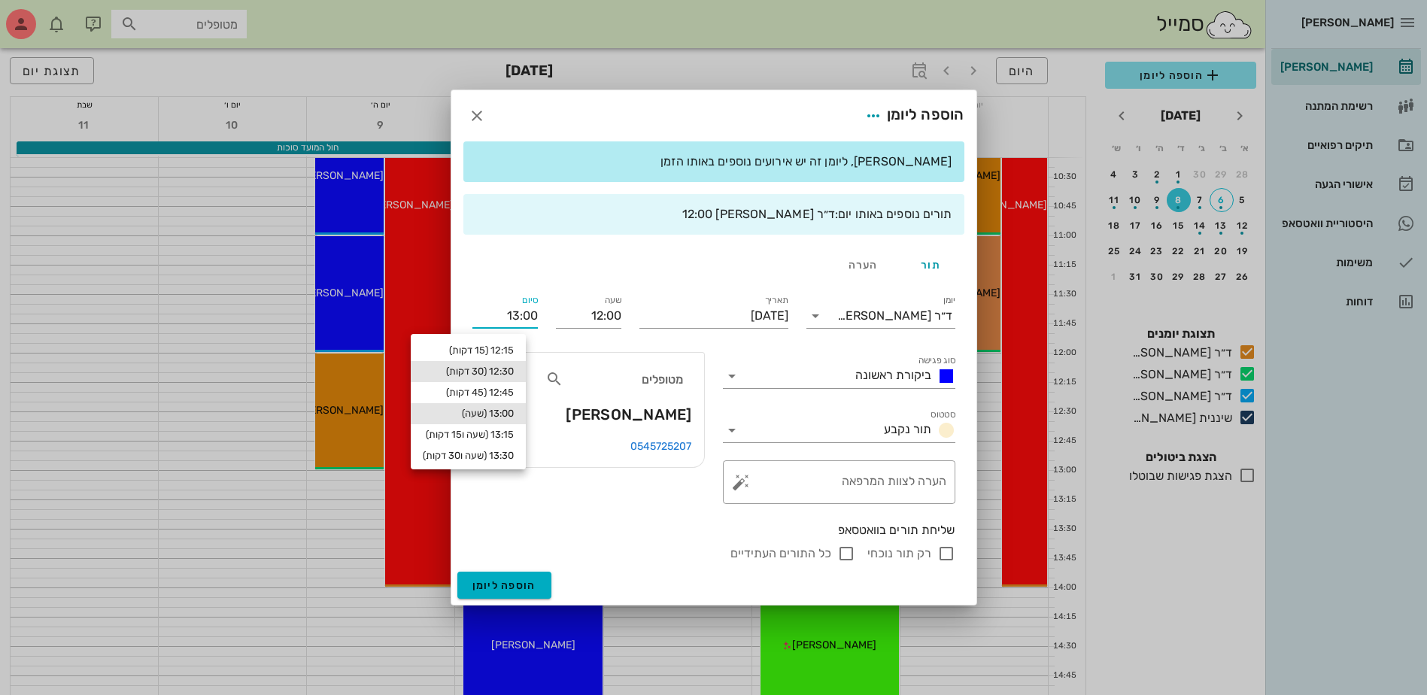
click at [514, 369] on div "12:30 (30 דקות)" at bounding box center [468, 372] width 91 height 12
type input "12:30"
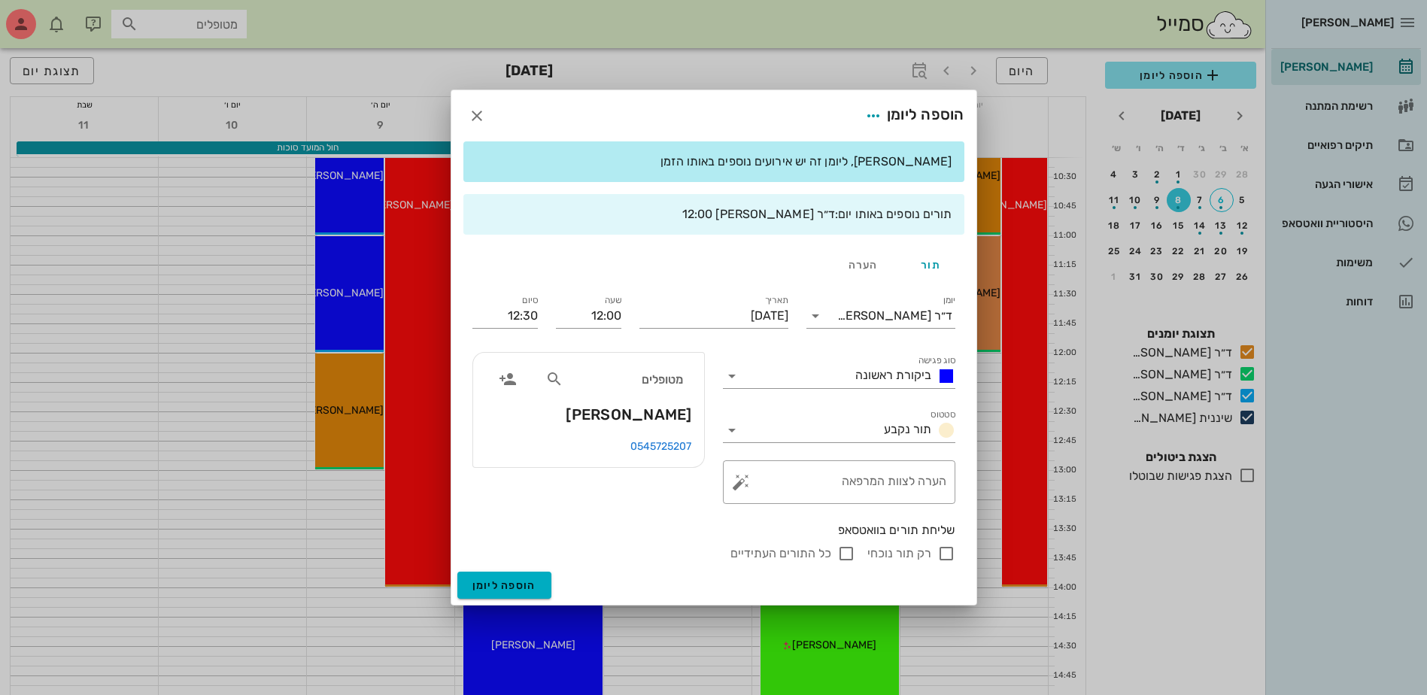
click at [945, 550] on input "רק תור נוכחי" at bounding box center [946, 554] width 18 height 18
checkbox input "false"
click at [514, 580] on span "הוספה ליומן" at bounding box center [504, 585] width 64 height 13
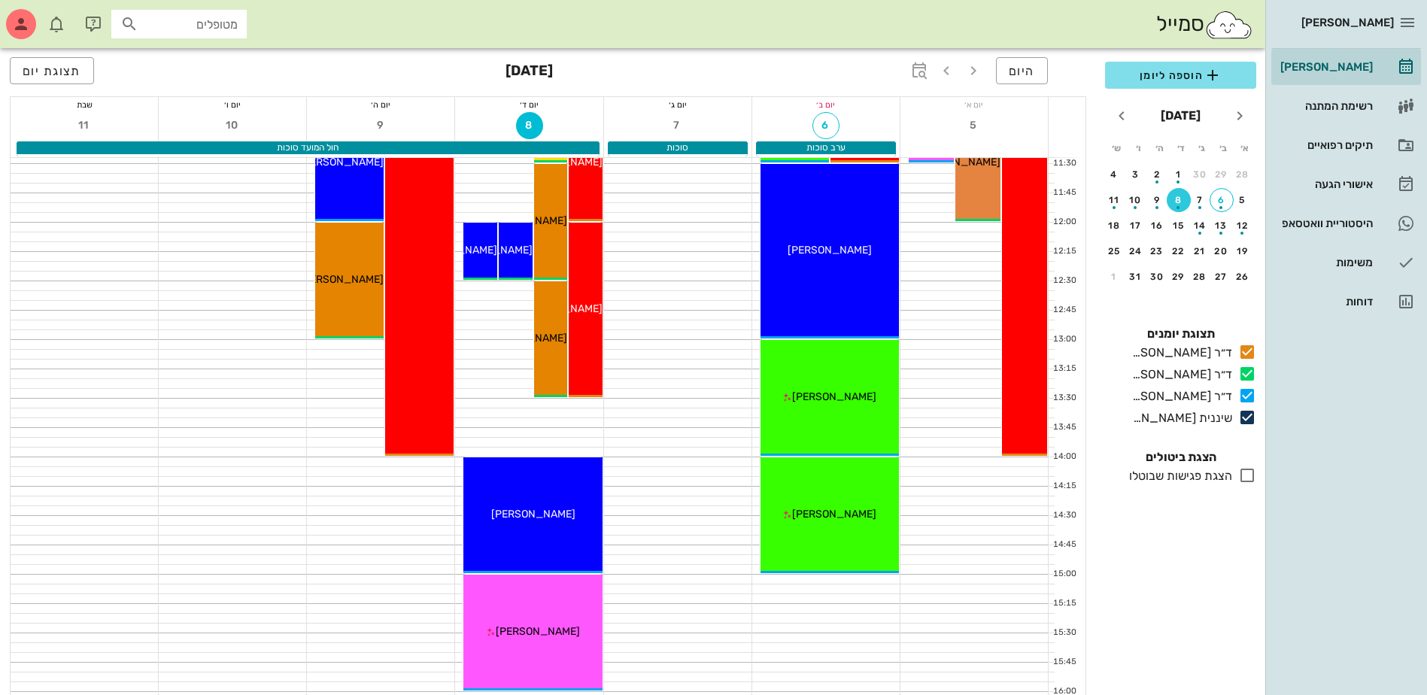
scroll to position [451, 0]
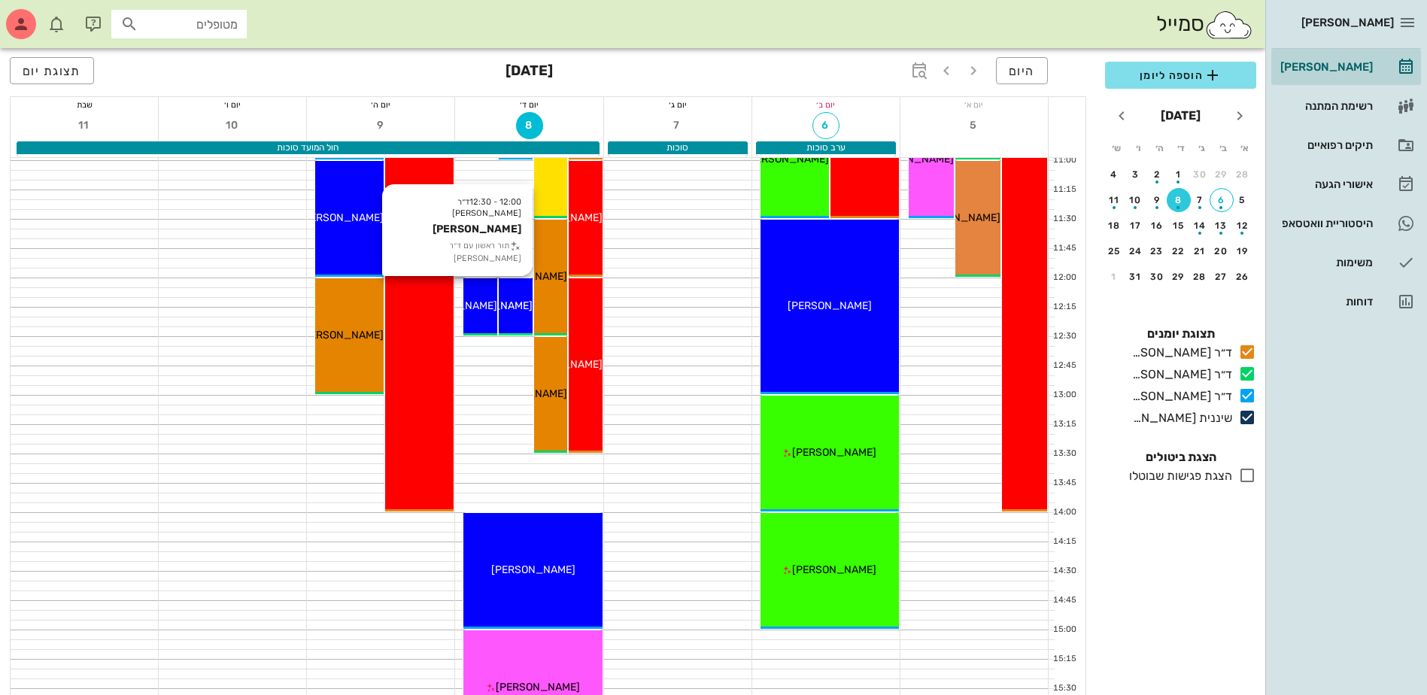
click at [521, 297] on div "12:00 - 12:30 ד״ר מוחמד ביאדסה ננה שרליטוב תור ראשון עם ד״ר מוחמד ביאדסה ננה שר…" at bounding box center [516, 306] width 34 height 57
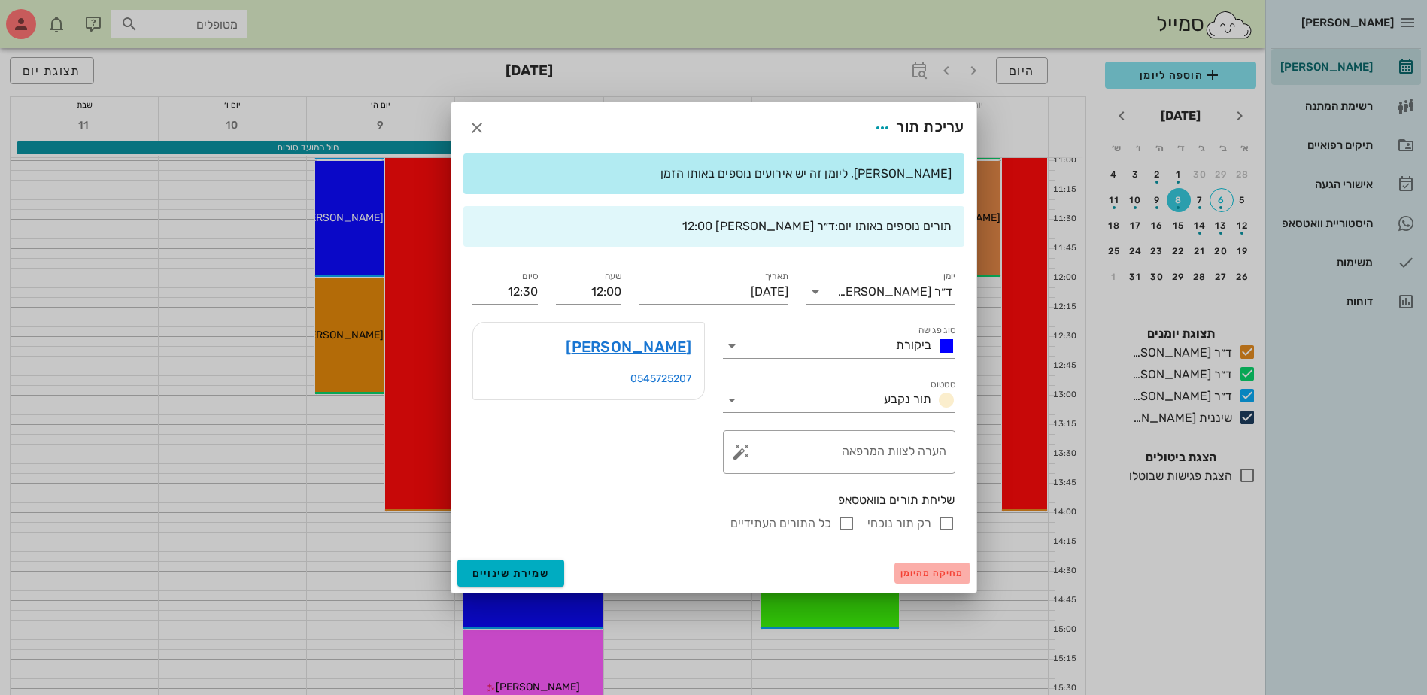
click at [937, 570] on span "מחיקה מהיומן" at bounding box center [932, 573] width 64 height 11
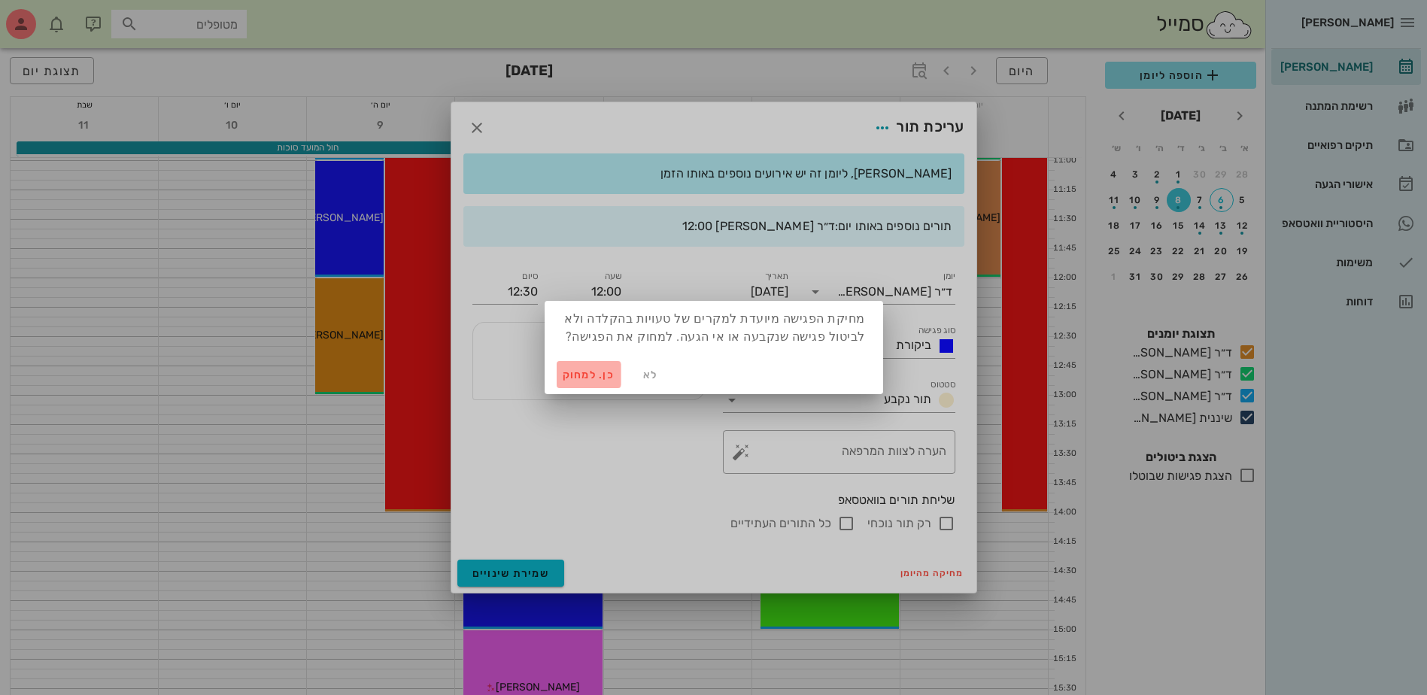
click at [593, 378] on span "כן. למחוק" at bounding box center [589, 375] width 53 height 13
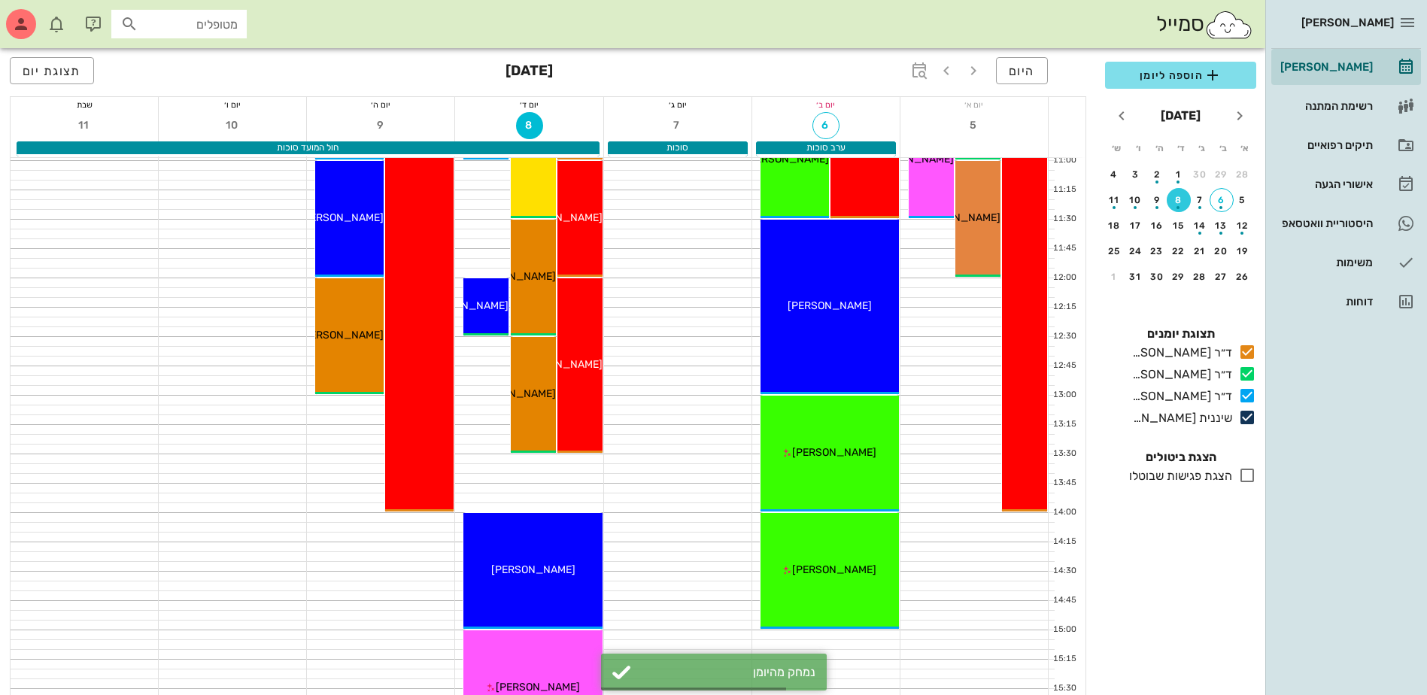
scroll to position [527, 0]
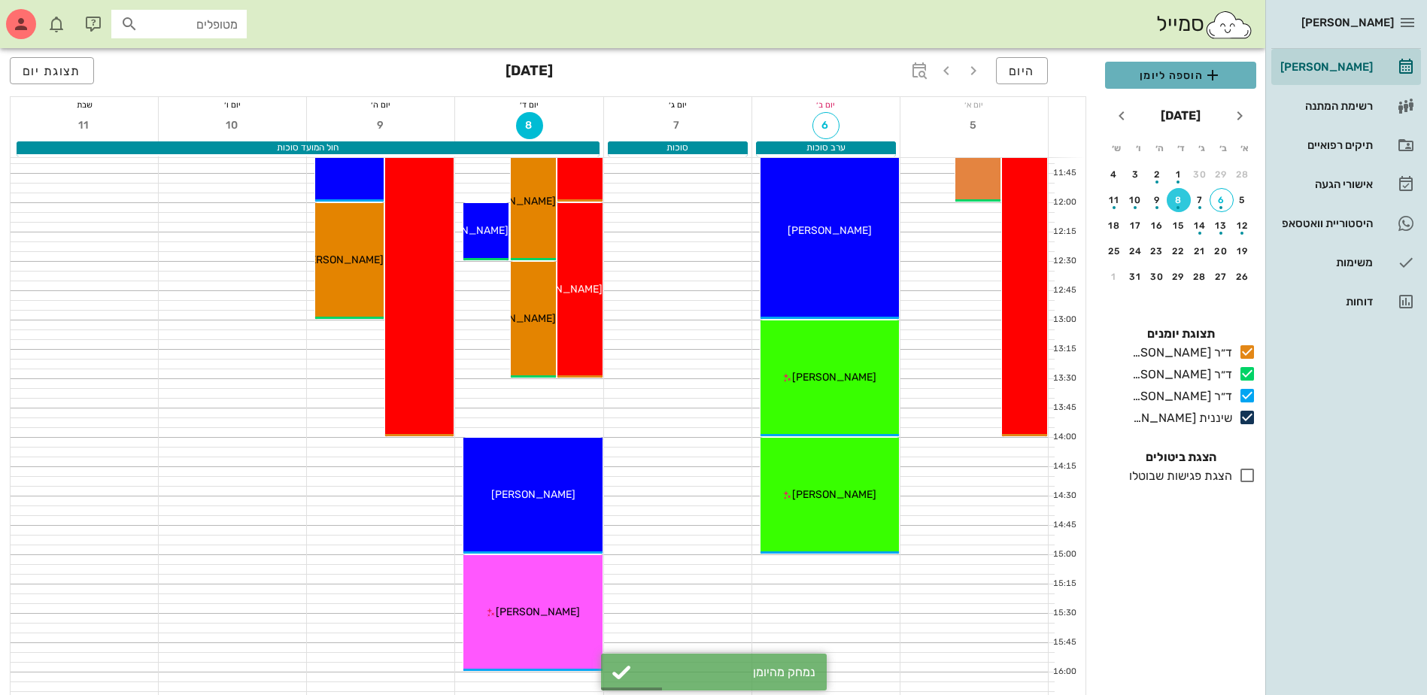
click at [1177, 75] on span "הוספה ליומן" at bounding box center [1180, 75] width 127 height 18
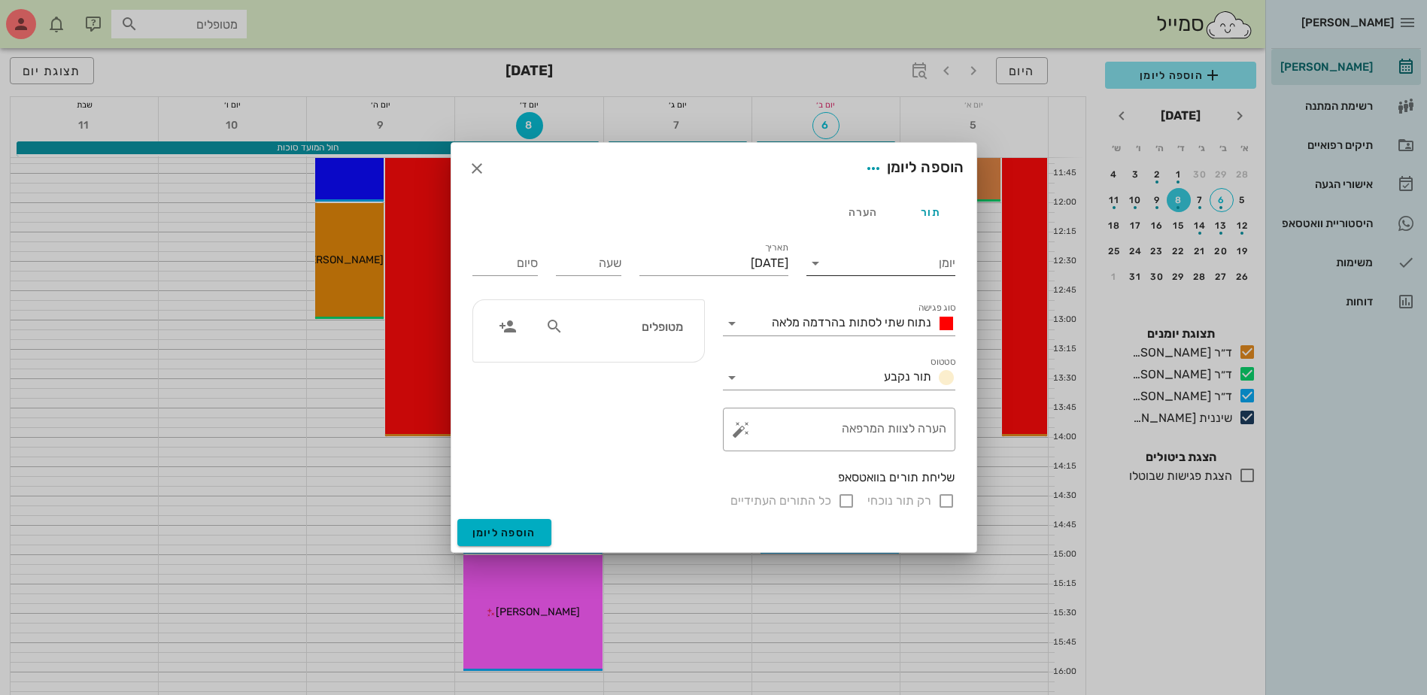
click at [897, 258] on input "יומן" at bounding box center [891, 263] width 128 height 24
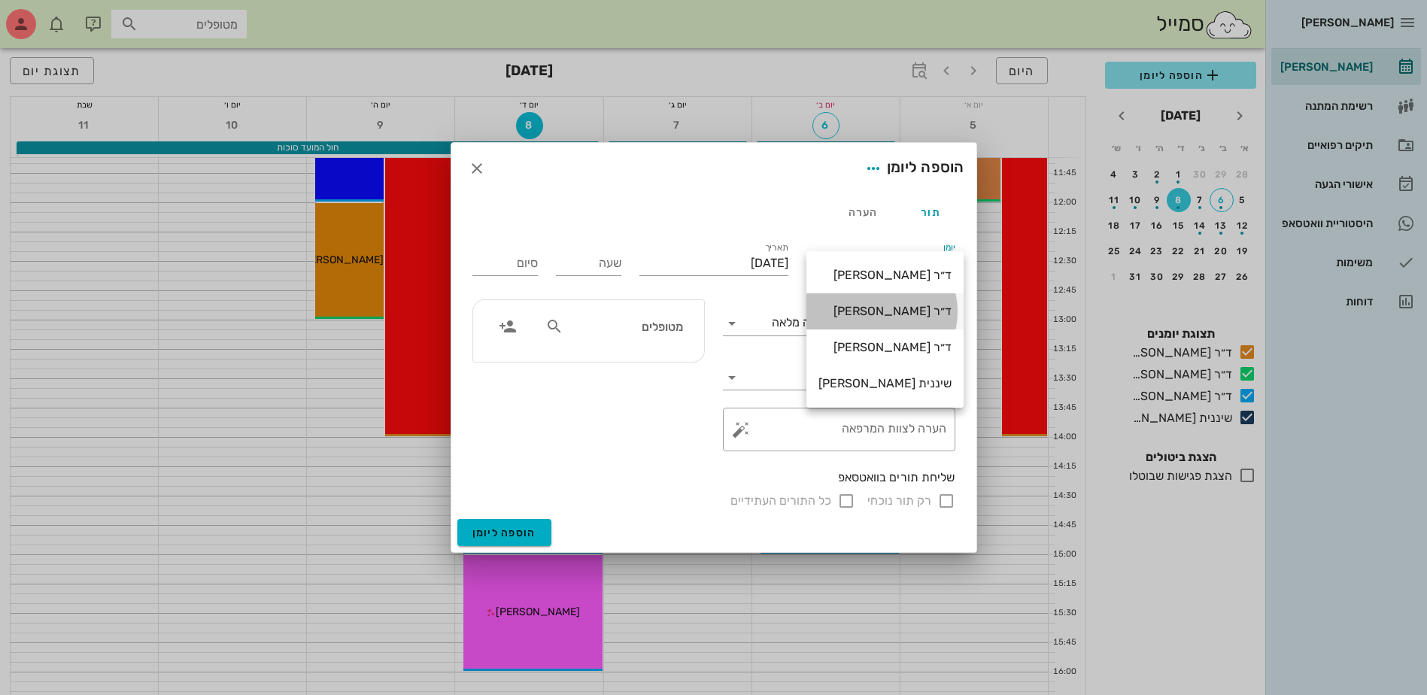
click at [897, 316] on div "ד״ר [PERSON_NAME]" at bounding box center [884, 311] width 133 height 14
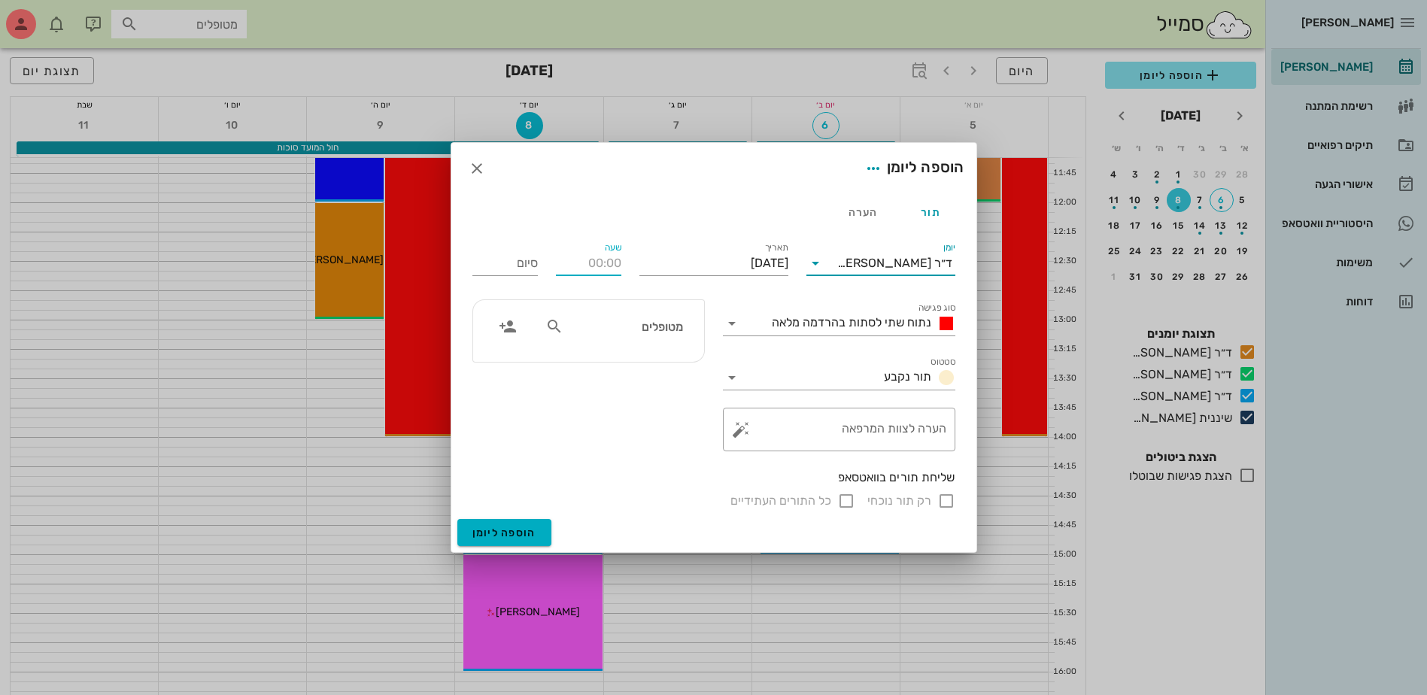
click at [578, 263] on input "שעה" at bounding box center [588, 263] width 65 height 24
type input "13:30"
click at [533, 260] on div "סיום 21:30" at bounding box center [504, 263] width 65 height 24
click at [813, 315] on span "נתוח שתי לסתות בהרדמה מלאה" at bounding box center [851, 322] width 159 height 14
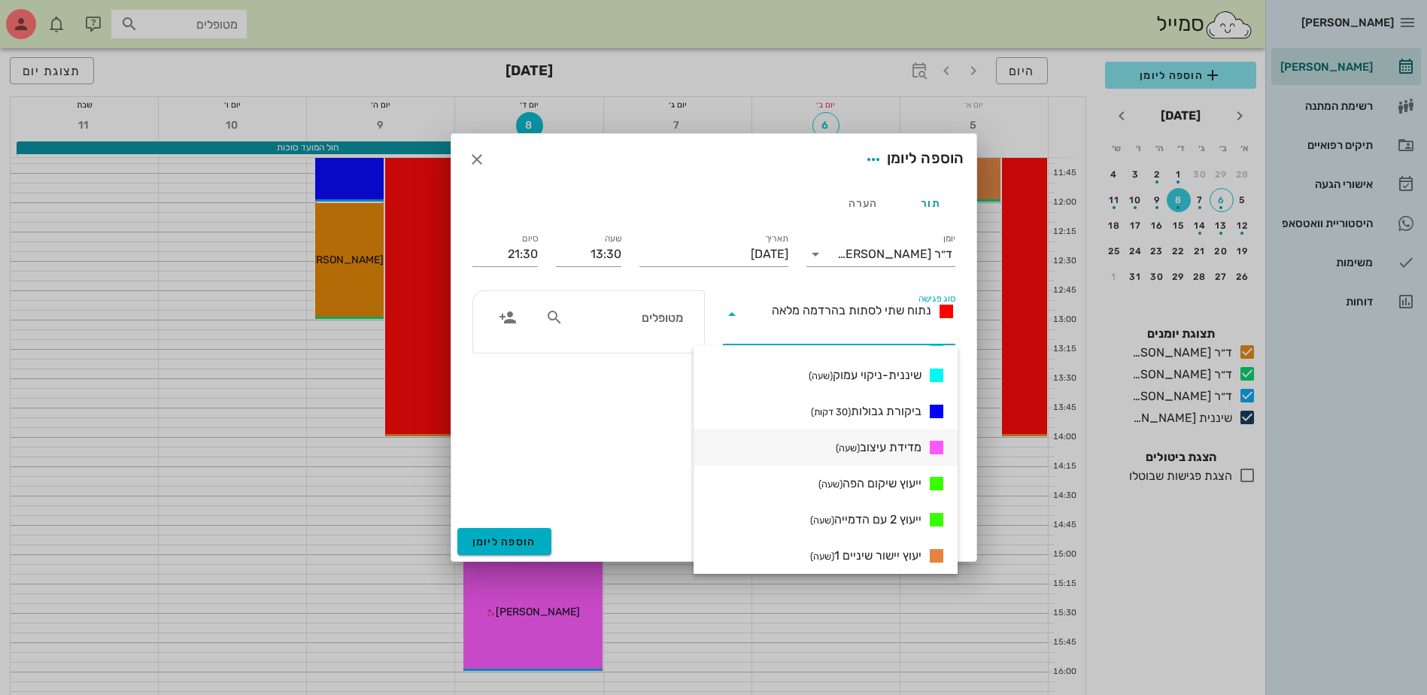
scroll to position [677, 0]
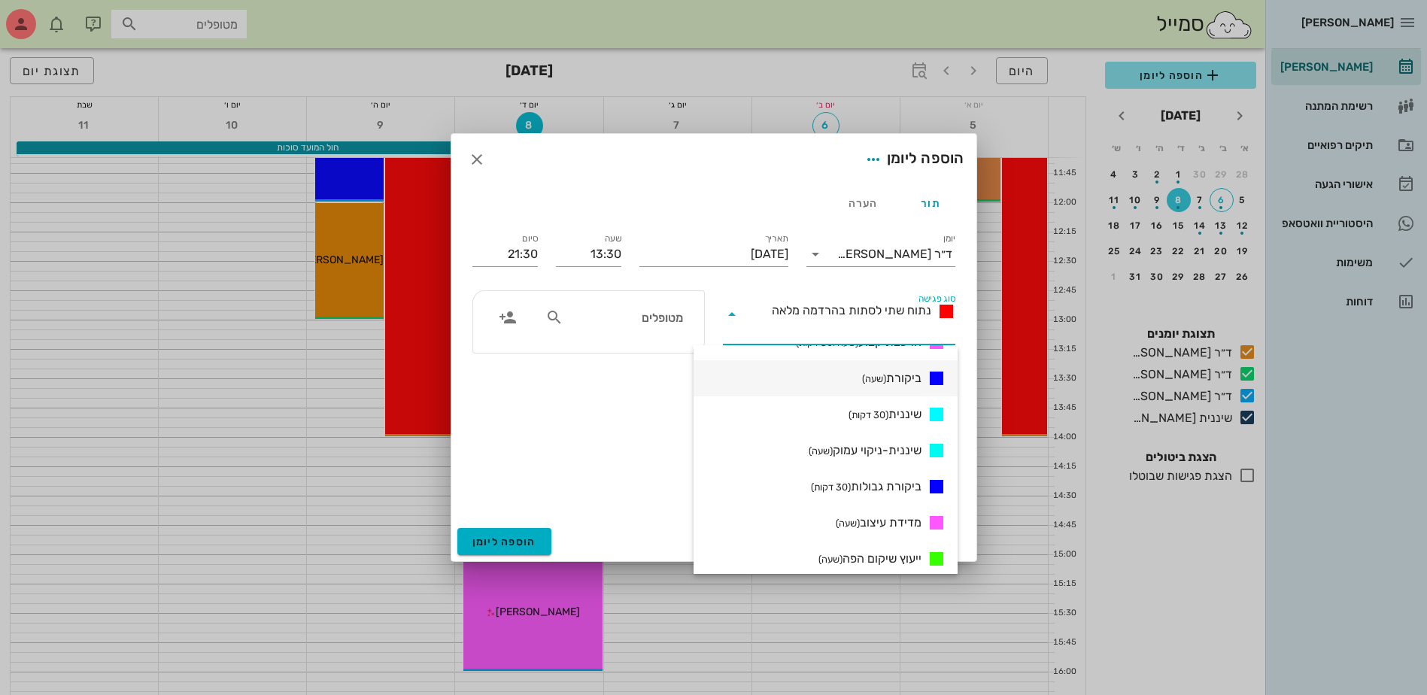
click at [893, 377] on span "ביקורת (שעה)" at bounding box center [891, 378] width 59 height 18
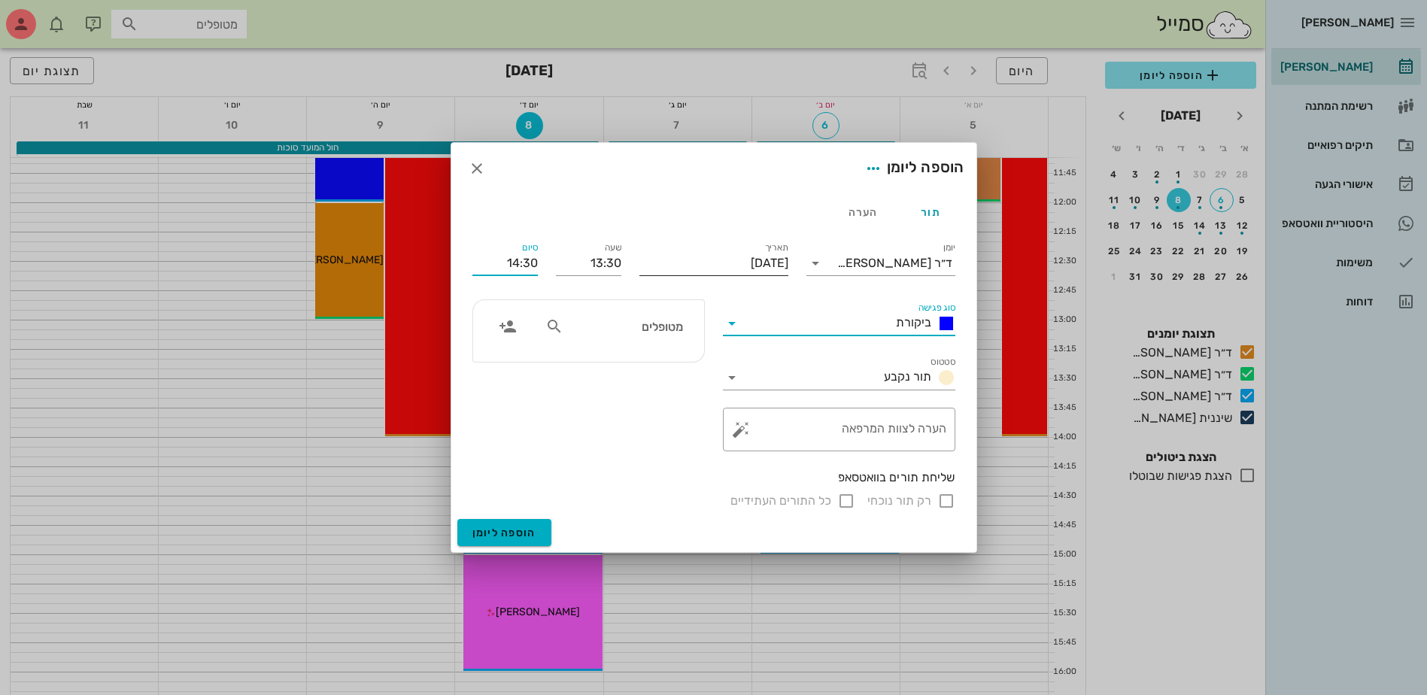
drag, startPoint x: 505, startPoint y: 266, endPoint x: 736, endPoint y: 263, distance: 230.9
click at [736, 263] on div "יומן ד״ר מוחמד ביאדסה סוג פגישה ביקורת סטטוס תור נקבע תאריך יום רביעי, 8 באוקטו…" at bounding box center [713, 374] width 501 height 289
type input "14:00"
click at [675, 318] on input "מטופלים" at bounding box center [624, 327] width 116 height 20
type input "יאי"
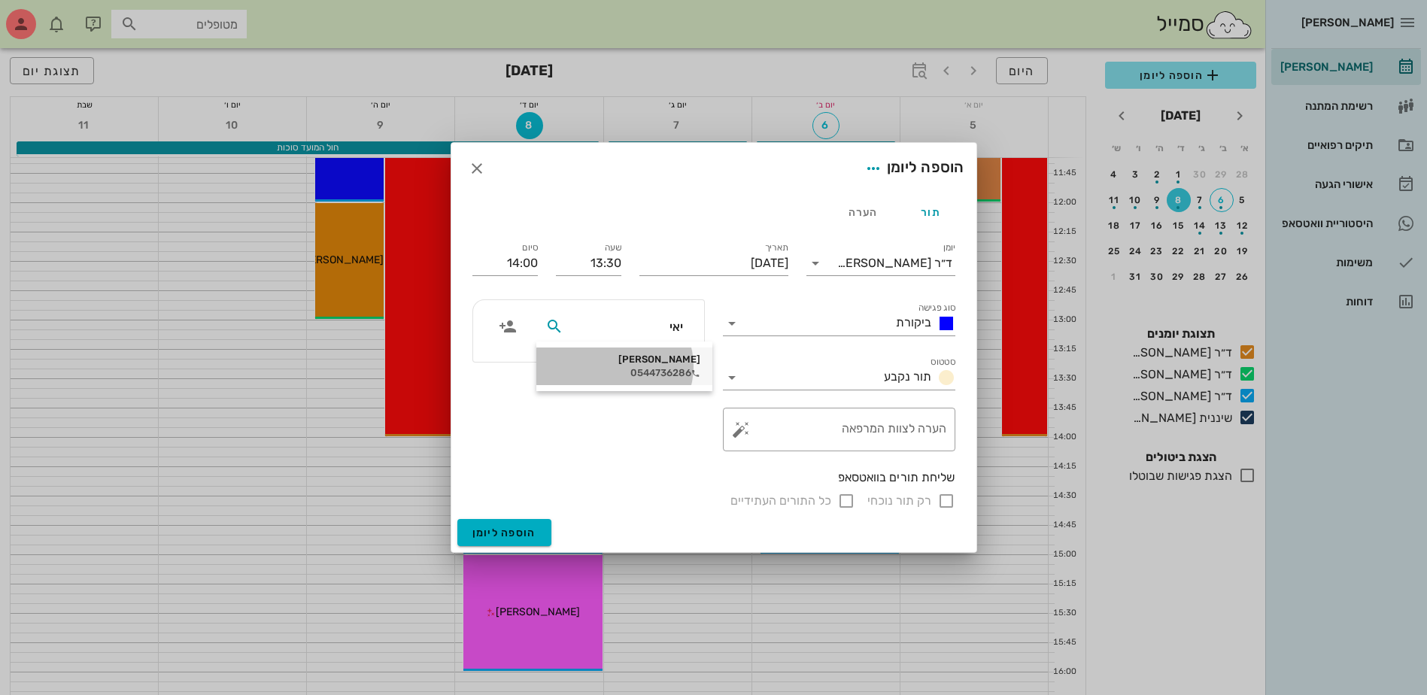
click at [649, 375] on div "0544736286" at bounding box center [624, 373] width 152 height 12
click at [943, 496] on input "רק תור נוכחי" at bounding box center [946, 501] width 18 height 18
checkbox input "false"
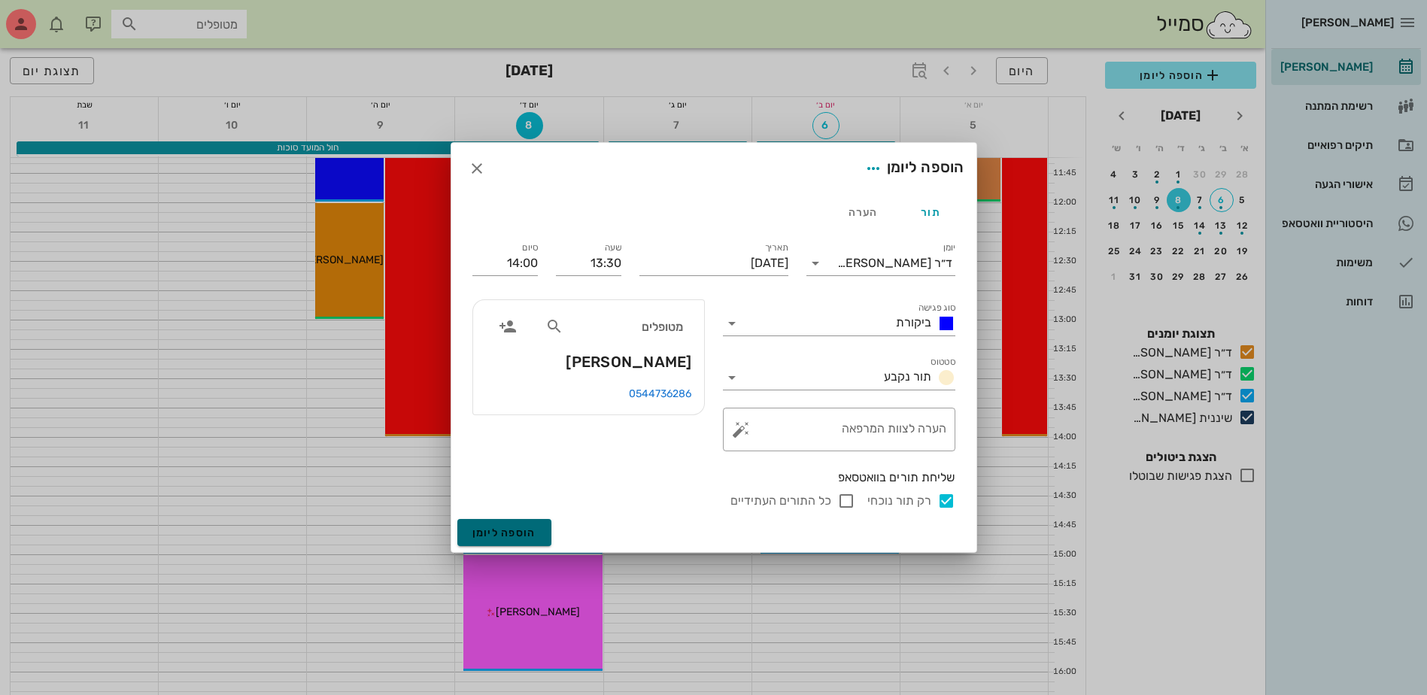
click at [514, 524] on button "הוספה ליומן" at bounding box center [504, 532] width 94 height 27
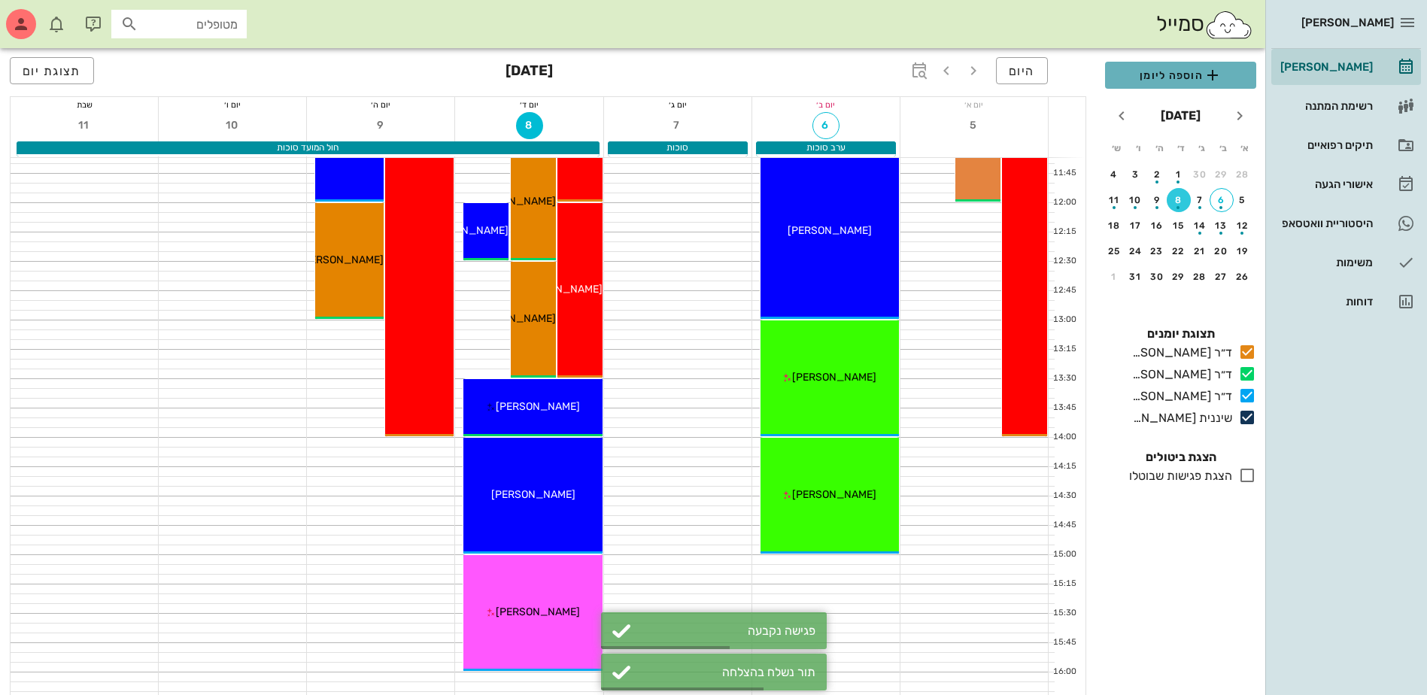
click at [1186, 73] on span "הוספה ליומן" at bounding box center [1180, 75] width 127 height 18
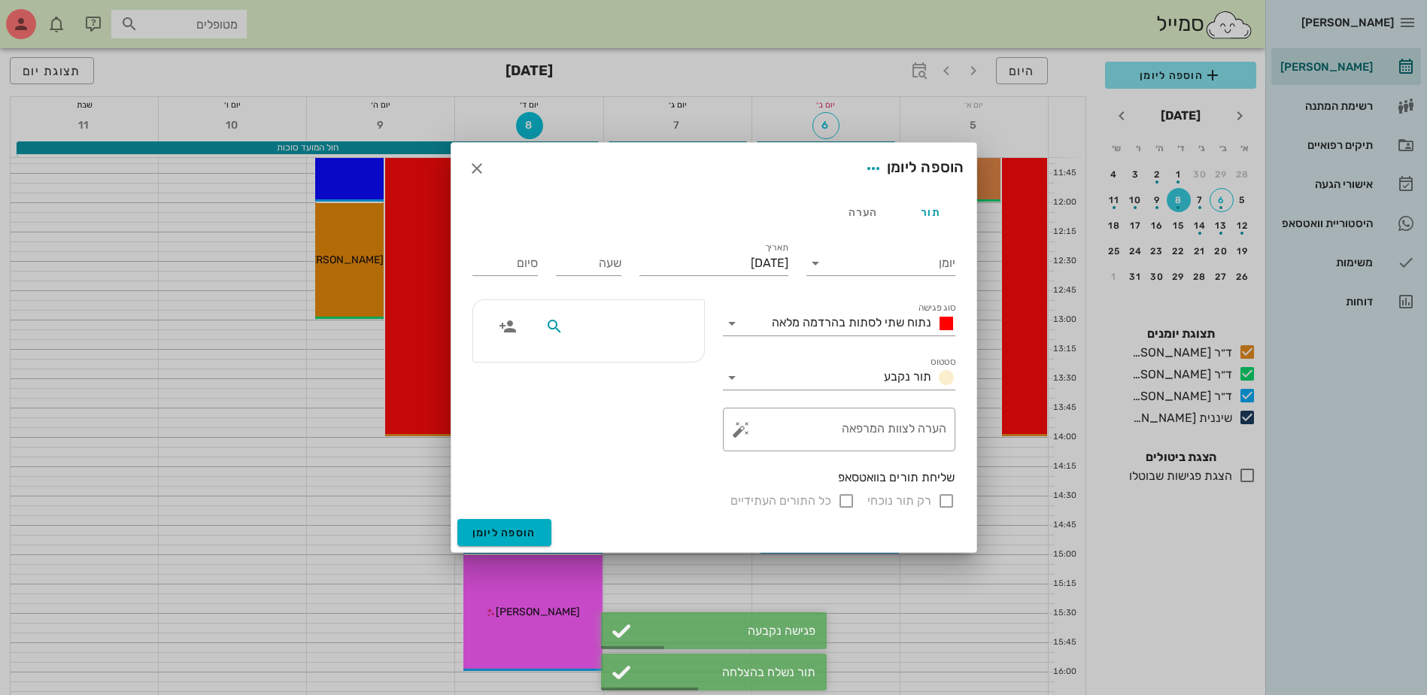
click at [639, 335] on input "text" at bounding box center [624, 327] width 116 height 20
type input "ורד"
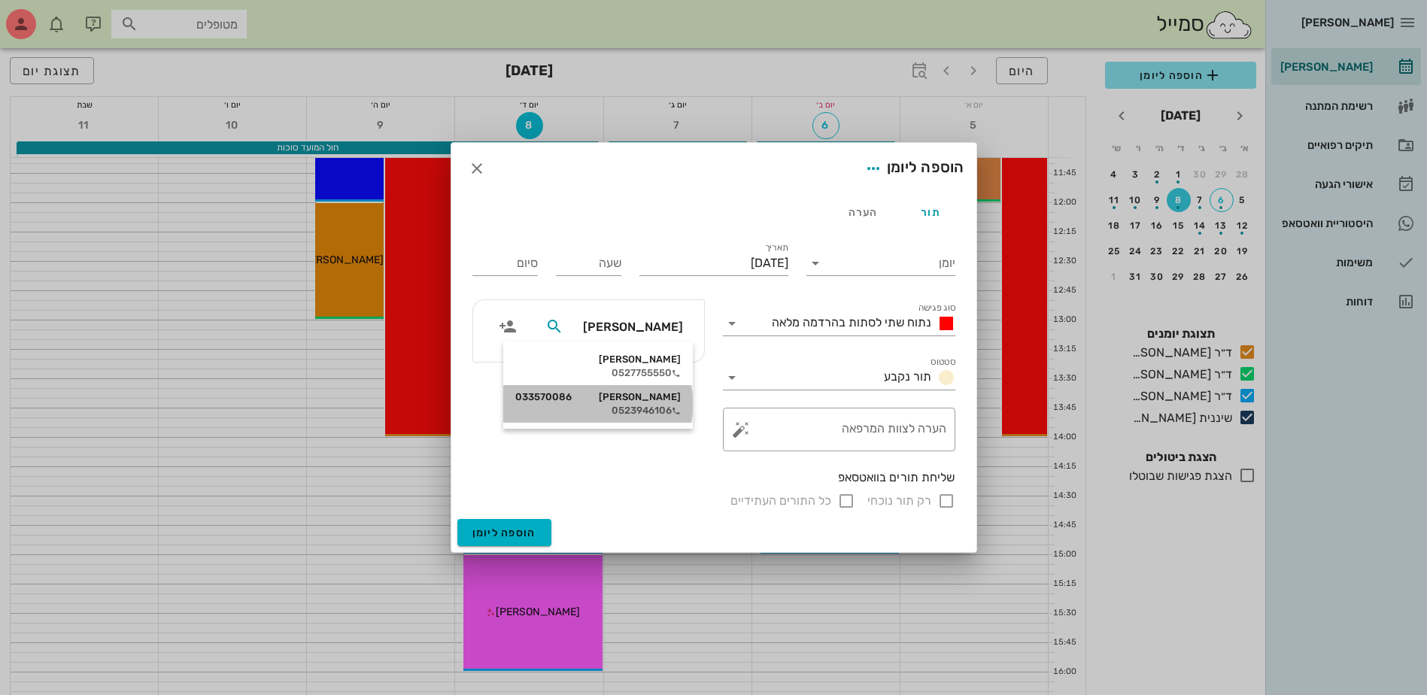
click at [645, 403] on div "ורד אנקר 033570086 0523946106" at bounding box center [597, 404] width 165 height 38
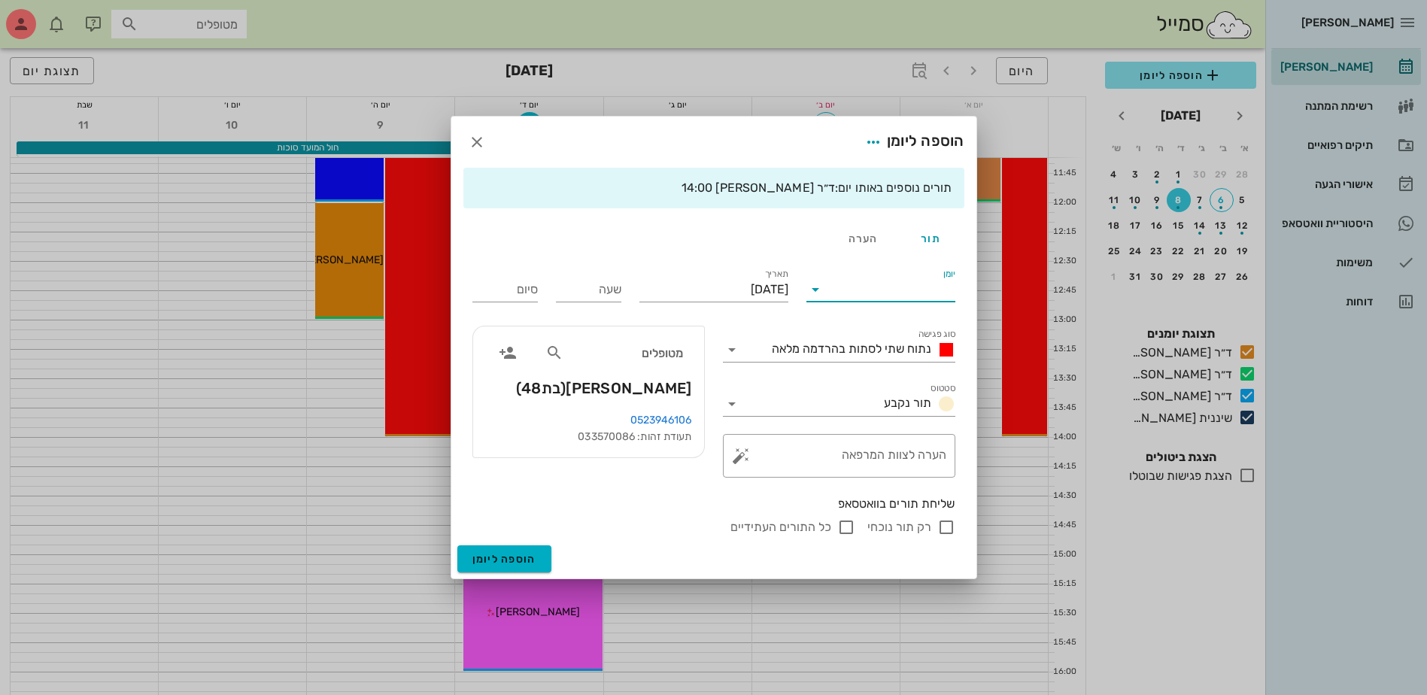
click at [836, 282] on input "יומן" at bounding box center [891, 290] width 128 height 24
click at [869, 371] on div "ד״ר [PERSON_NAME]" at bounding box center [884, 373] width 133 height 14
click at [590, 287] on input "שעה" at bounding box center [588, 290] width 65 height 24
type input "14:00"
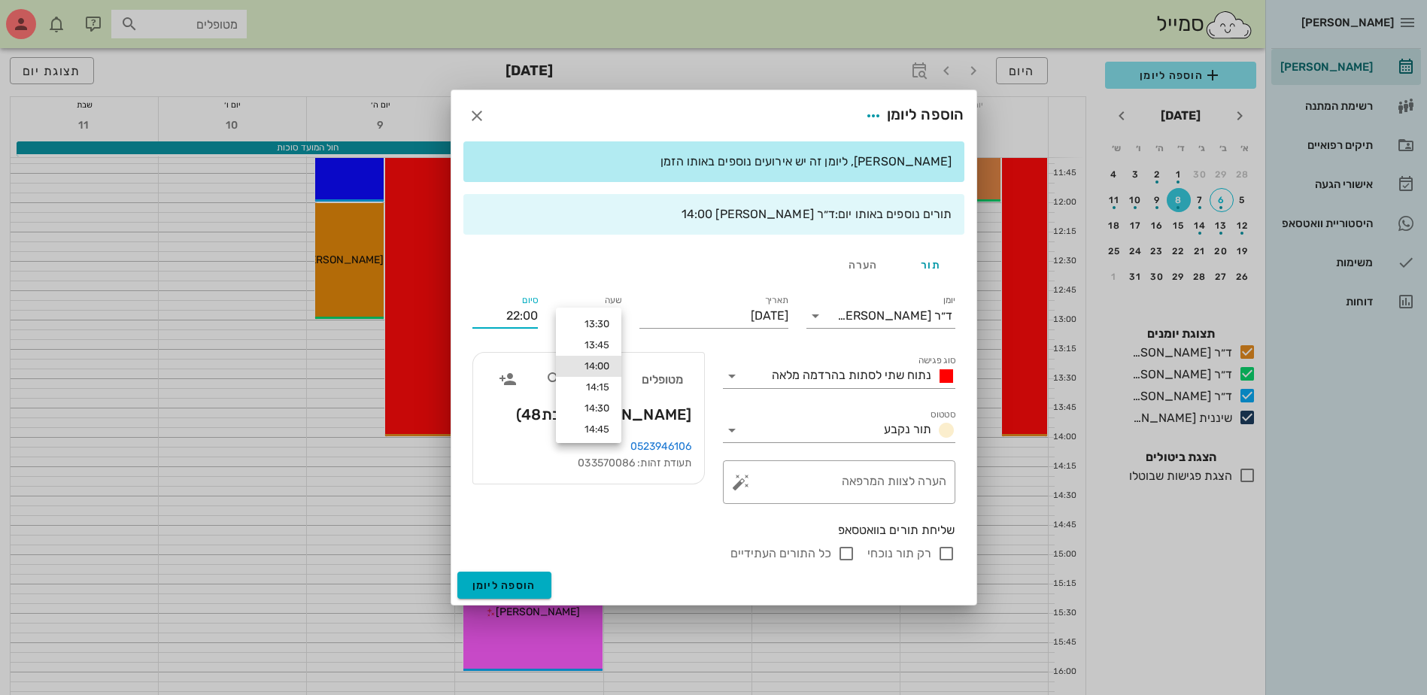
click at [532, 288] on div "סיום 22:00" at bounding box center [504, 313] width 83 height 60
click at [824, 379] on span "נתוח שתי לסתות בהרדמה מלאה" at bounding box center [851, 375] width 159 height 14
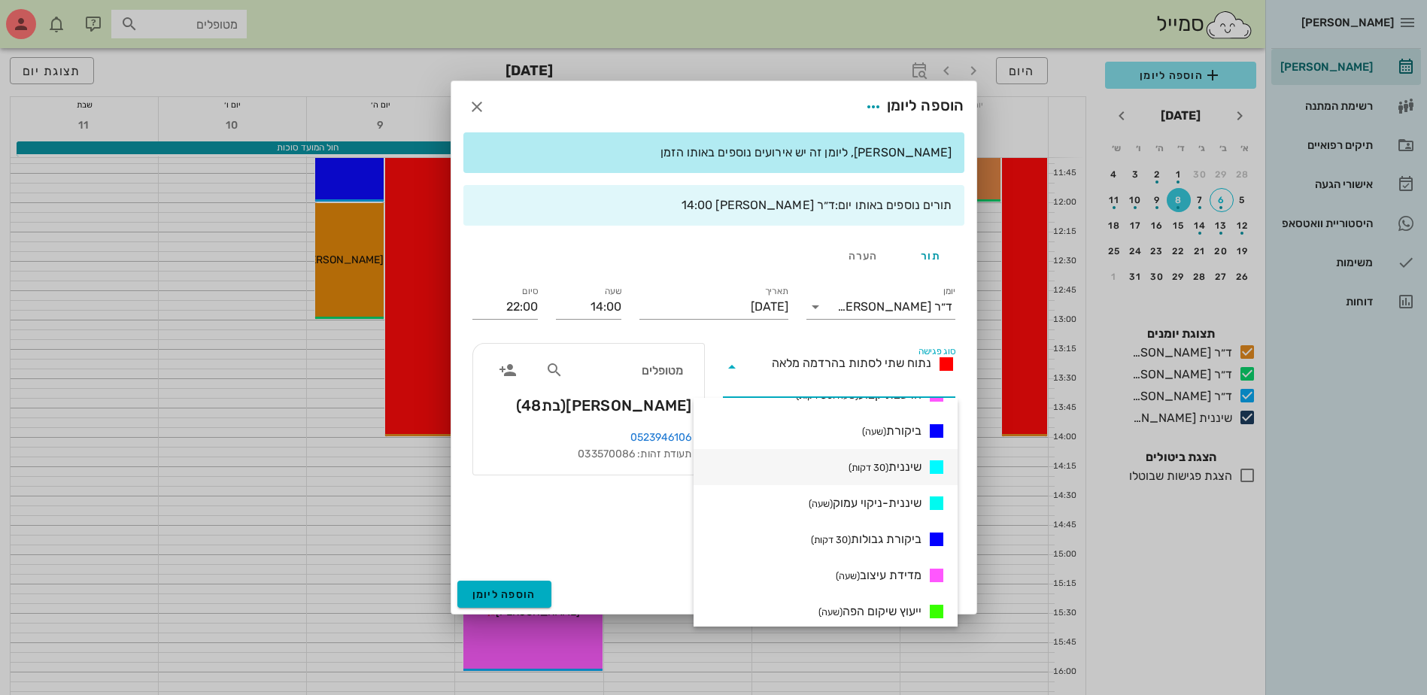
click at [897, 463] on span "שיננית (30 דקות)" at bounding box center [884, 467] width 73 height 18
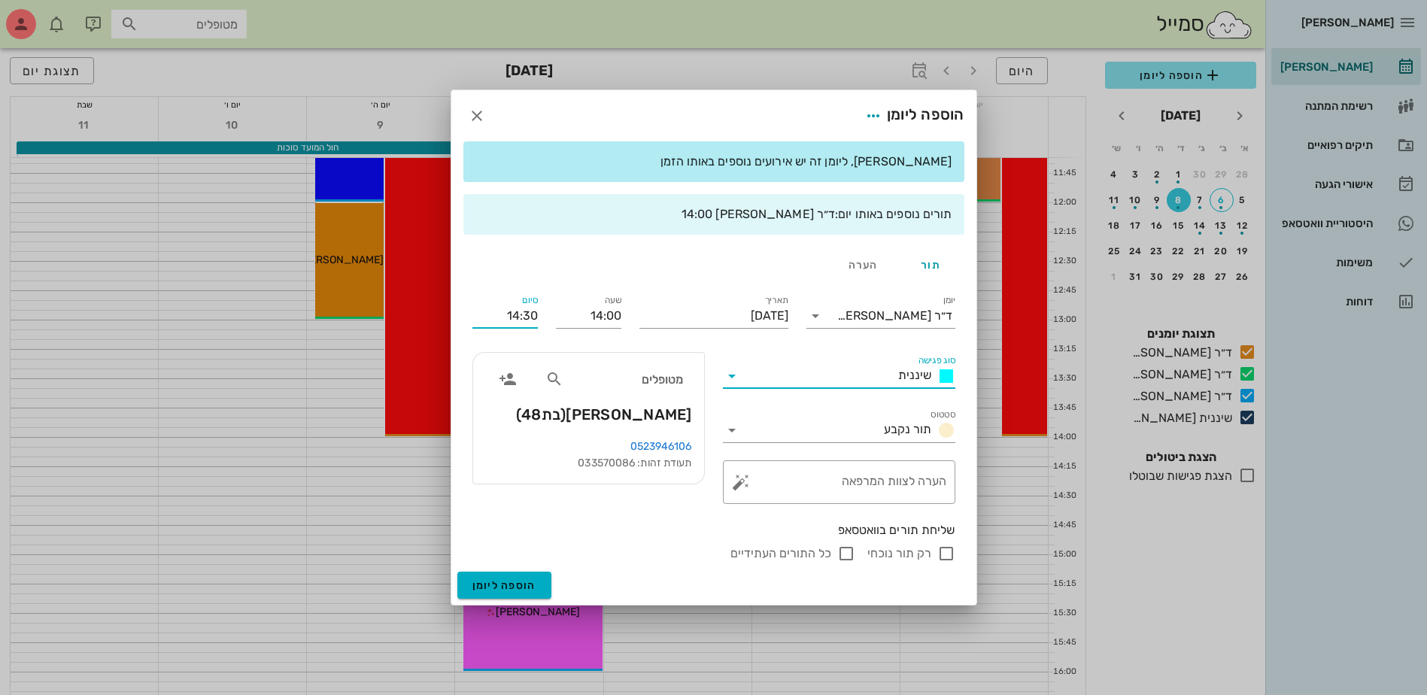
drag, startPoint x: 495, startPoint y: 312, endPoint x: 621, endPoint y: 318, distance: 126.5
click at [621, 318] on div "יומן ד״ר עמראן ביאדסה סוג פגישה שיננית סטטוס תור נקבע תאריך יום רביעי, 8 באוקטו…" at bounding box center [713, 427] width 501 height 289
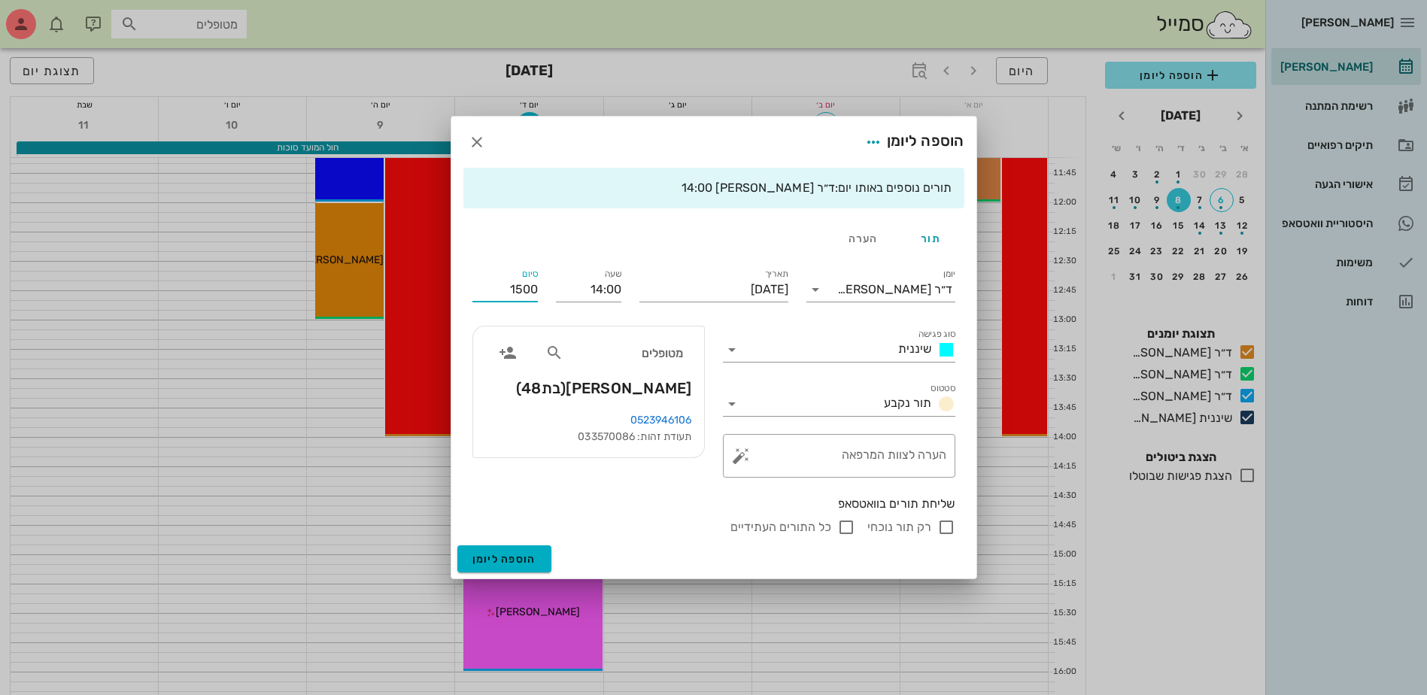
type input "15:00"
click at [940, 527] on div "שליחת תורים בוואטסאפ רק תור נוכחי כל התורים העתידיים" at bounding box center [713, 516] width 501 height 59
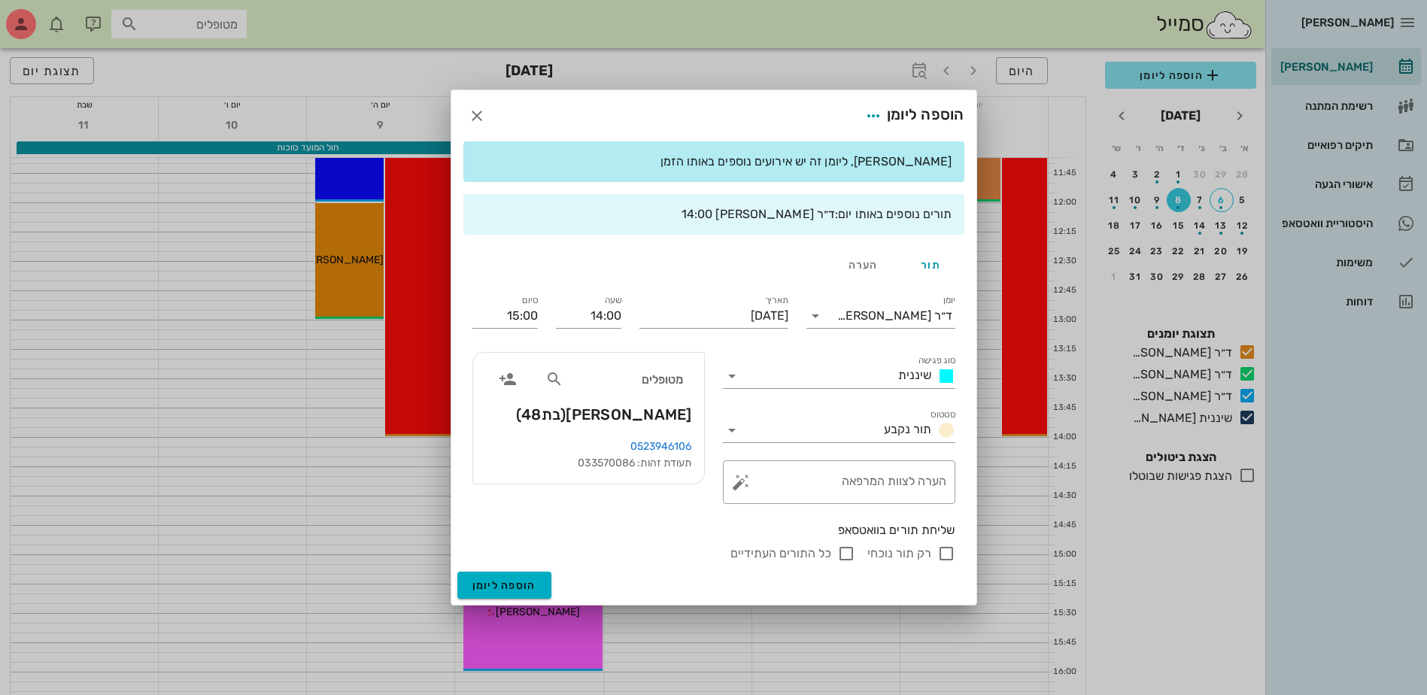
click at [946, 555] on input "רק תור נוכחי" at bounding box center [946, 554] width 18 height 18
checkbox input "false"
click at [496, 580] on span "הוספה ליומן" at bounding box center [504, 585] width 64 height 13
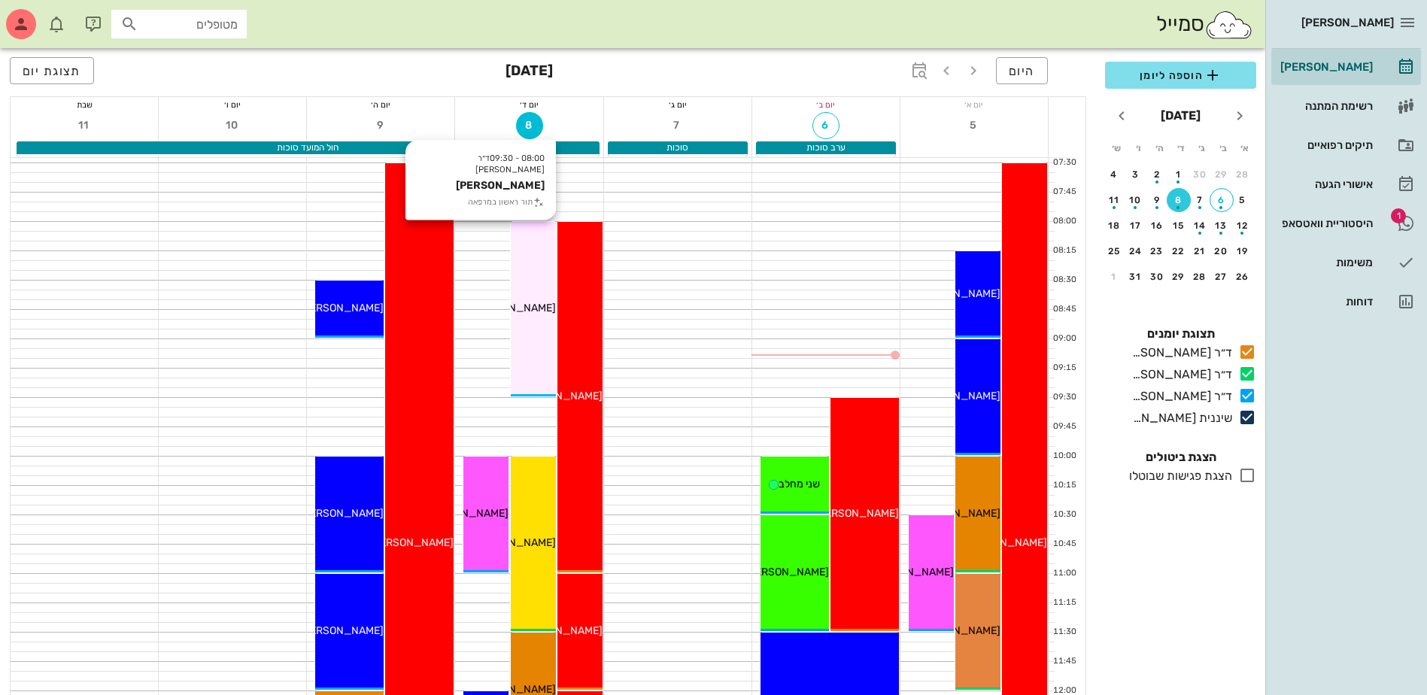
scroll to position [75, 0]
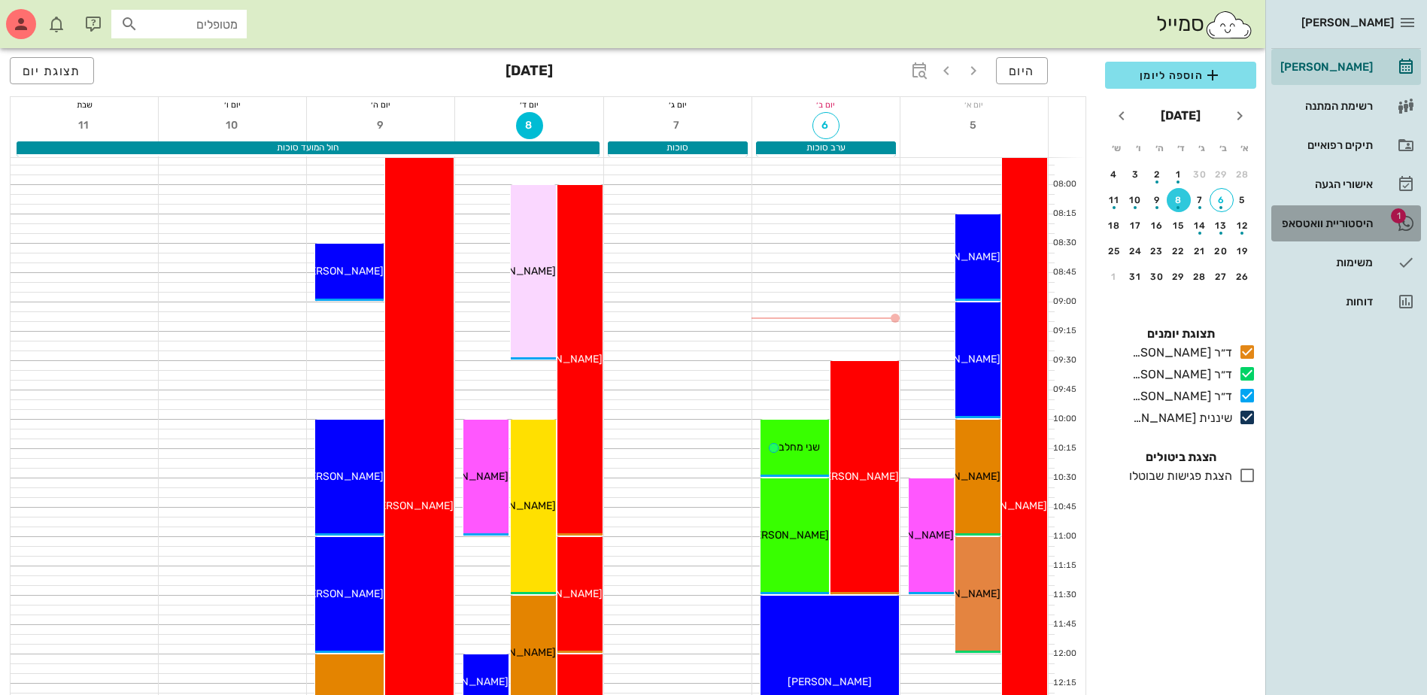
click at [1323, 226] on div "היסטוריית וואטסאפ" at bounding box center [1325, 223] width 96 height 12
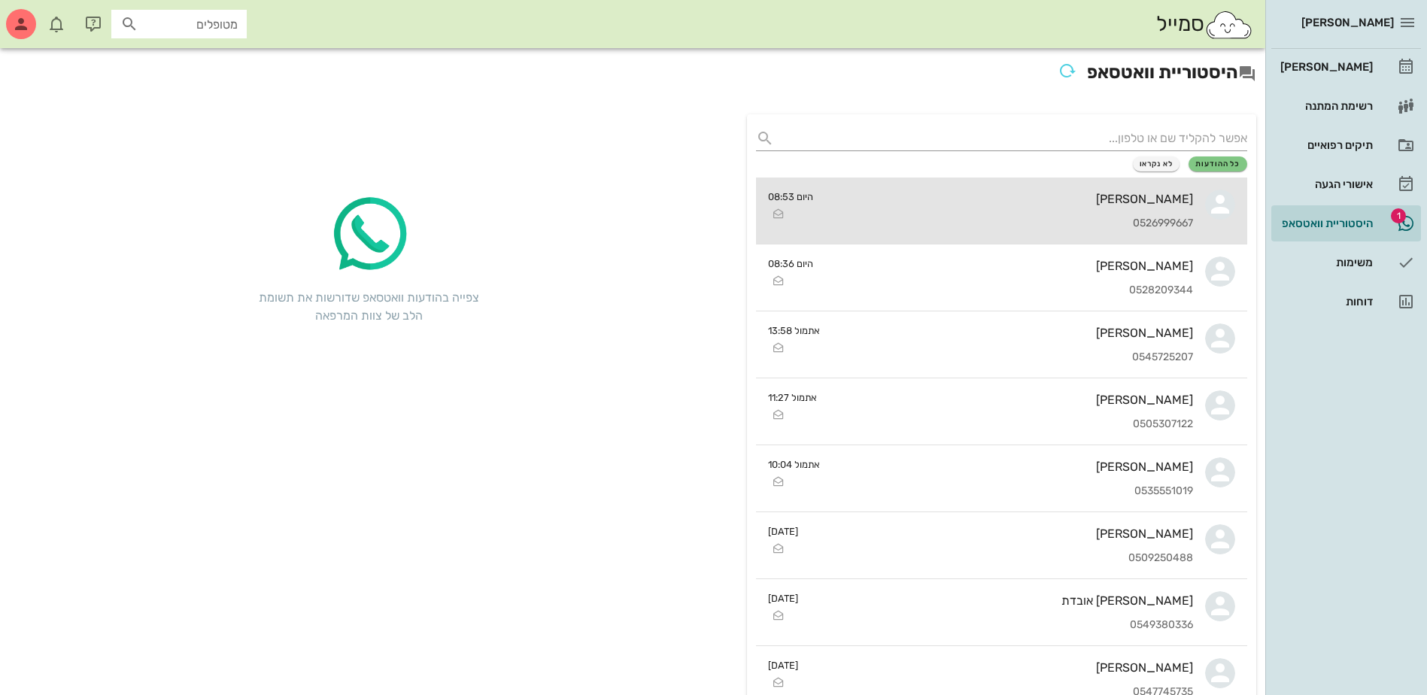
drag, startPoint x: 1034, startPoint y: 200, endPoint x: 1037, endPoint y: 220, distance: 19.9
click at [1034, 201] on div "[PERSON_NAME]" at bounding box center [1009, 199] width 368 height 14
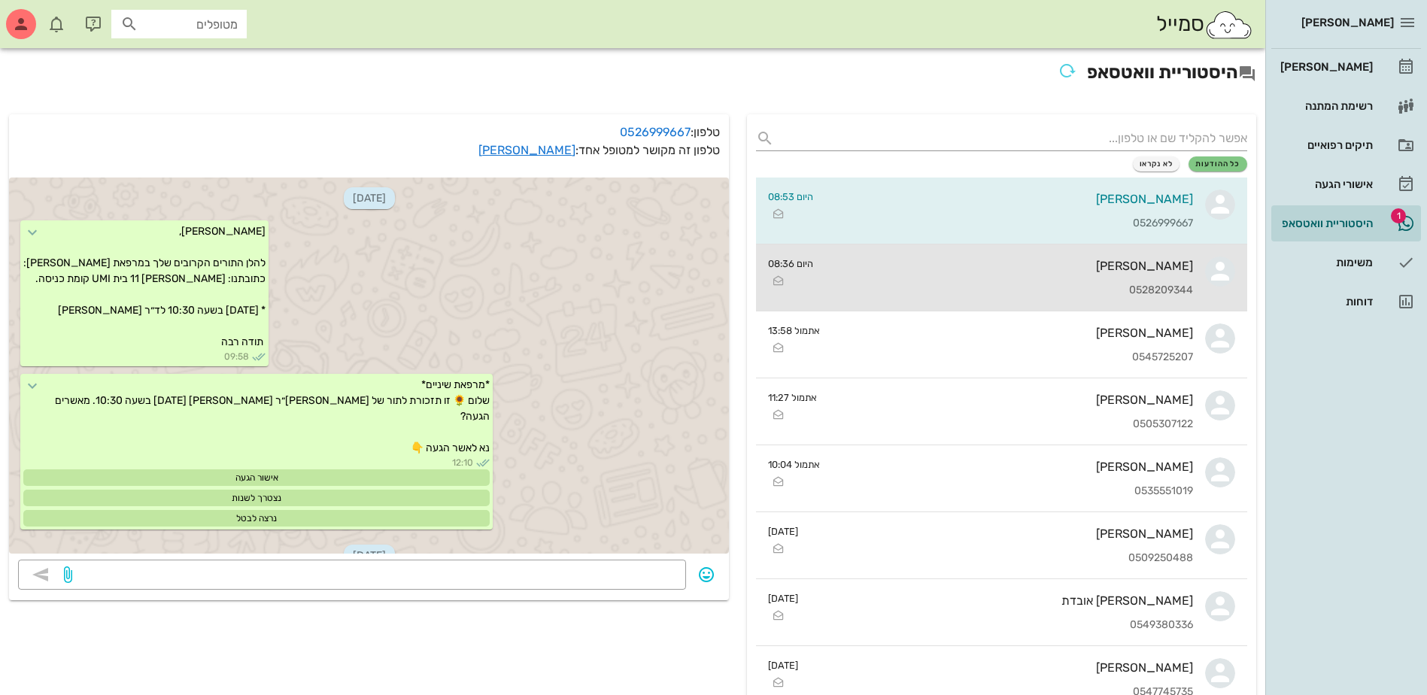
click at [1053, 284] on div "0528209344" at bounding box center [1009, 290] width 368 height 13
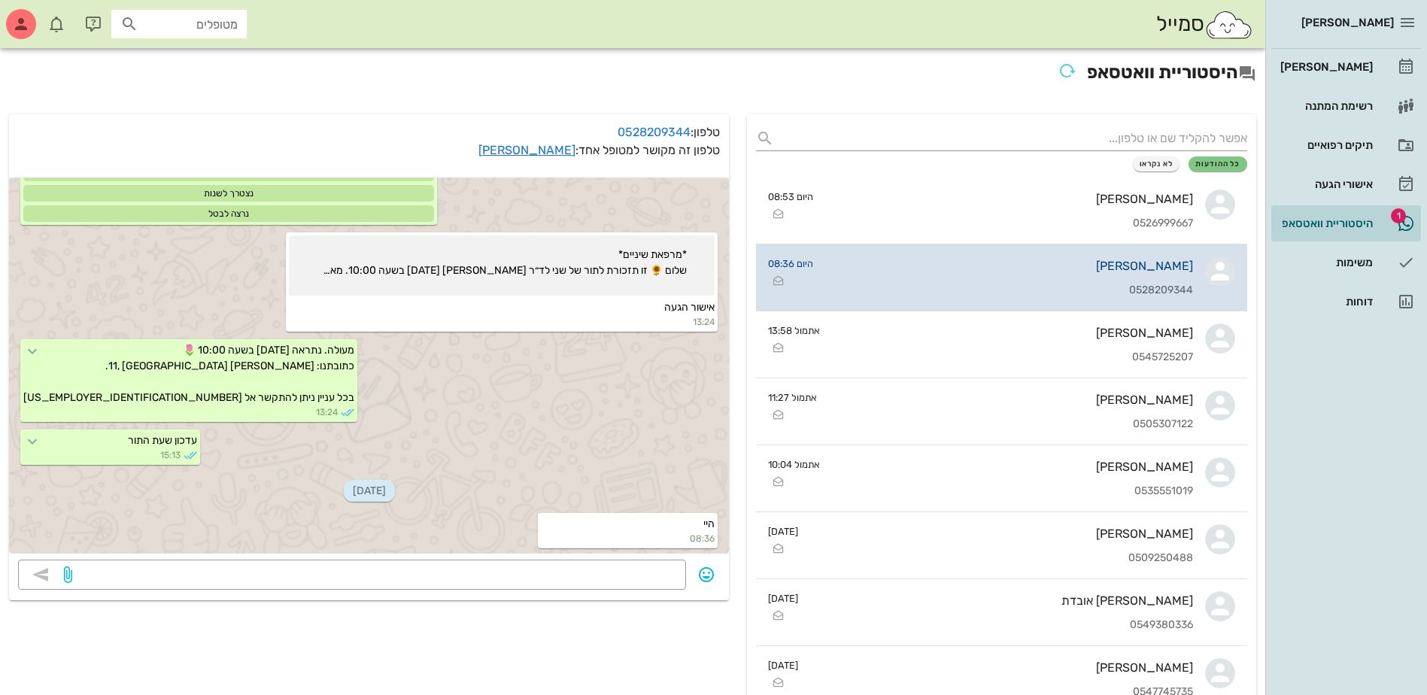
click at [1062, 269] on div "חוה מחלב" at bounding box center [1009, 266] width 368 height 14
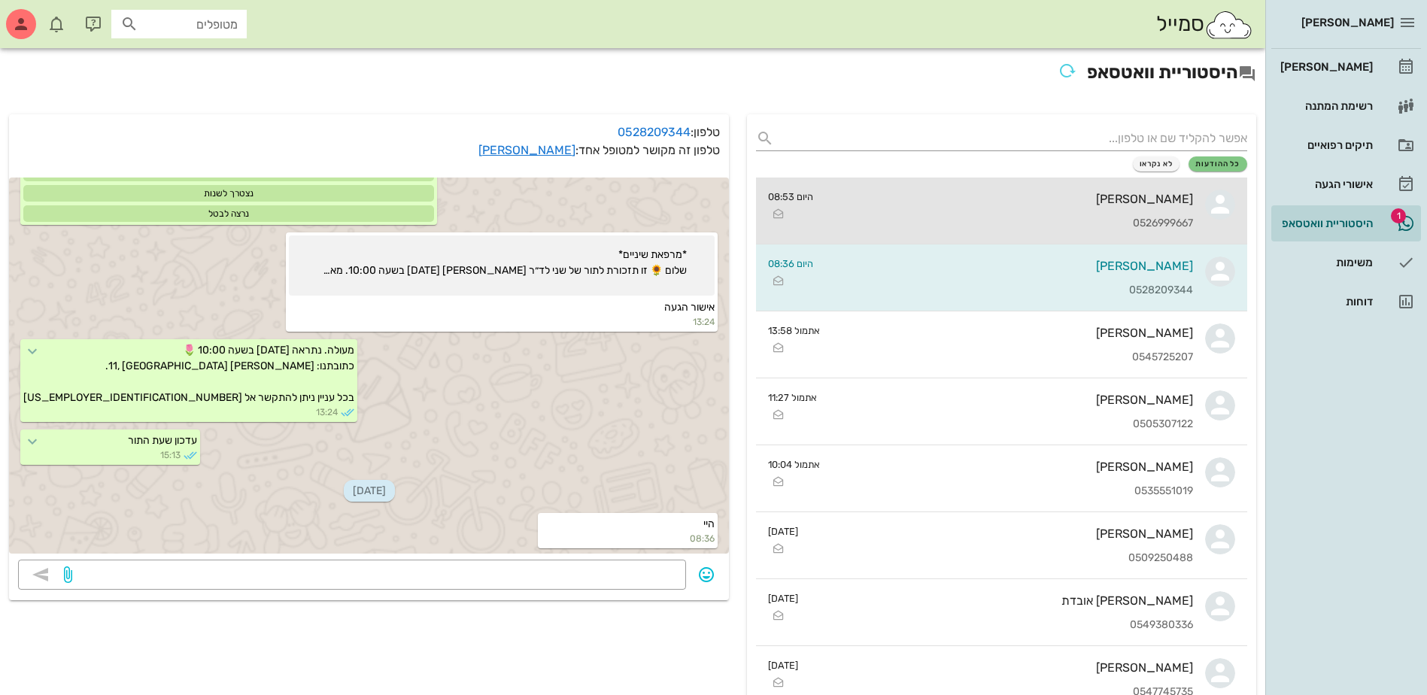
click at [1081, 190] on div "עמוס חדד 0526999667" at bounding box center [1009, 211] width 368 height 66
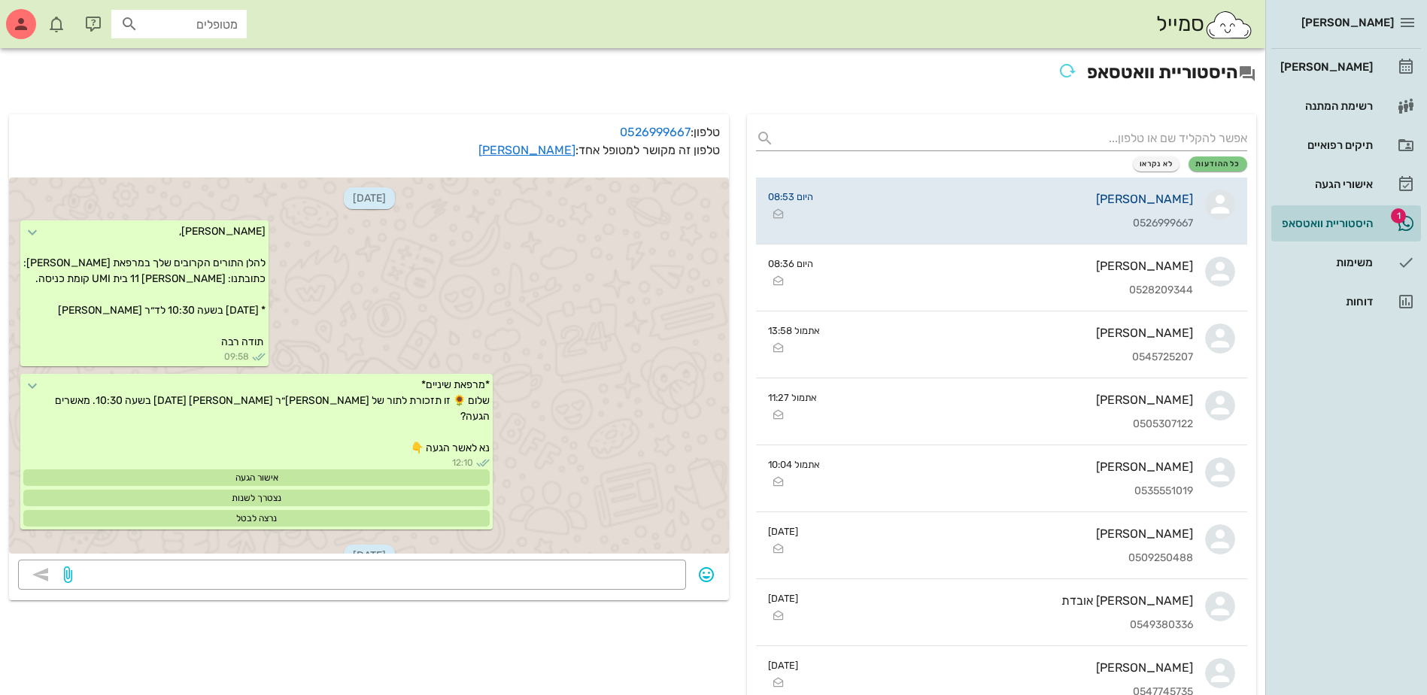
scroll to position [252, 0]
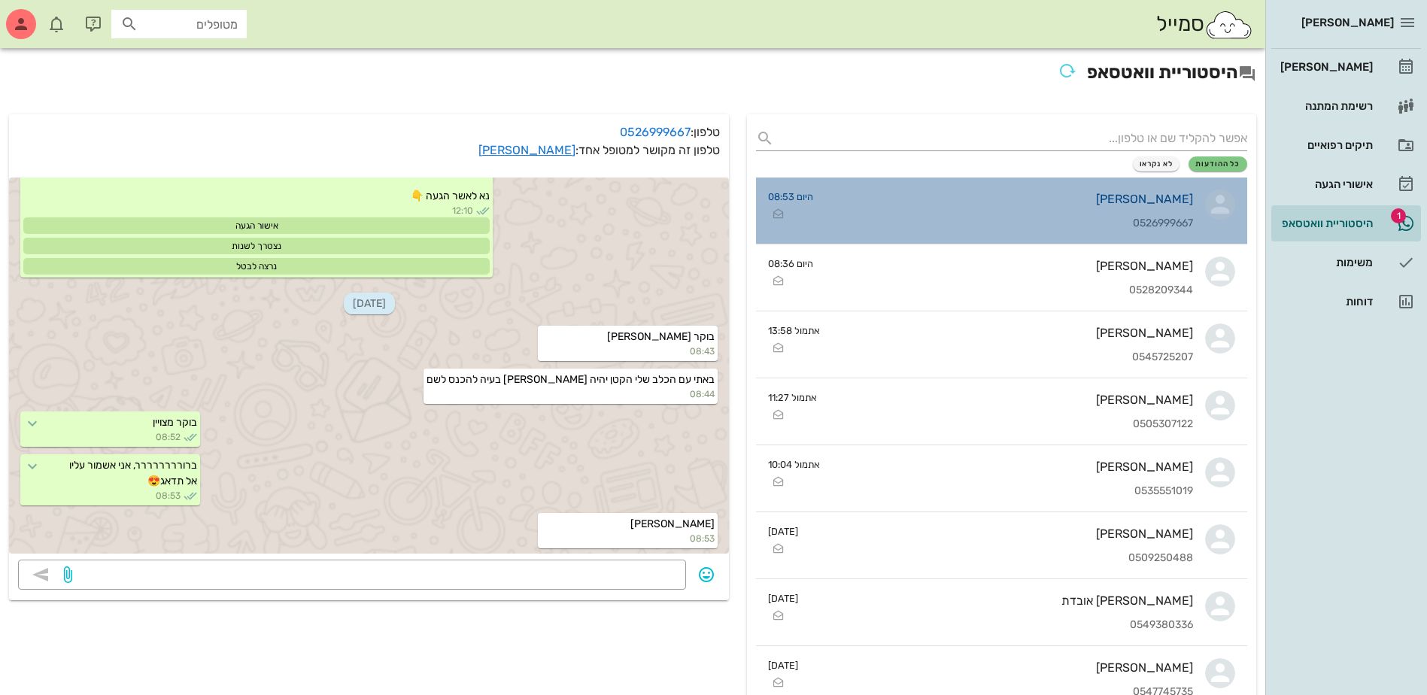
click at [1114, 226] on div "0526999667" at bounding box center [1009, 223] width 368 height 13
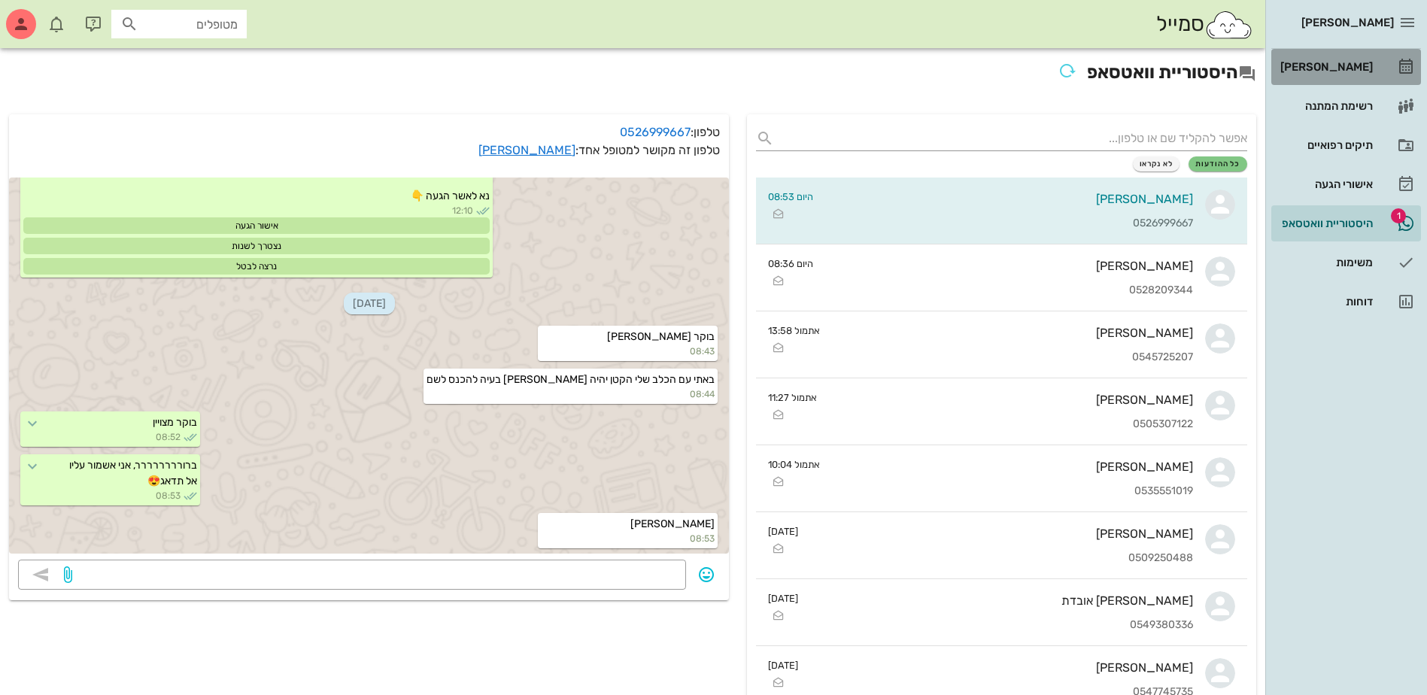
click at [1351, 68] on div "[PERSON_NAME]" at bounding box center [1325, 67] width 96 height 12
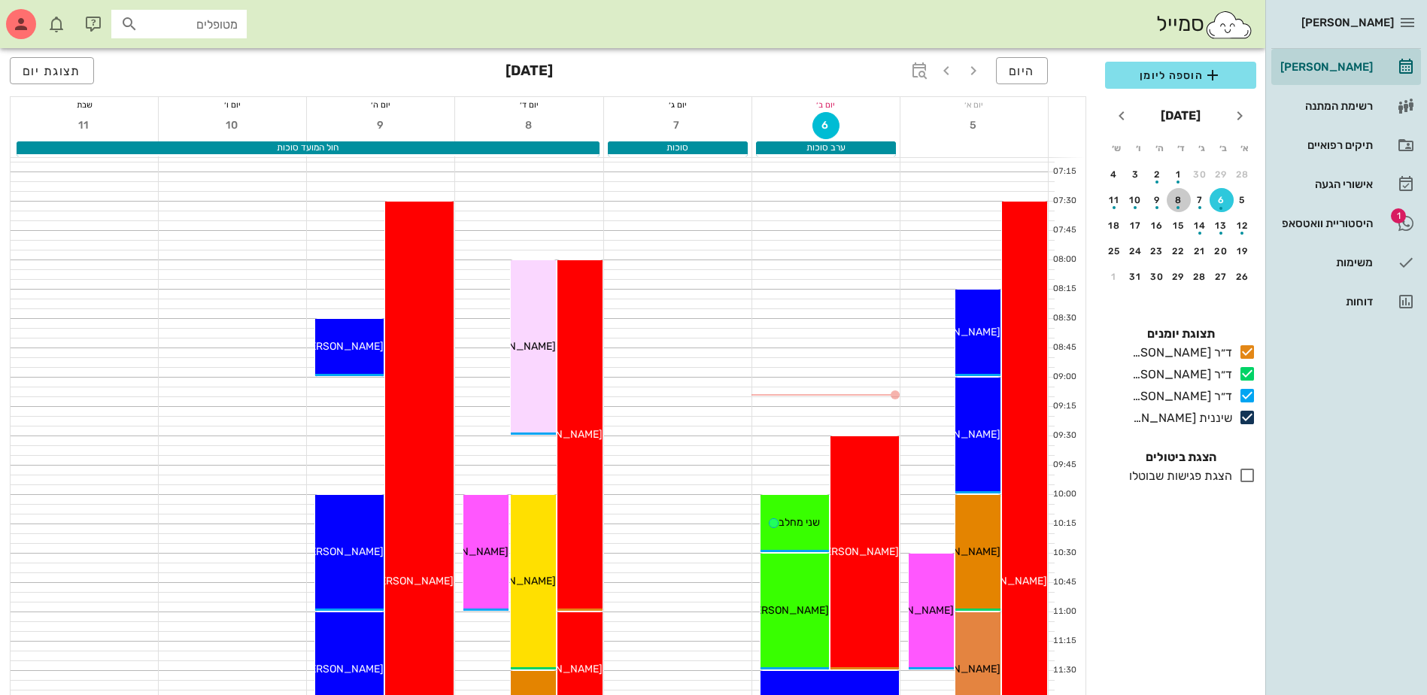
click at [1179, 202] on div "button" at bounding box center [1179, 203] width 24 height 8
click at [1188, 69] on span "הוספה ליומן" at bounding box center [1180, 75] width 127 height 18
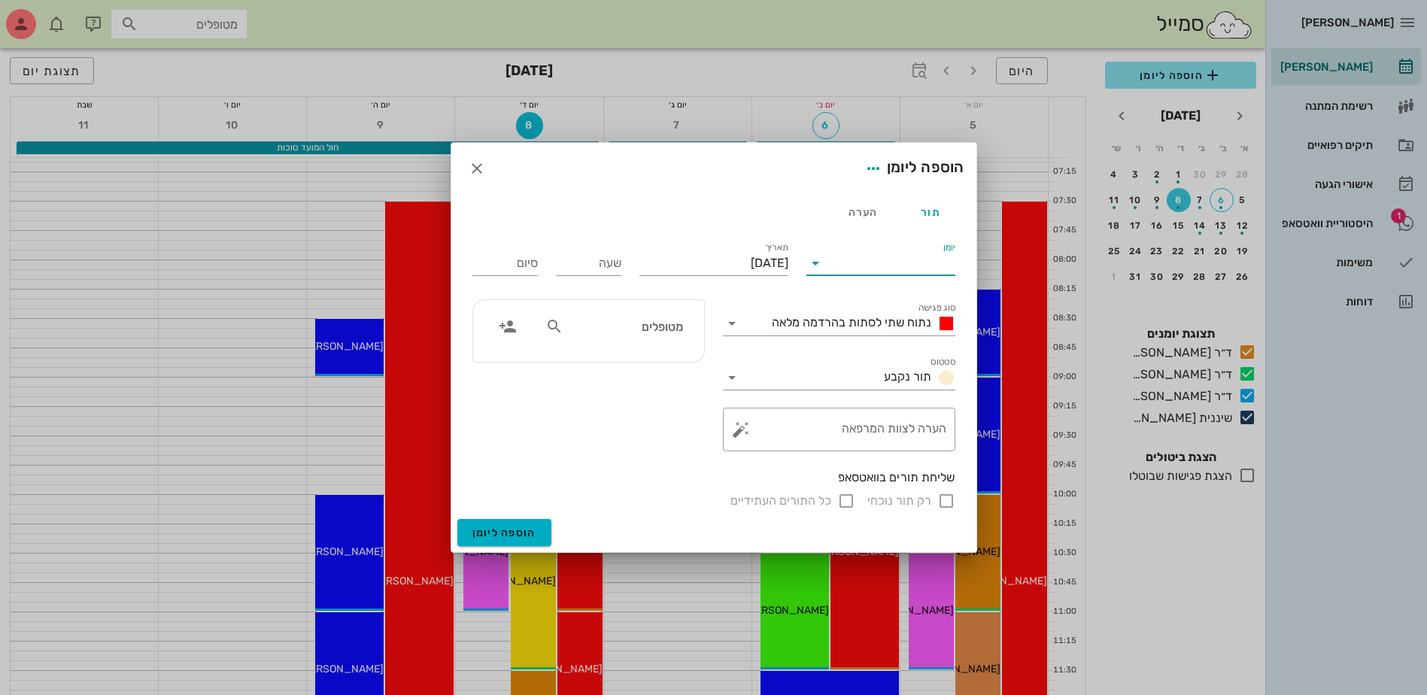
click at [891, 266] on input "יומן" at bounding box center [891, 263] width 128 height 24
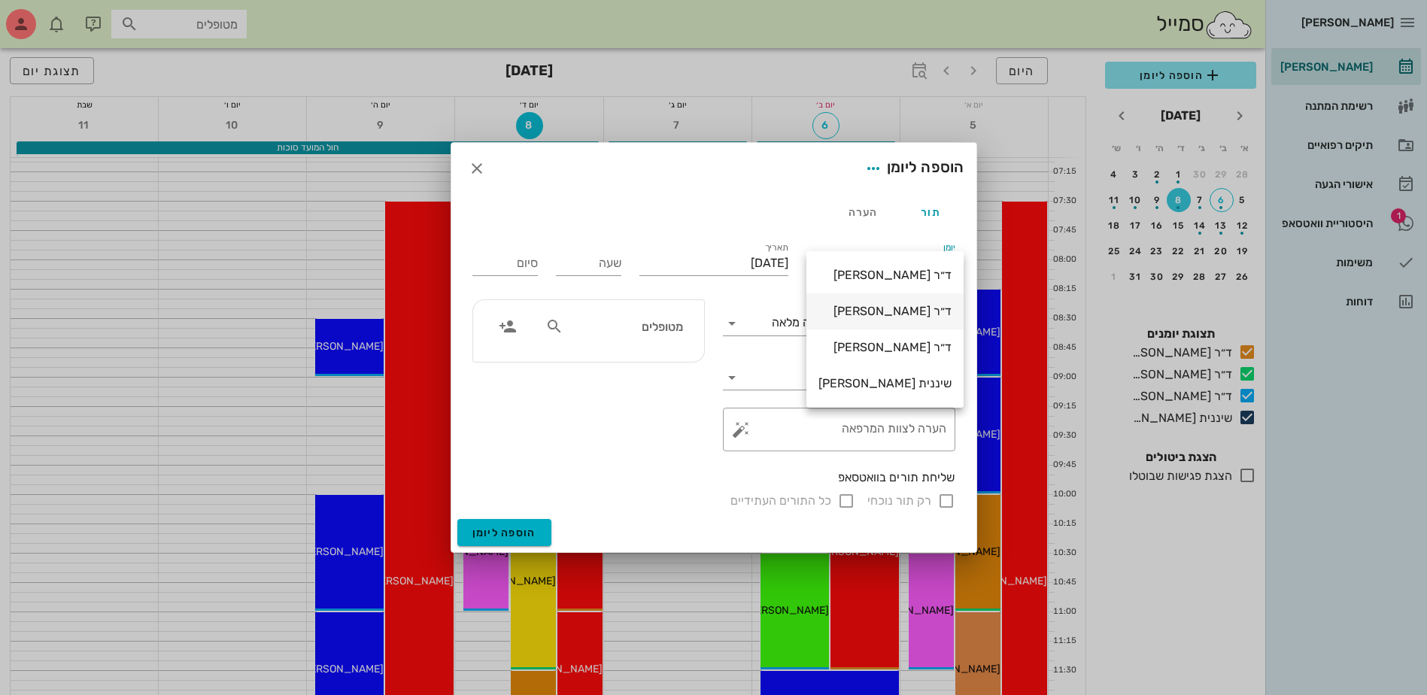
click at [888, 315] on div "ד״ר [PERSON_NAME]" at bounding box center [884, 311] width 133 height 14
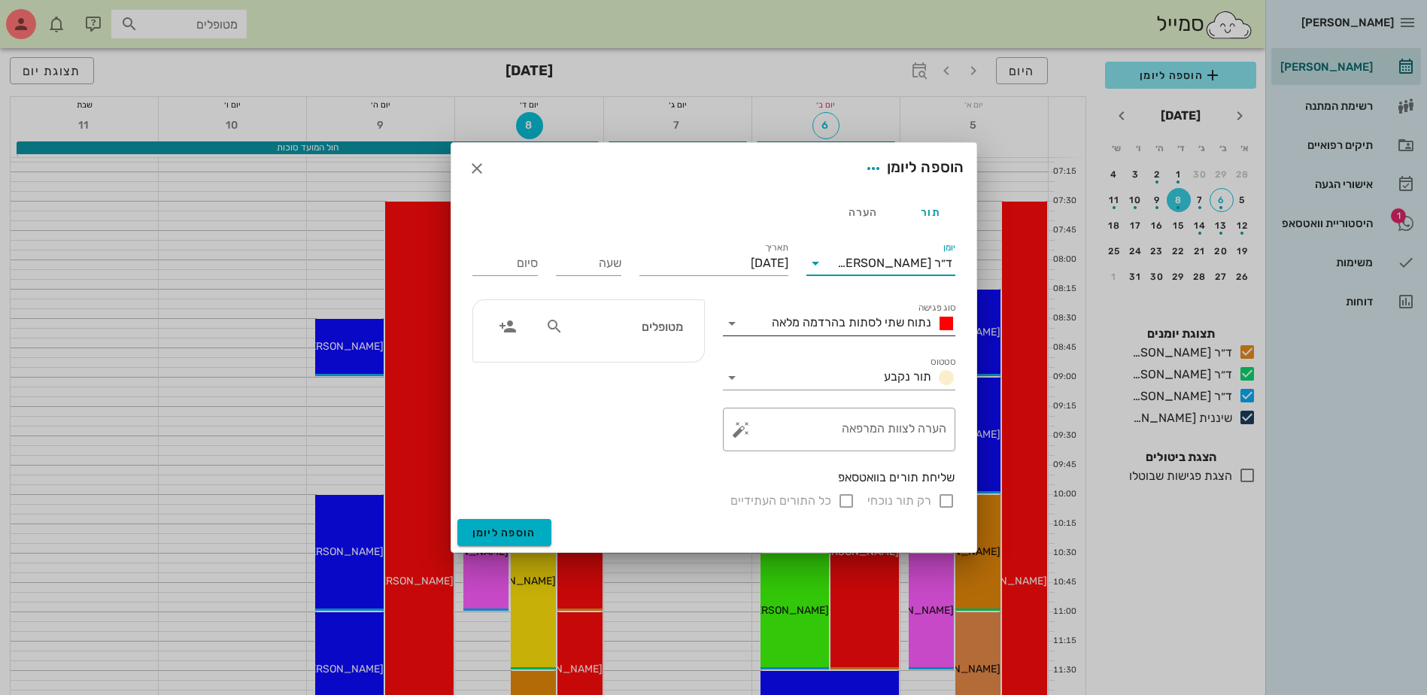
click at [882, 318] on span "נתוח שתי לסתות בהרדמה מלאה" at bounding box center [851, 322] width 159 height 14
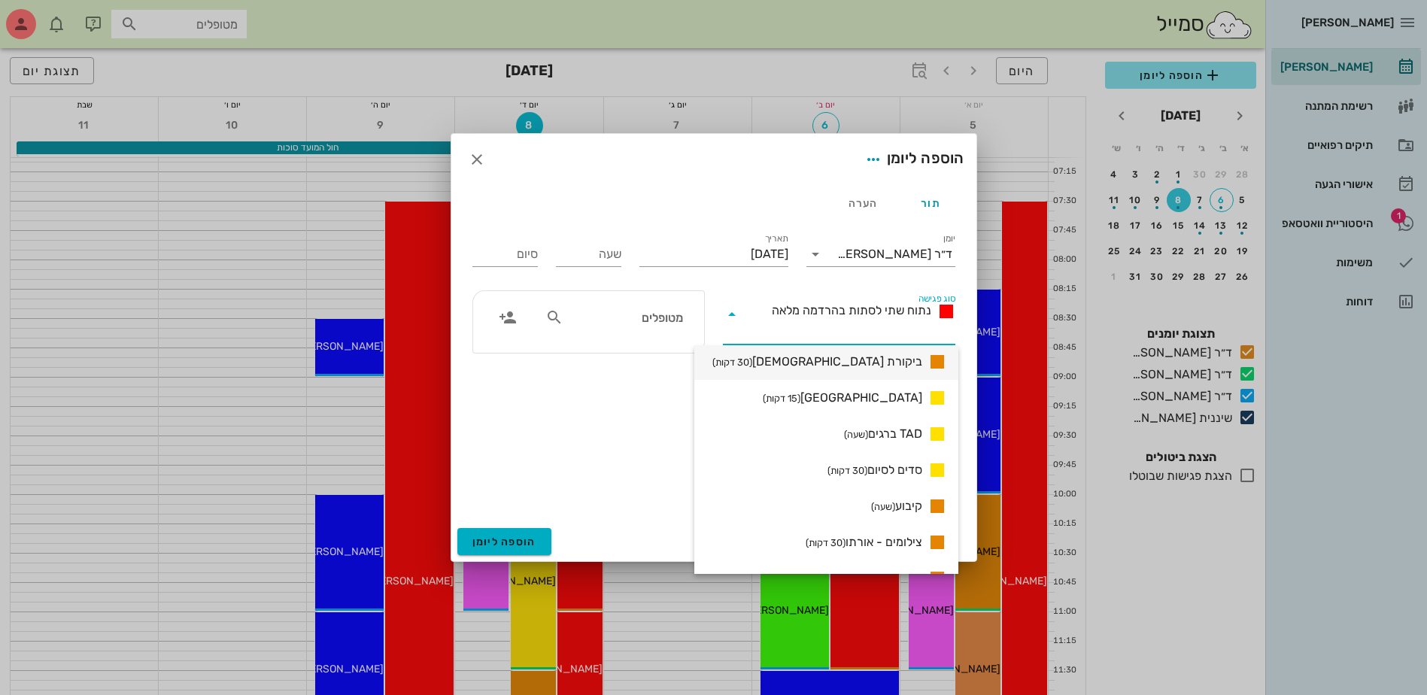
scroll to position [1279, 0]
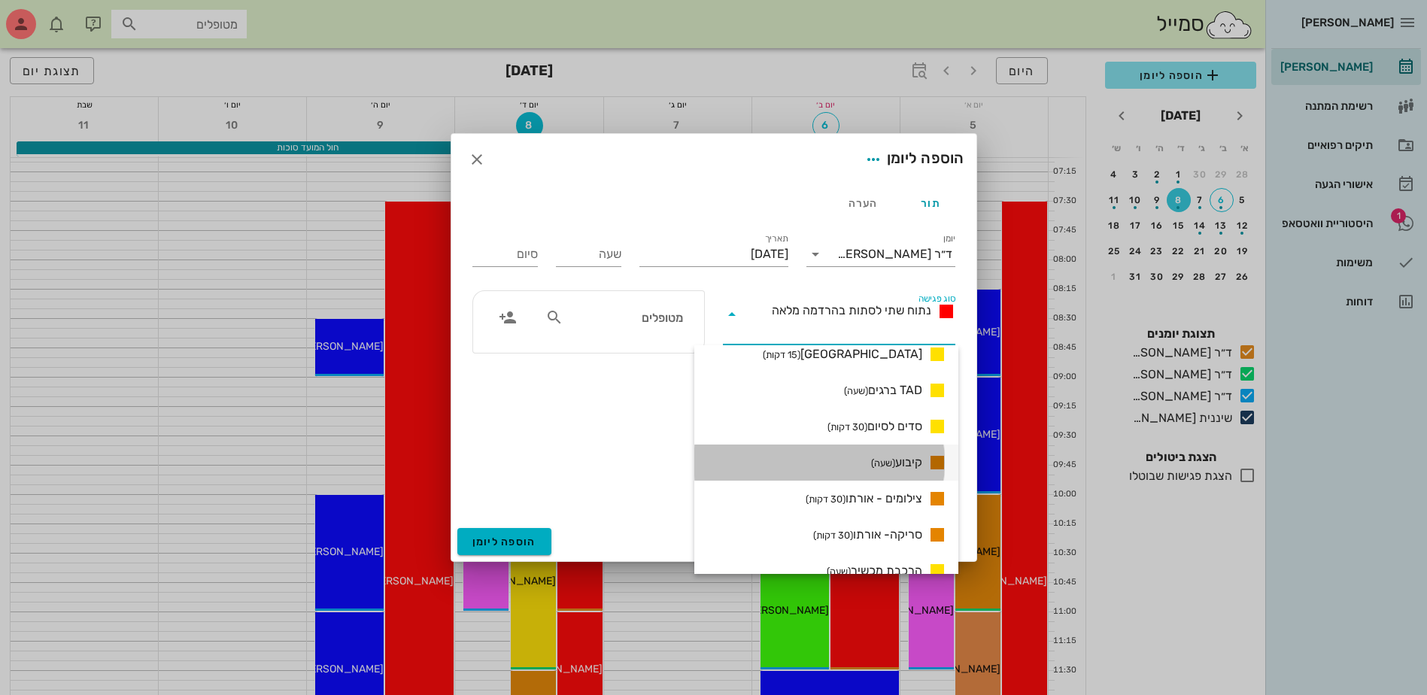
click at [903, 456] on span "קיבוע (שעה)" at bounding box center [896, 463] width 51 height 18
type input "01:00"
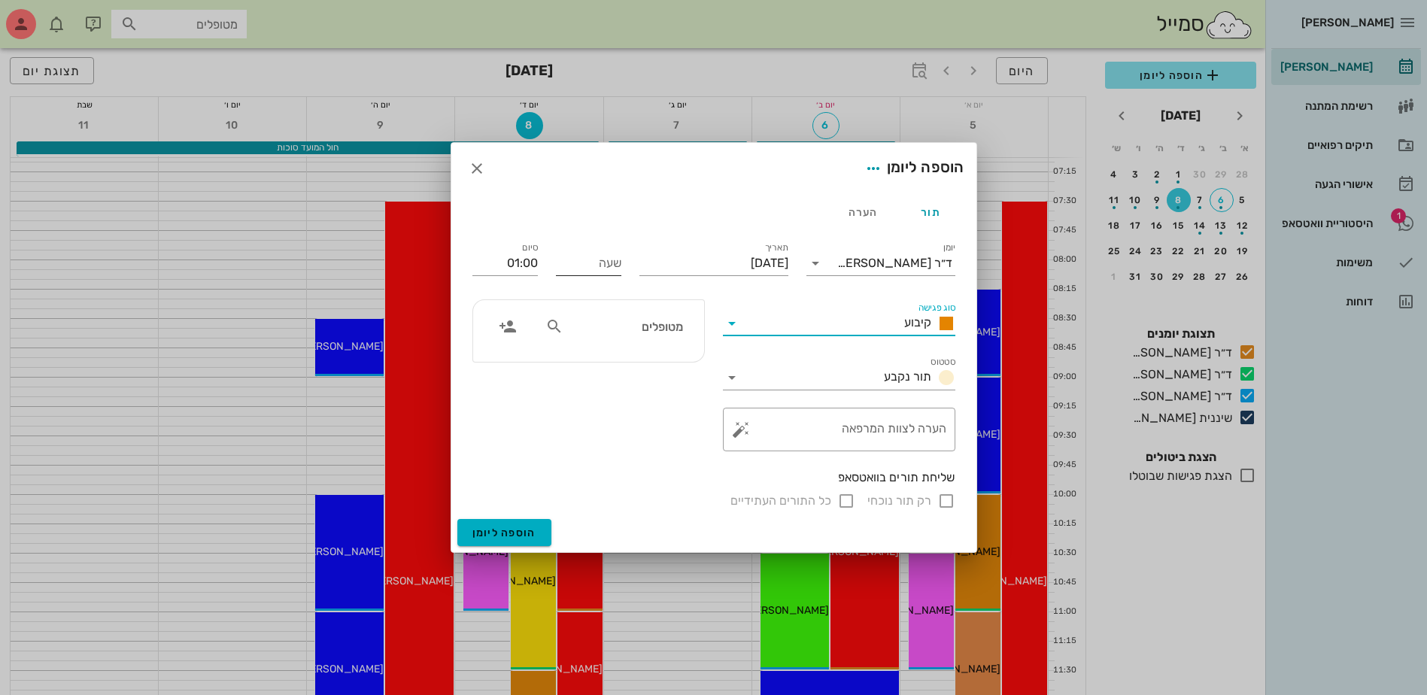
click at [584, 258] on input "שעה" at bounding box center [588, 263] width 65 height 24
type input "08:00"
click at [531, 260] on input "09:00" at bounding box center [504, 263] width 65 height 24
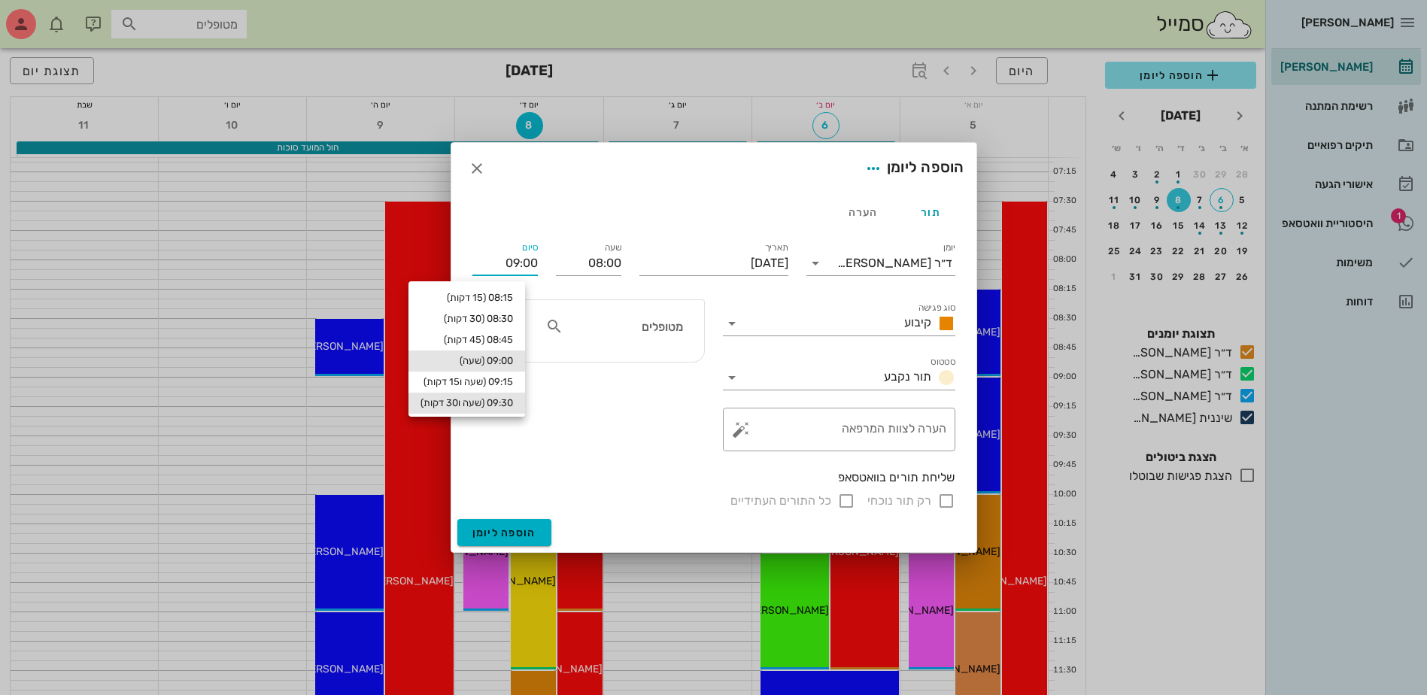
click at [513, 405] on div "09:30 (שעה ו30 דקות)" at bounding box center [466, 403] width 93 height 12
type input "09:30"
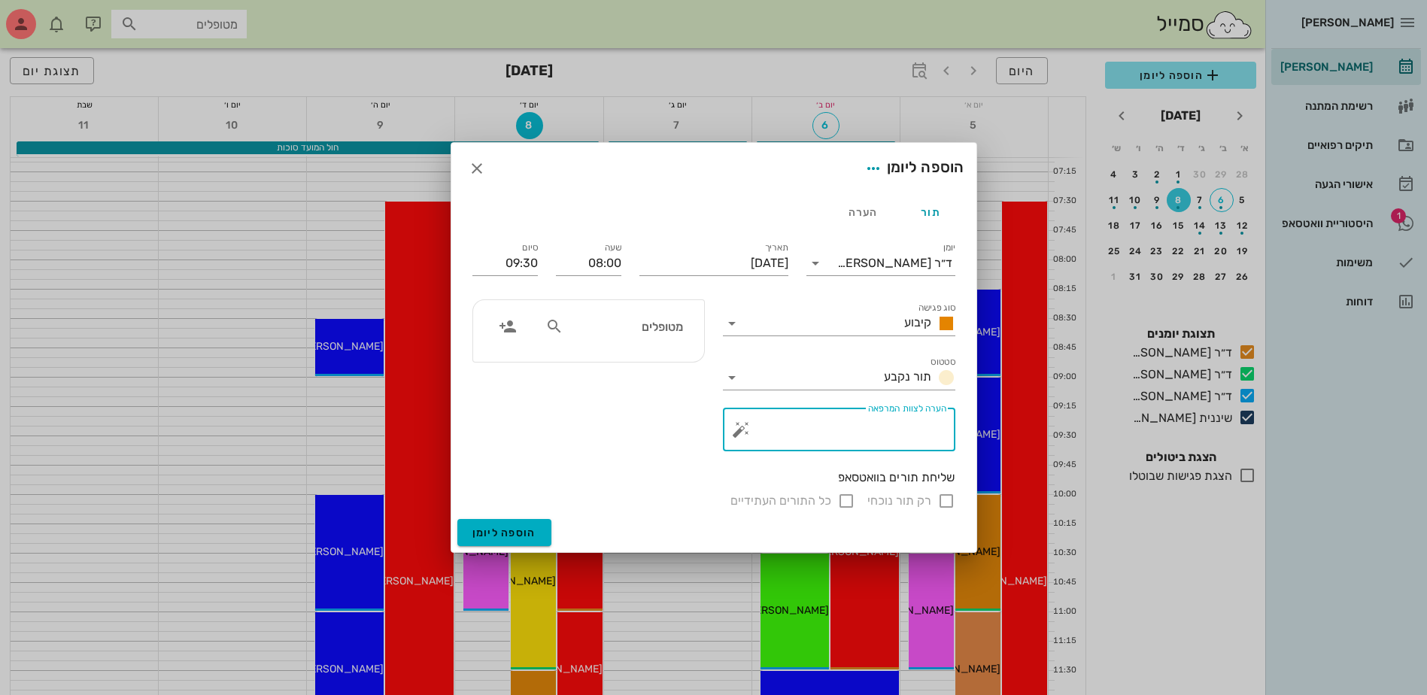
click at [812, 436] on textarea "הערה לצוות המרפאה" at bounding box center [845, 433] width 202 height 36
type textarea "ליב"
drag, startPoint x: 942, startPoint y: 427, endPoint x: 1097, endPoint y: 427, distance: 155.0
click at [670, 330] on input "מטופלים" at bounding box center [624, 327] width 116 height 20
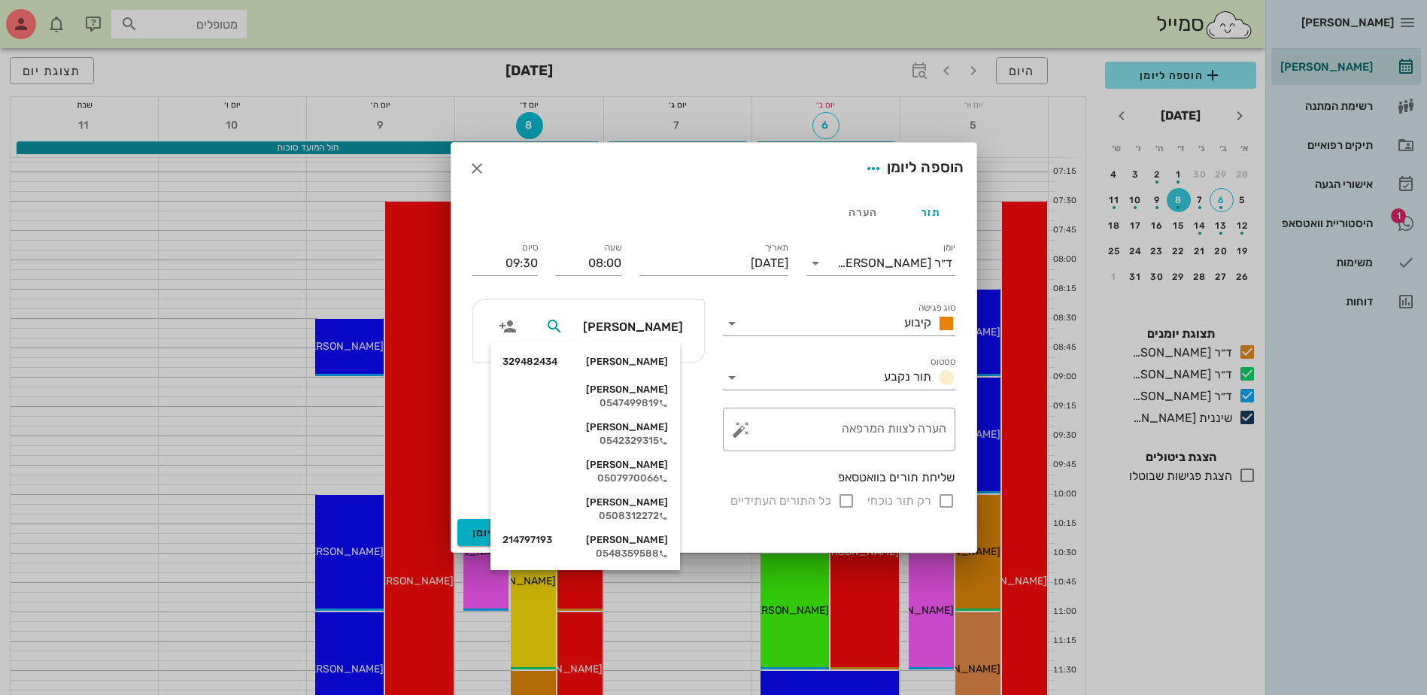
type input "ליב"
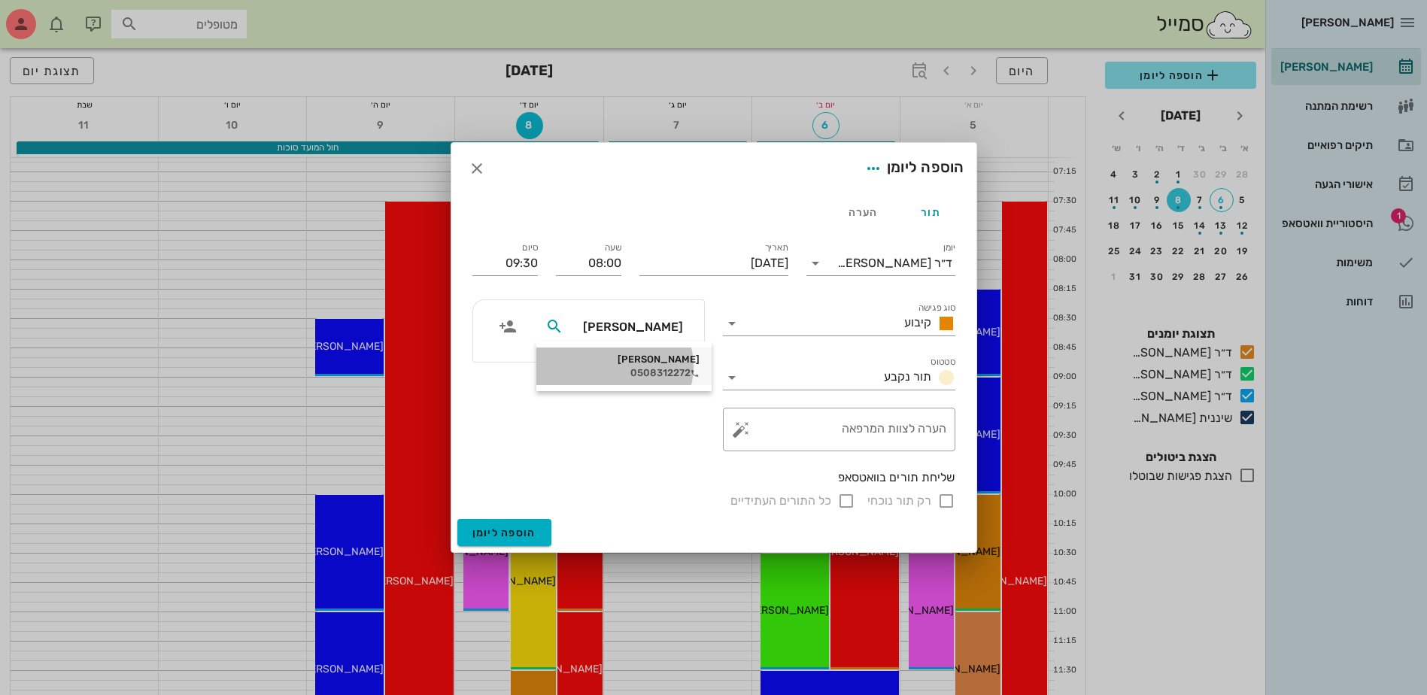
click at [660, 367] on div "0508312272" at bounding box center [623, 373] width 151 height 12
click at [941, 498] on input "רק תור נוכחי" at bounding box center [946, 501] width 18 height 18
checkbox input "false"
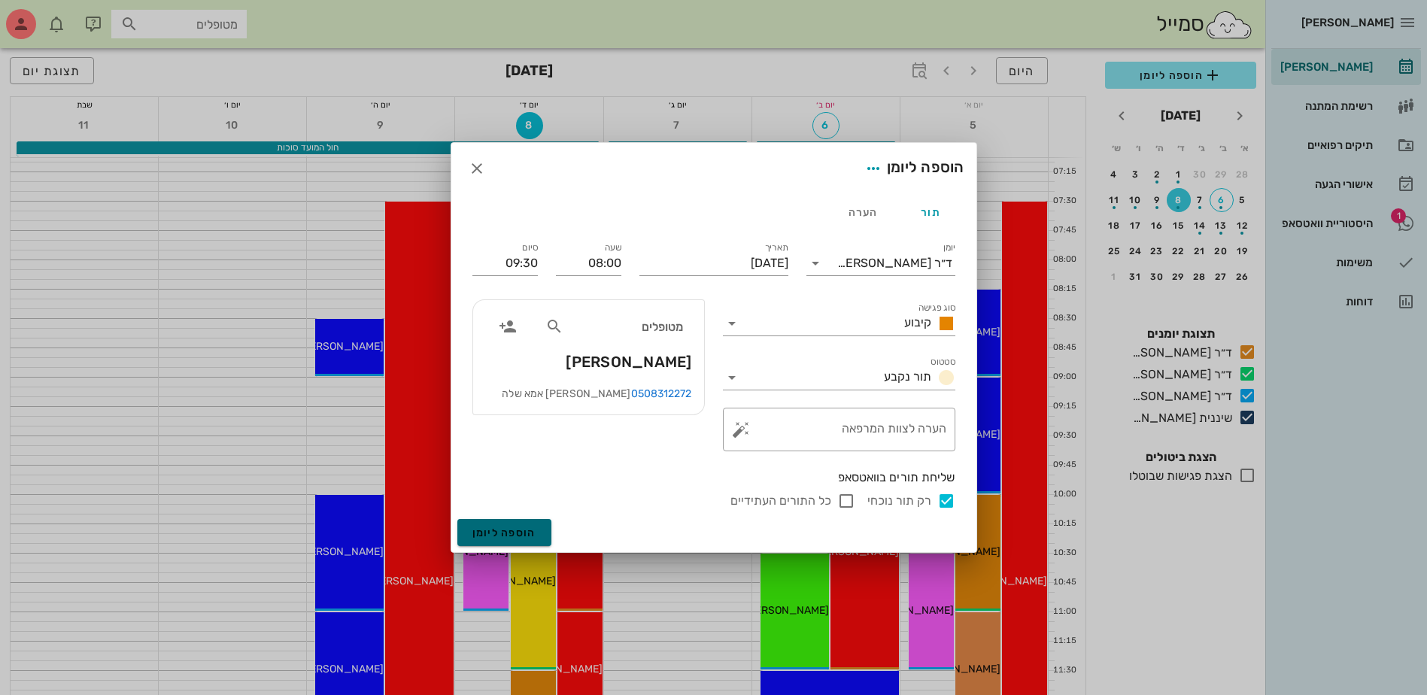
click at [513, 523] on button "הוספה ליומן" at bounding box center [504, 532] width 94 height 27
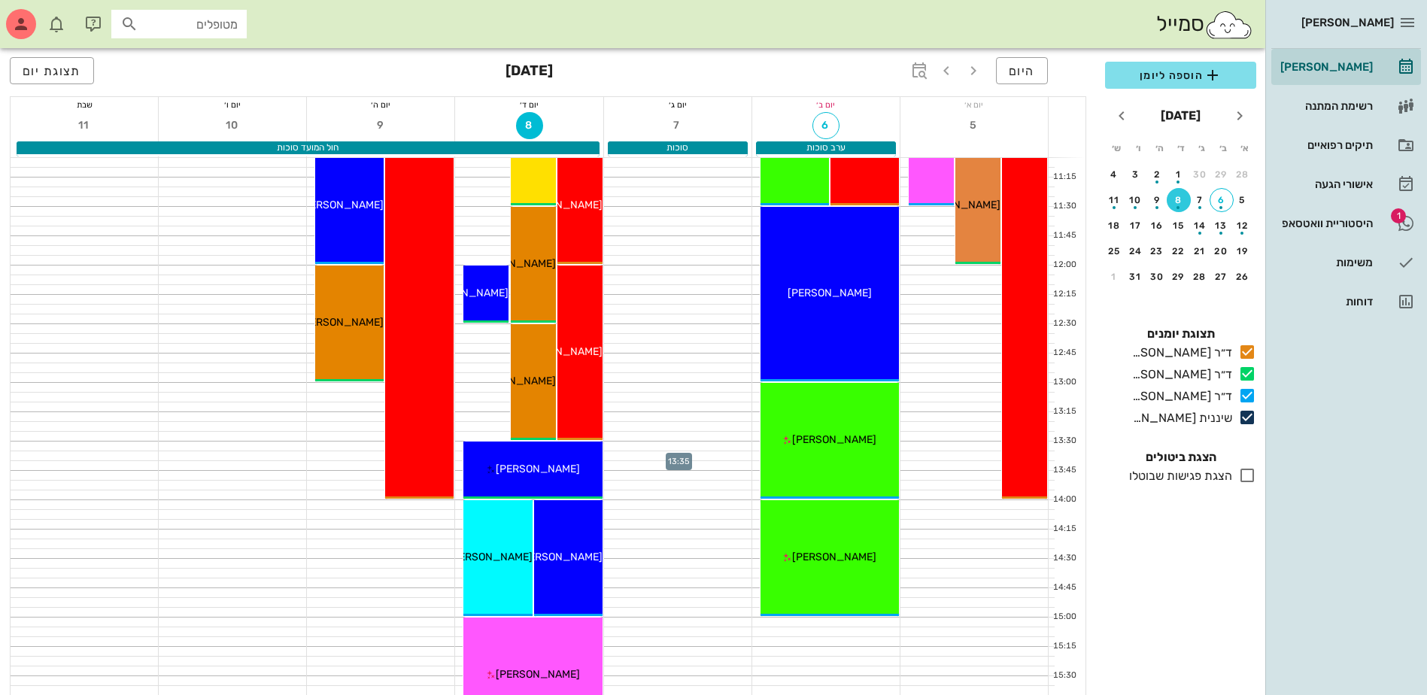
scroll to position [602, 0]
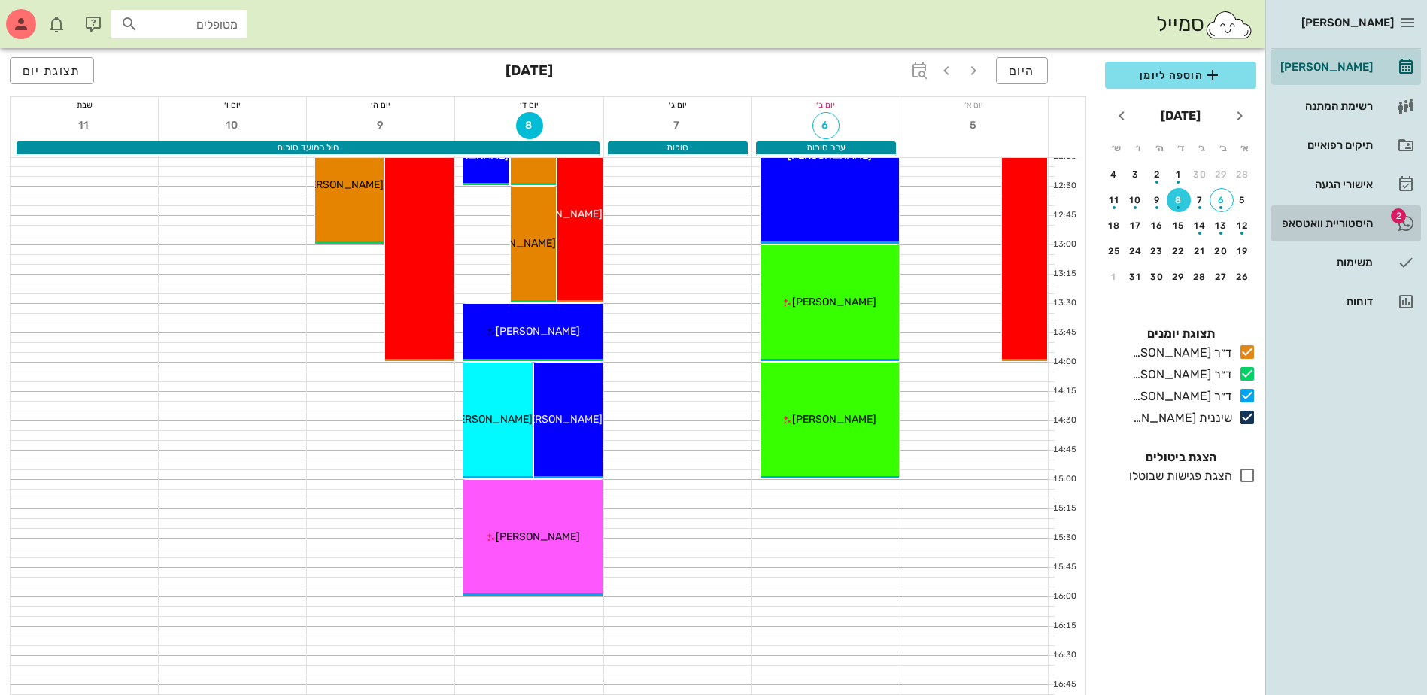
click at [1316, 223] on div "היסטוריית וואטסאפ" at bounding box center [1325, 223] width 96 height 12
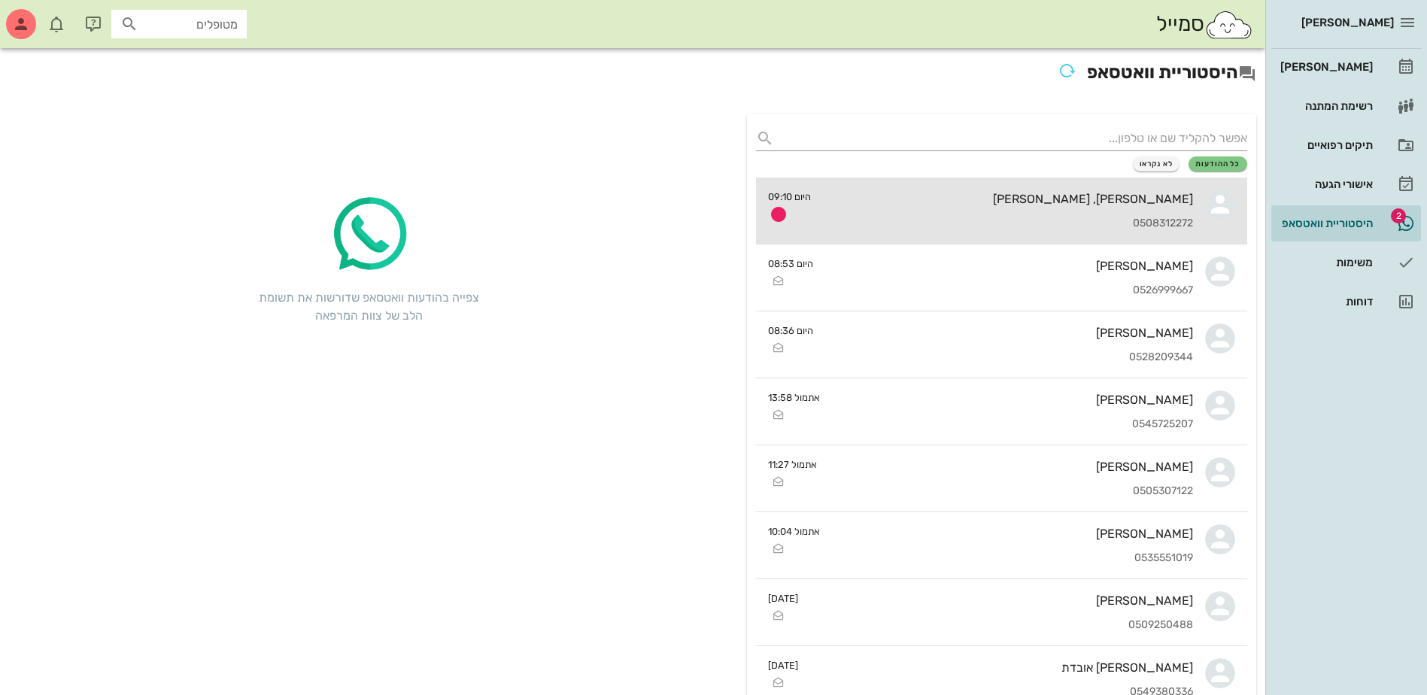
click at [1106, 200] on div "רוני, ליבי לופו" at bounding box center [1008, 199] width 370 height 14
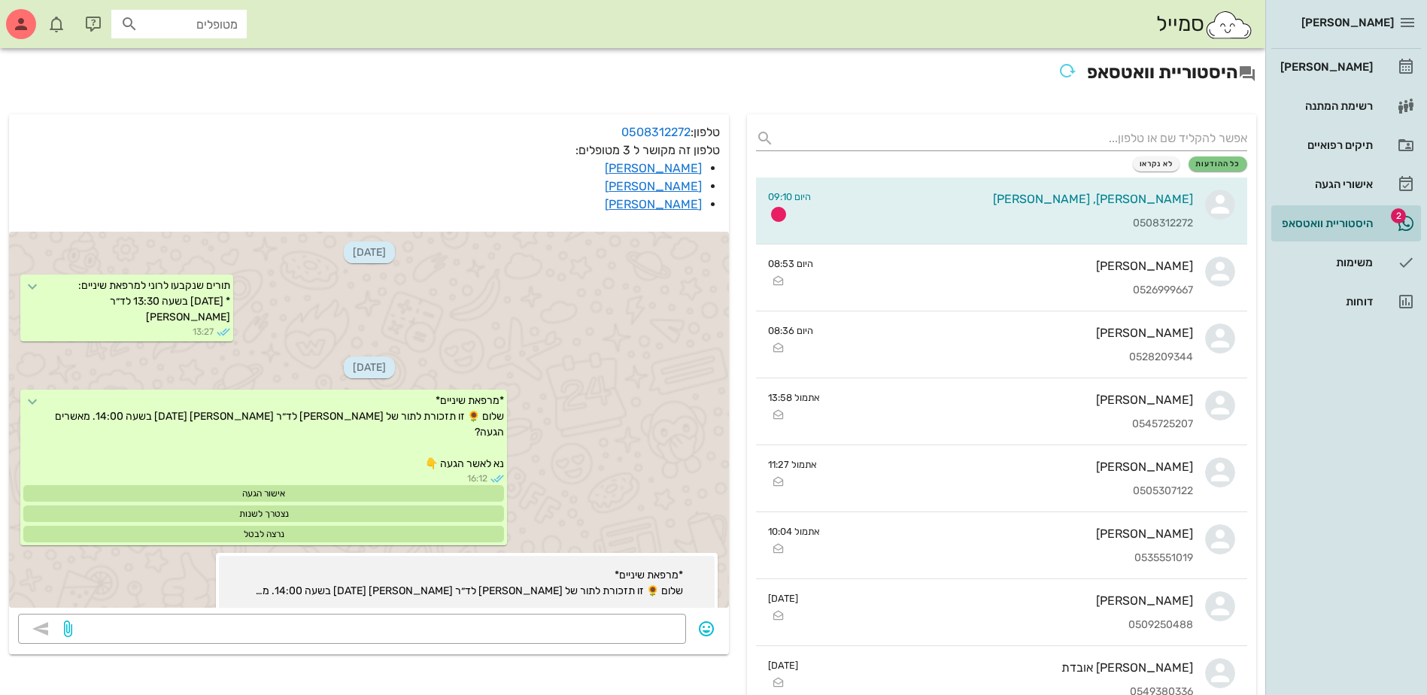
scroll to position [2548, 0]
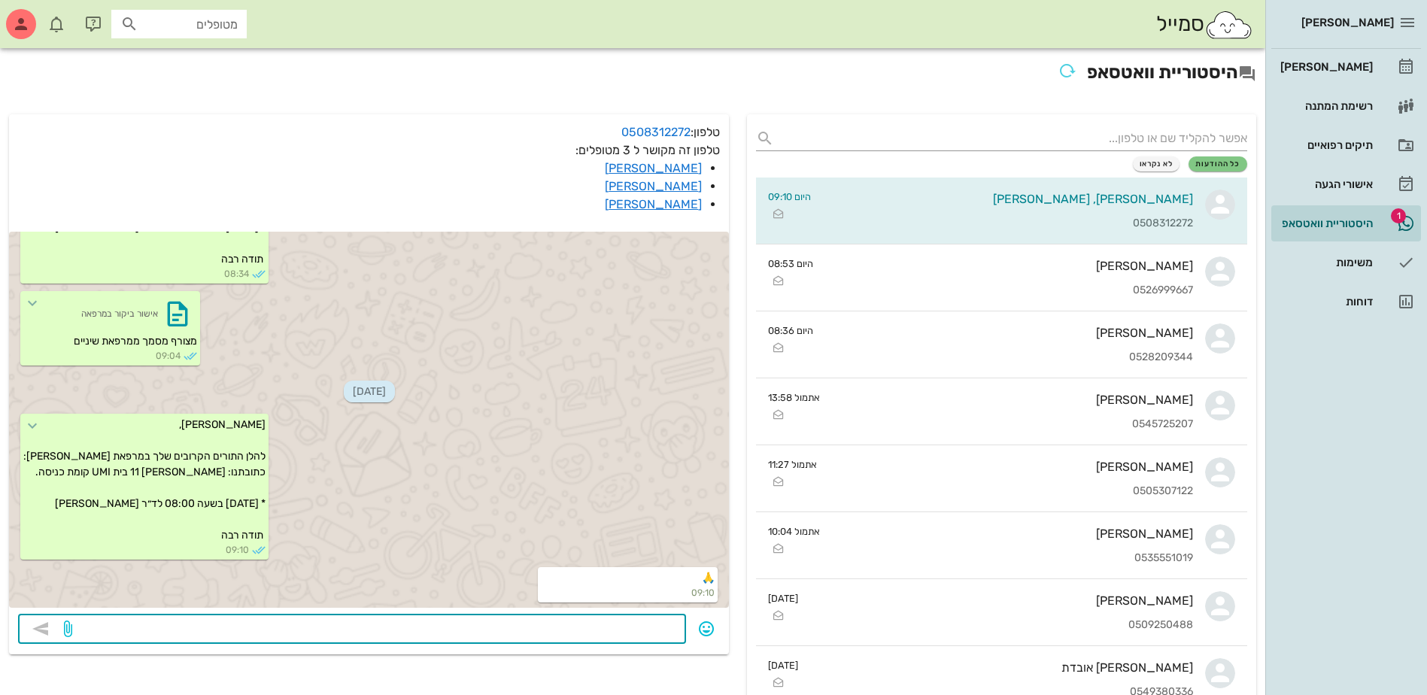
click at [598, 630] on textarea at bounding box center [376, 630] width 602 height 24
click at [1207, 135] on input "text" at bounding box center [1013, 138] width 467 height 24
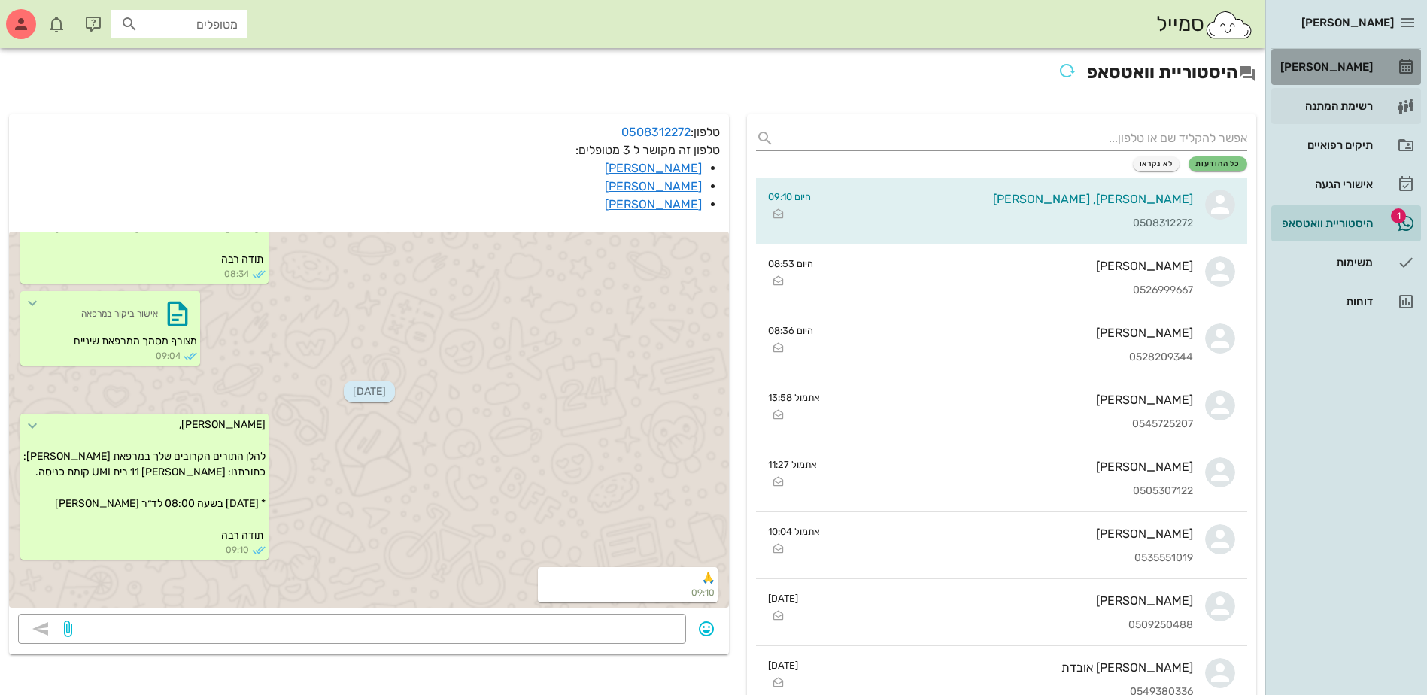
drag, startPoint x: 1344, startPoint y: 68, endPoint x: 1320, endPoint y: 90, distance: 32.5
click at [1344, 69] on div "[PERSON_NAME]" at bounding box center [1325, 67] width 96 height 12
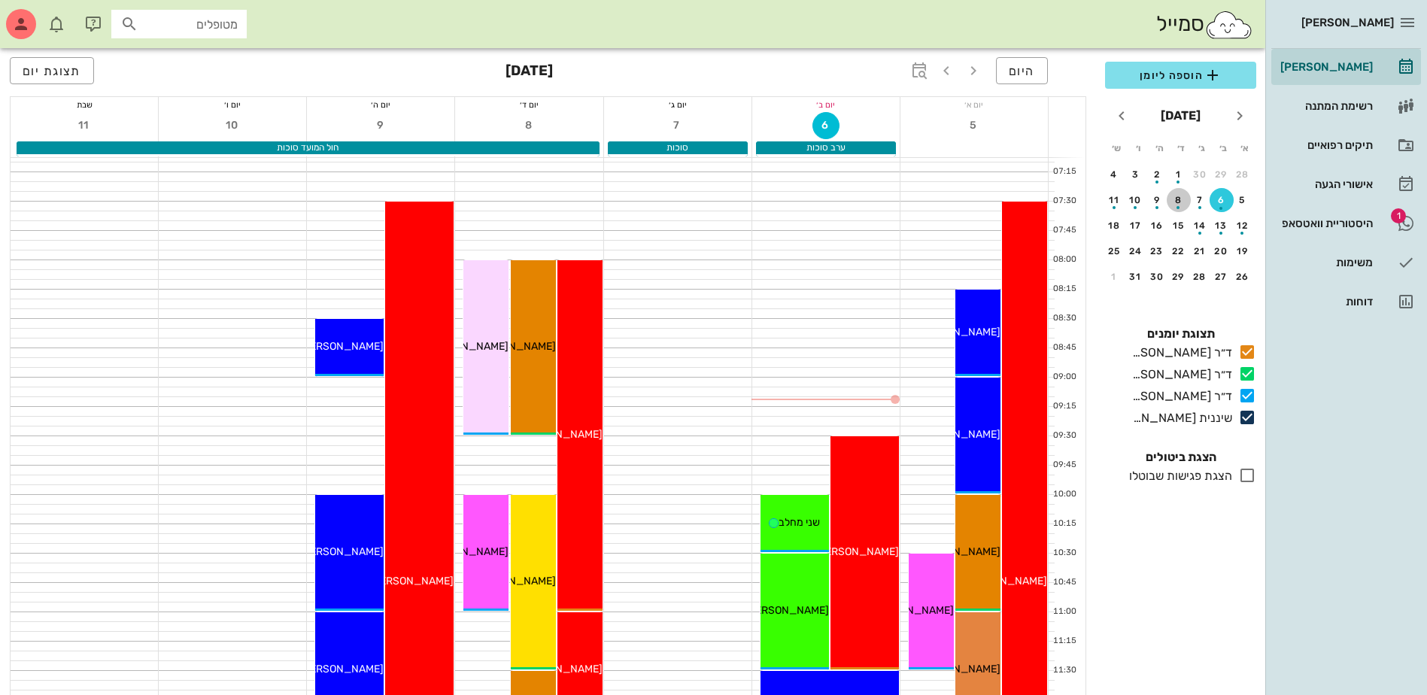
click at [1177, 203] on div "button" at bounding box center [1179, 203] width 24 height 8
click at [1150, 71] on span "הוספה ליומן" at bounding box center [1180, 75] width 127 height 18
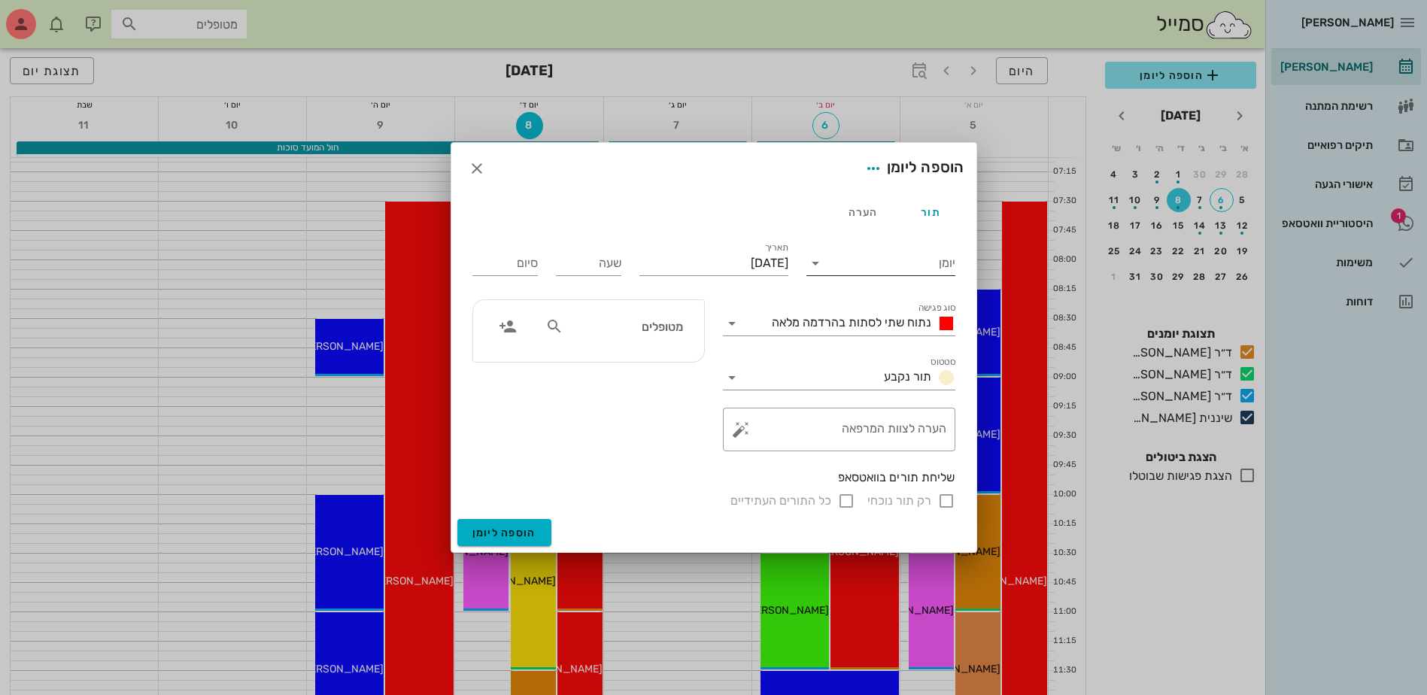
click at [875, 254] on input "יומן" at bounding box center [891, 263] width 128 height 24
click at [885, 348] on div "ד״ר [PERSON_NAME]" at bounding box center [884, 347] width 133 height 14
click at [877, 323] on span "נתוח שתי לסתות בהרדמה מלאה" at bounding box center [851, 322] width 159 height 14
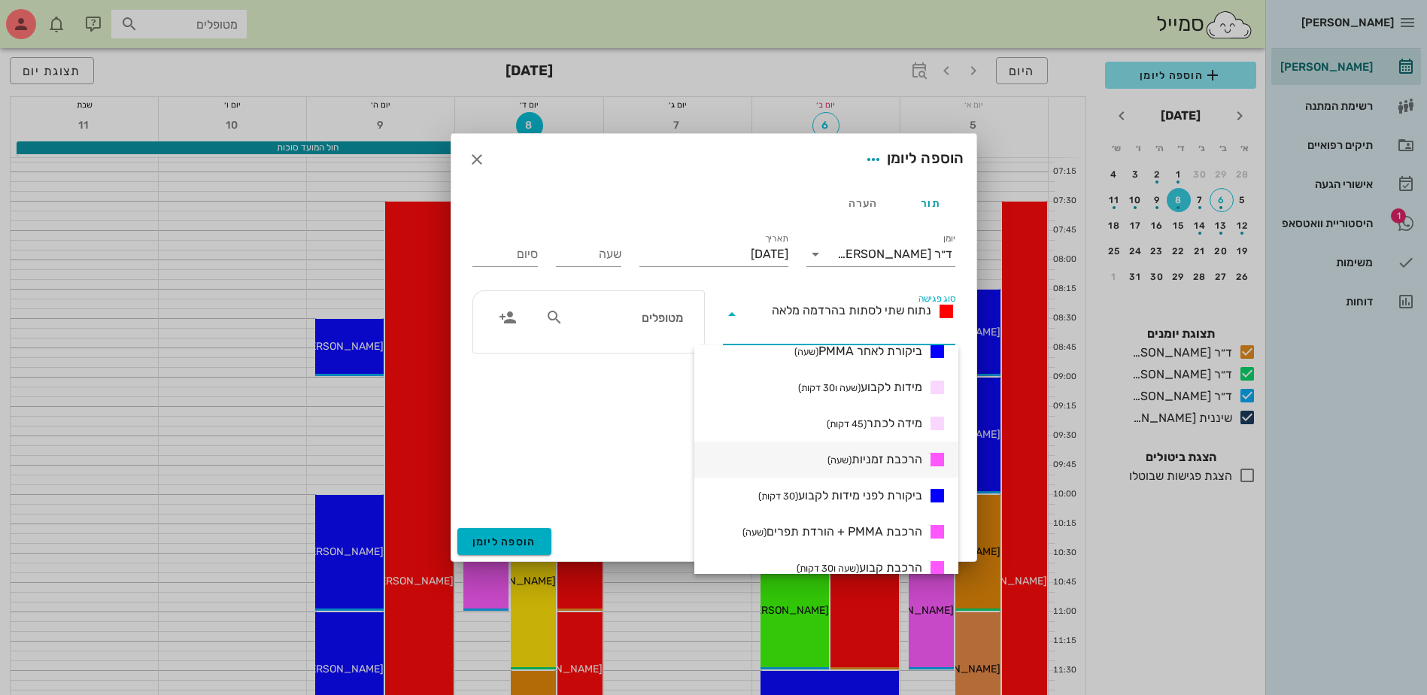
scroll to position [527, 0]
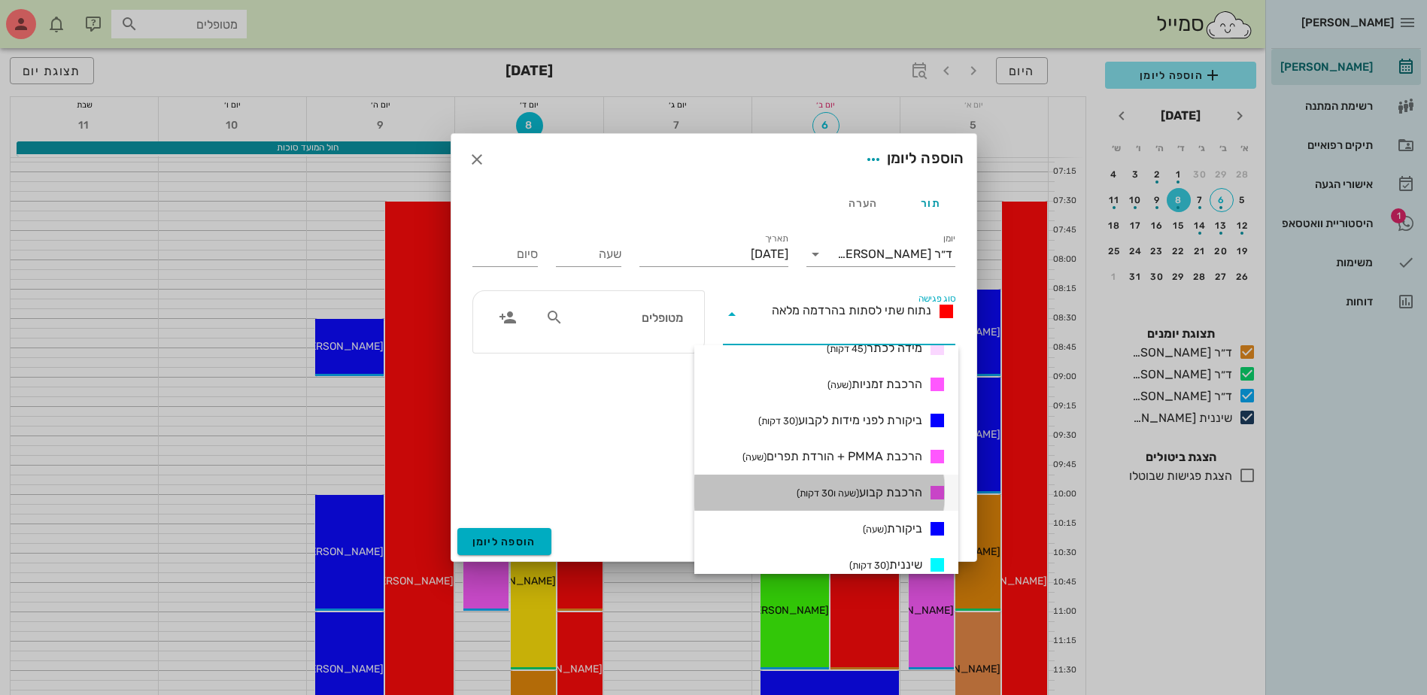
click at [896, 493] on span "הרכבת קבוע (שעה ו30 דקות)" at bounding box center [860, 493] width 126 height 18
type input "01:30"
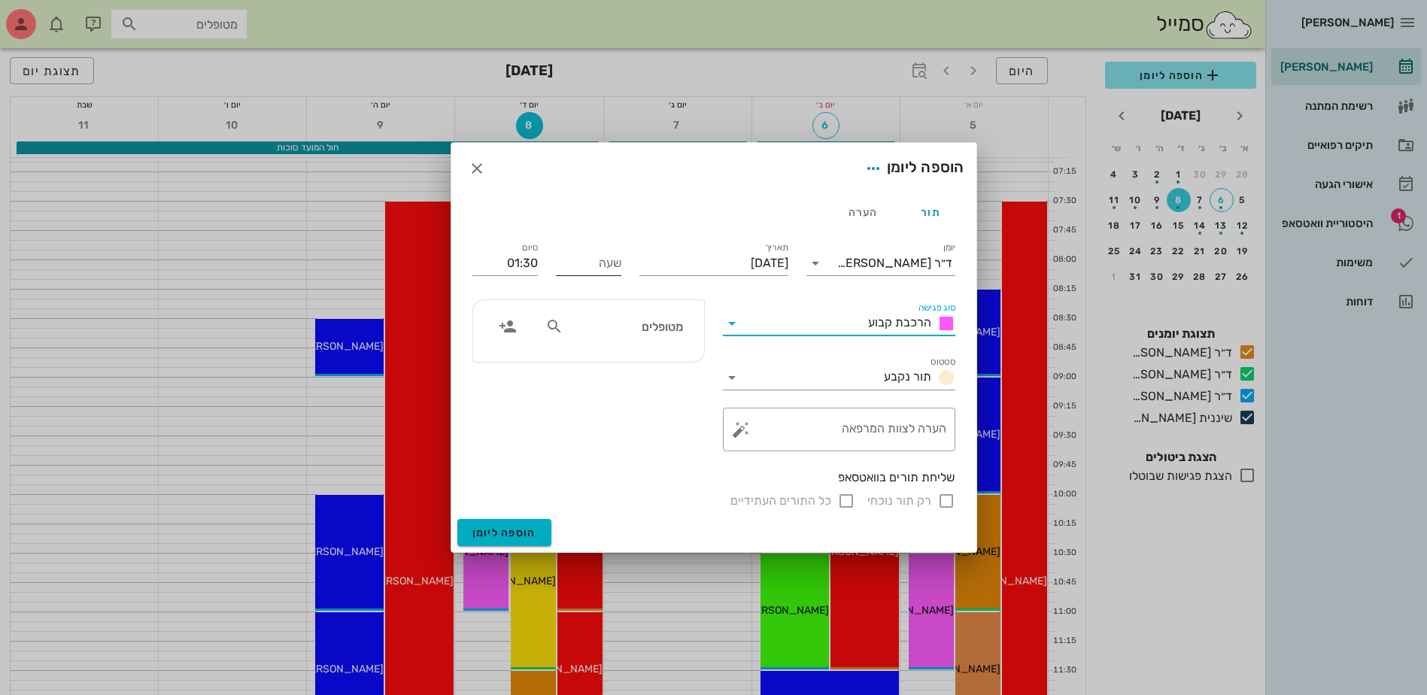
click at [574, 266] on input "שעה" at bounding box center [588, 263] width 65 height 24
type input "16:00"
click at [522, 266] on input "17:30" at bounding box center [504, 263] width 65 height 24
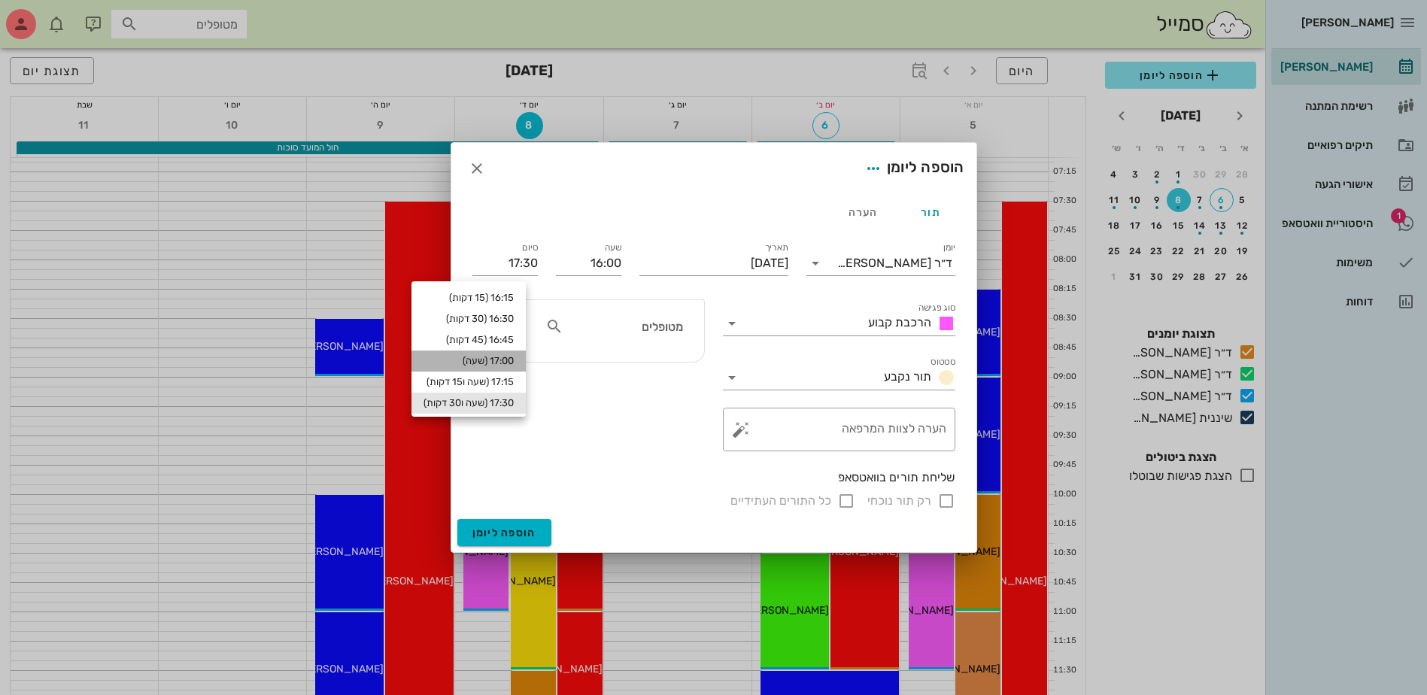
click at [517, 354] on div "17:00 (שעה)" at bounding box center [468, 361] width 114 height 21
type input "17:00"
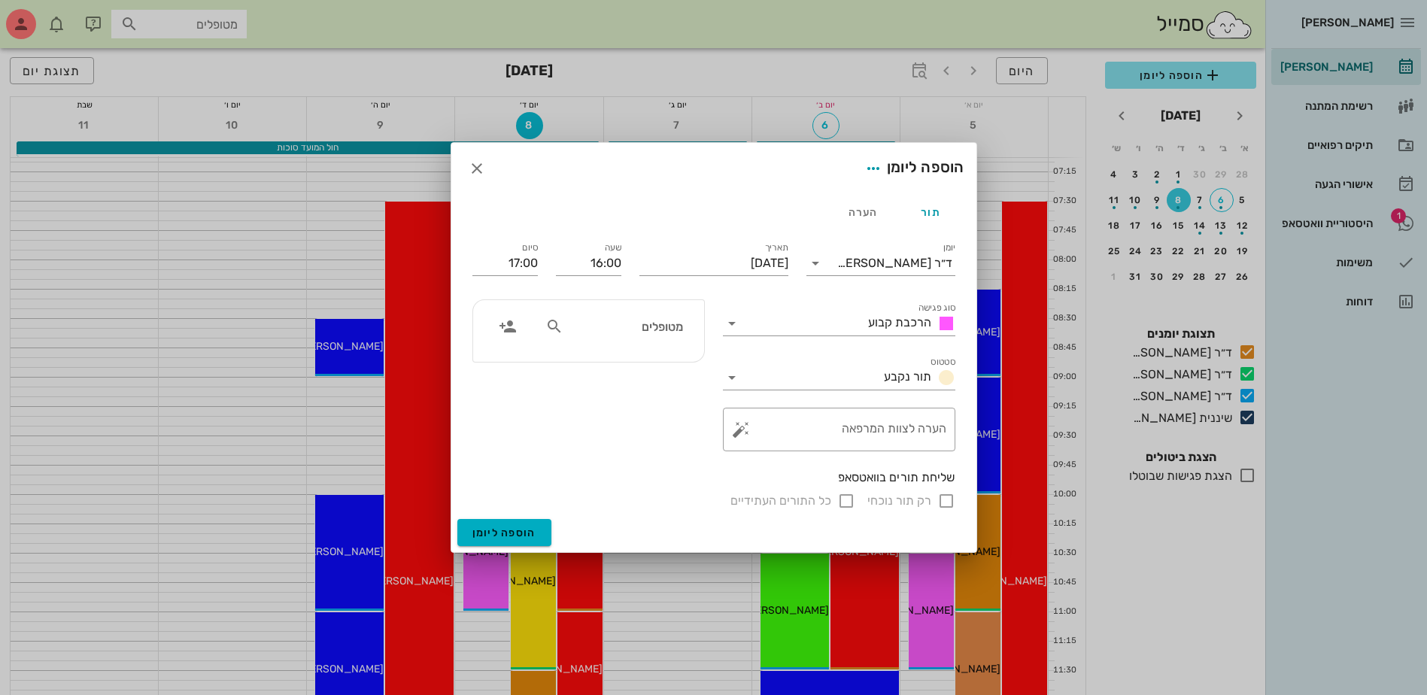
click at [611, 332] on input "מטופלים" at bounding box center [624, 327] width 116 height 20
type input "ויט"
click at [660, 363] on div "ויטלי לוצקי 317394195" at bounding box center [596, 360] width 165 height 12
click at [492, 529] on span "הוספה ליומן" at bounding box center [504, 533] width 64 height 13
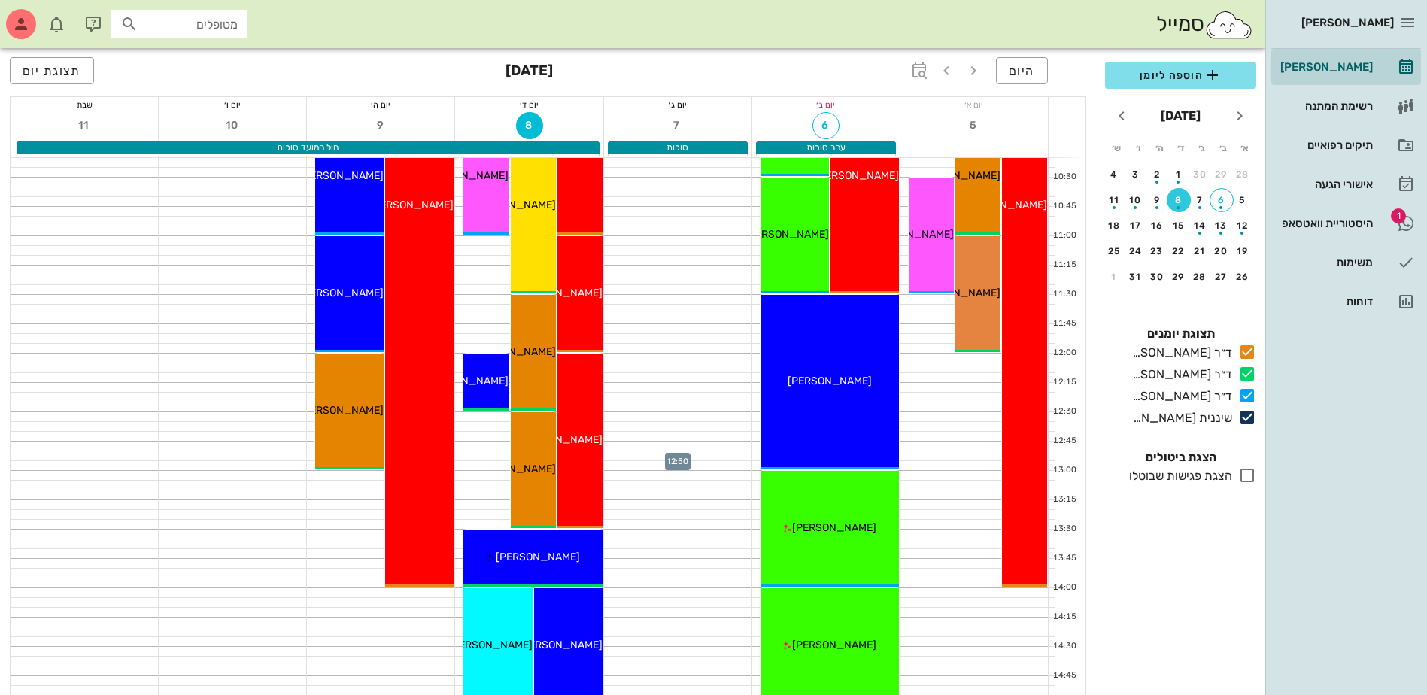
scroll to position [301, 0]
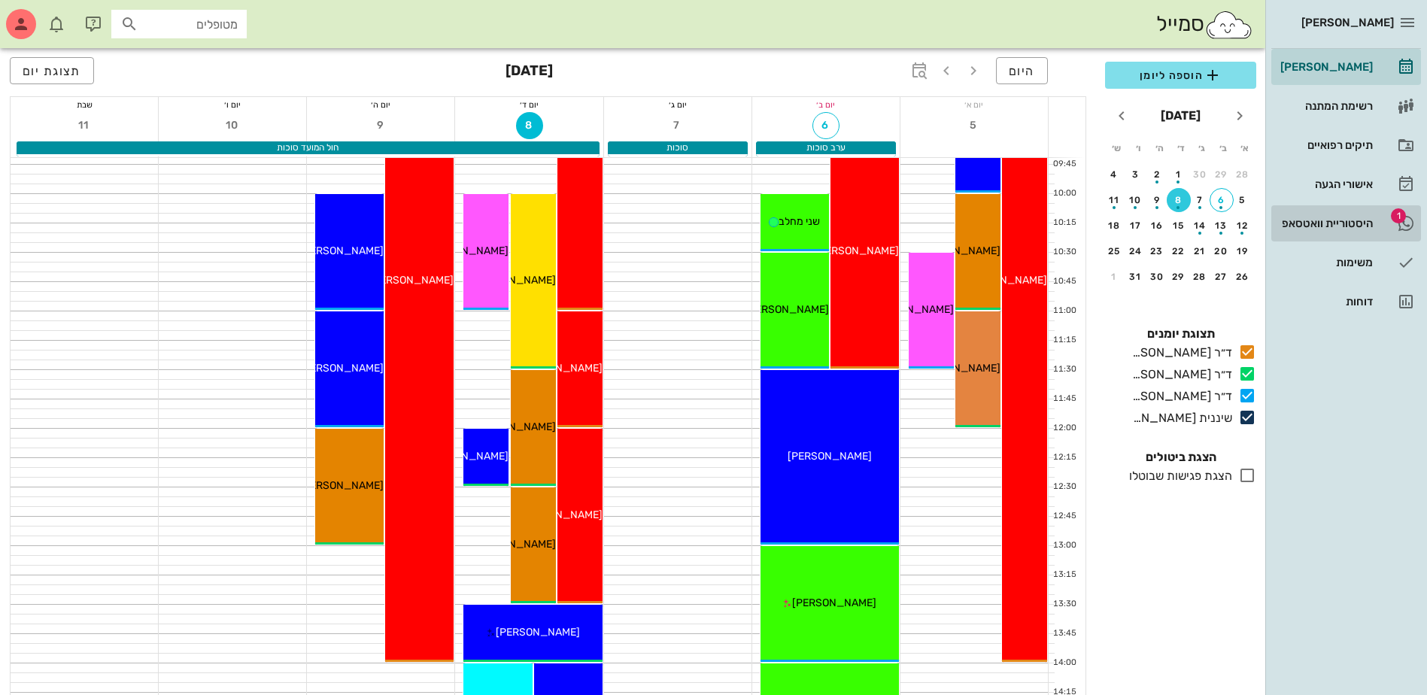
click at [1304, 220] on div "היסטוריית וואטסאפ" at bounding box center [1325, 223] width 96 height 12
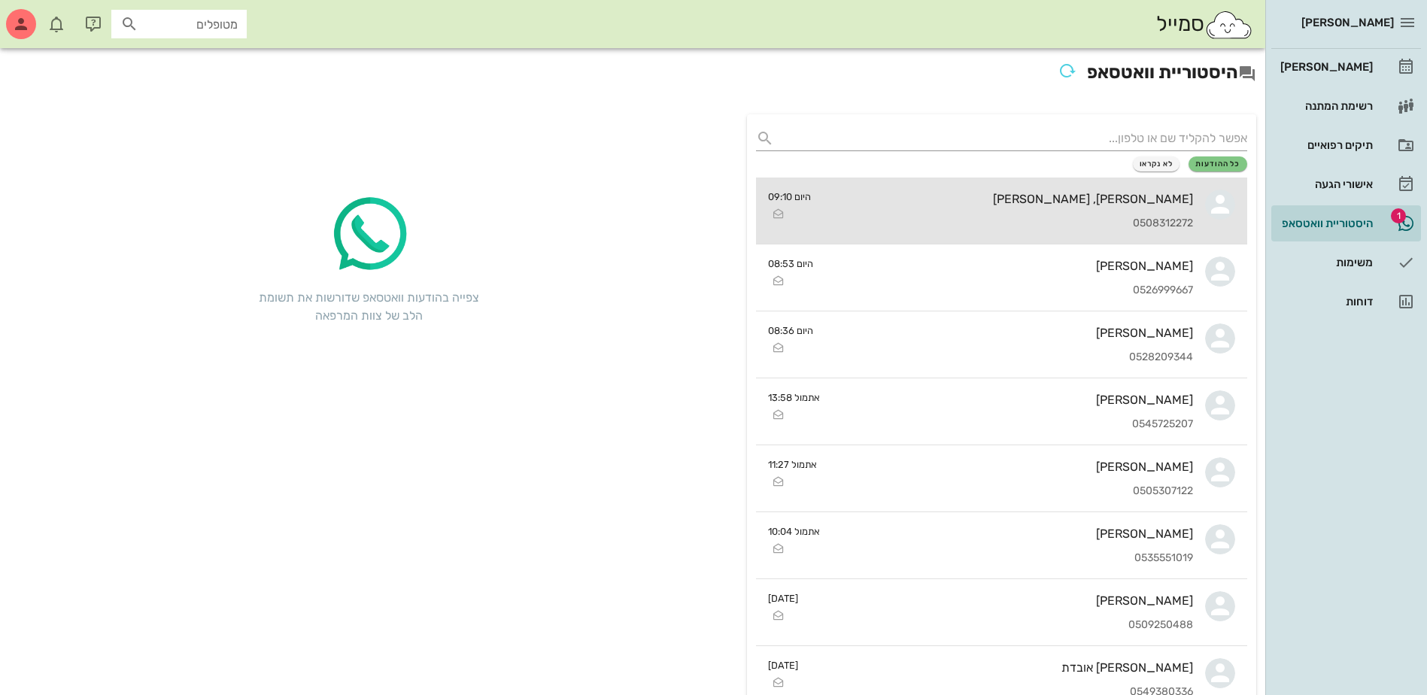
click at [995, 201] on div "רוני, ליבי לופו" at bounding box center [1008, 199] width 370 height 14
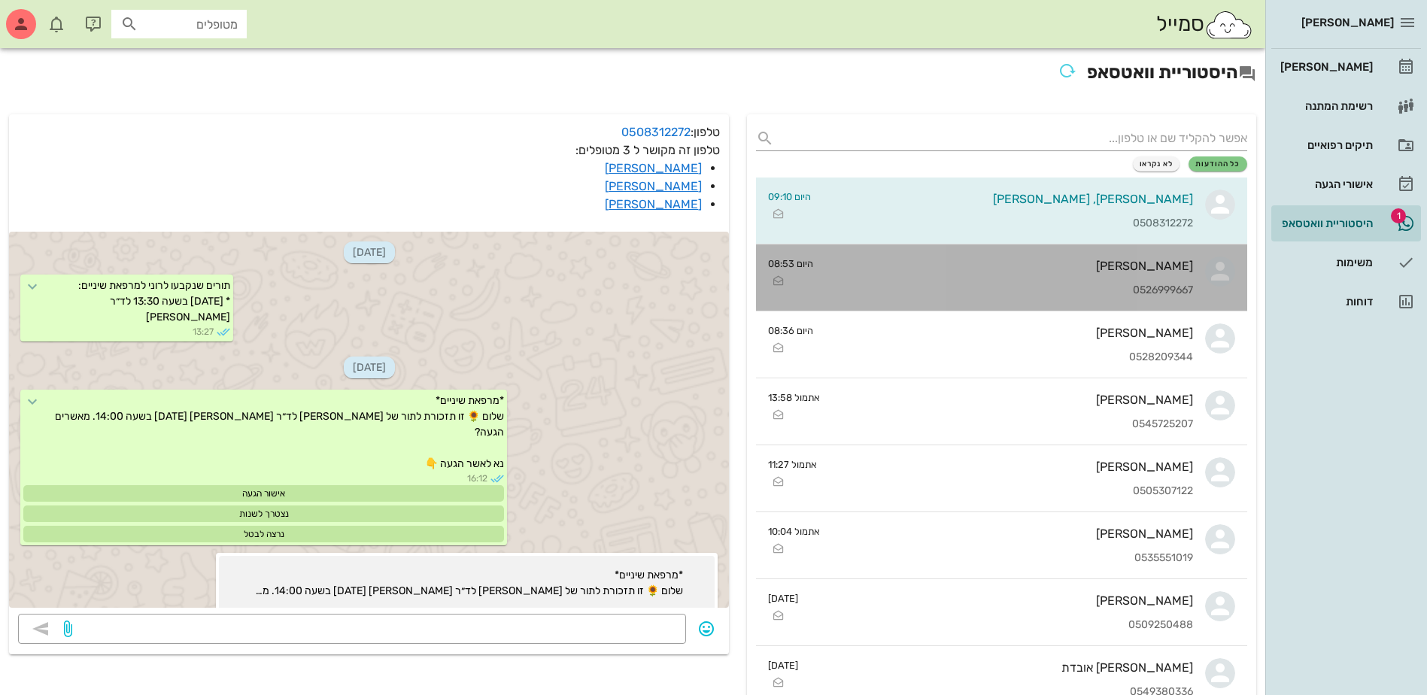
click at [995, 262] on div "[PERSON_NAME]" at bounding box center [1009, 266] width 368 height 14
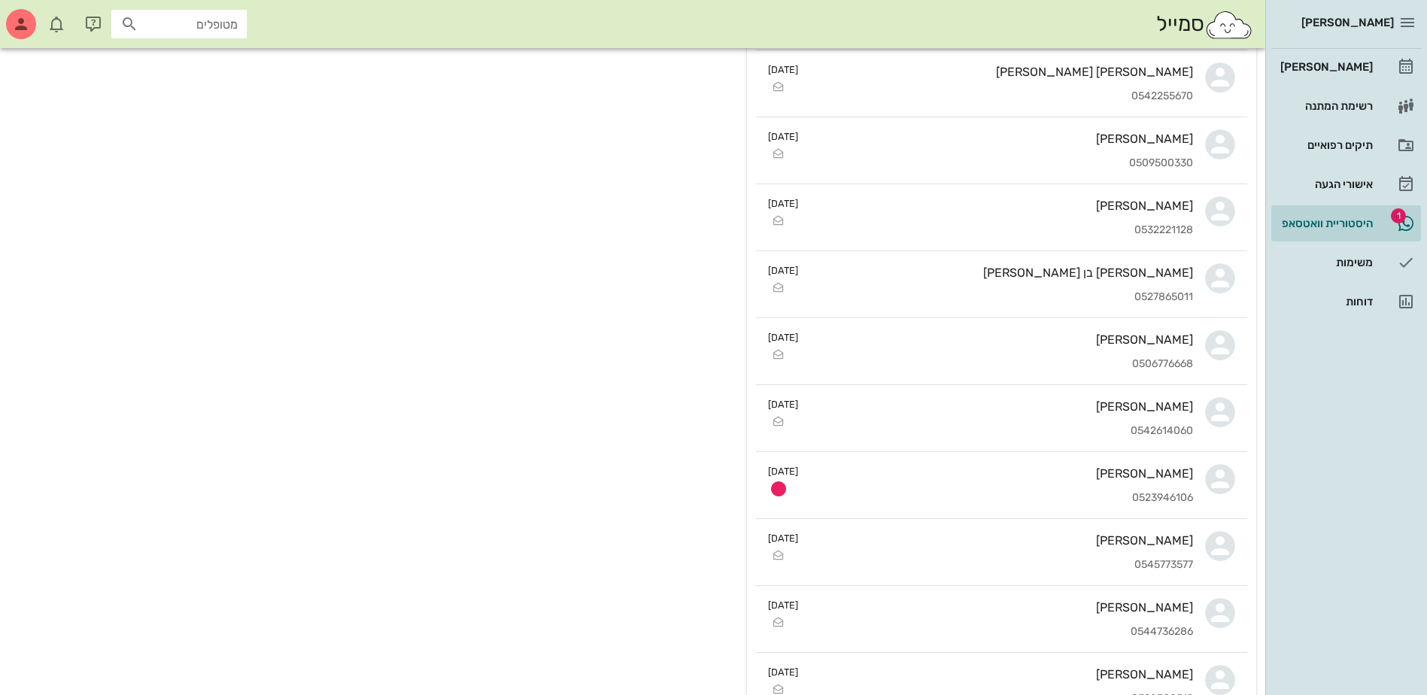
scroll to position [3235, 0]
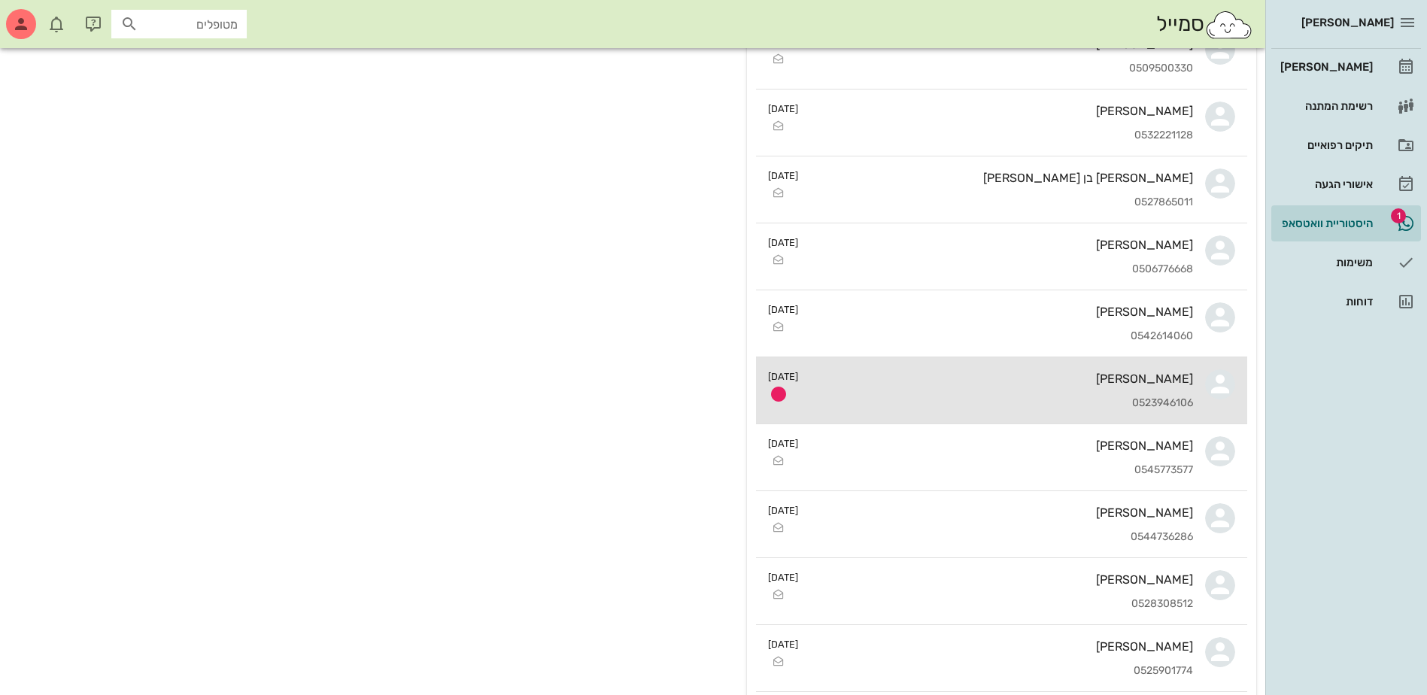
click at [938, 402] on div "0523946106" at bounding box center [1001, 403] width 383 height 13
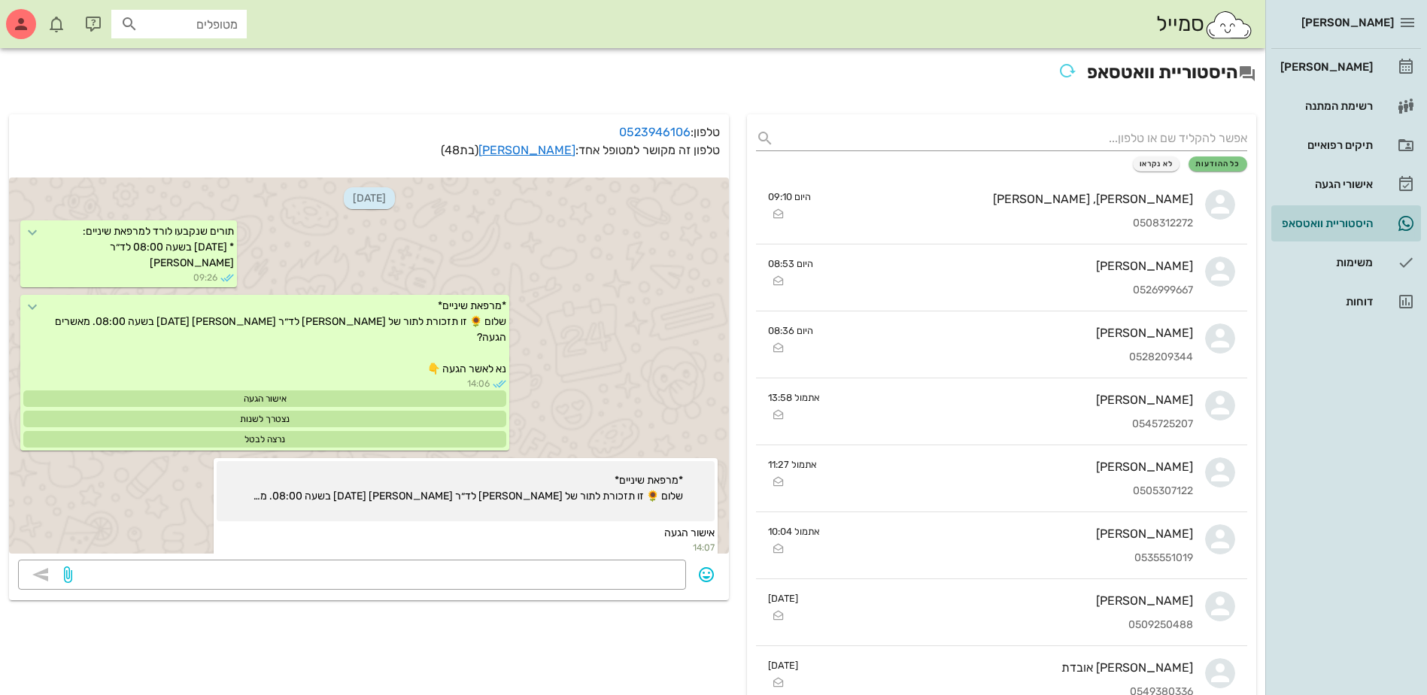
scroll to position [3477, 0]
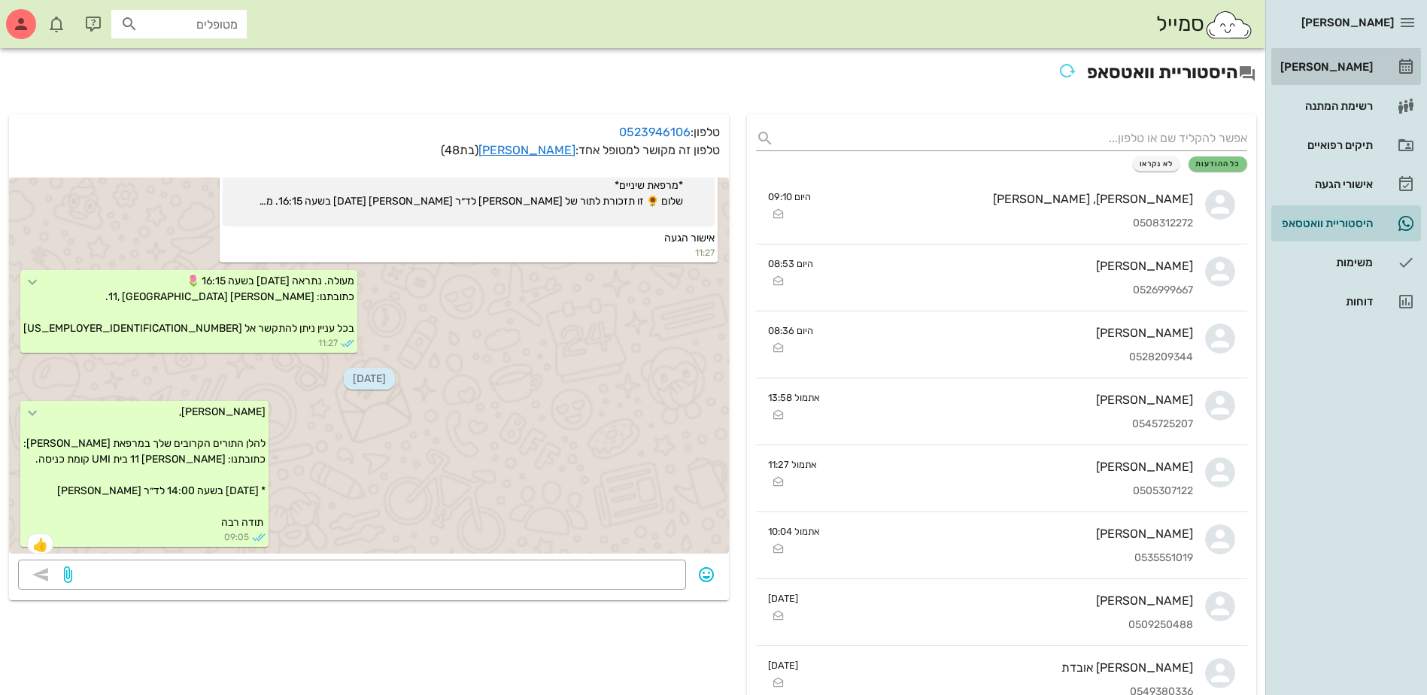
click at [1334, 73] on div "[PERSON_NAME]" at bounding box center [1325, 67] width 96 height 24
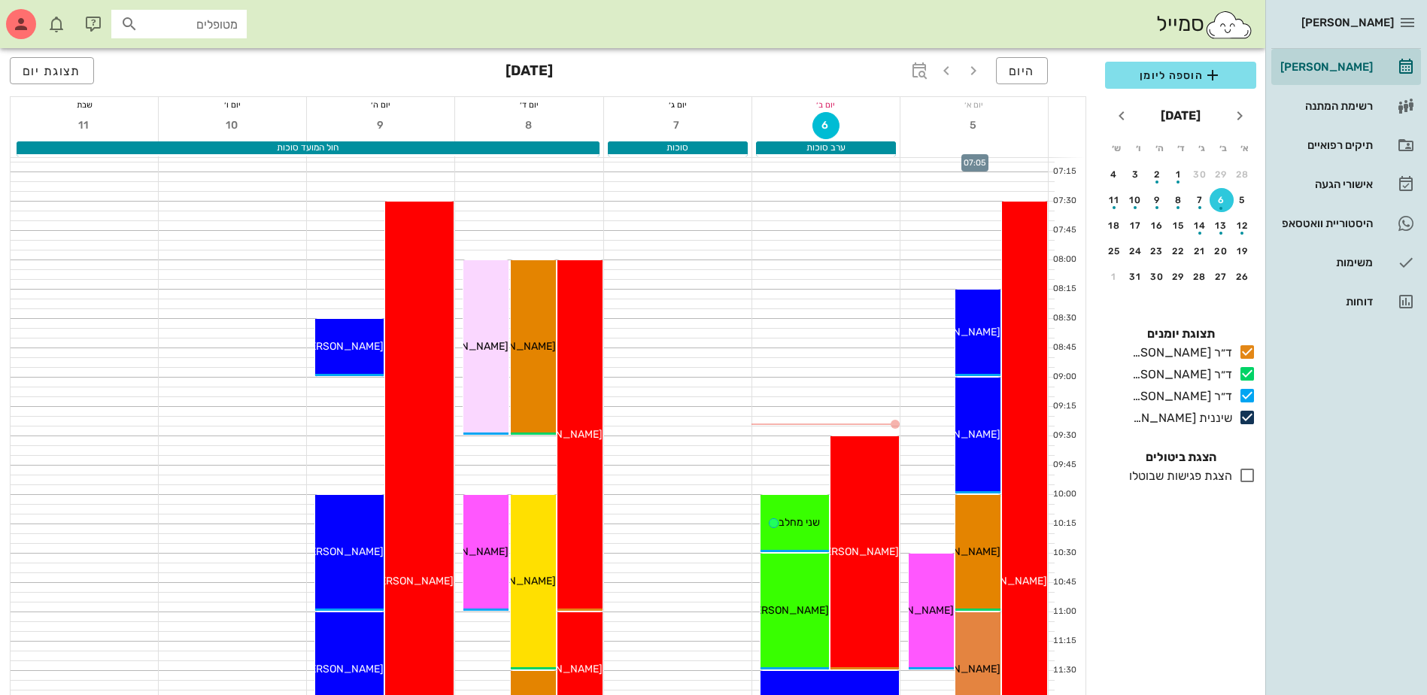
click at [982, 159] on div at bounding box center [973, 157] width 147 height 9
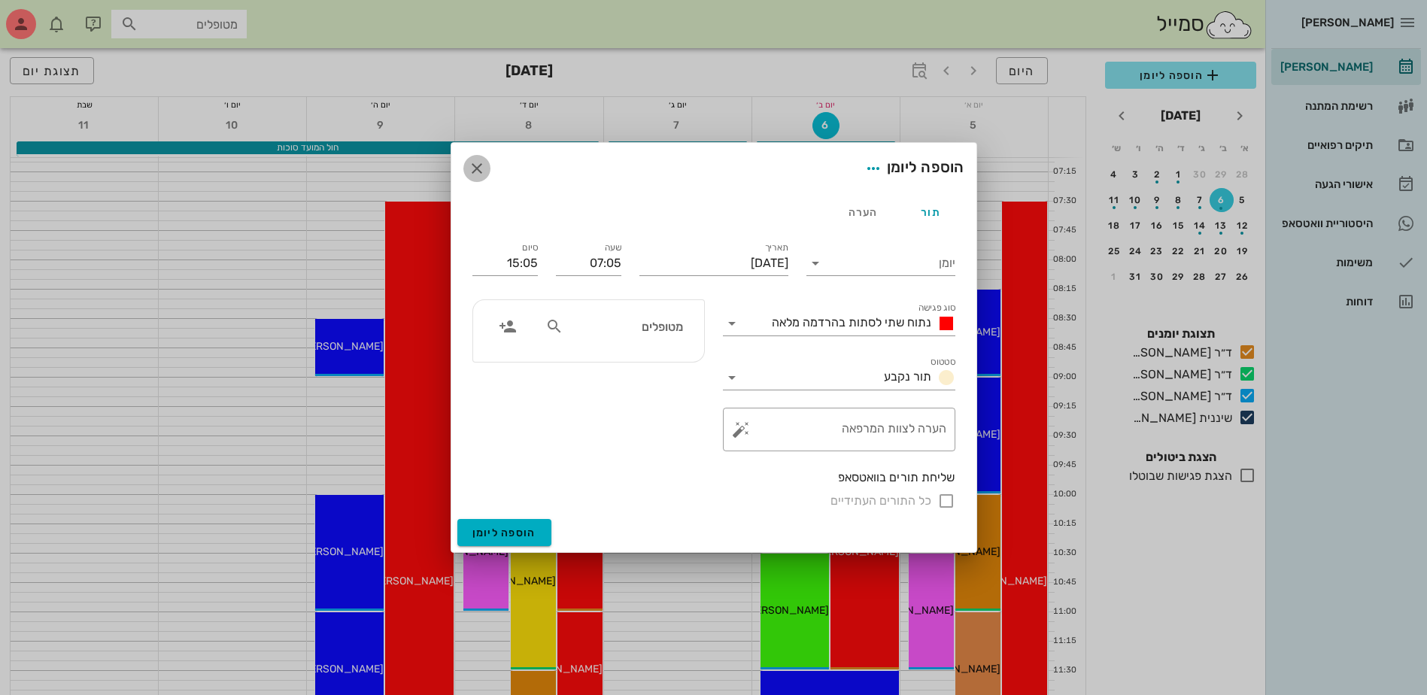
click at [476, 169] on icon "button" at bounding box center [477, 168] width 18 height 18
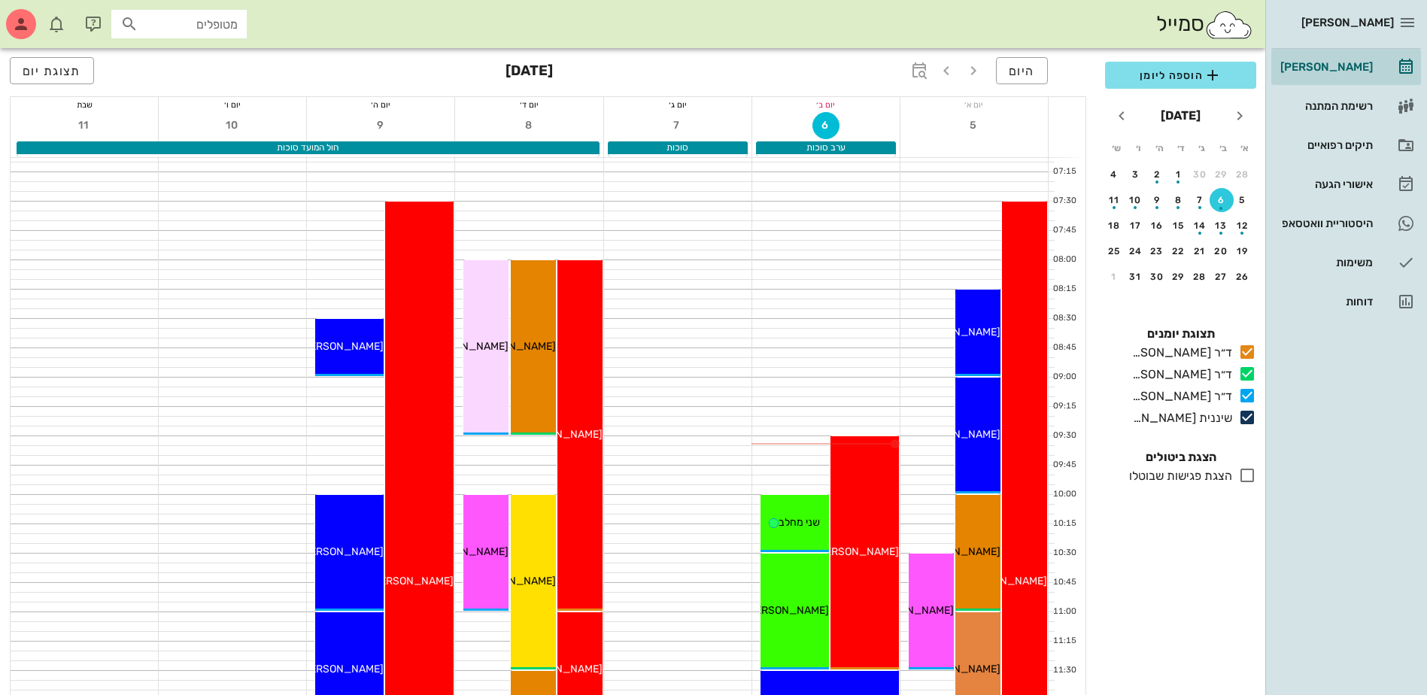
drag, startPoint x: 815, startPoint y: 678, endPoint x: 1440, endPoint y: 733, distance: 628.3
